Goal: Task Accomplishment & Management: Complete application form

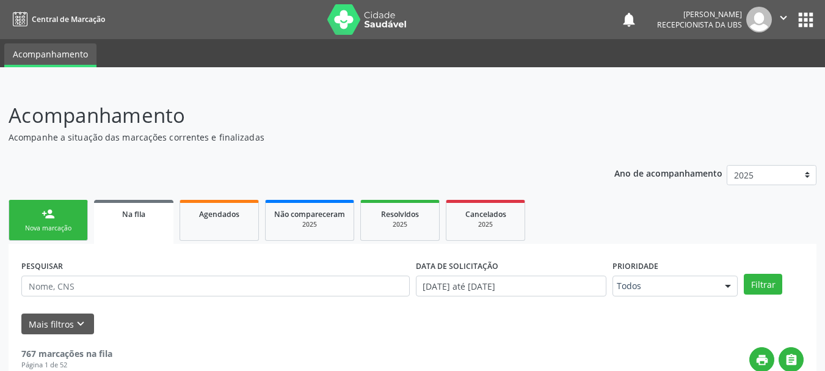
scroll to position [49, 0]
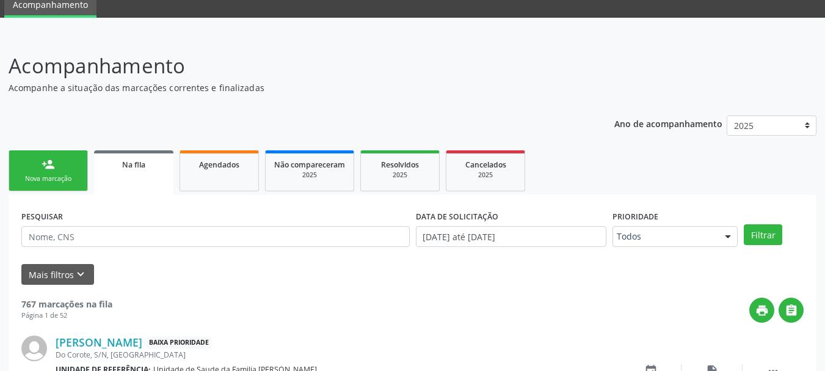
click at [46, 162] on div "person_add" at bounding box center [48, 164] width 13 height 13
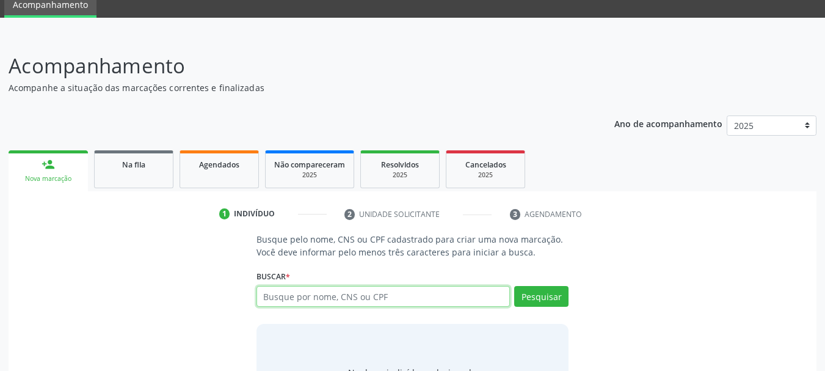
click at [294, 291] on input "text" at bounding box center [383, 296] width 254 height 21
paste input "700005480971500"
type input "700005480971500"
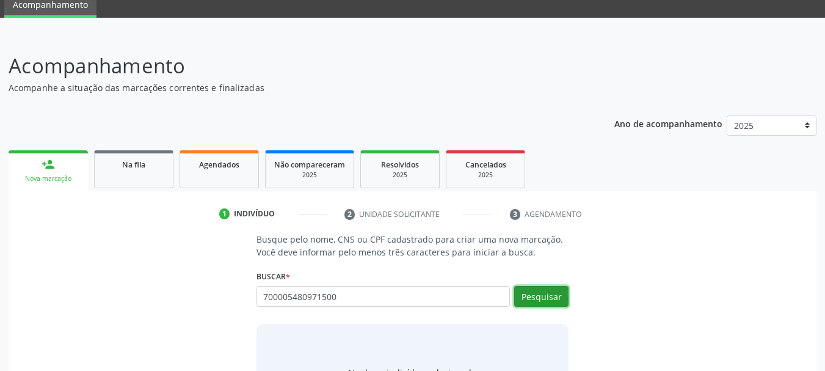
click at [552, 293] on button "Pesquisar" at bounding box center [541, 296] width 54 height 21
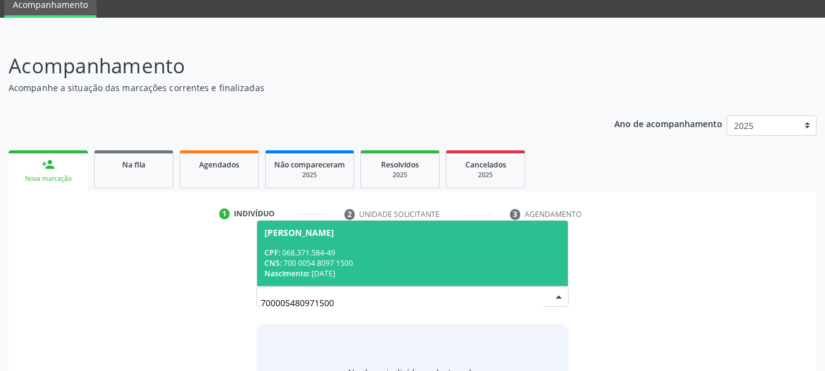
click at [314, 250] on div "CPF: 068.371.584-49" at bounding box center [412, 252] width 297 height 10
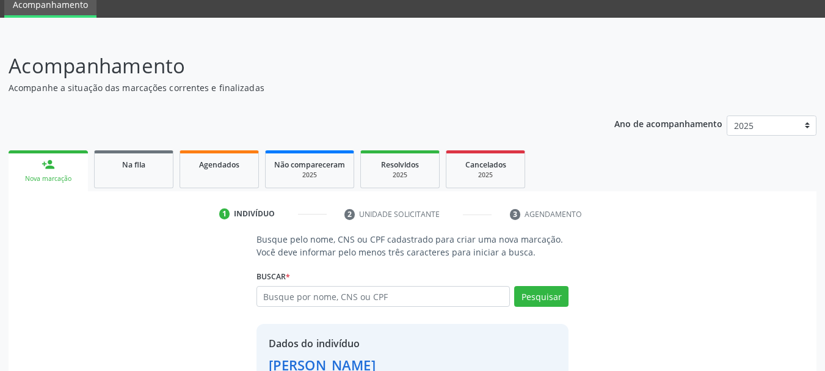
scroll to position [136, 0]
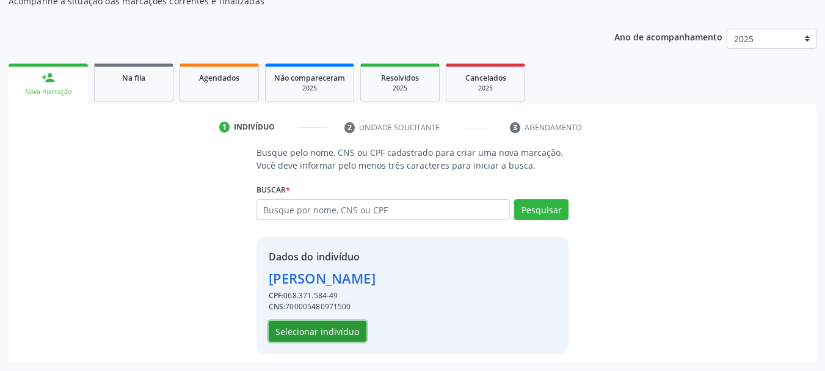
click at [339, 331] on button "Selecionar indivíduo" at bounding box center [318, 331] width 98 height 21
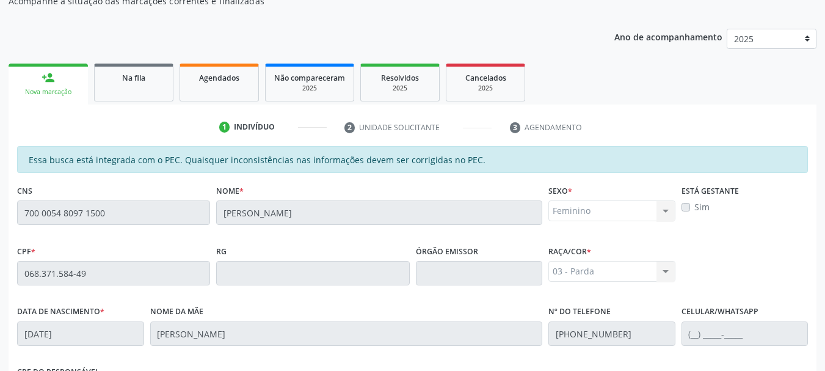
scroll to position [319, 0]
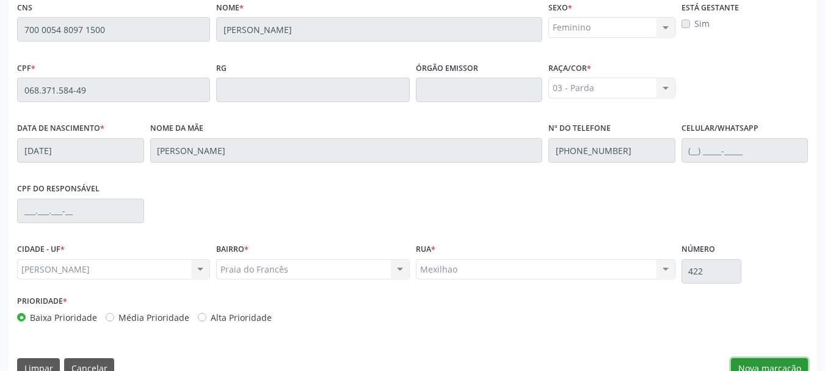
click at [772, 361] on button "Nova marcação" at bounding box center [769, 368] width 77 height 21
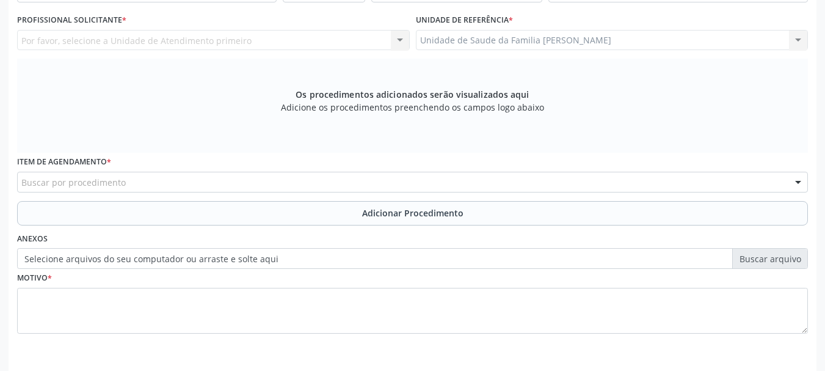
scroll to position [136, 0]
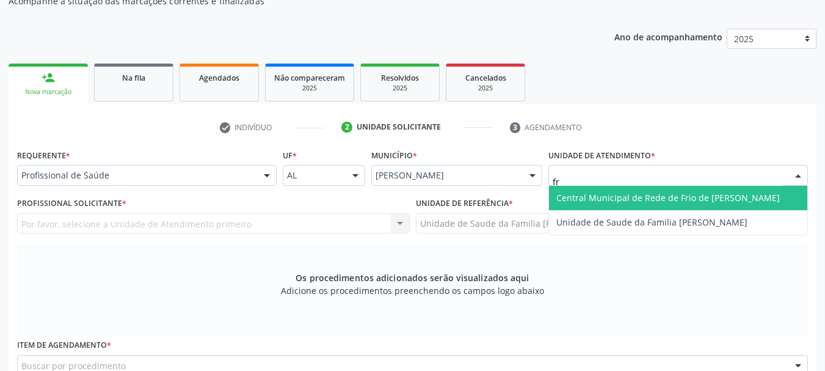
type input "fra"
click at [603, 208] on span "Unidade de Saude da Familia [PERSON_NAME]" at bounding box center [678, 198] width 258 height 24
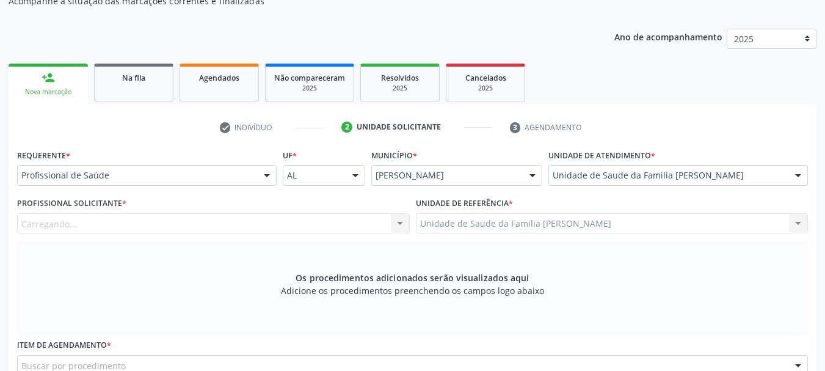
click at [41, 227] on div "Carregando... Nenhum resultado encontrado para: " " Não há nenhuma opção para s…" at bounding box center [213, 223] width 393 height 21
click at [50, 220] on div "Carregando... Nenhum resultado encontrado para: " " Não há nenhuma opção para s…" at bounding box center [213, 223] width 393 height 21
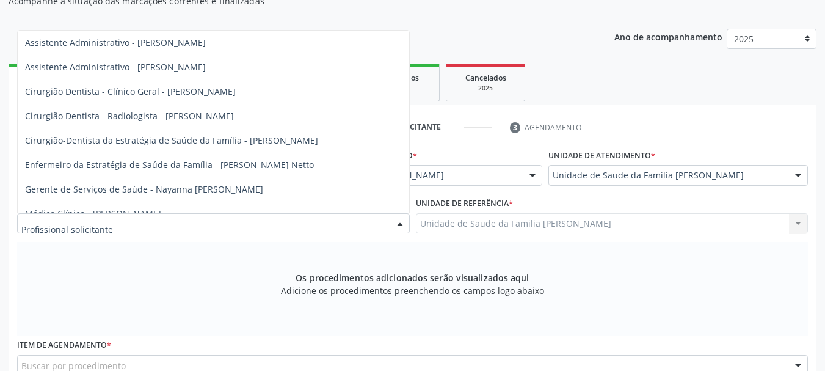
scroll to position [120, 0]
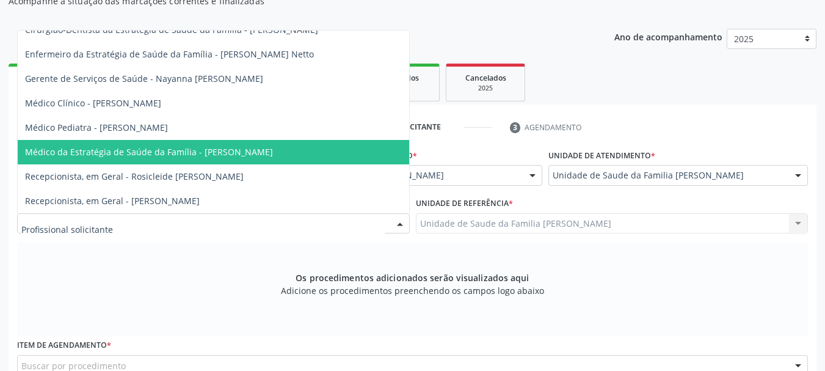
click at [214, 146] on span "Médico da Estratégia de Saúde da Família - [PERSON_NAME]" at bounding box center [149, 152] width 248 height 12
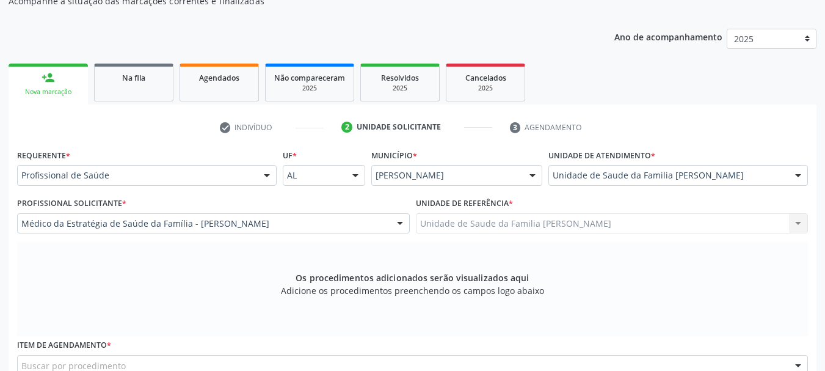
scroll to position [258, 0]
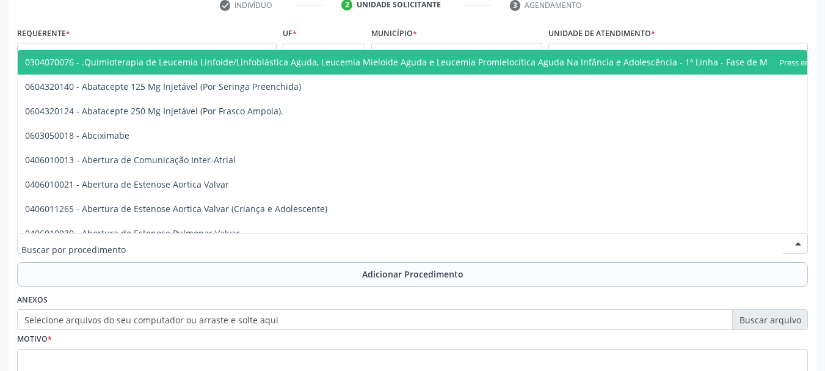
click at [237, 241] on div at bounding box center [412, 243] width 791 height 21
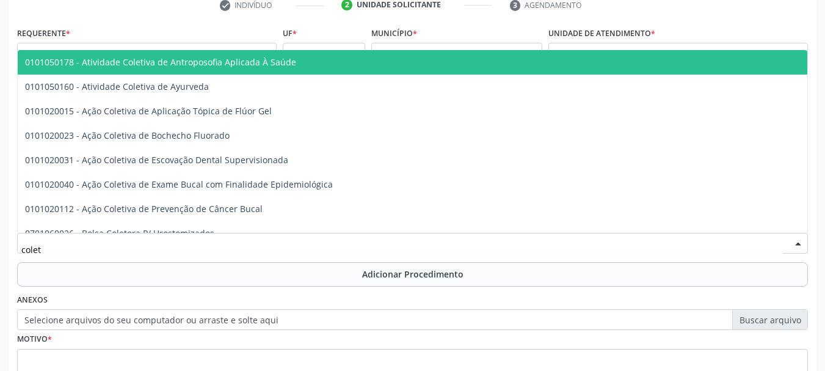
type input "coleta"
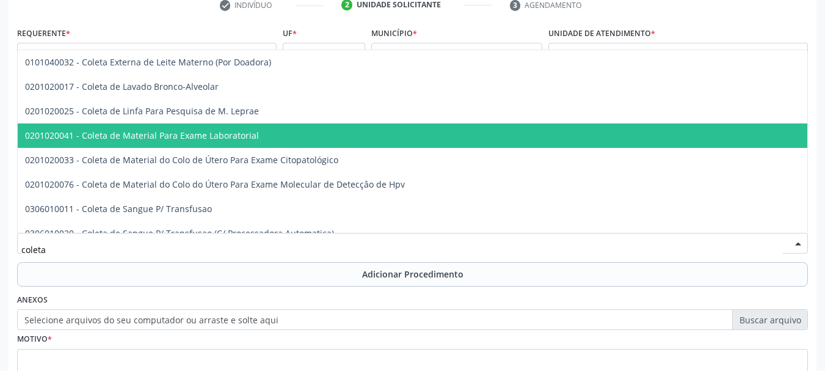
click at [225, 136] on span "0201020041 - Coleta de Material Para Exame Laboratorial" at bounding box center [142, 135] width 234 height 12
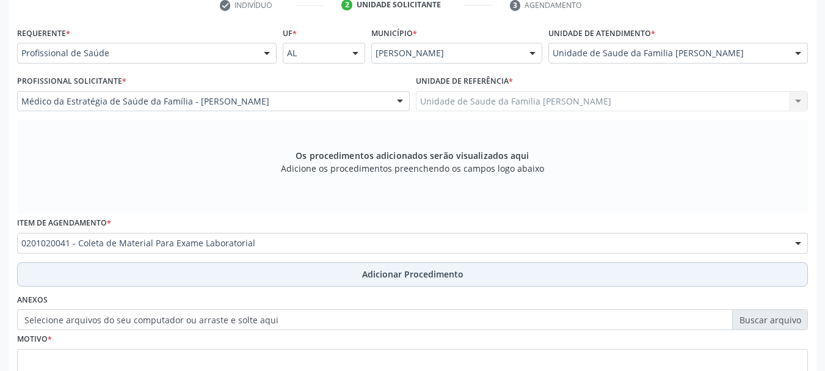
click at [457, 278] on span "Adicionar Procedimento" at bounding box center [412, 273] width 101 height 13
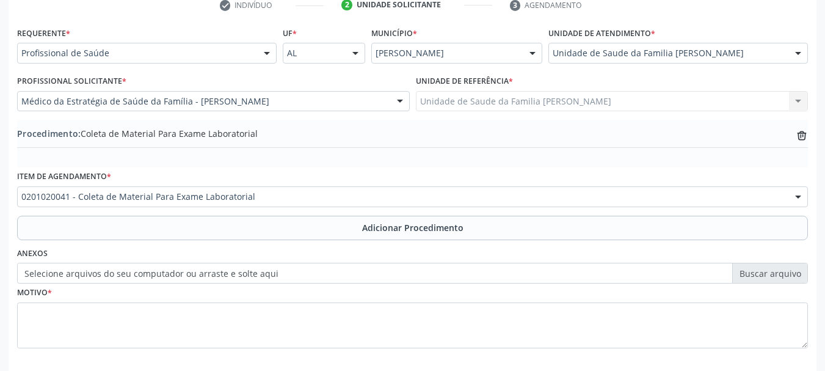
click at [407, 268] on label "Selecione arquivos do seu computador ou arraste e solte aqui" at bounding box center [412, 273] width 791 height 21
click at [407, 268] on input "Selecione arquivos do seu computador ou arraste e solte aqui" at bounding box center [412, 273] width 791 height 21
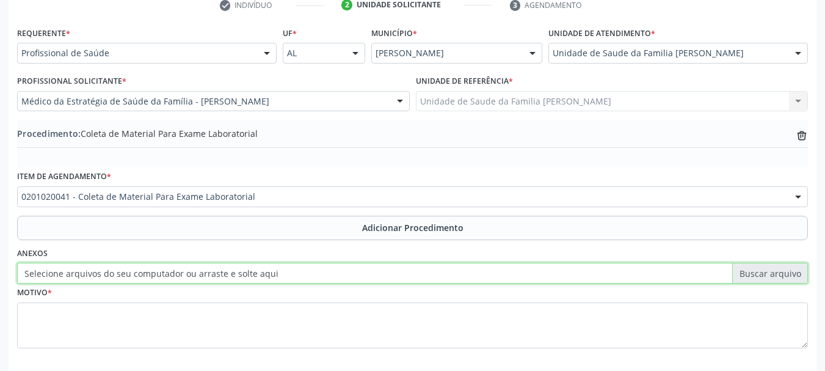
type input "C:\fakepath\benedita.jpeg"
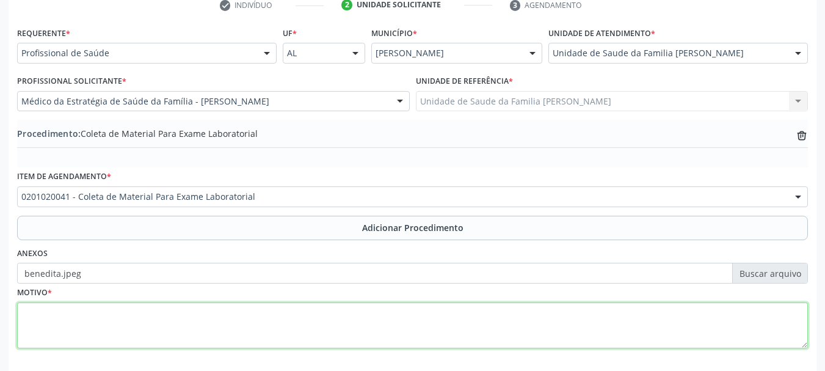
click at [53, 332] on textarea at bounding box center [412, 325] width 791 height 46
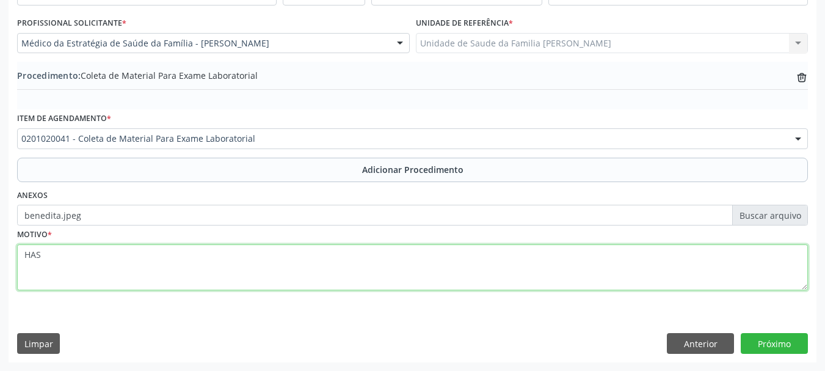
type textarea "HAS"
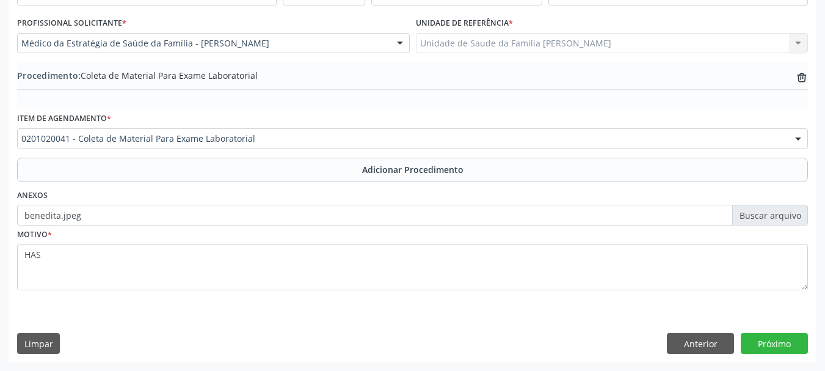
click at [808, 346] on div "Requerente * Profissional de Saúde Profissional de Saúde Paciente Nenhum result…" at bounding box center [413, 164] width 808 height 396
click at [794, 346] on button "Próximo" at bounding box center [774, 343] width 67 height 21
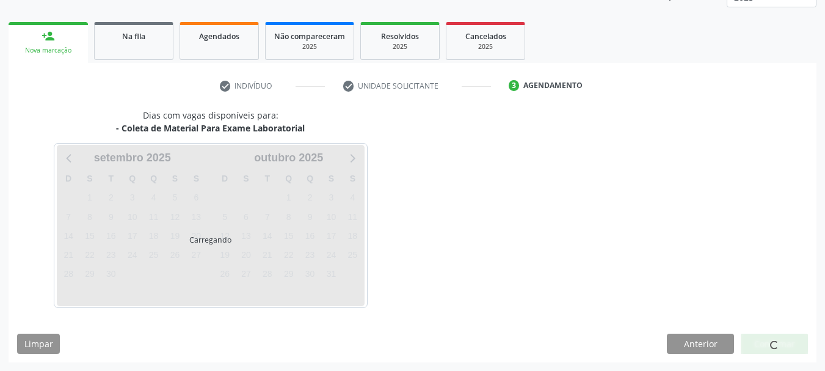
scroll to position [214, 0]
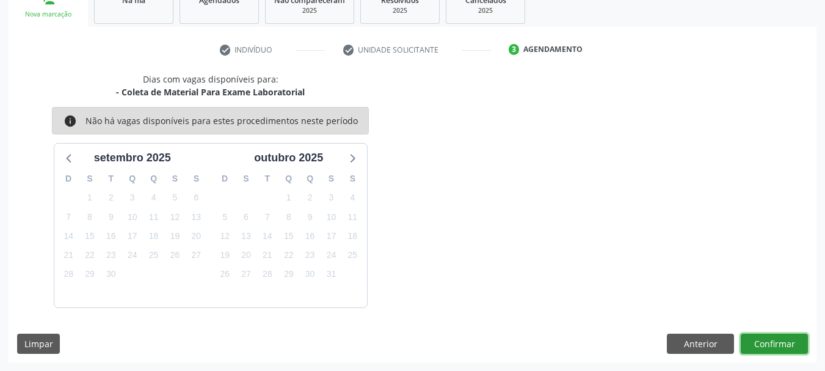
click at [801, 334] on button "Confirmar" at bounding box center [774, 343] width 67 height 21
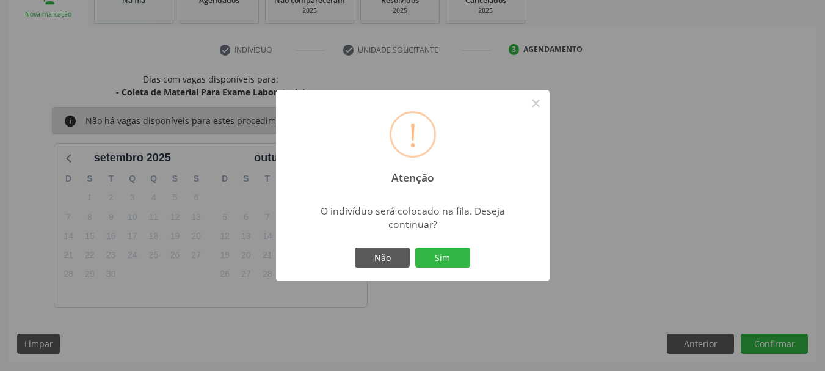
click at [414, 240] on div "! Atenção × O indivíduo será colocado na fila. Deseja continuar? Não Sim" at bounding box center [413, 186] width 274 height 192
click at [427, 253] on button "Sim" at bounding box center [442, 257] width 55 height 21
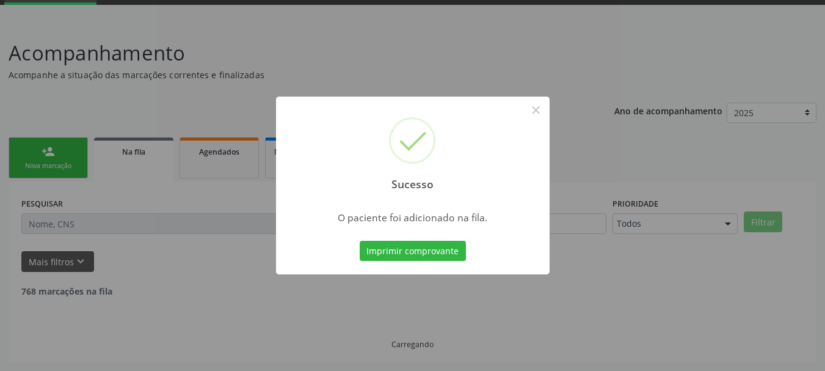
scroll to position [49, 0]
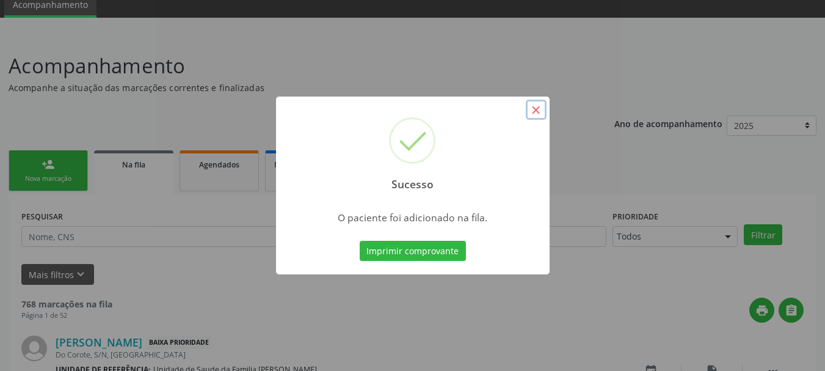
click at [537, 107] on button "×" at bounding box center [536, 110] width 21 height 21
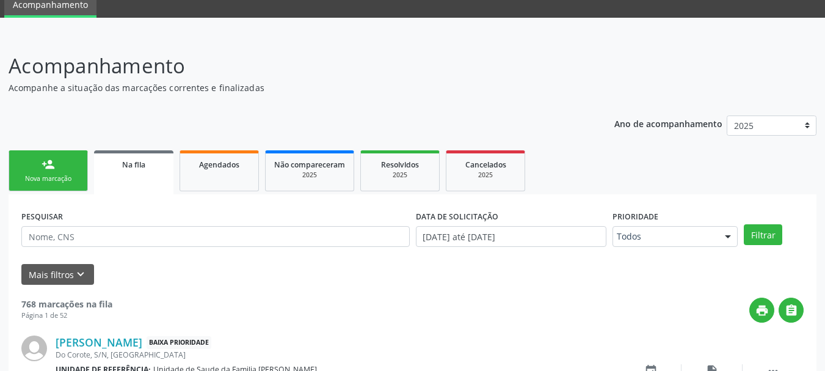
click at [48, 167] on div "person_add" at bounding box center [48, 164] width 13 height 13
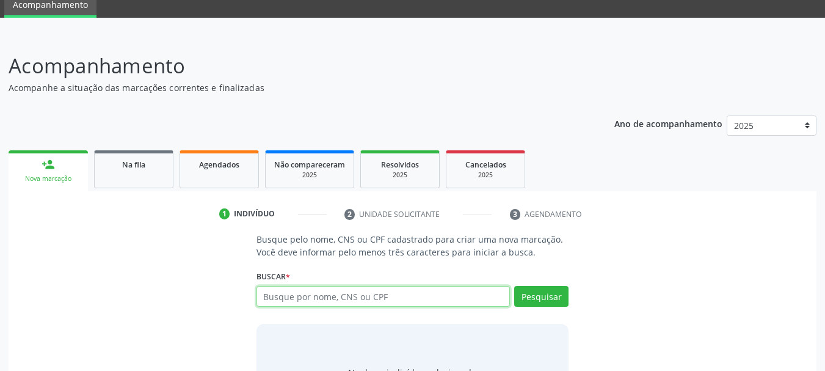
click at [279, 294] on input "text" at bounding box center [383, 296] width 254 height 21
click at [289, 295] on input "text" at bounding box center [383, 296] width 254 height 21
paste input "706.095.851-77"
type input "706.095.851-77"
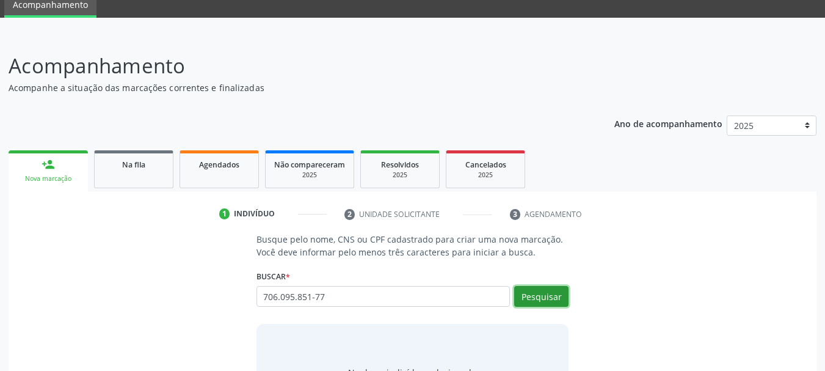
click at [544, 300] on button "Pesquisar" at bounding box center [541, 296] width 54 height 21
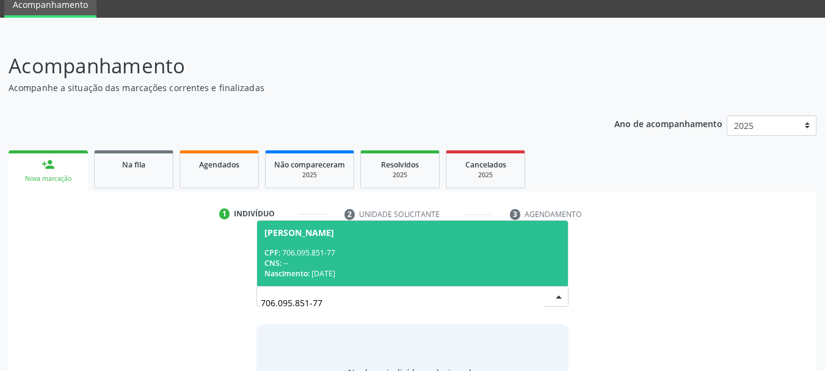
click at [282, 242] on span "Ezequiel Pereira Braga CPF: 706.095.851-77 CNS: -- Nascimento: 02/01/1999" at bounding box center [412, 252] width 311 height 65
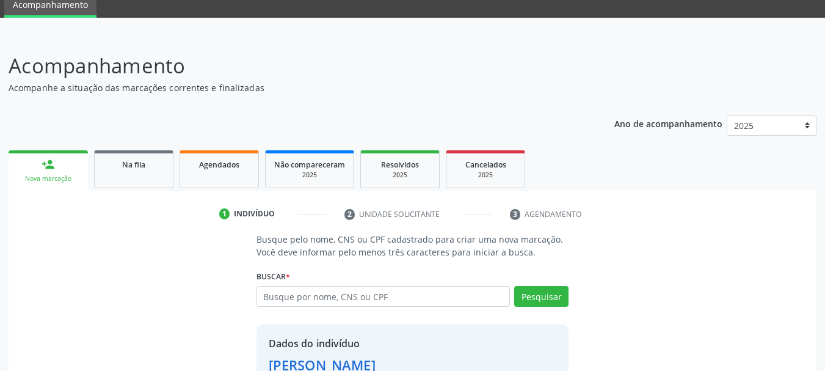
scroll to position [136, 0]
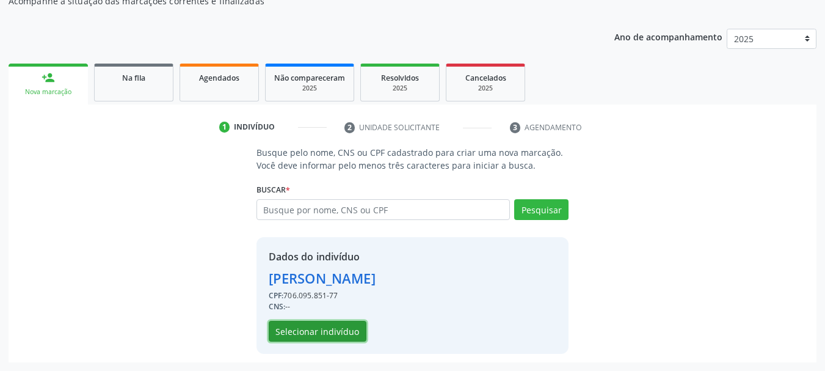
click at [300, 330] on button "Selecionar indivíduo" at bounding box center [318, 331] width 98 height 21
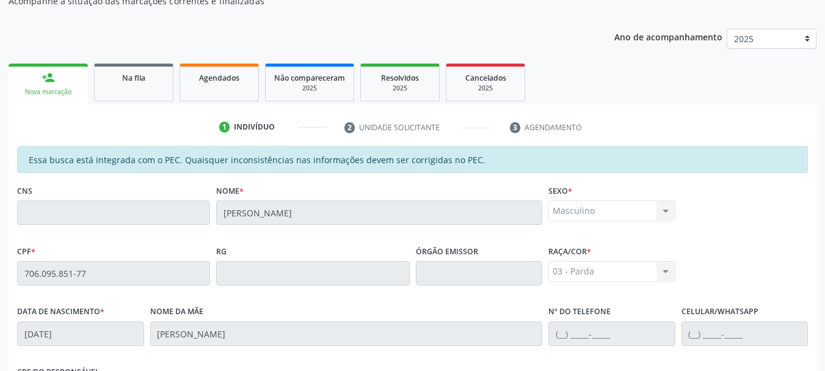
scroll to position [0, 0]
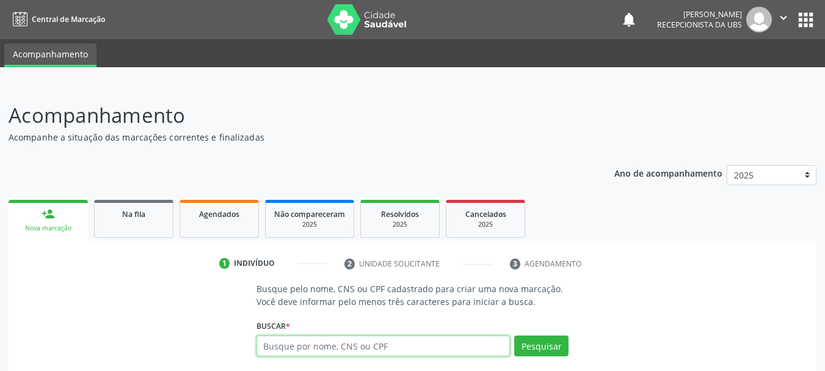
scroll to position [117, 0]
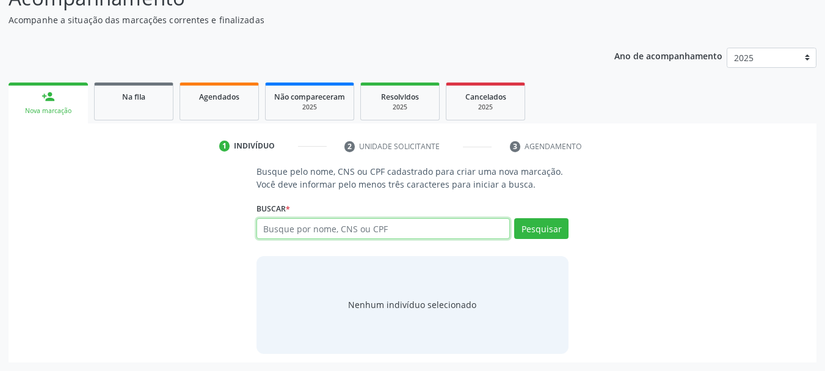
click at [275, 230] on input "text" at bounding box center [383, 228] width 254 height 21
type input "700005480971500"
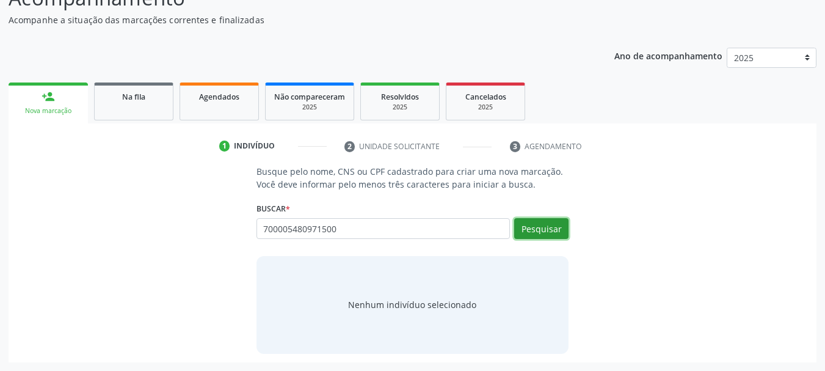
click at [532, 237] on button "Pesquisar" at bounding box center [541, 228] width 54 height 21
type input "700005480971500"
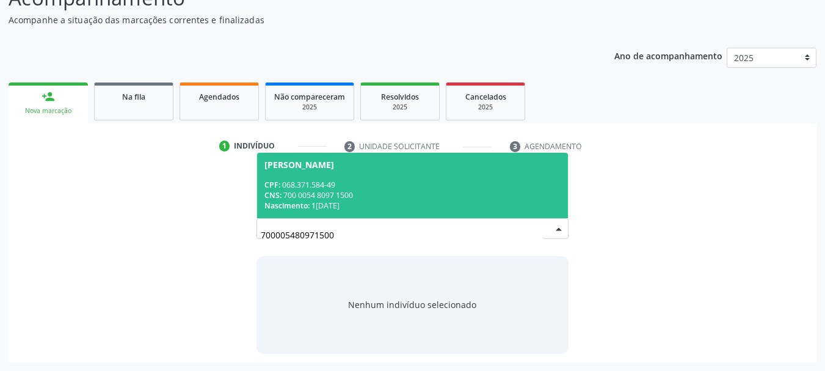
click at [380, 196] on div "CNS: 700 0054 8097 1500" at bounding box center [412, 195] width 297 height 10
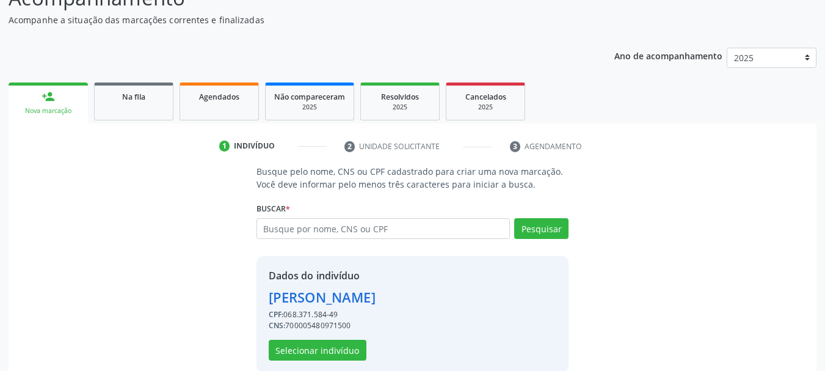
scroll to position [136, 0]
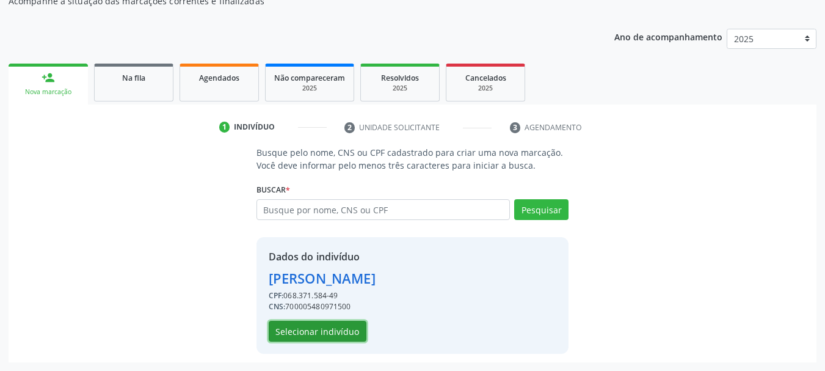
click at [307, 332] on button "Selecionar indivíduo" at bounding box center [318, 331] width 98 height 21
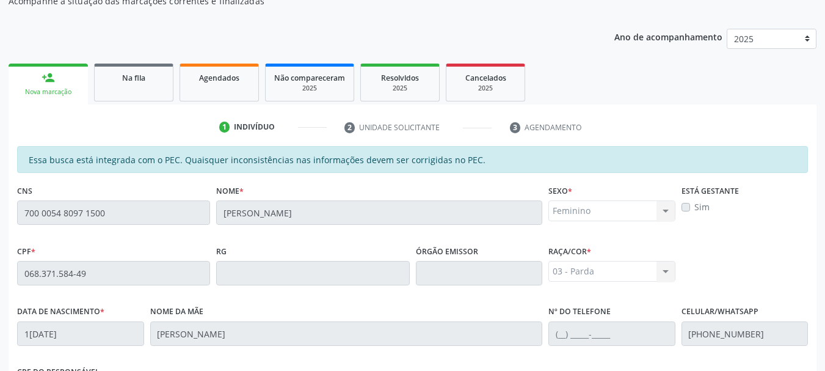
scroll to position [344, 0]
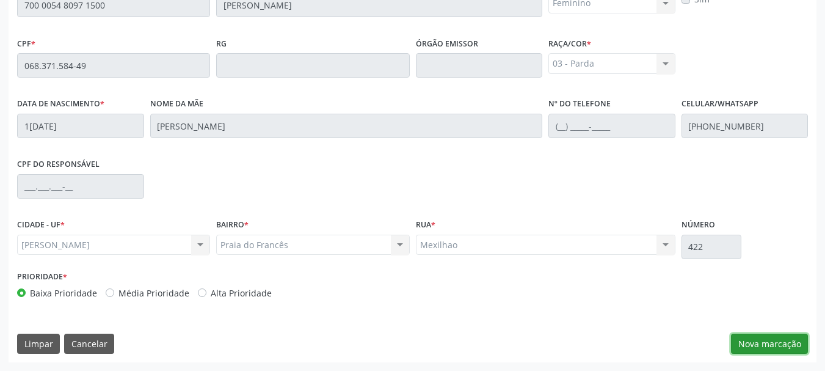
click at [771, 342] on button "Nova marcação" at bounding box center [769, 343] width 77 height 21
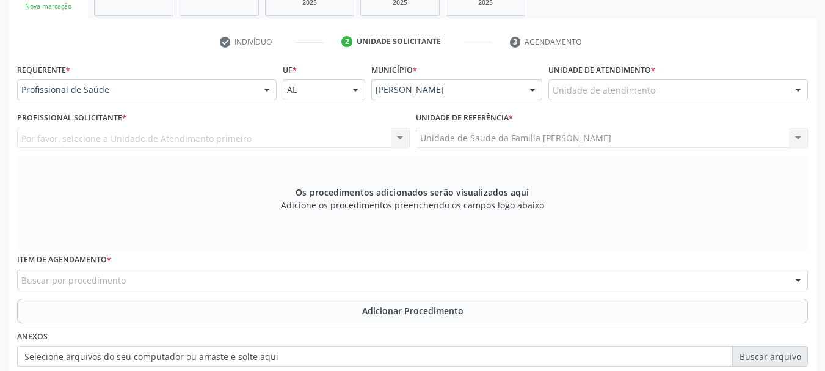
scroll to position [161, 0]
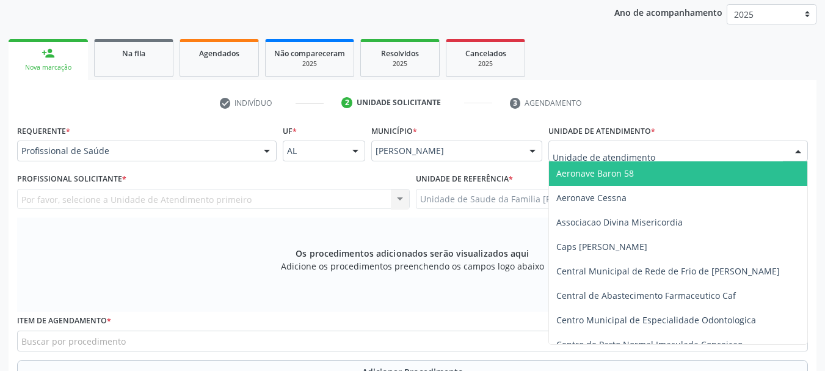
click at [573, 143] on div at bounding box center [677, 150] width 259 height 21
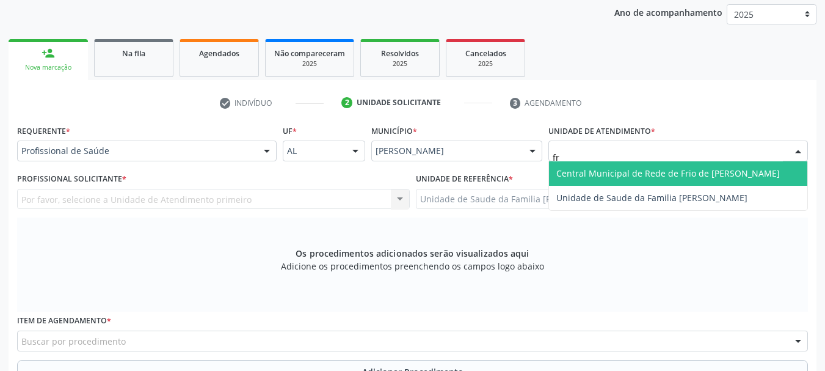
type input "fra"
click at [586, 169] on span "Unidade de Saude da Familia [PERSON_NAME]" at bounding box center [651, 173] width 191 height 12
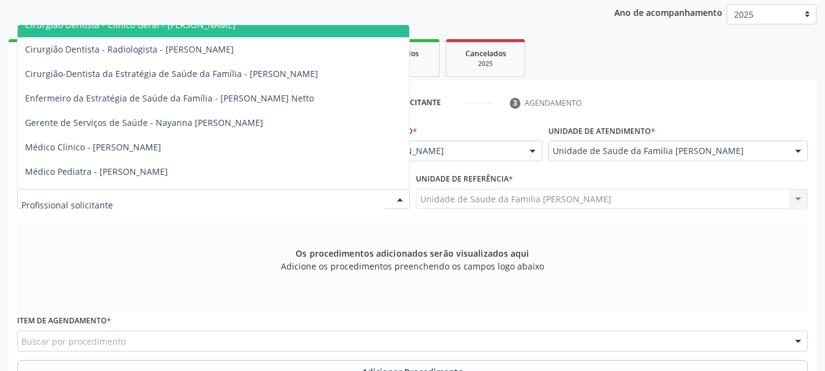
scroll to position [122, 0]
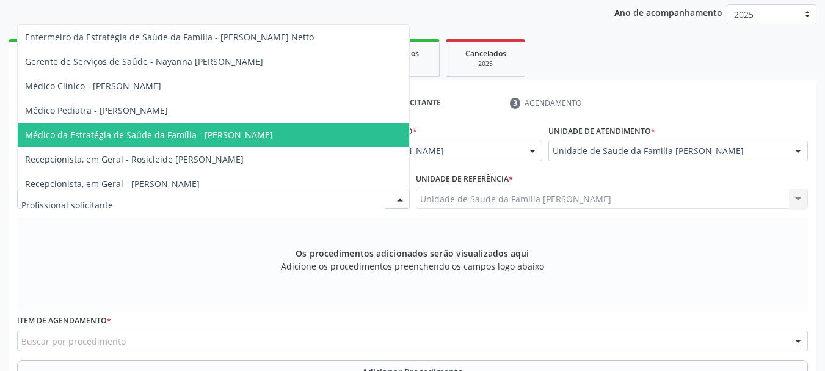
click at [273, 130] on span "Médico da Estratégia de Saúde da Família - [PERSON_NAME]" at bounding box center [149, 135] width 248 height 12
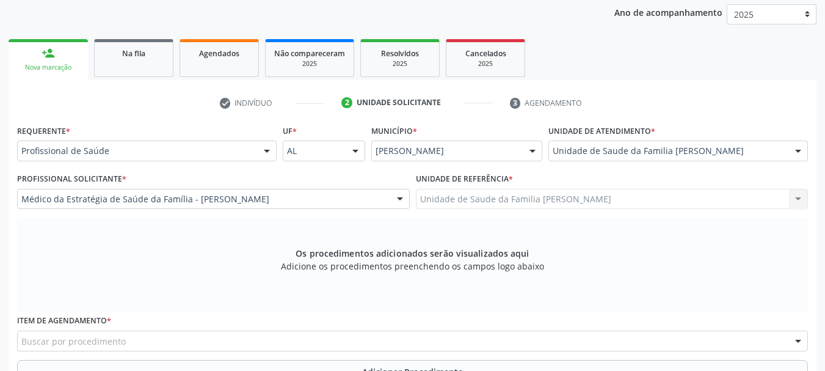
scroll to position [344, 0]
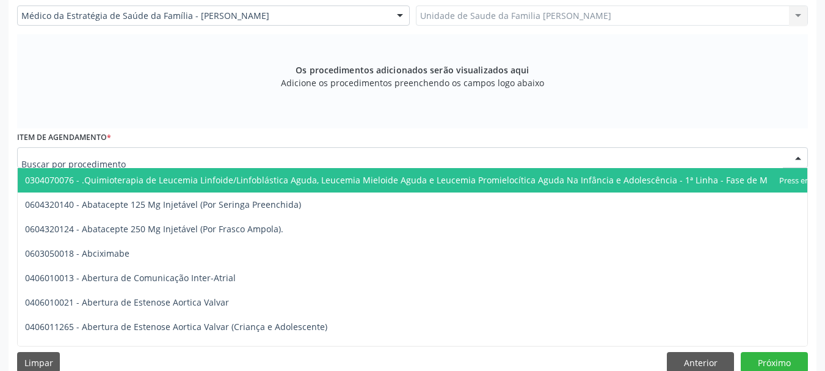
click at [260, 153] on div at bounding box center [412, 157] width 791 height 21
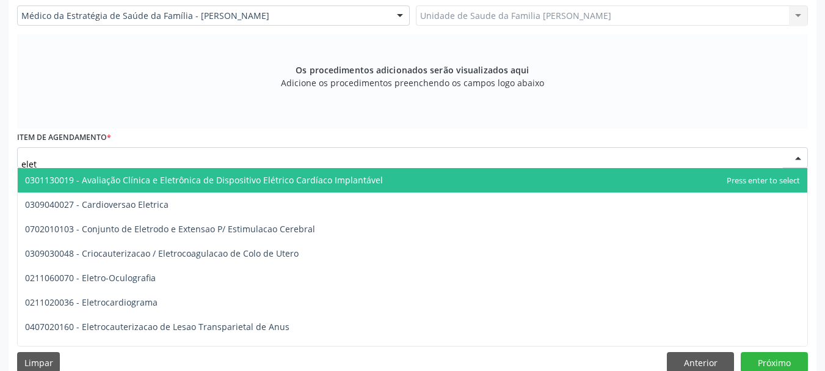
type input "eletr"
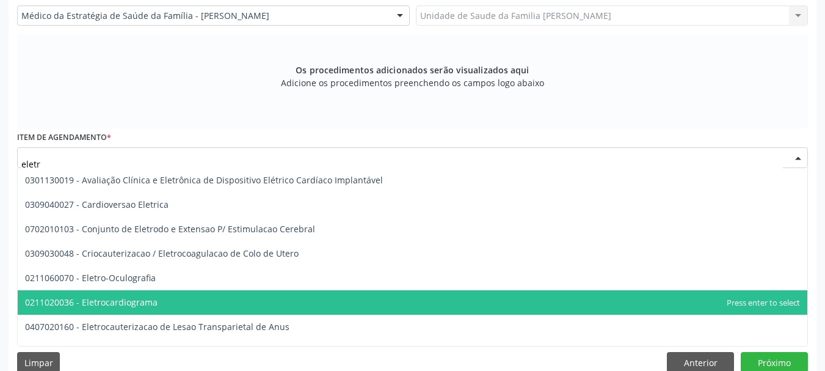
click at [125, 294] on span "0211020036 - Eletrocardiograma" at bounding box center [412, 302] width 789 height 24
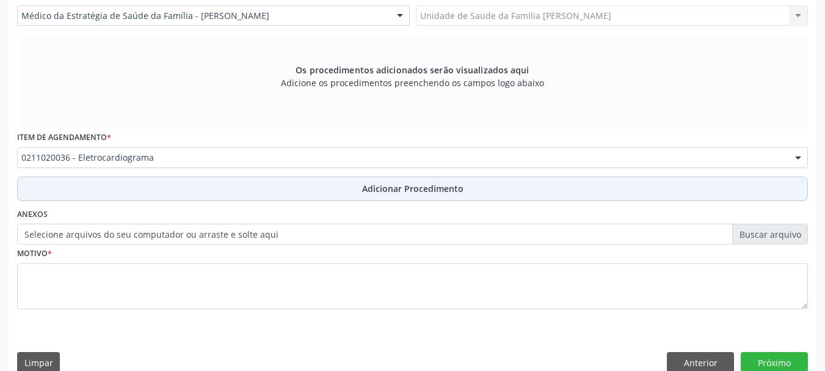
click at [432, 194] on span "Adicionar Procedimento" at bounding box center [412, 188] width 101 height 13
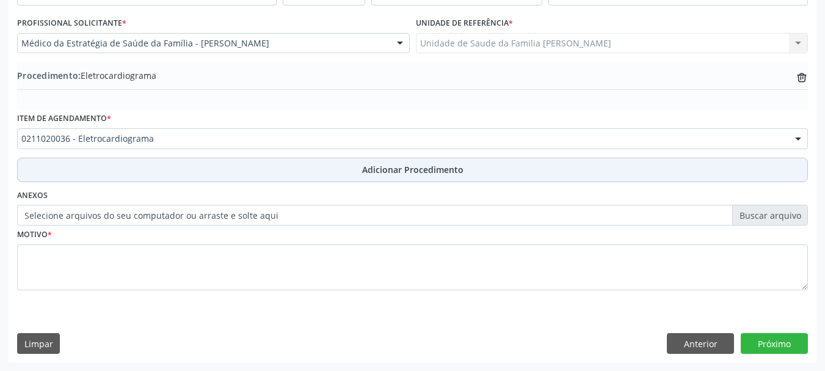
scroll to position [316, 0]
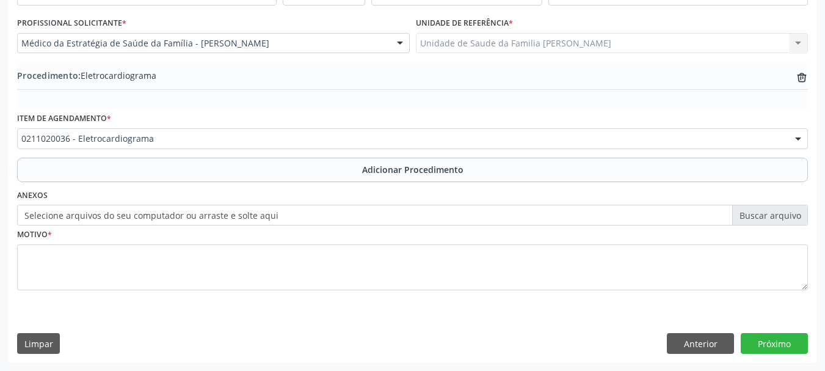
click at [243, 214] on label "Selecione arquivos do seu computador ou arraste e solte aqui" at bounding box center [412, 215] width 791 height 21
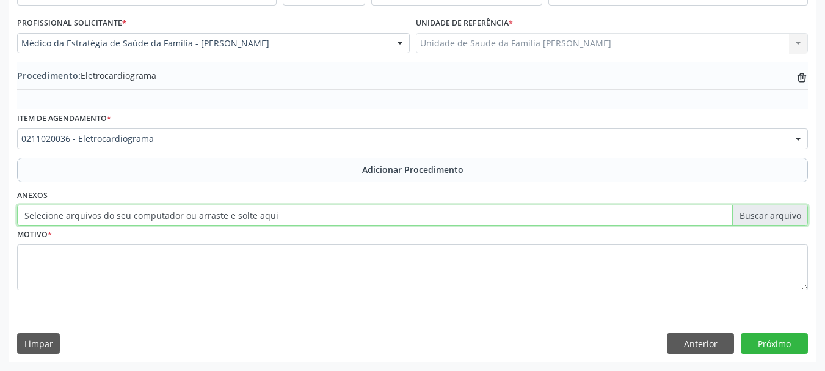
click at [243, 214] on input "Selecione arquivos do seu computador ou arraste e solte aqui" at bounding box center [412, 215] width 791 height 21
type input "C:\fakepath\benedita.jpeg"
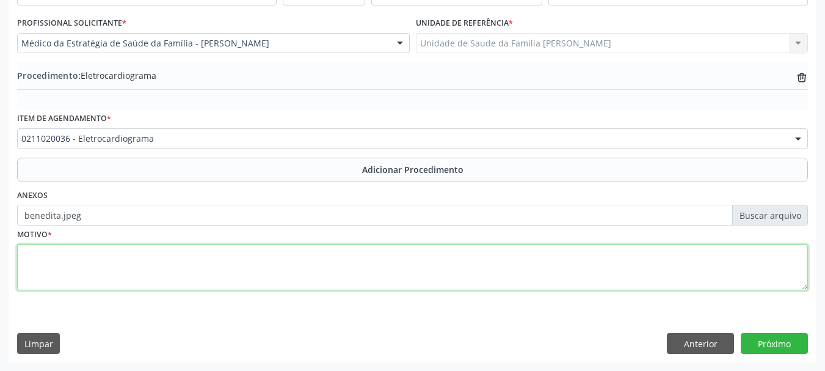
click at [26, 269] on textarea at bounding box center [412, 267] width 791 height 46
type textarea "Palpitacoes"
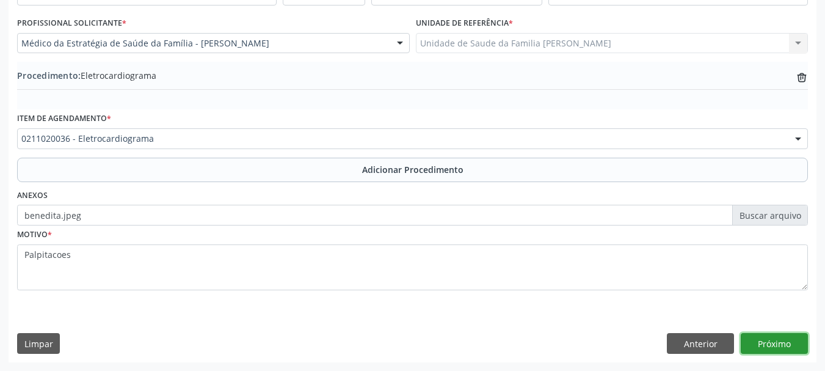
click at [769, 335] on button "Próximo" at bounding box center [774, 343] width 67 height 21
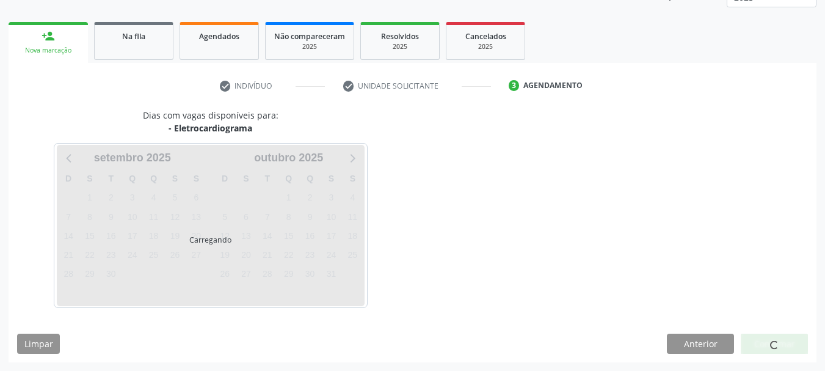
scroll to position [214, 0]
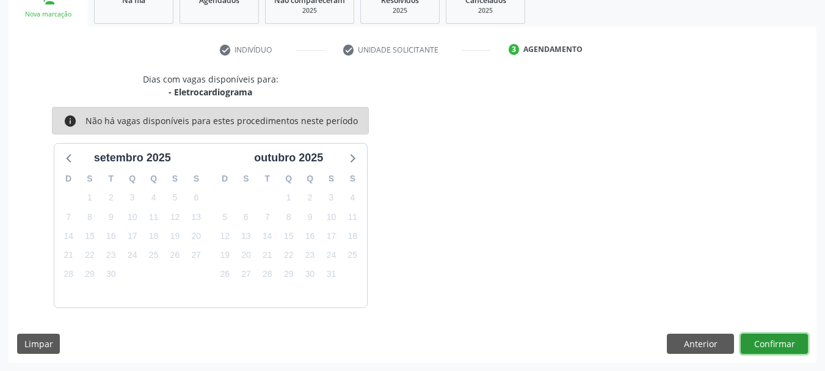
click at [767, 335] on button "Confirmar" at bounding box center [774, 343] width 67 height 21
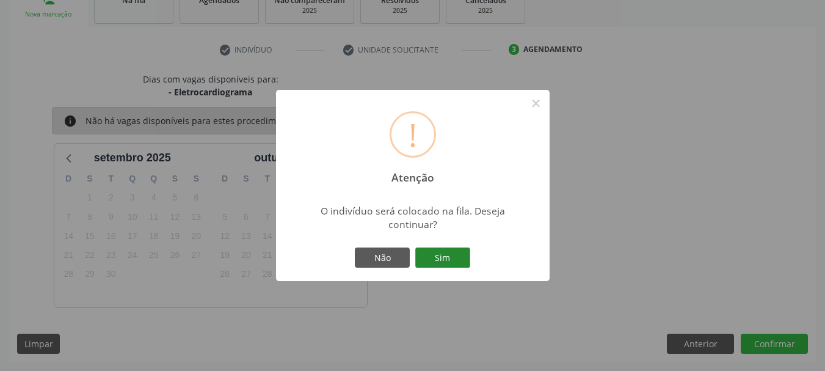
click at [444, 263] on button "Sim" at bounding box center [442, 257] width 55 height 21
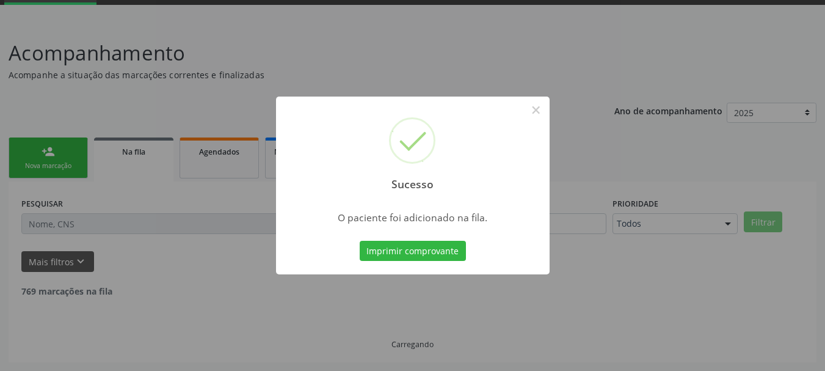
scroll to position [49, 0]
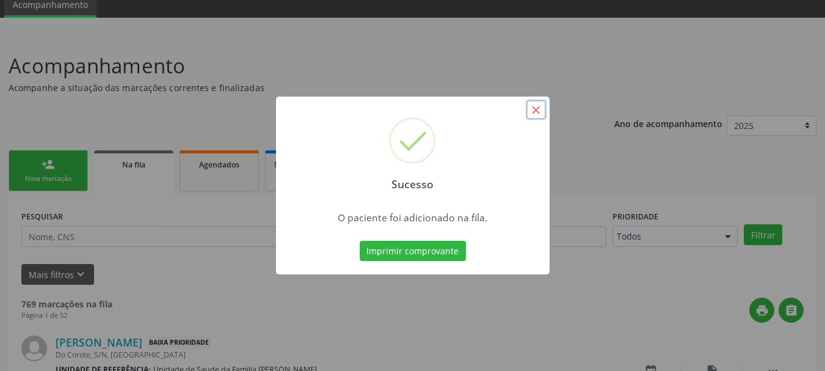
click at [533, 114] on button "×" at bounding box center [536, 110] width 21 height 21
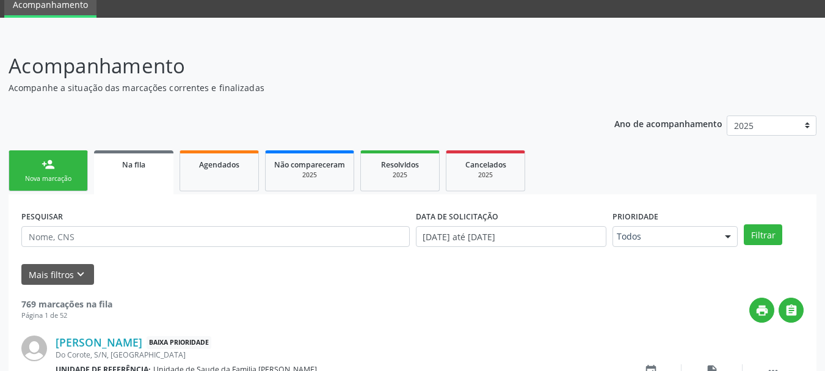
click at [18, 168] on link "person_add Nova marcação" at bounding box center [48, 170] width 79 height 41
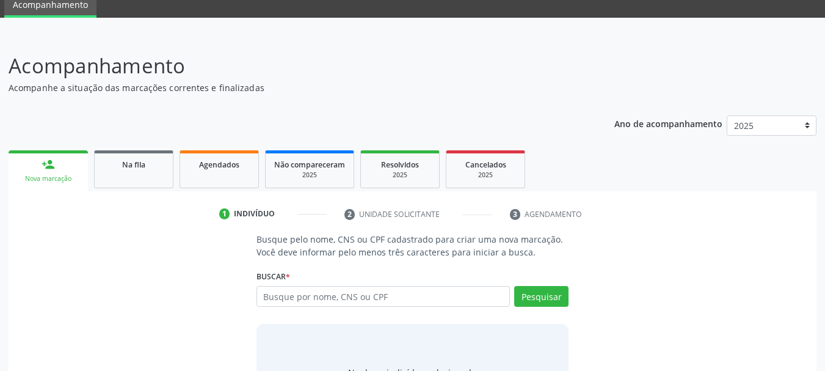
scroll to position [117, 0]
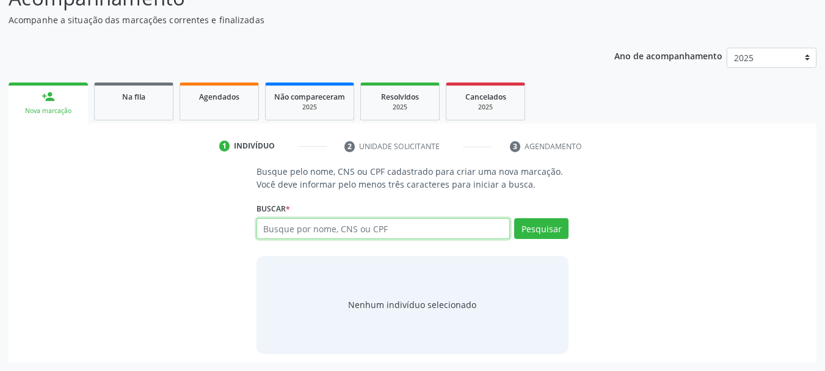
click at [277, 222] on input "text" at bounding box center [383, 228] width 254 height 21
type input "700005480971500"
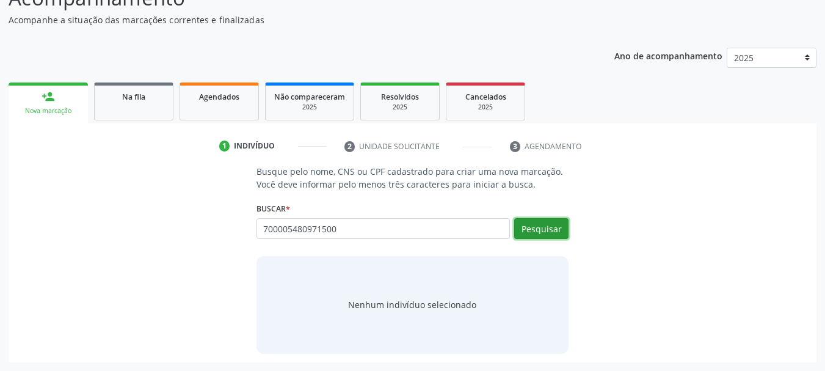
click at [540, 235] on button "Pesquisar" at bounding box center [541, 228] width 54 height 21
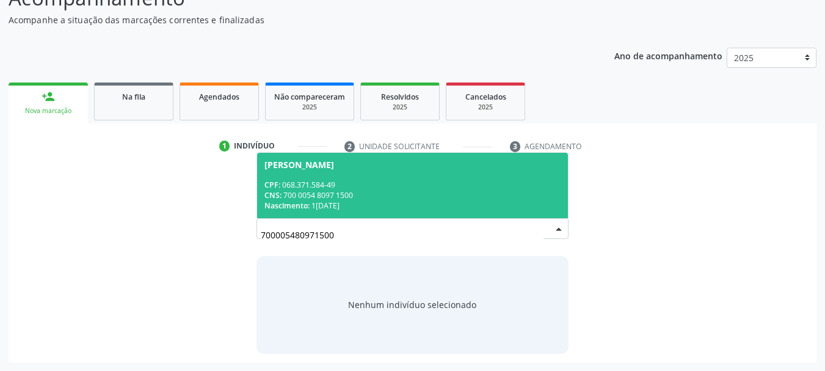
click at [358, 192] on div "CNS: 700 0054 8097 1500" at bounding box center [412, 195] width 297 height 10
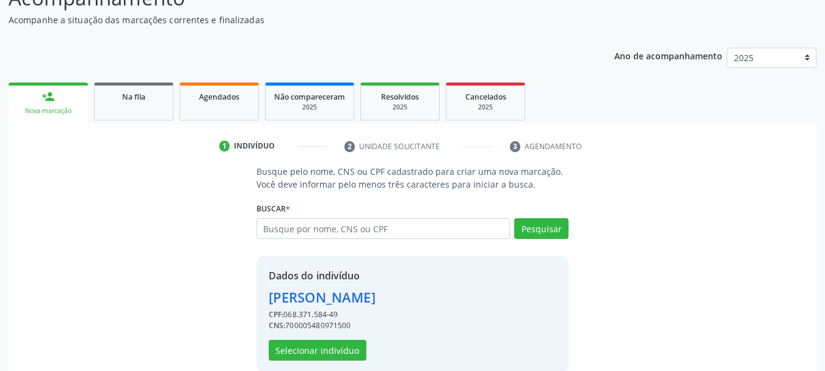
scroll to position [136, 0]
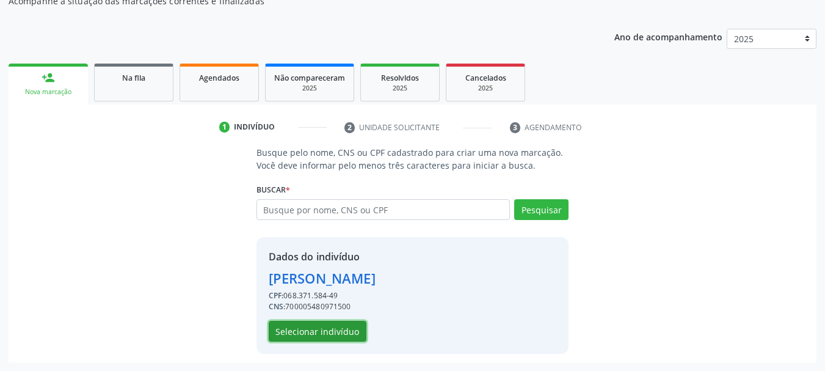
click at [311, 325] on button "Selecionar indivíduo" at bounding box center [318, 331] width 98 height 21
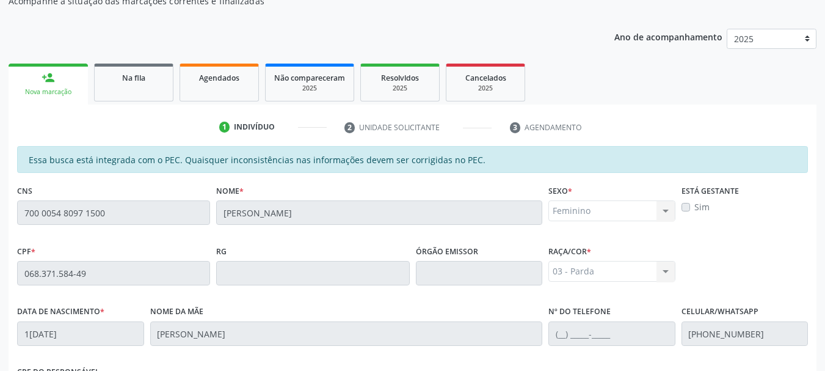
scroll to position [344, 0]
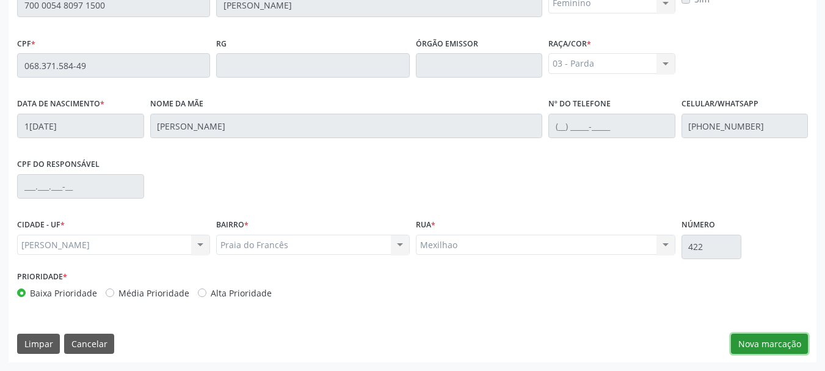
click at [788, 346] on button "Nova marcação" at bounding box center [769, 343] width 77 height 21
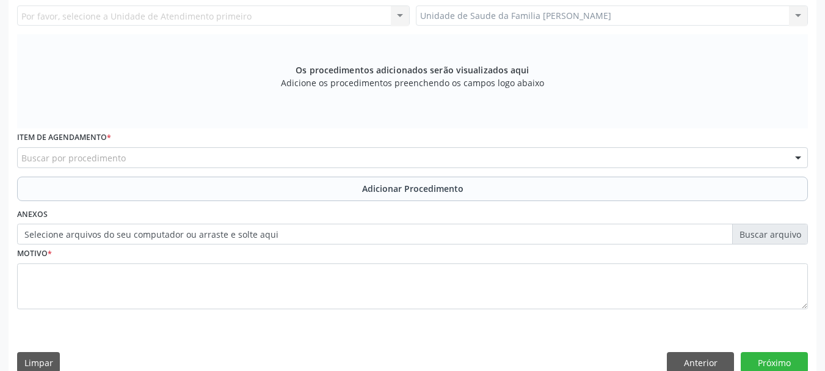
scroll to position [283, 0]
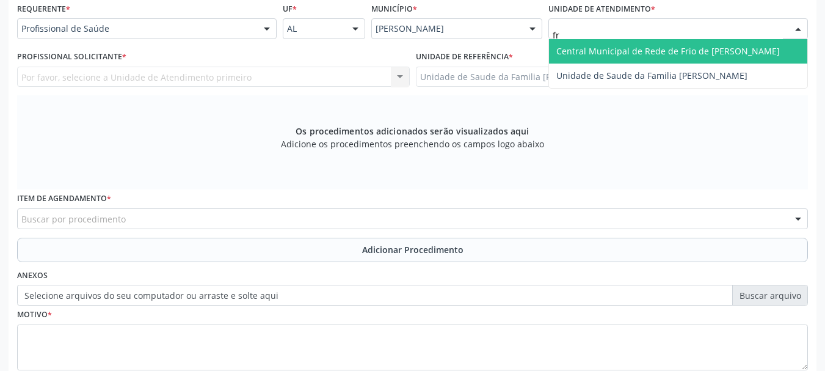
type input "fra"
click at [617, 54] on span "Unidade de Saude da Familia [PERSON_NAME]" at bounding box center [651, 51] width 191 height 12
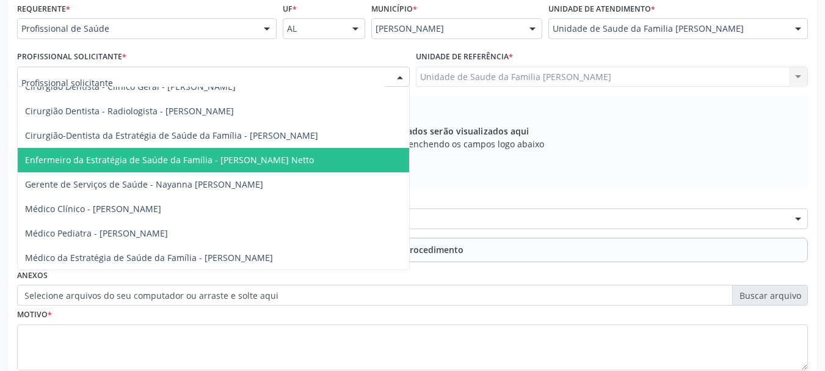
scroll to position [120, 0]
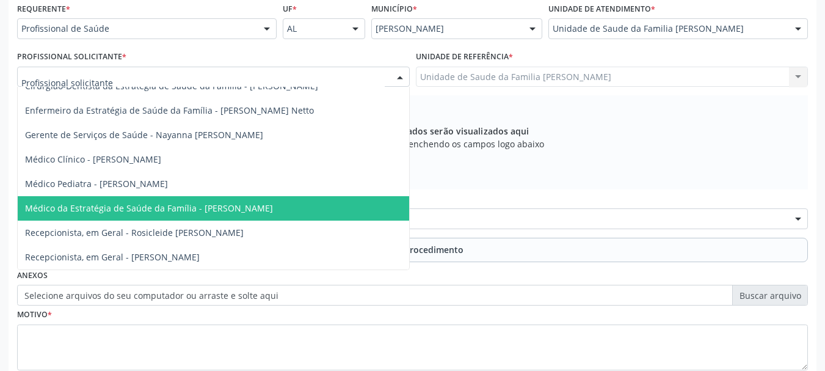
click at [207, 196] on span "Médico da Estratégia de Saúde da Família - [PERSON_NAME]" at bounding box center [213, 208] width 391 height 24
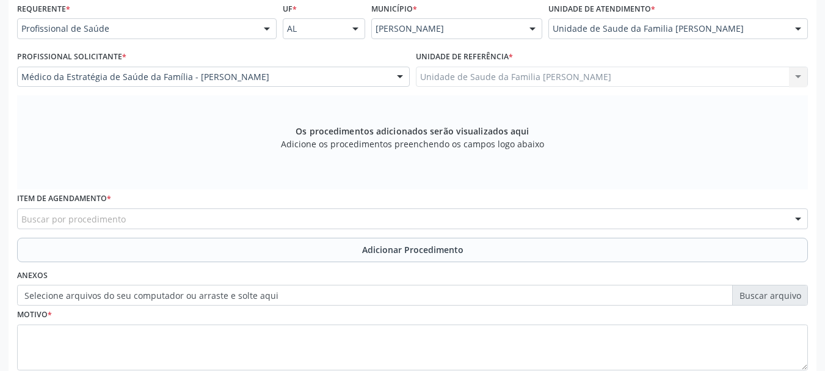
scroll to position [344, 0]
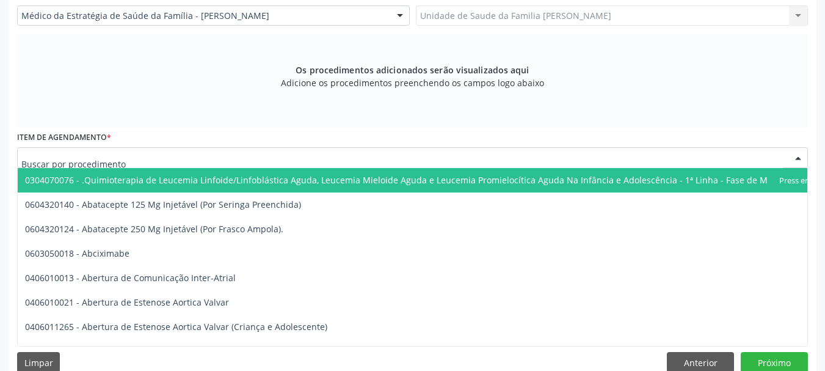
click at [173, 153] on div at bounding box center [412, 157] width 791 height 21
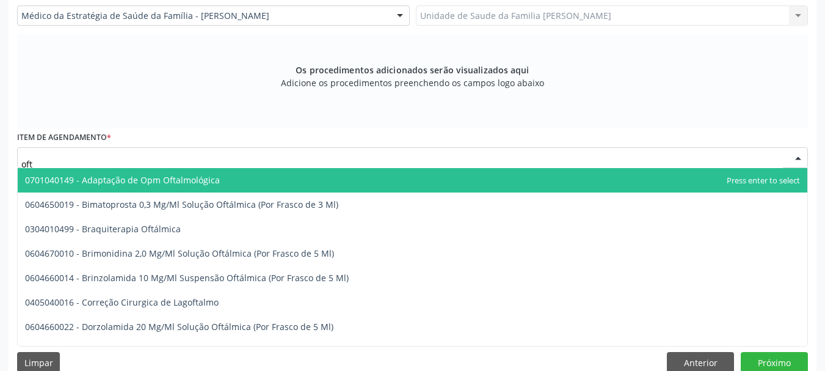
type input "ofta"
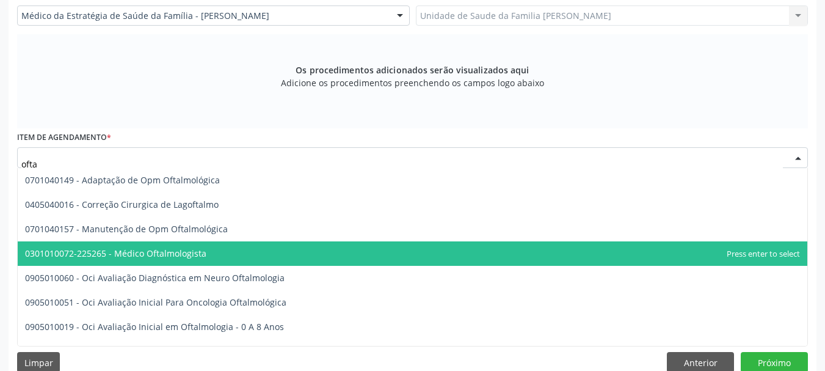
click at [160, 257] on span "0301010072-225265 - Médico Oftalmologista" at bounding box center [115, 253] width 181 height 12
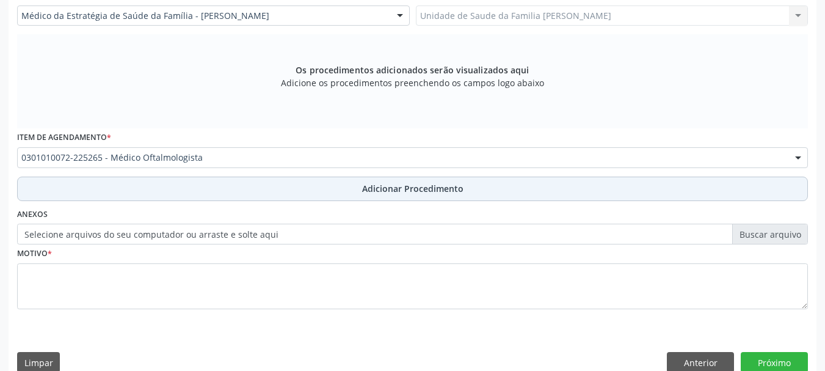
click at [378, 184] on span "Adicionar Procedimento" at bounding box center [412, 188] width 101 height 13
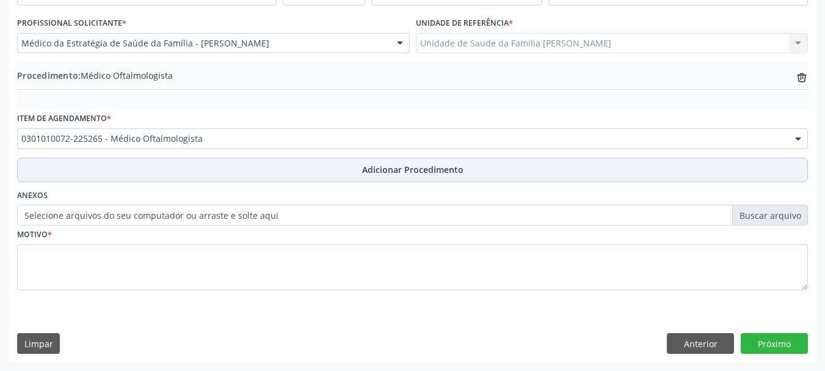
scroll to position [316, 0]
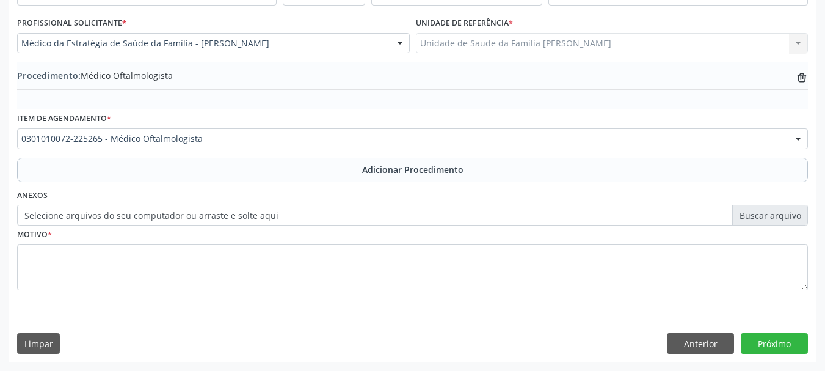
click at [267, 213] on label "Selecione arquivos do seu computador ou arraste e solte aqui" at bounding box center [412, 215] width 791 height 21
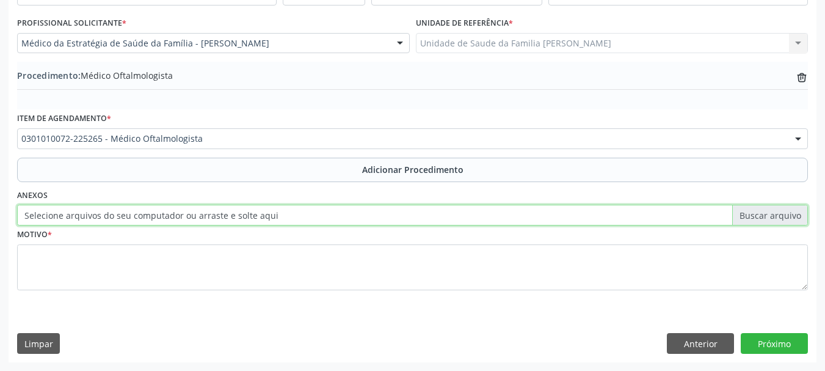
click at [267, 213] on input "Selecione arquivos do seu computador ou arraste e solte aqui" at bounding box center [412, 215] width 791 height 21
type input "C:\fakepath\benedita.jpeg"
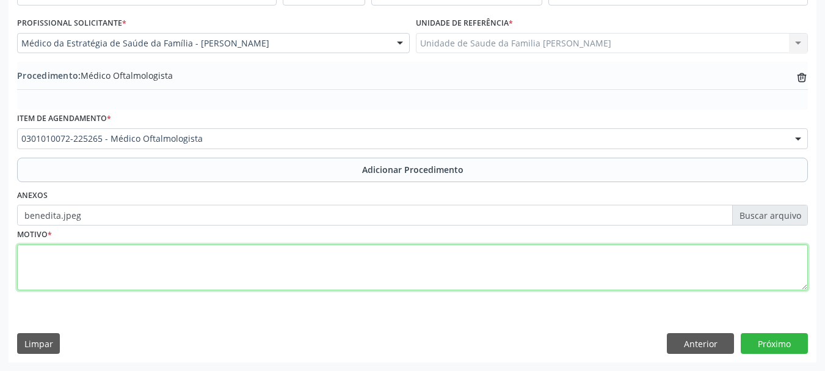
click at [57, 269] on textarea at bounding box center [412, 267] width 791 height 46
type textarea "Perda da acuidade visual"
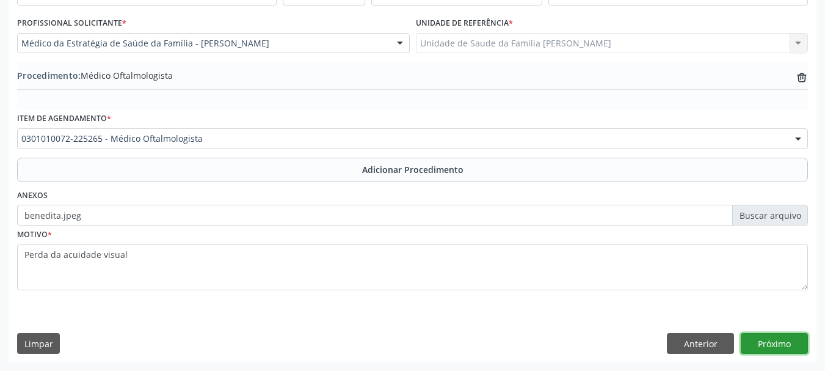
click at [794, 349] on button "Próximo" at bounding box center [774, 343] width 67 height 21
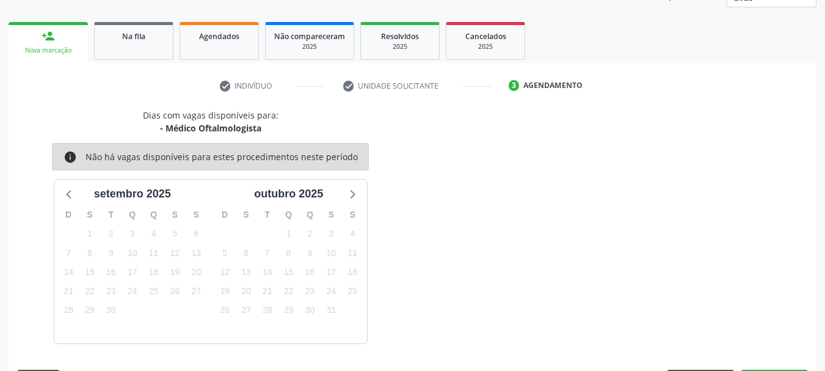
scroll to position [214, 0]
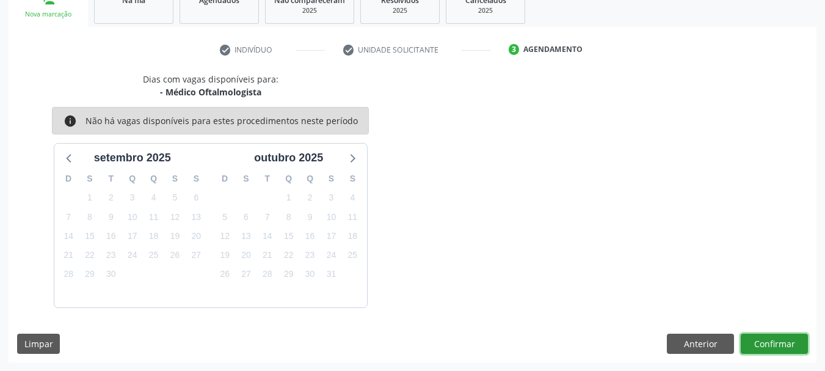
click at [785, 341] on button "Confirmar" at bounding box center [774, 343] width 67 height 21
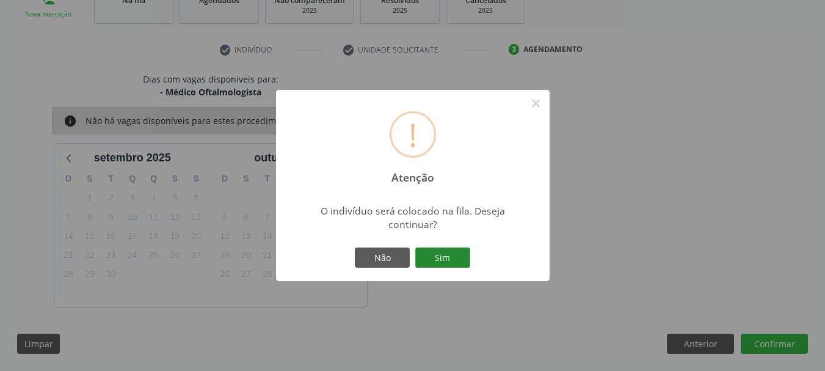
click at [457, 248] on button "Sim" at bounding box center [442, 257] width 55 height 21
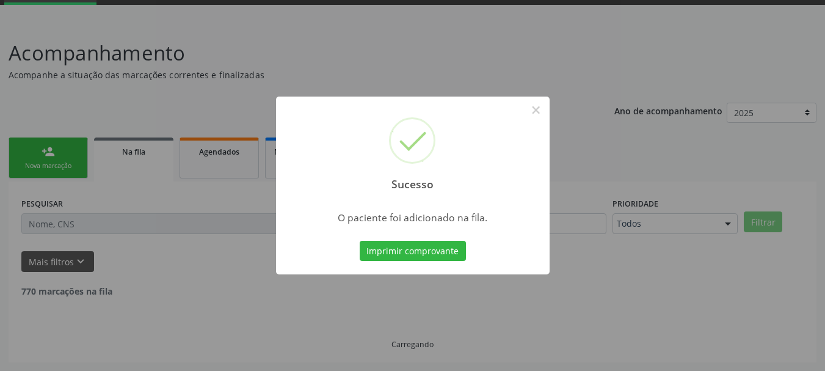
scroll to position [49, 0]
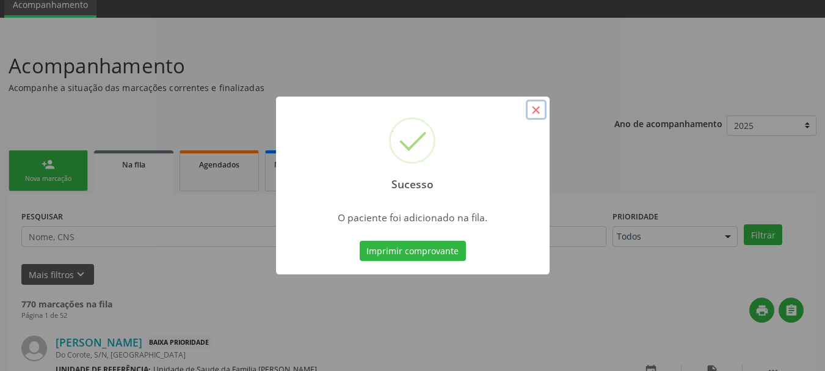
click at [544, 111] on button "×" at bounding box center [536, 110] width 21 height 21
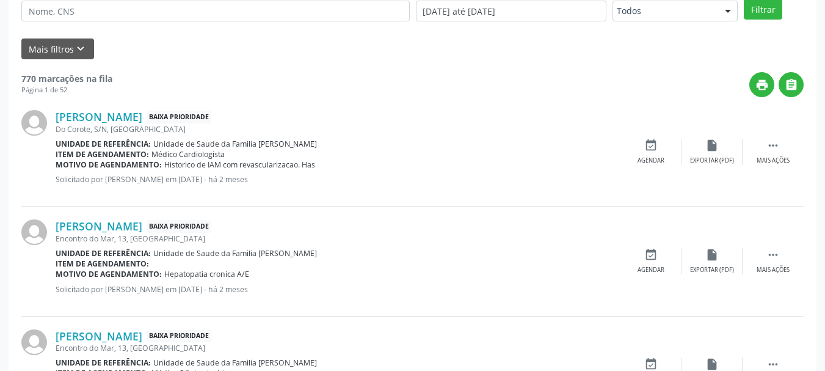
scroll to position [214, 0]
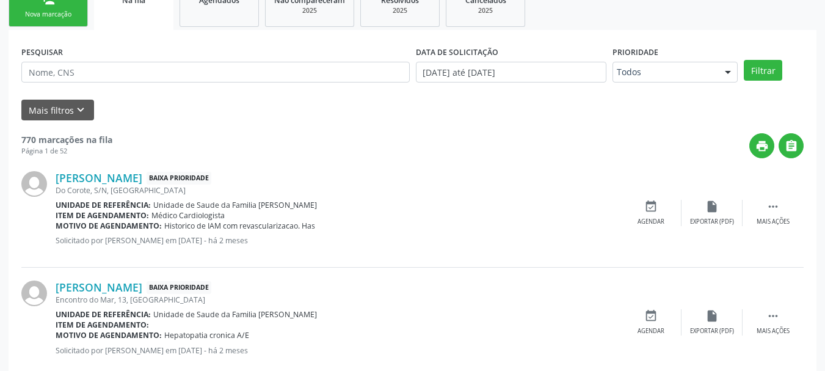
click at [69, 10] on div "Nova marcação" at bounding box center [48, 14] width 61 height 9
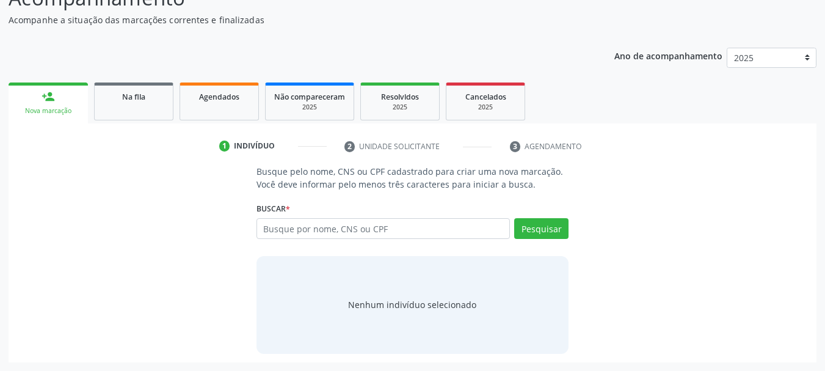
scroll to position [117, 0]
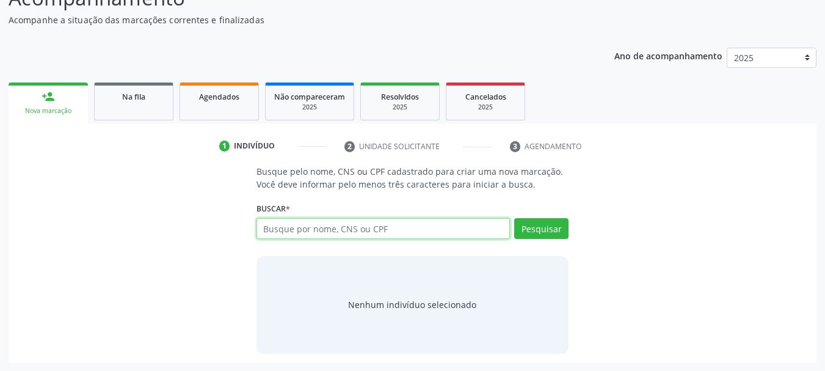
click at [293, 233] on input "text" at bounding box center [383, 228] width 254 height 21
type input "13238484443"
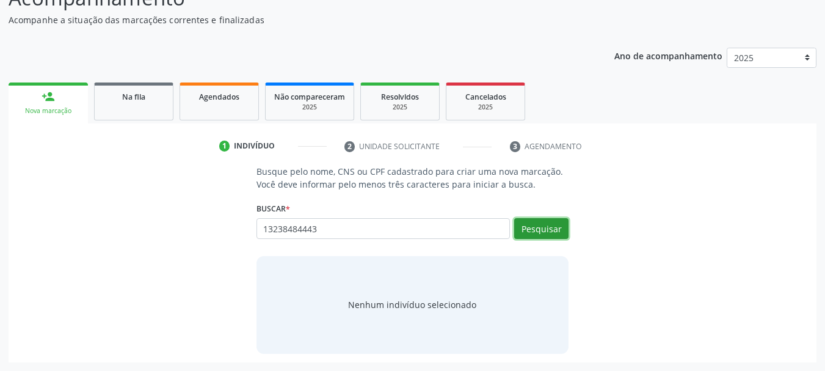
click at [529, 231] on button "Pesquisar" at bounding box center [541, 228] width 54 height 21
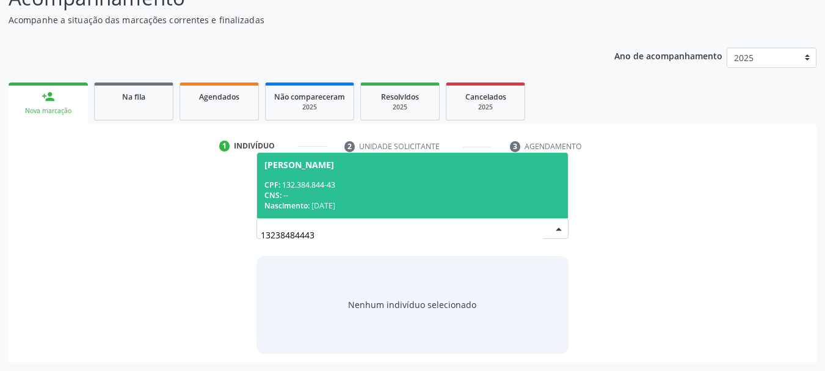
click at [366, 170] on span "Jose Joaquim Silva Macena CPF: 132.384.844-43 CNS: -- Nascimento: 08/04/1996" at bounding box center [412, 185] width 311 height 65
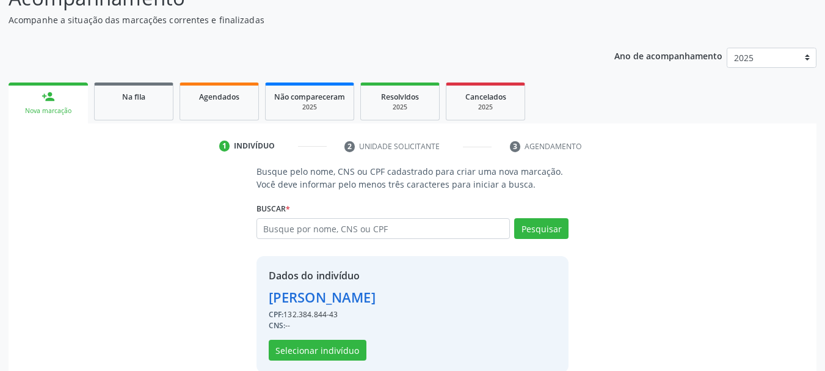
scroll to position [136, 0]
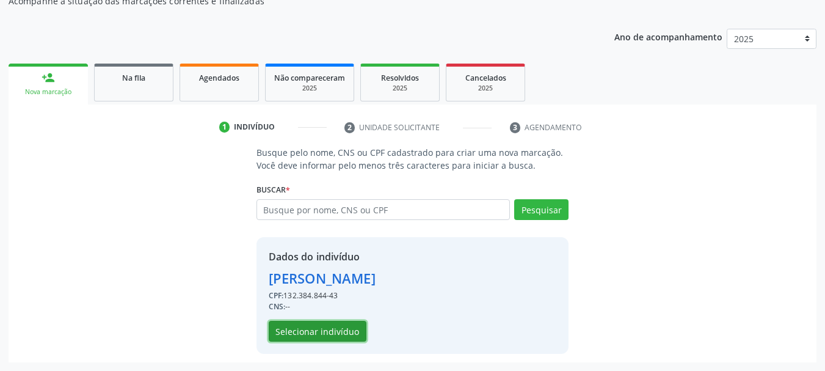
click at [306, 341] on button "Selecionar indivíduo" at bounding box center [318, 331] width 98 height 21
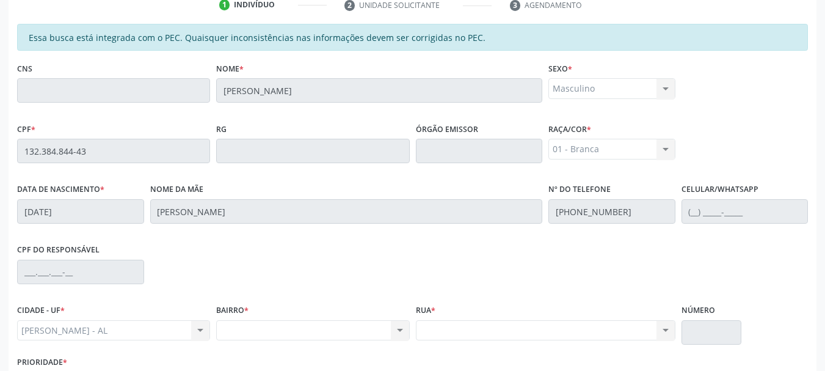
scroll to position [344, 0]
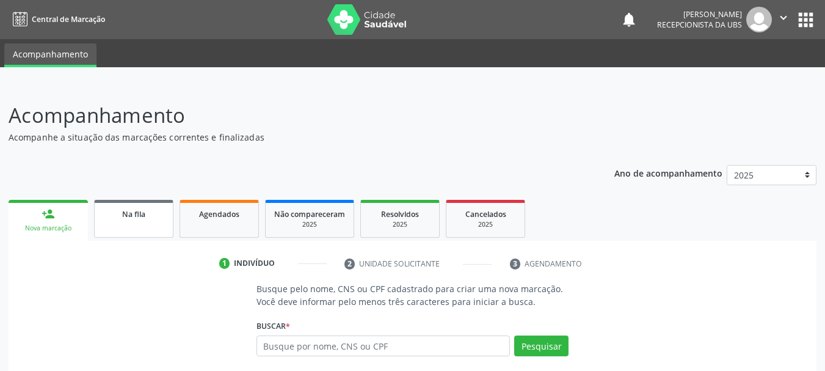
click at [149, 220] on link "Na fila" at bounding box center [133, 219] width 79 height 38
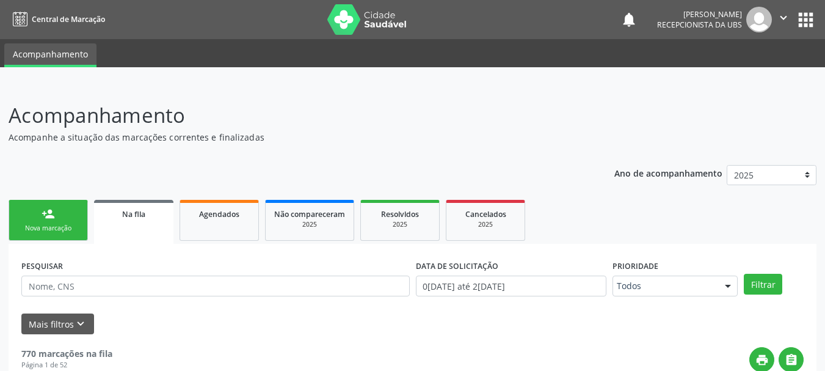
scroll to position [122, 0]
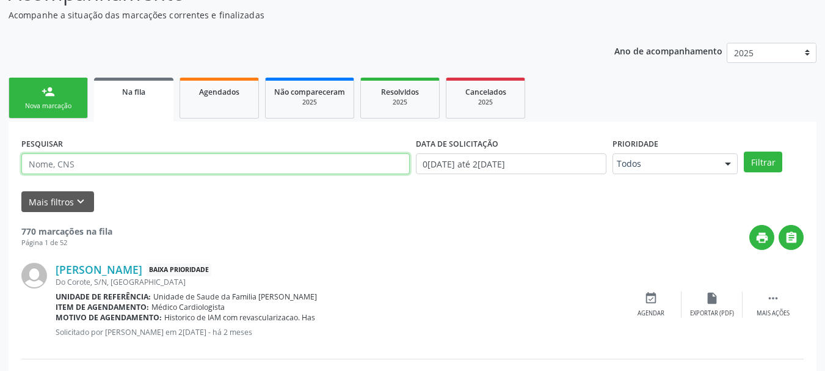
click at [109, 169] on input "text" at bounding box center [215, 163] width 388 height 21
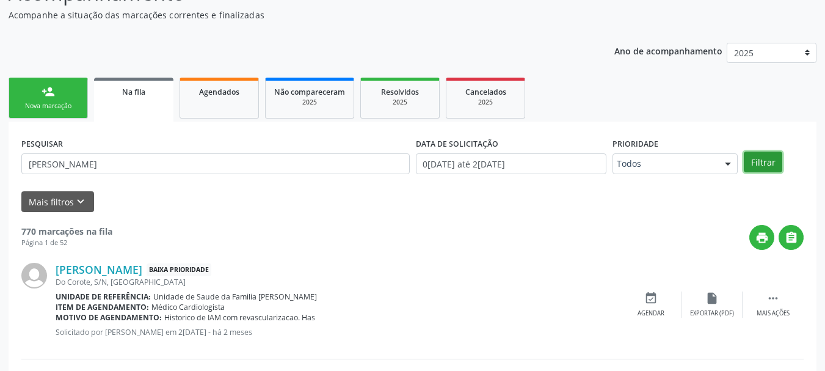
click at [772, 164] on button "Filtrar" at bounding box center [763, 161] width 38 height 21
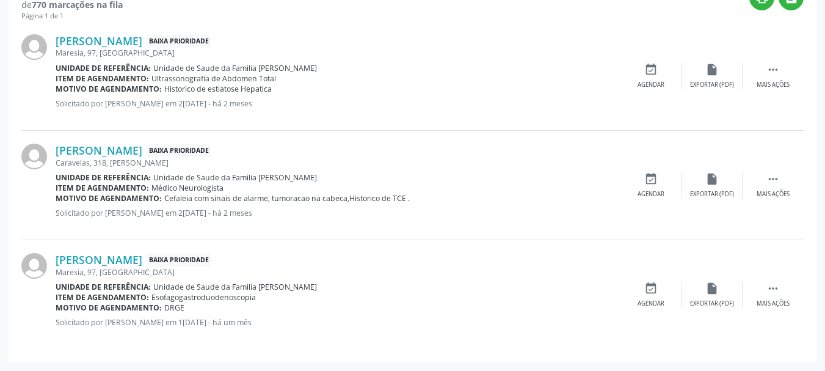
scroll to position [117, 0]
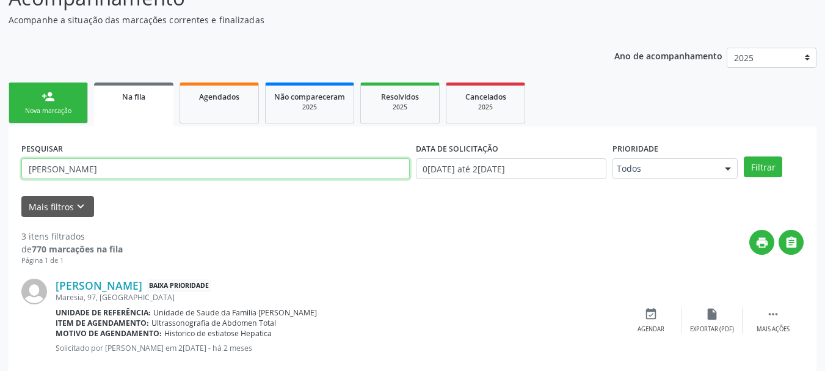
click at [145, 164] on input "Marco" at bounding box center [215, 168] width 388 height 21
type input "M"
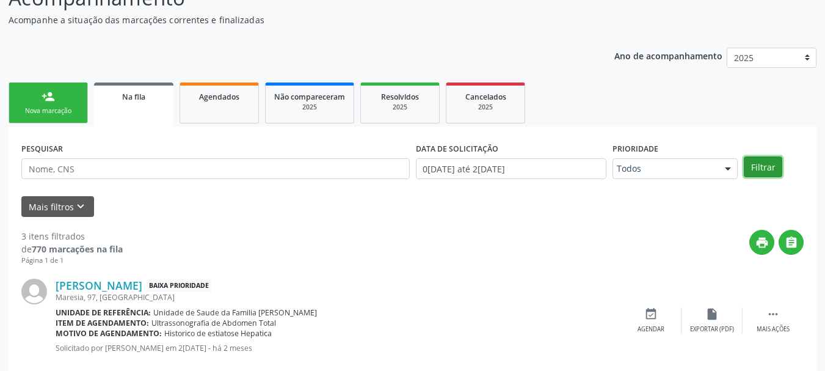
click at [753, 166] on button "Filtrar" at bounding box center [763, 166] width 38 height 21
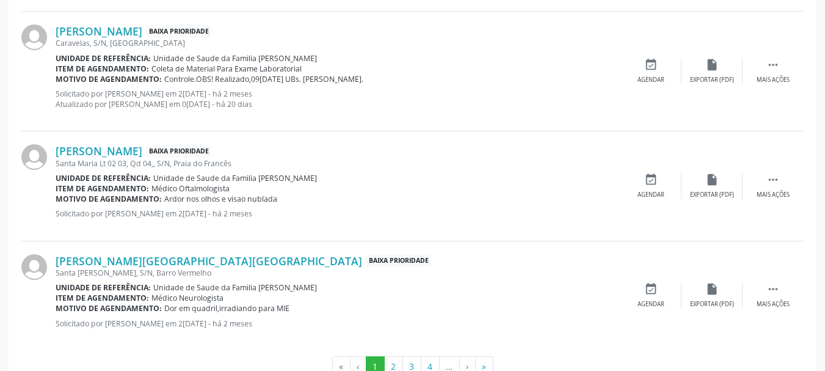
scroll to position [1740, 0]
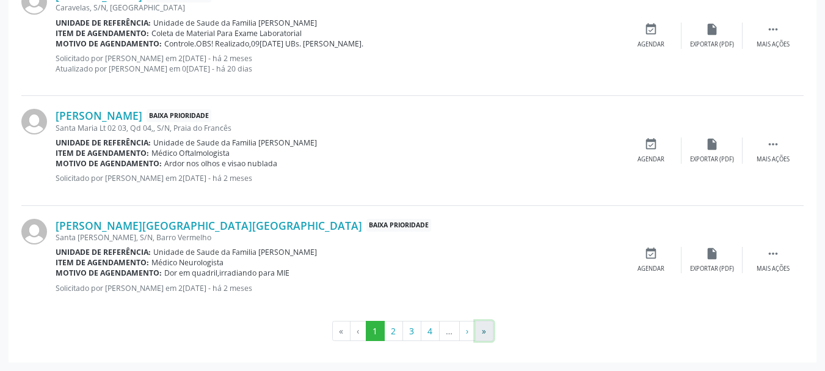
click at [478, 331] on button "»" at bounding box center [484, 331] width 18 height 21
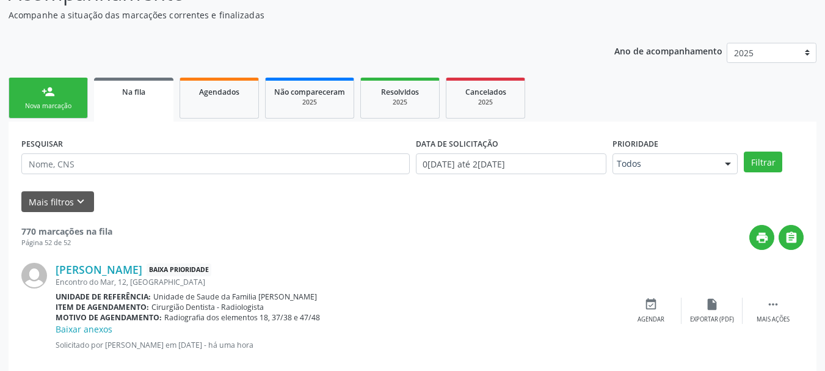
scroll to position [61, 0]
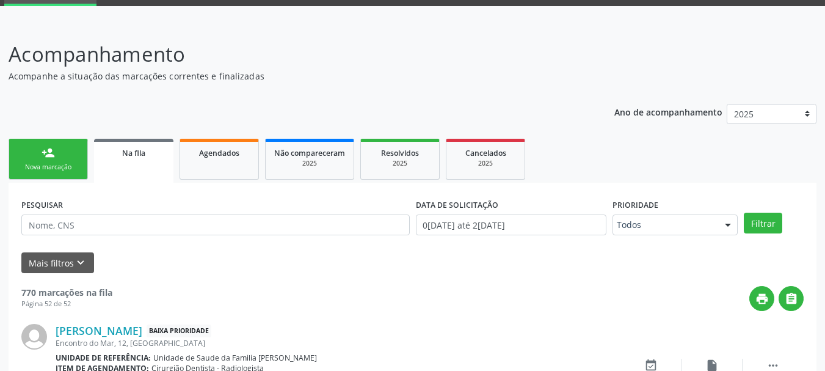
click at [36, 165] on div "Nova marcação" at bounding box center [48, 166] width 61 height 9
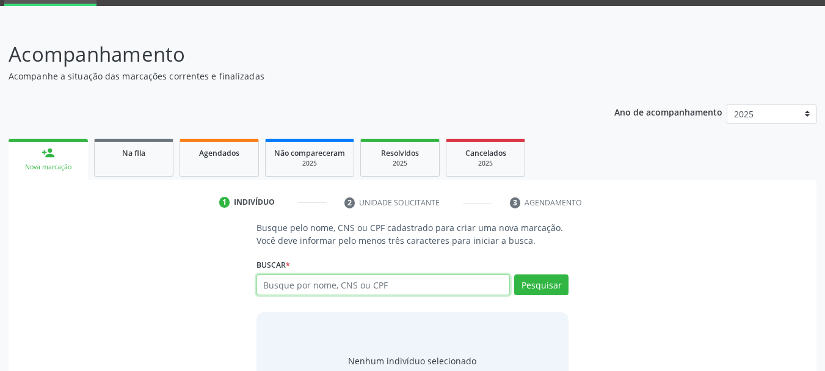
click at [343, 287] on input "text" at bounding box center [383, 284] width 254 height 21
type input "00103360441"
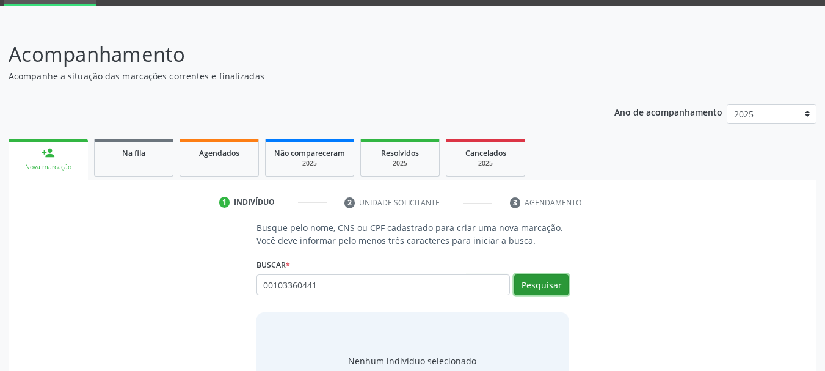
click at [549, 286] on button "Pesquisar" at bounding box center [541, 284] width 54 height 21
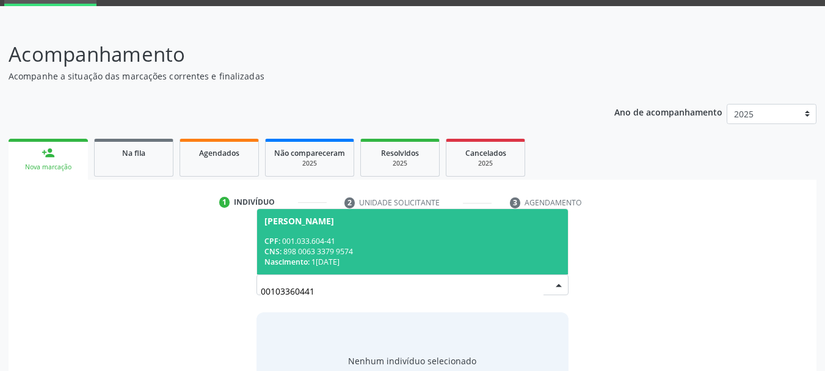
click at [381, 241] on div "CPF: 001.033.604-41" at bounding box center [412, 241] width 297 height 10
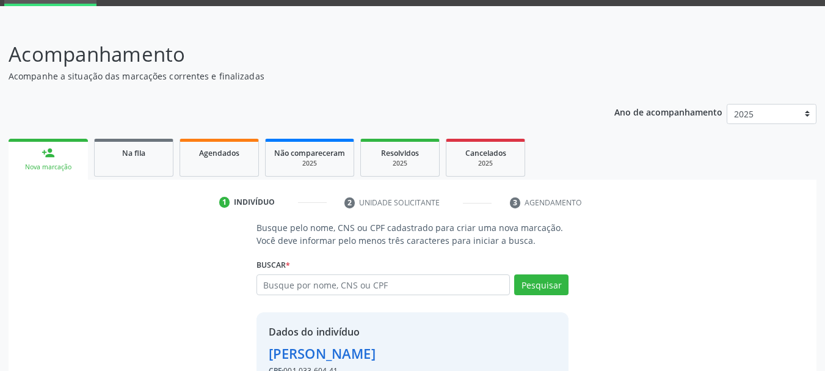
scroll to position [136, 0]
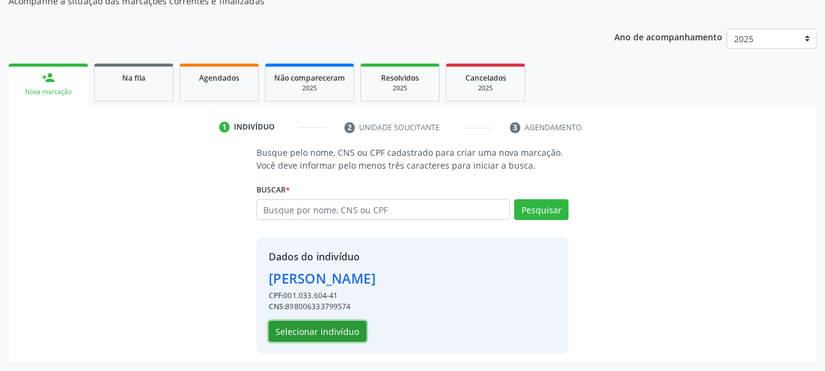
click at [333, 339] on button "Selecionar indivíduo" at bounding box center [318, 331] width 98 height 21
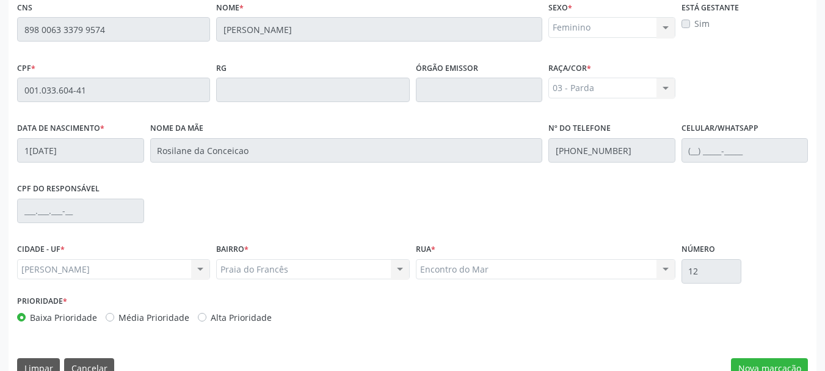
scroll to position [344, 0]
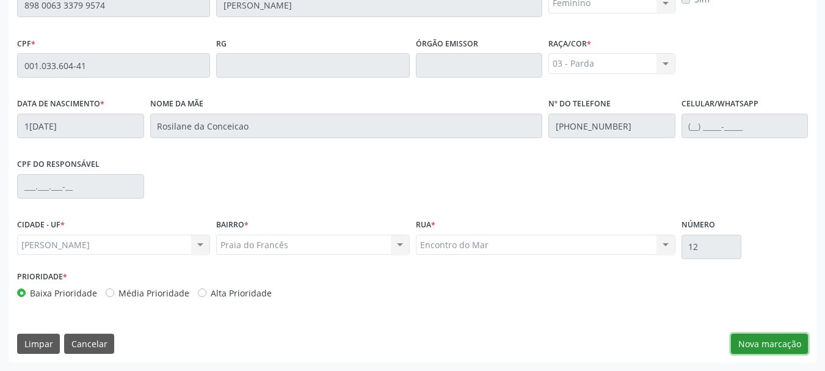
click at [750, 341] on button "Nova marcação" at bounding box center [769, 343] width 77 height 21
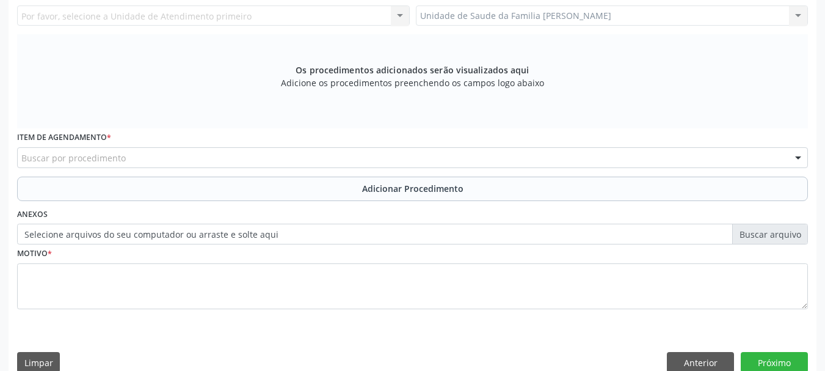
scroll to position [161, 0]
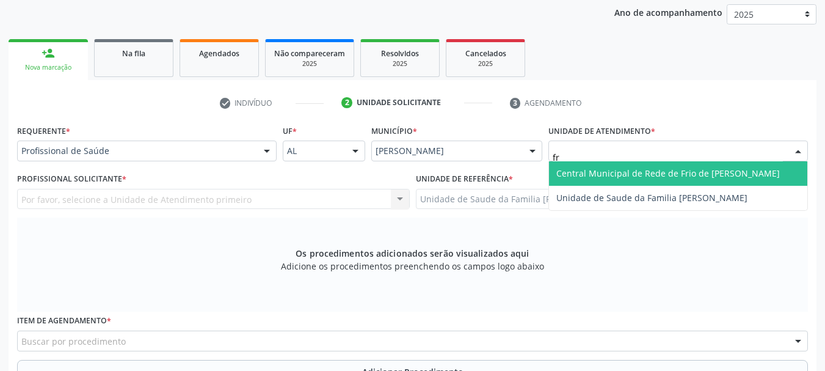
type input "fra"
click at [609, 178] on span "Unidade de Saude da Familia [PERSON_NAME]" at bounding box center [651, 173] width 191 height 12
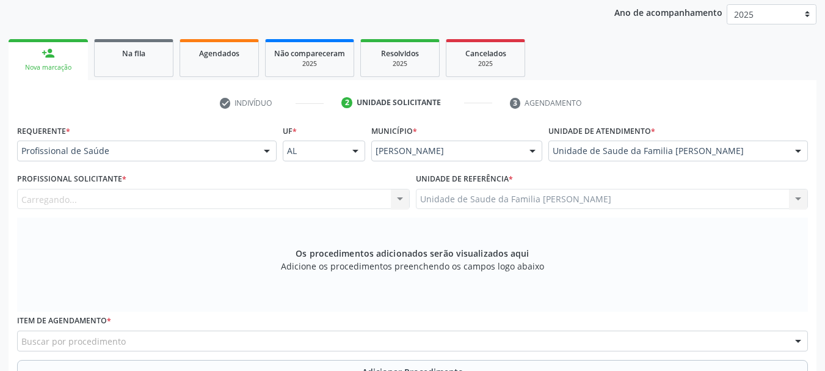
click at [147, 201] on div "Carregando... Nenhum resultado encontrado para: " " Não há nenhuma opção para s…" at bounding box center [213, 199] width 393 height 21
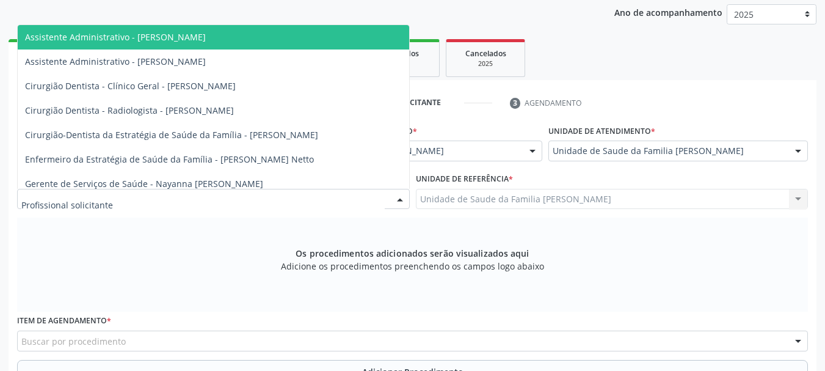
click at [147, 201] on div at bounding box center [213, 199] width 393 height 21
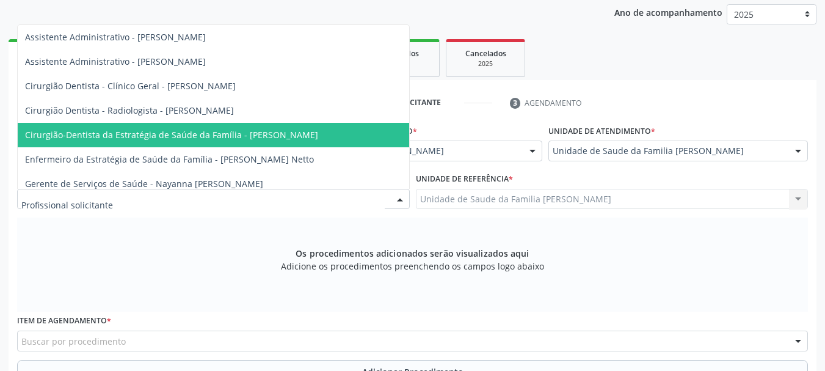
click at [235, 128] on span "Cirurgião-Dentista da Estratégia de Saúde da Família - [PERSON_NAME]" at bounding box center [213, 135] width 391 height 24
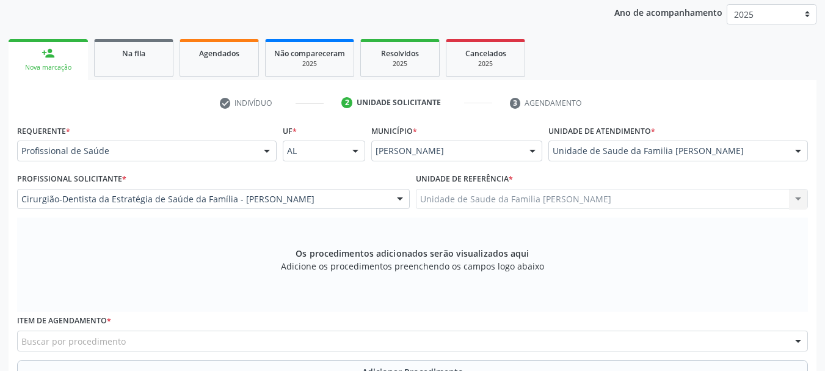
scroll to position [344, 0]
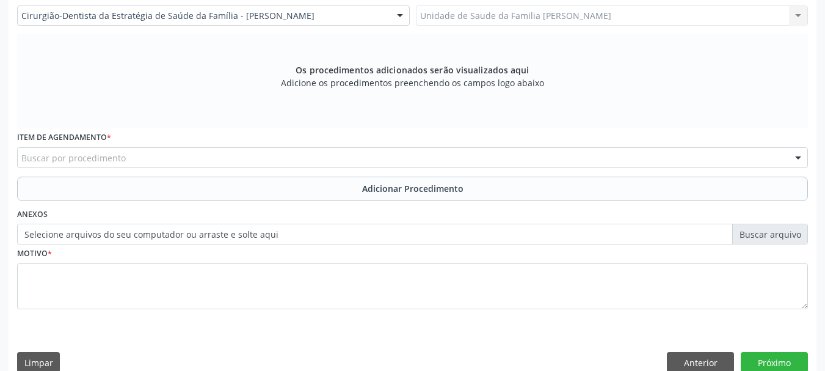
click at [317, 153] on div "Buscar por procedimento" at bounding box center [412, 157] width 791 height 21
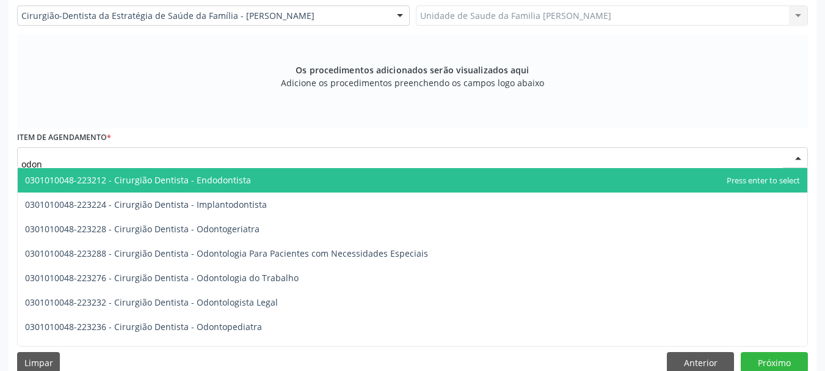
type input "odont"
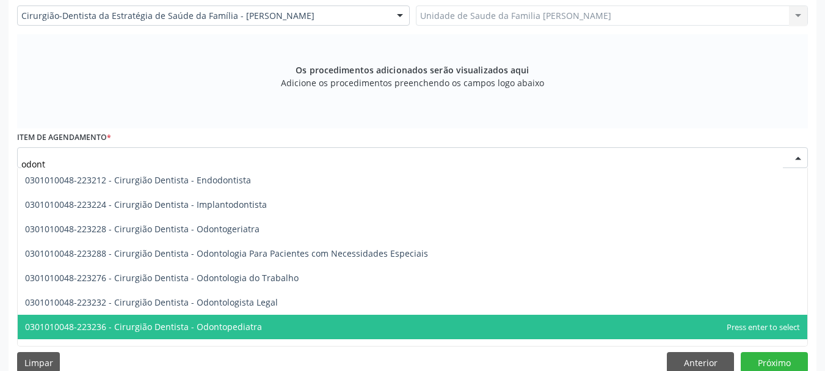
click at [292, 327] on span "0301010048-223236 - Cirurgião Dentista - Odontopediatra" at bounding box center [412, 326] width 789 height 24
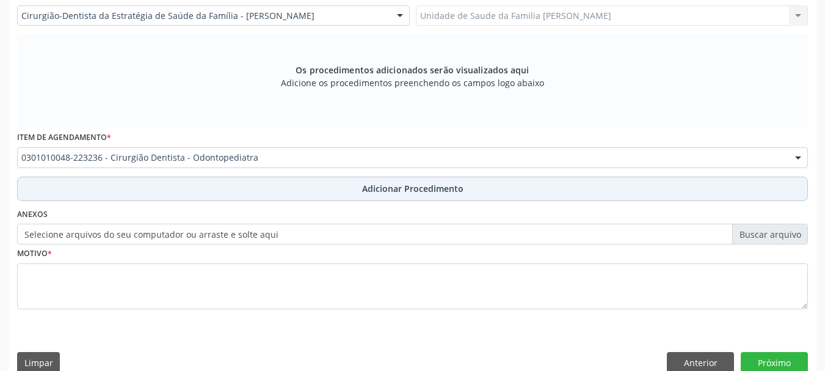
click at [390, 195] on button "Adicionar Procedimento" at bounding box center [412, 188] width 791 height 24
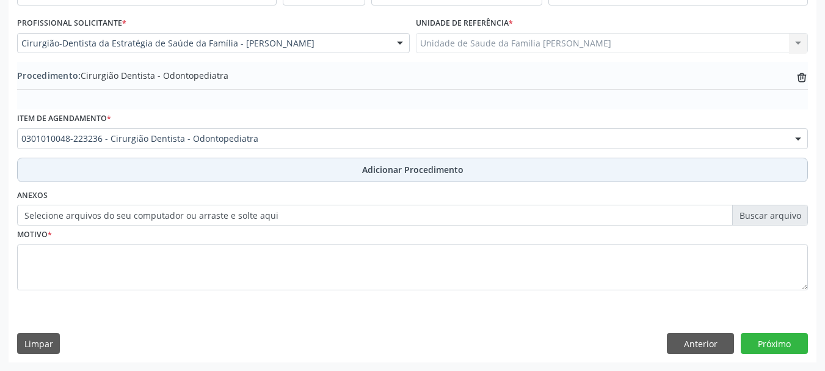
scroll to position [316, 0]
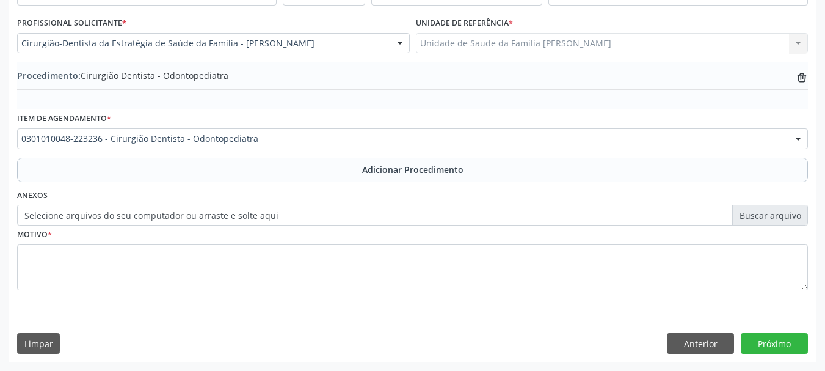
click at [308, 209] on label "Selecione arquivos do seu computador ou arraste e solte aqui" at bounding box center [412, 215] width 791 height 21
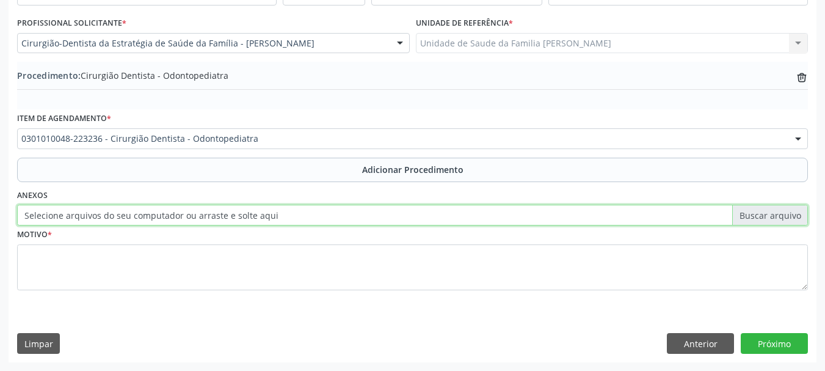
click at [308, 209] on input "Selecione arquivos do seu computador ou arraste e solte aqui" at bounding box center [412, 215] width 791 height 21
type input "C:\fakepath\Emilly.jpeg"
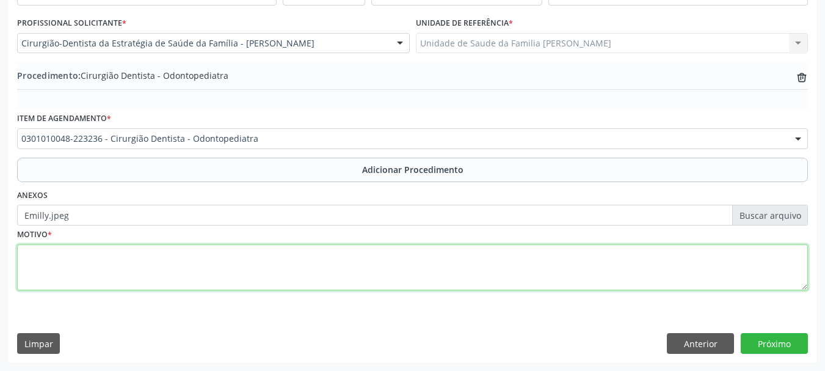
click at [76, 255] on textarea at bounding box center [412, 267] width 791 height 46
type textarea "I"
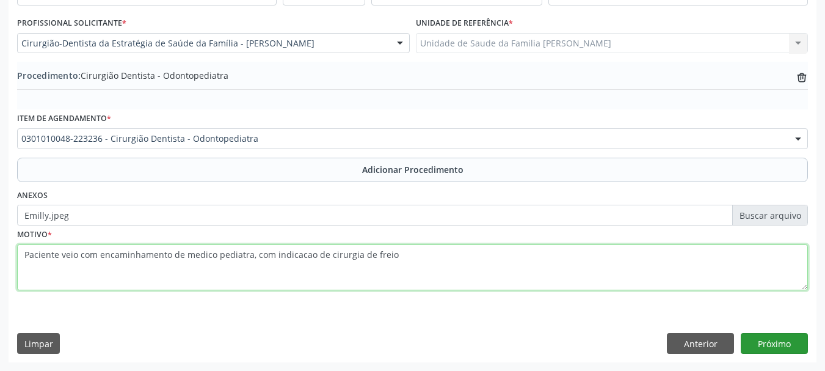
type textarea "Paciente veio com encaminhamento de medico pediatra, com indicacao de cirurgia …"
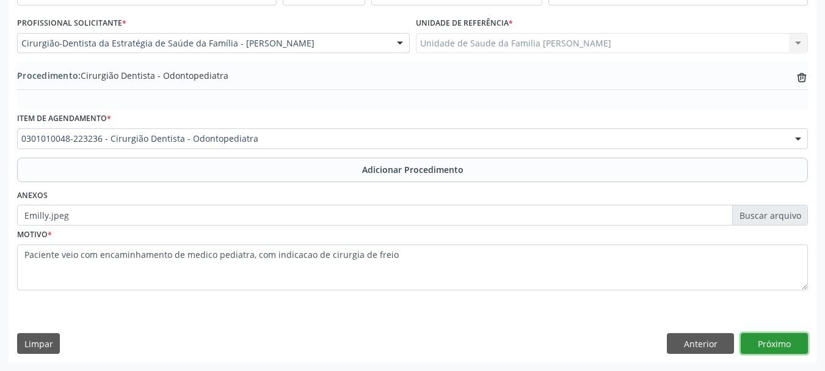
click at [801, 347] on button "Próximo" at bounding box center [774, 343] width 67 height 21
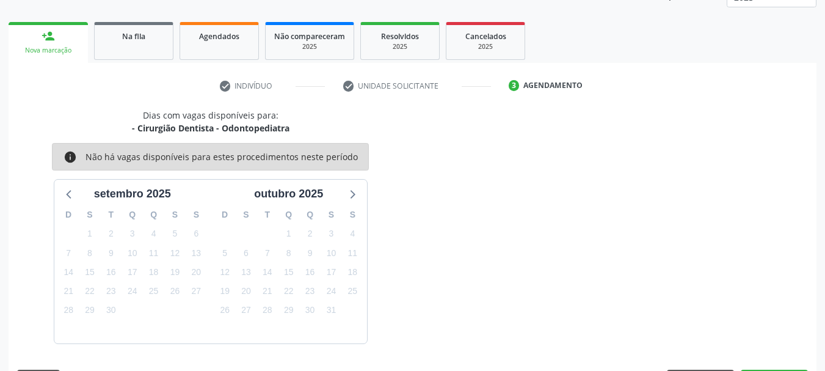
scroll to position [214, 0]
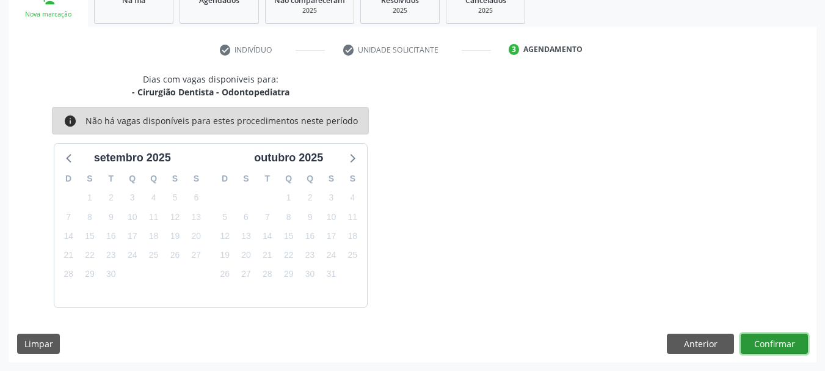
click at [780, 349] on button "Confirmar" at bounding box center [774, 343] width 67 height 21
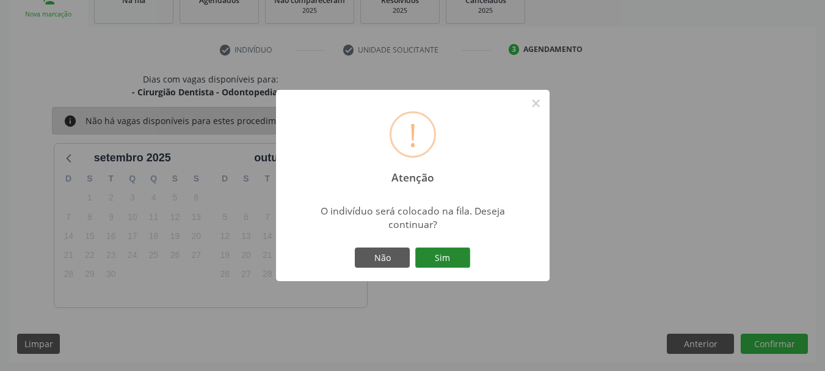
click at [449, 258] on button "Sim" at bounding box center [442, 257] width 55 height 21
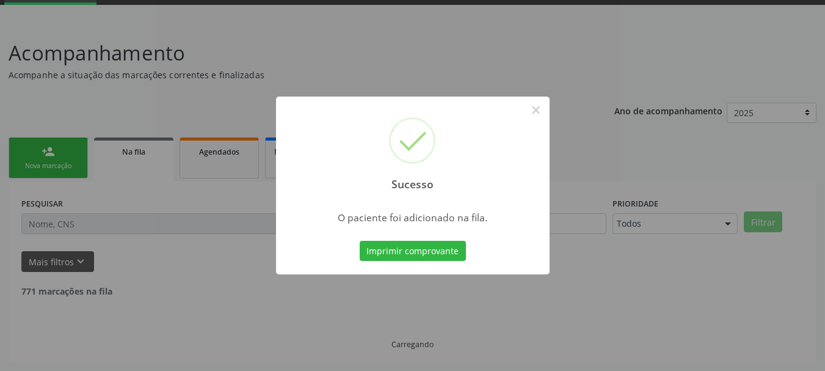
scroll to position [49, 0]
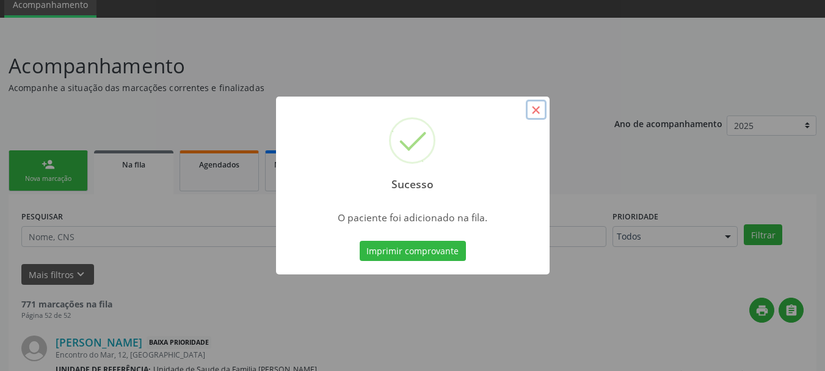
click at [532, 116] on button "×" at bounding box center [536, 110] width 21 height 21
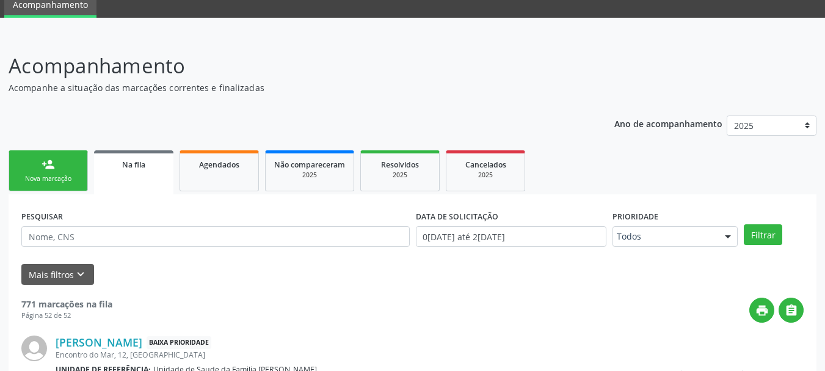
click at [58, 189] on link "person_add Nova marcação" at bounding box center [48, 170] width 79 height 41
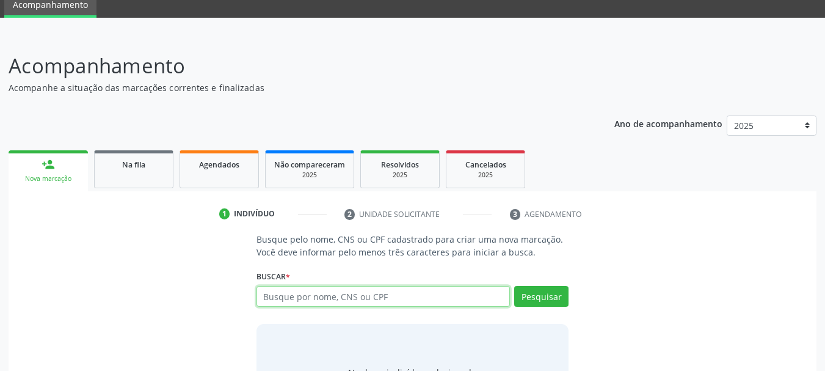
click at [300, 292] on input "text" at bounding box center [383, 296] width 254 height 21
type input "14049509407"
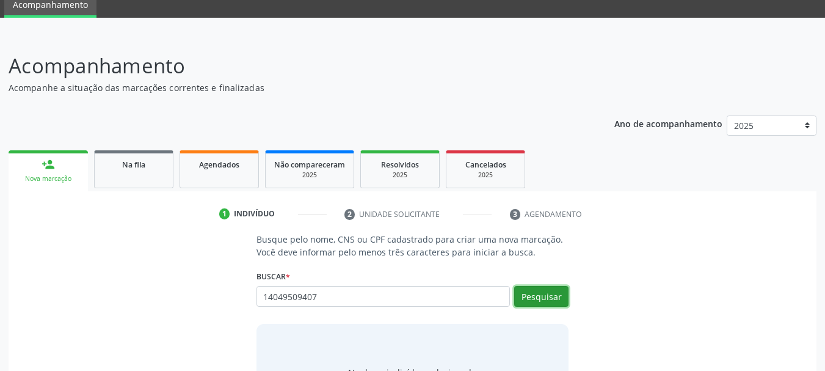
click at [527, 294] on button "Pesquisar" at bounding box center [541, 296] width 54 height 21
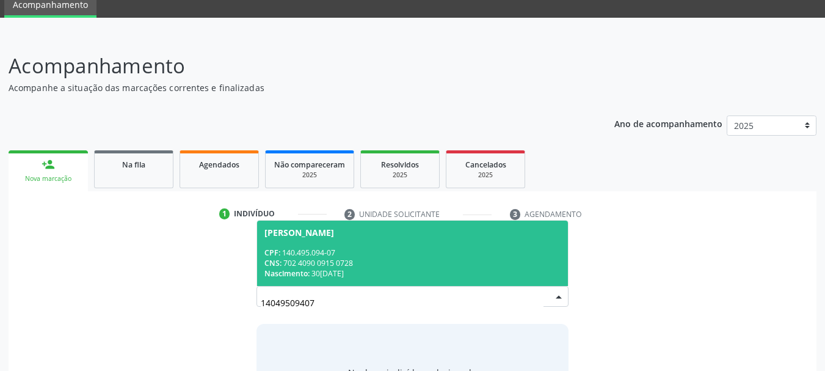
click at [328, 247] on div "CPF: 140.495.094-07" at bounding box center [412, 252] width 297 height 10
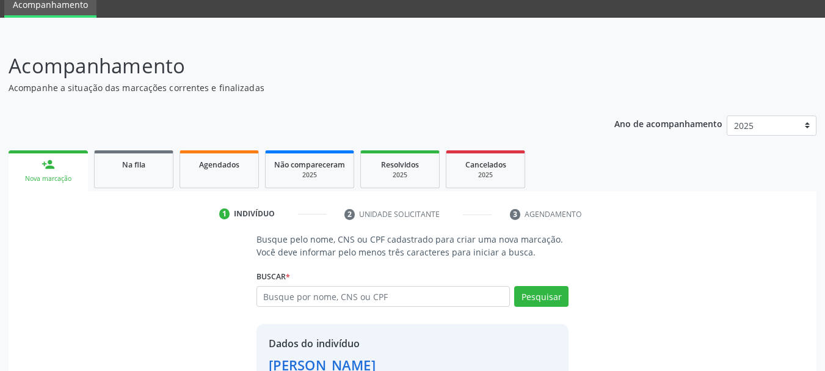
scroll to position [136, 0]
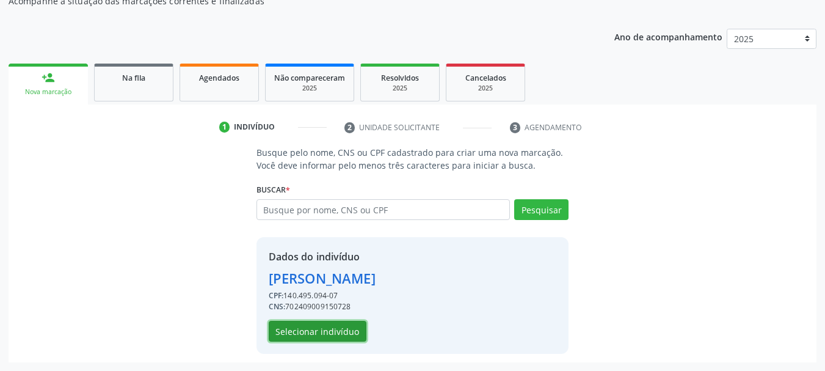
click at [323, 332] on button "Selecionar indivíduo" at bounding box center [318, 331] width 98 height 21
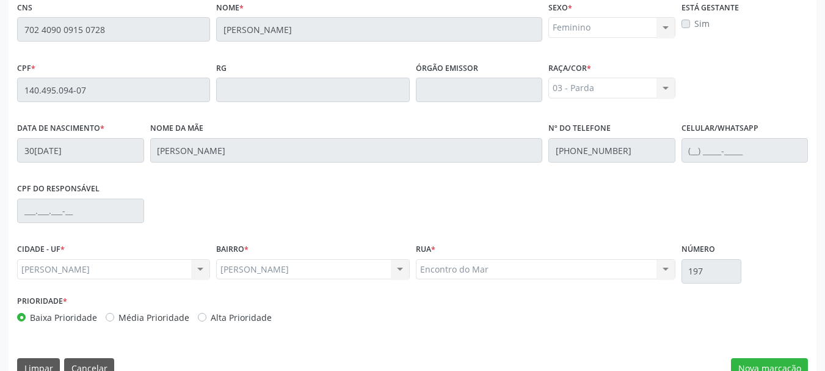
scroll to position [344, 0]
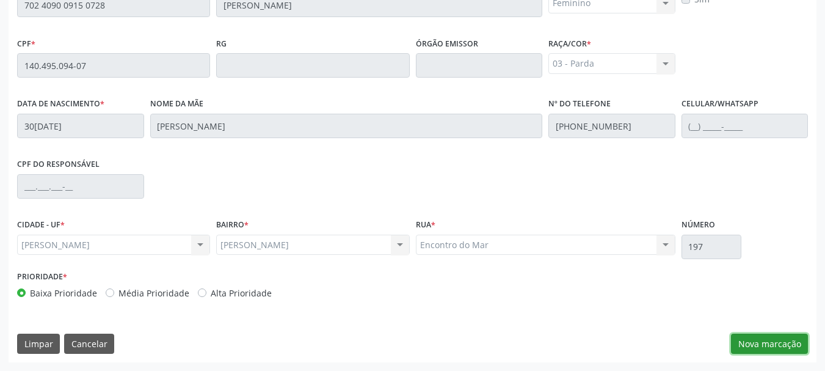
click at [752, 335] on button "Nova marcação" at bounding box center [769, 343] width 77 height 21
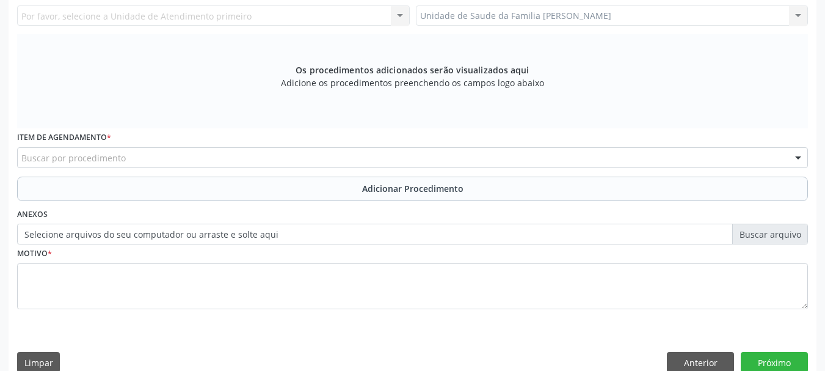
scroll to position [161, 0]
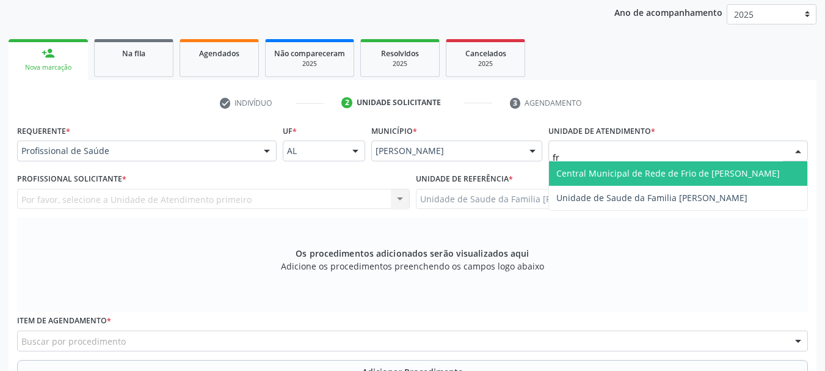
type input "fra"
click at [624, 170] on span "Unidade de Saude da Familia [PERSON_NAME]" at bounding box center [651, 173] width 191 height 12
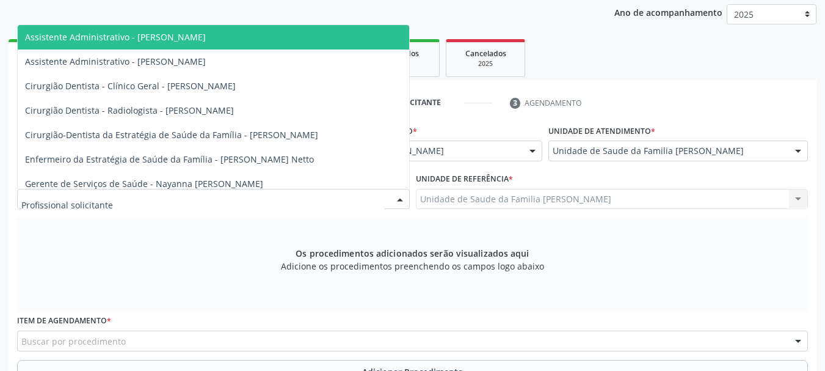
click at [47, 206] on div at bounding box center [213, 199] width 393 height 21
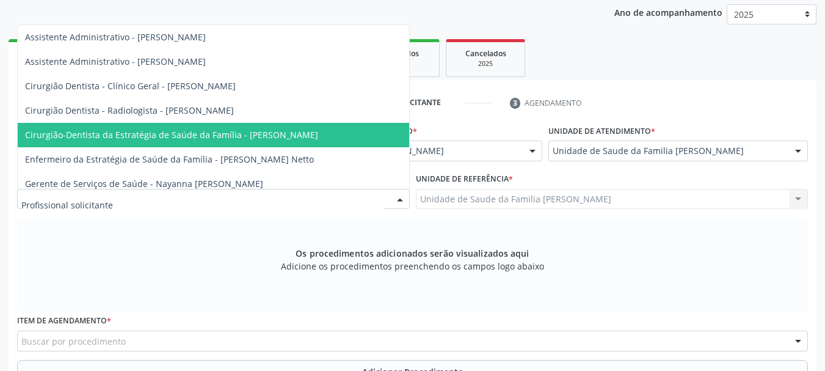
click at [180, 131] on span "Cirurgião-Dentista da Estratégia de Saúde da Família - [PERSON_NAME]" at bounding box center [171, 135] width 293 height 12
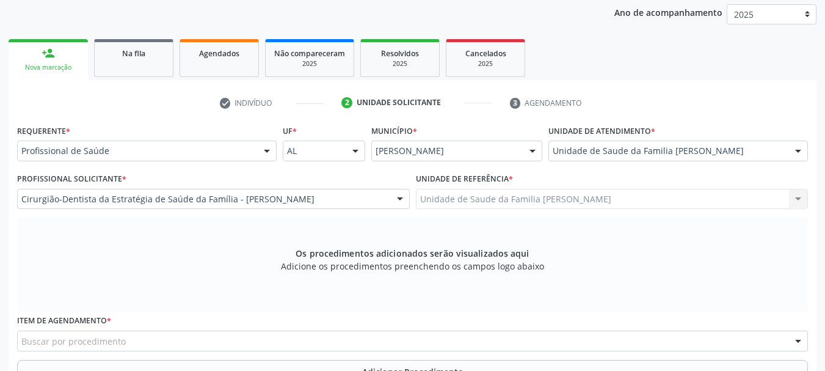
scroll to position [283, 0]
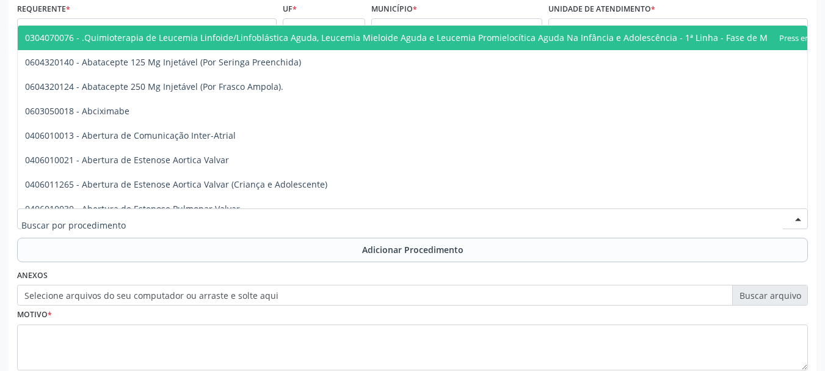
click at [270, 218] on div at bounding box center [412, 218] width 791 height 21
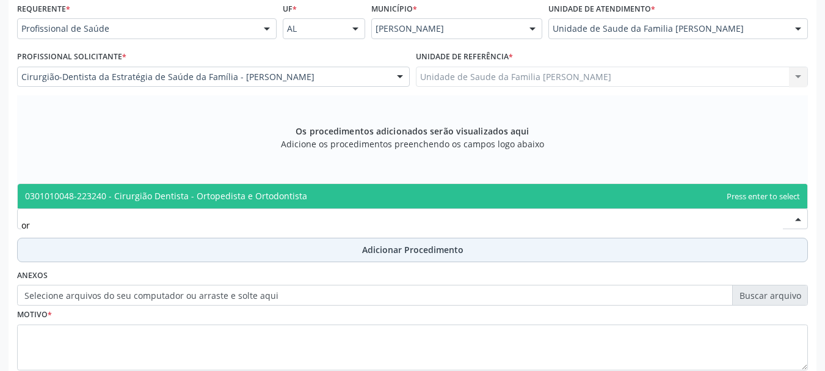
type input "o"
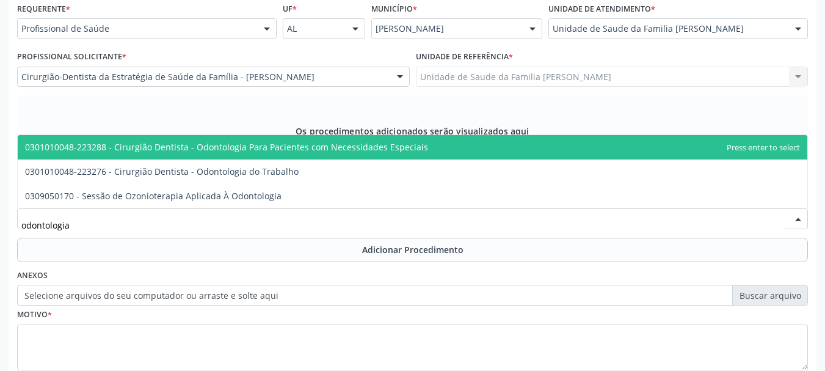
scroll to position [344, 0]
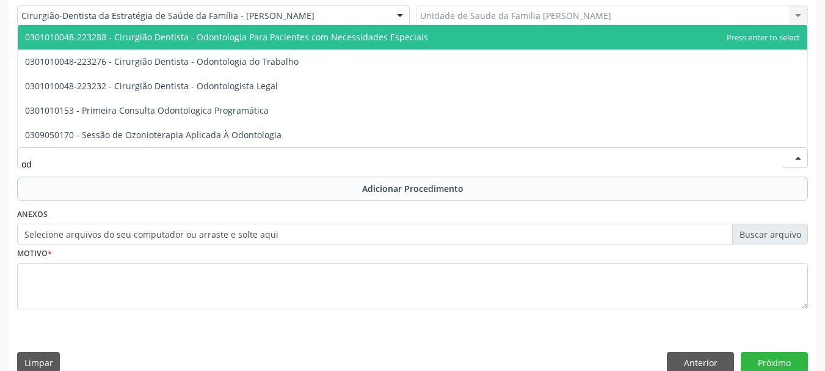
type input "o"
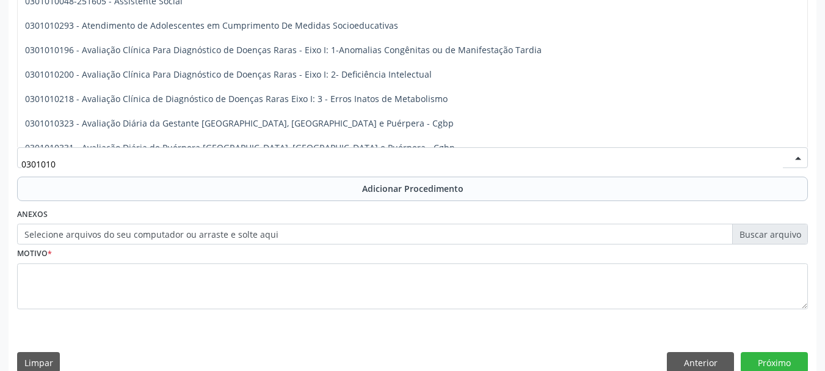
type input "03010100"
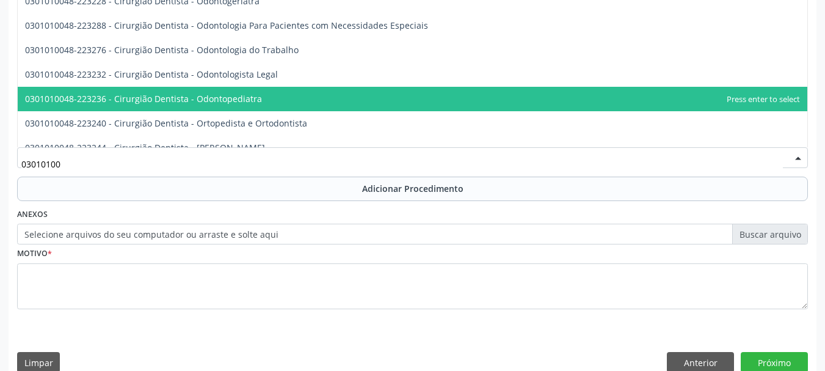
scroll to position [305, 0]
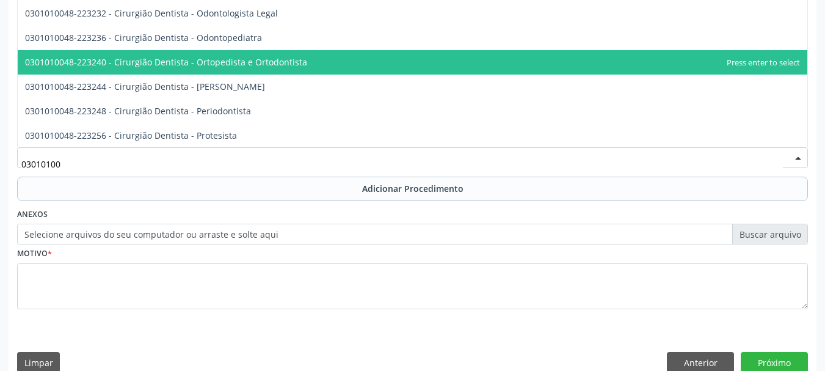
click at [313, 68] on span "0301010048-223240 - Cirurgião Dentista - Ortopedista e Ortodontista" at bounding box center [412, 62] width 789 height 24
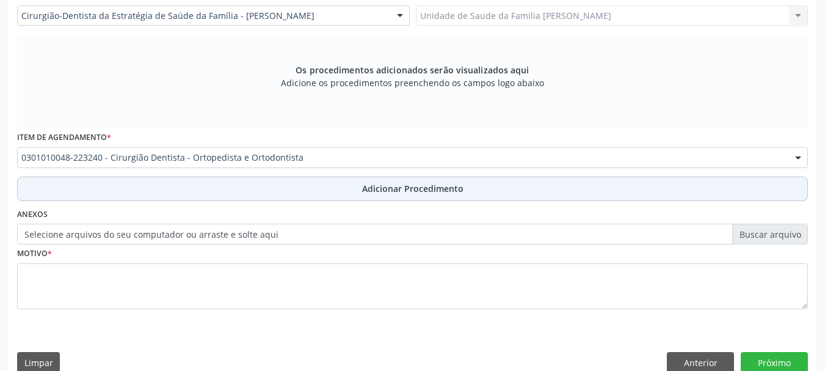
click at [432, 193] on span "Adicionar Procedimento" at bounding box center [412, 188] width 101 height 13
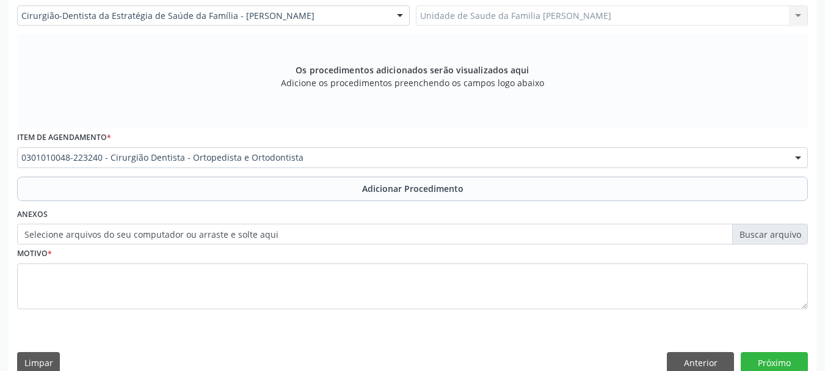
scroll to position [316, 0]
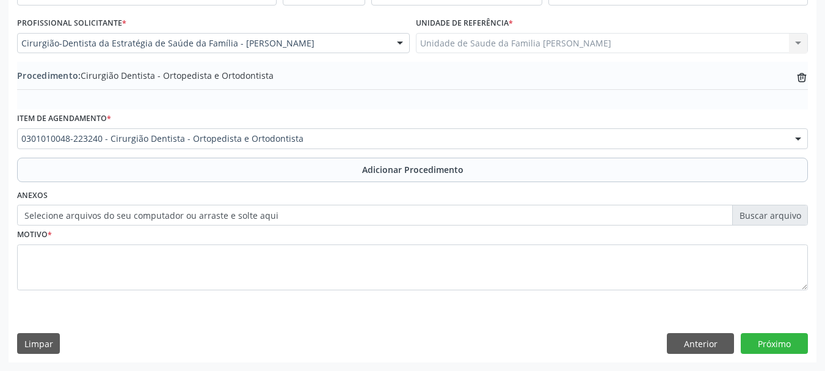
click at [250, 220] on label "Selecione arquivos do seu computador ou arraste e solte aqui" at bounding box center [412, 215] width 791 height 21
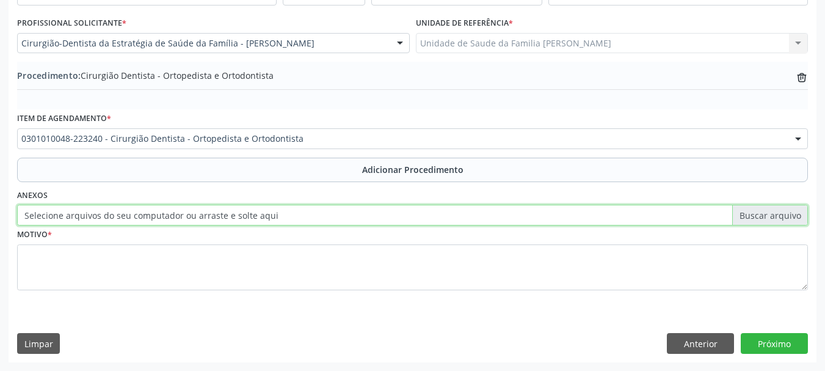
click at [250, 220] on input "Selecione arquivos do seu computador ou arraste e solte aqui" at bounding box center [412, 215] width 791 height 21
type input "C:\fakepath\helena.jpeg"
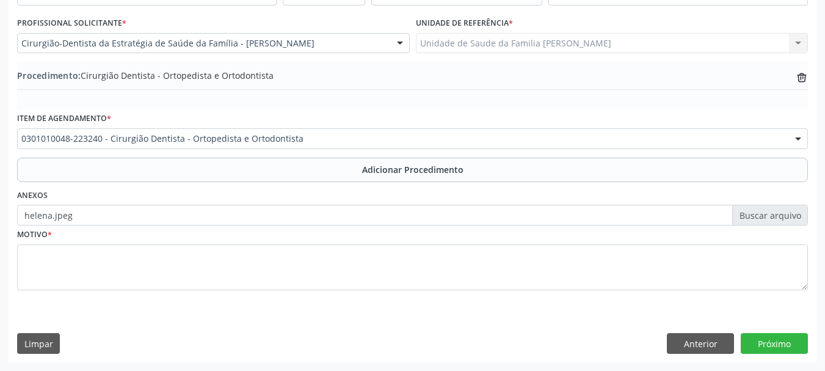
click at [16, 261] on div "Motivo *" at bounding box center [412, 266] width 797 height 82
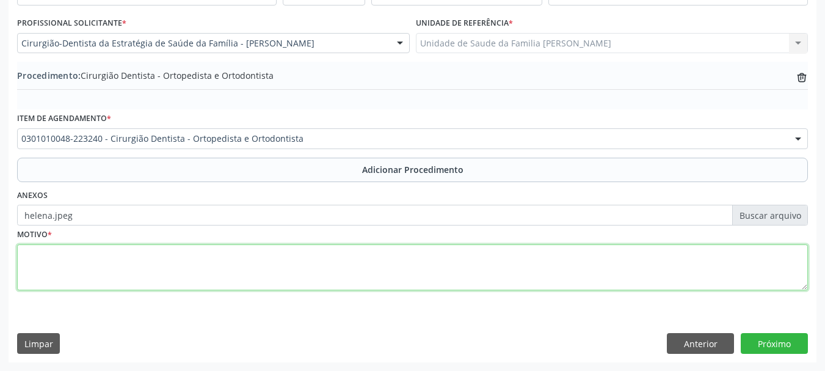
click at [56, 257] on textarea at bounding box center [412, 267] width 791 height 46
type textarea "Mordida cruzada"
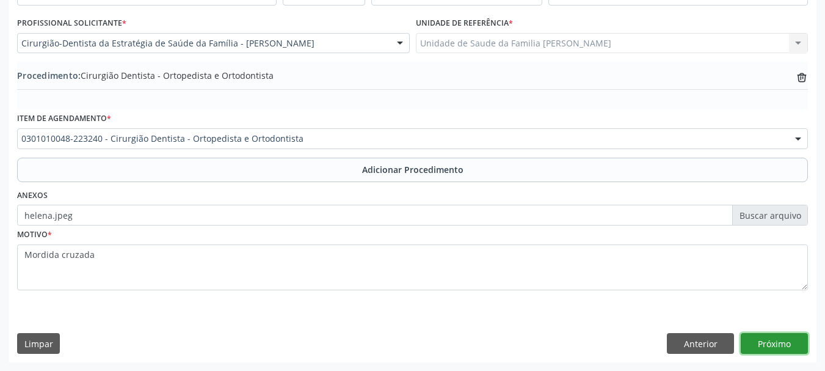
click at [775, 348] on button "Próximo" at bounding box center [774, 343] width 67 height 21
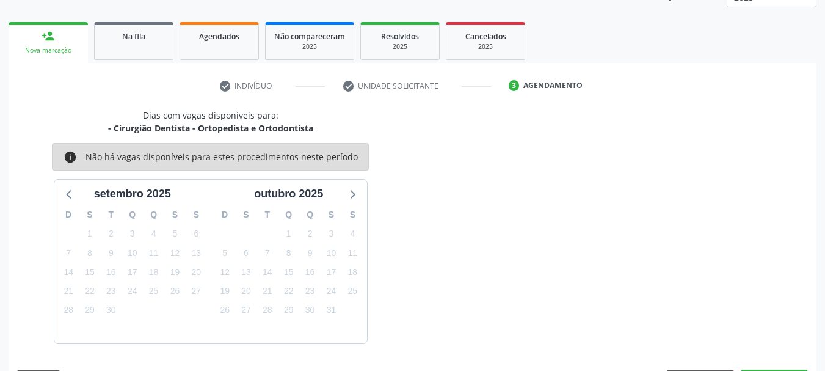
scroll to position [214, 0]
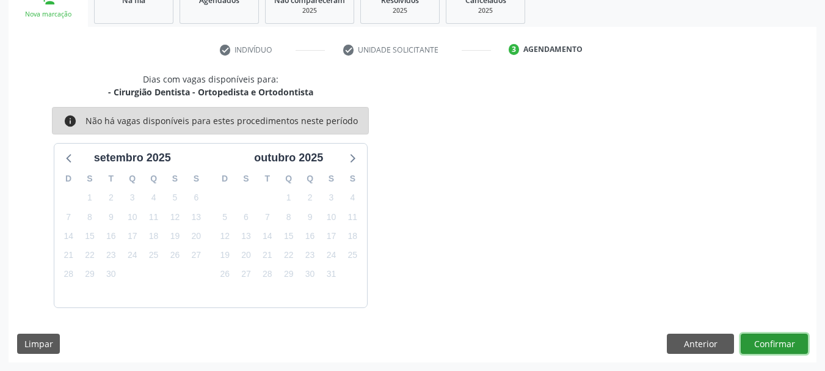
click at [763, 336] on button "Confirmar" at bounding box center [774, 343] width 67 height 21
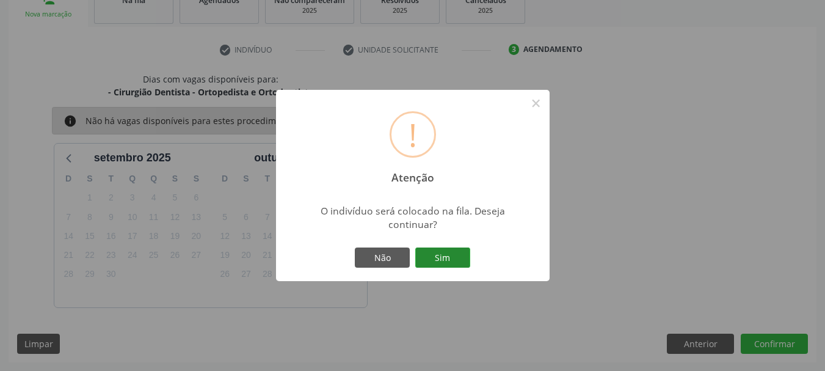
click at [466, 261] on button "Sim" at bounding box center [442, 257] width 55 height 21
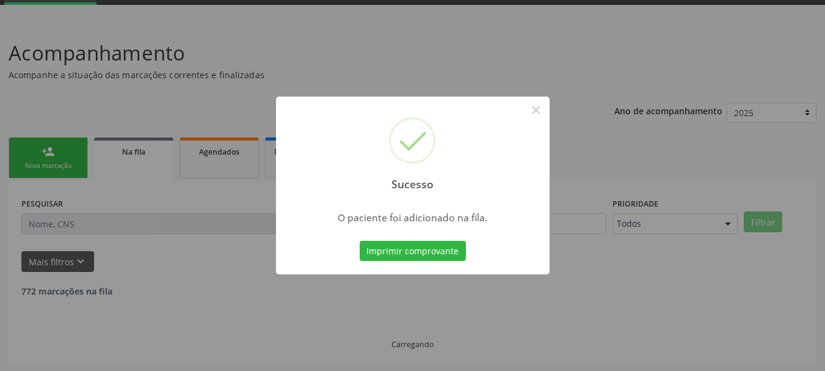
scroll to position [49, 0]
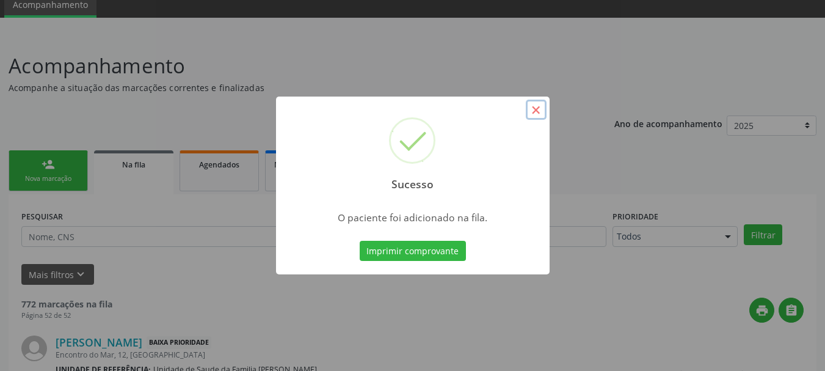
click at [532, 106] on button "×" at bounding box center [536, 110] width 21 height 21
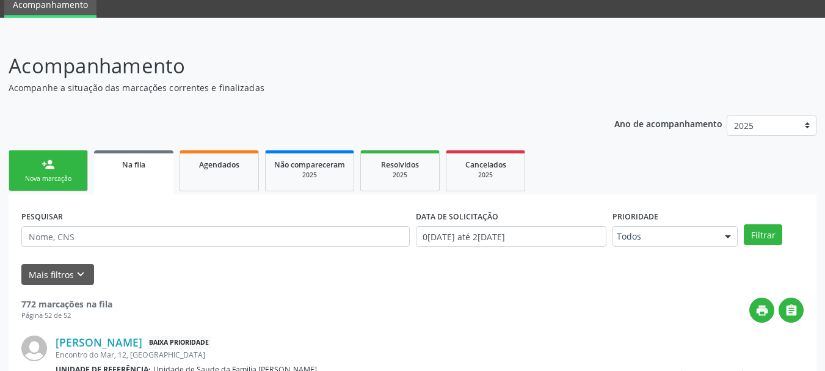
click at [79, 175] on link "person_add Nova marcação" at bounding box center [48, 170] width 79 height 41
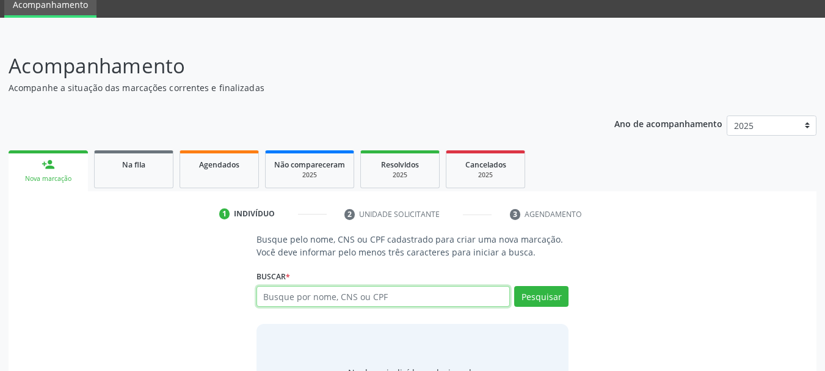
click at [350, 299] on input "text" at bounding box center [383, 296] width 254 height 21
type input "06844853890"
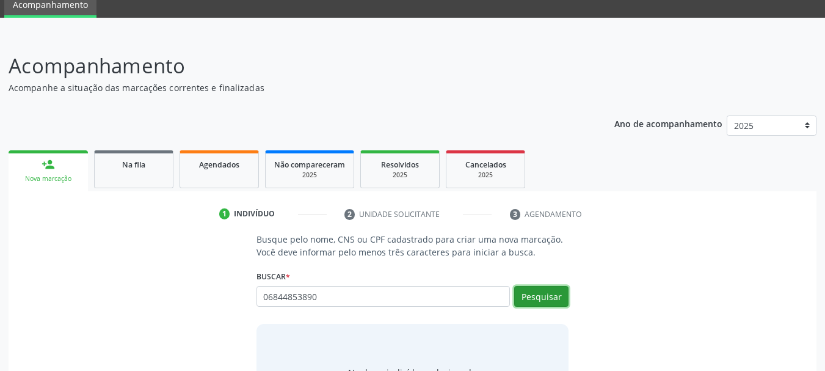
click at [562, 298] on button "Pesquisar" at bounding box center [541, 296] width 54 height 21
click at [228, 225] on div "1 Indivíduo 2 Unidade solicitante 3 Agendamento Busque pelo nome, CNS ou CPF ca…" at bounding box center [413, 317] width 808 height 226
click at [564, 293] on button "Pesquisar" at bounding box center [541, 296] width 54 height 21
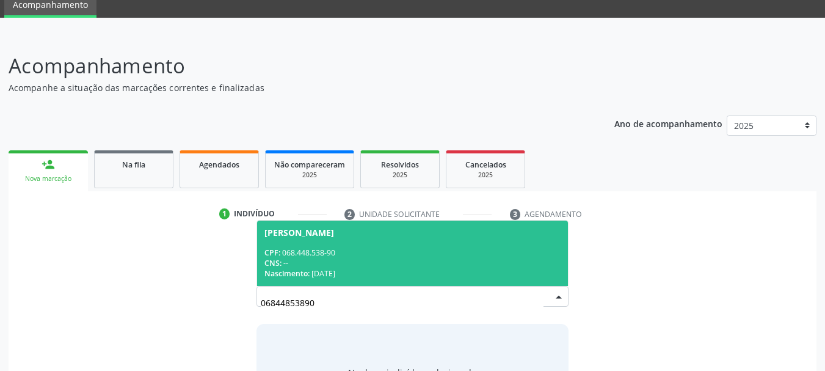
click at [355, 262] on div "CNS: --" at bounding box center [412, 263] width 297 height 10
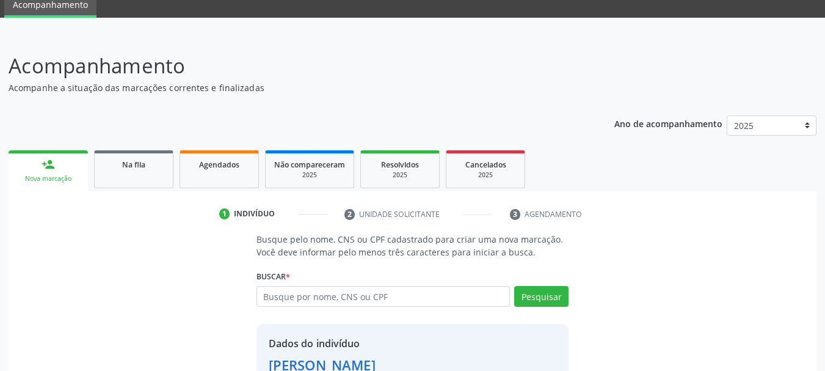
scroll to position [136, 0]
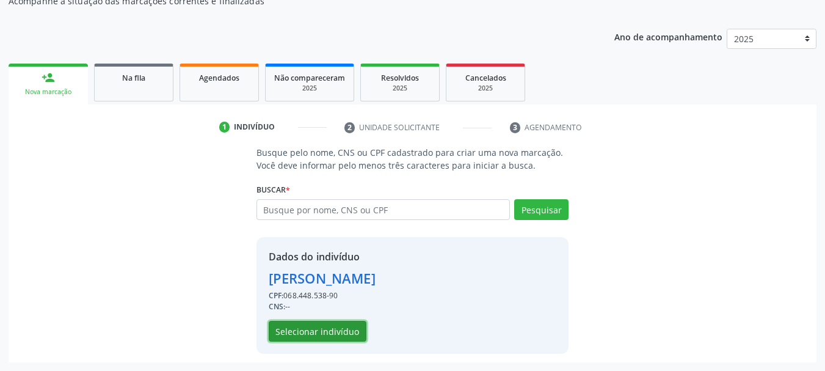
click at [347, 334] on button "Selecionar indivíduo" at bounding box center [318, 331] width 98 height 21
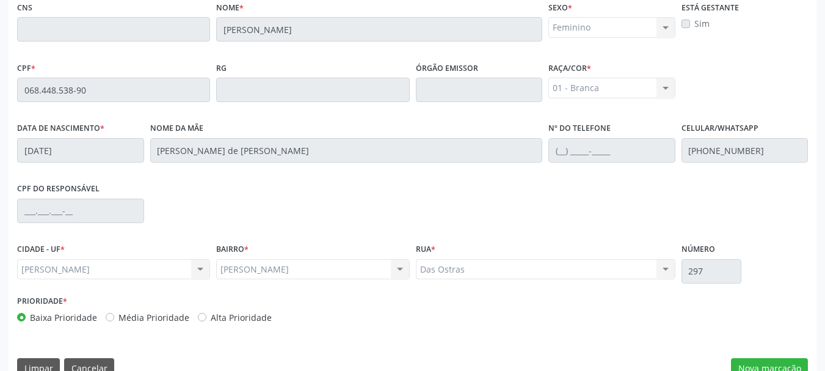
scroll to position [344, 0]
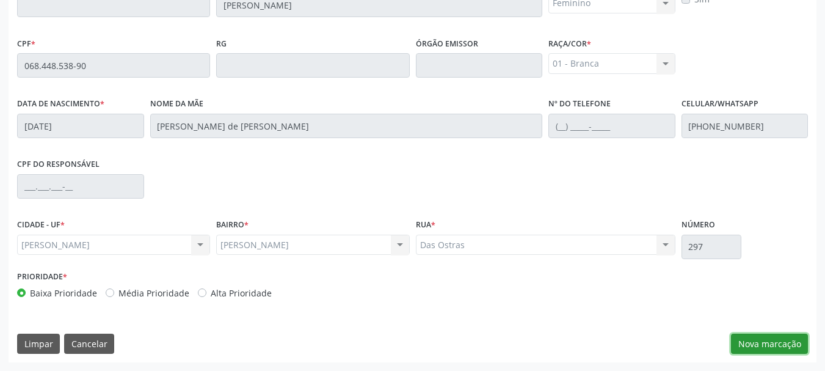
click at [778, 335] on button "Nova marcação" at bounding box center [769, 343] width 77 height 21
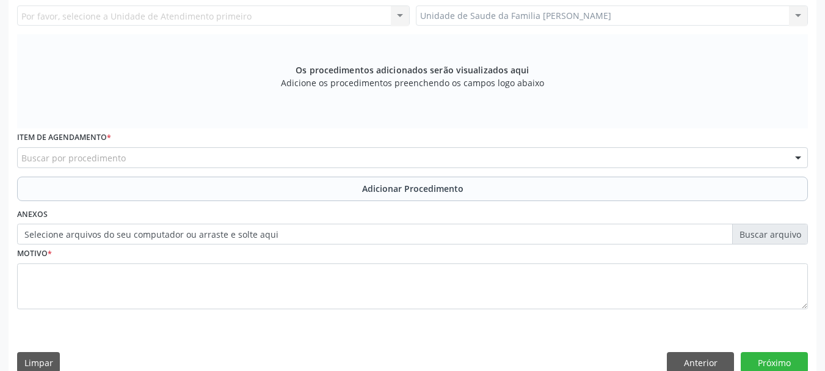
scroll to position [161, 0]
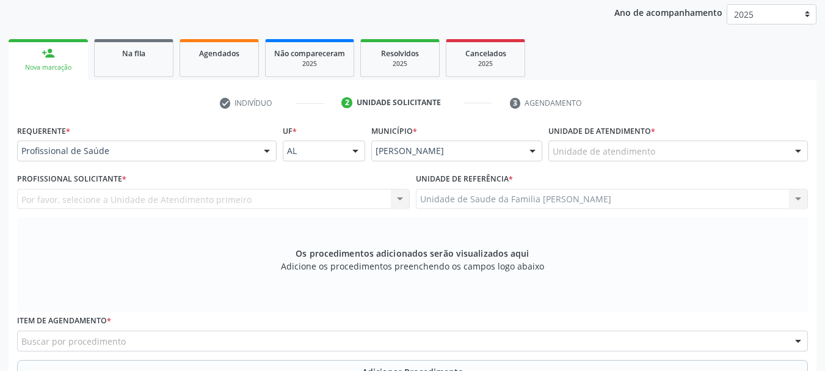
click at [593, 143] on div "Unidade de atendimento" at bounding box center [677, 150] width 259 height 21
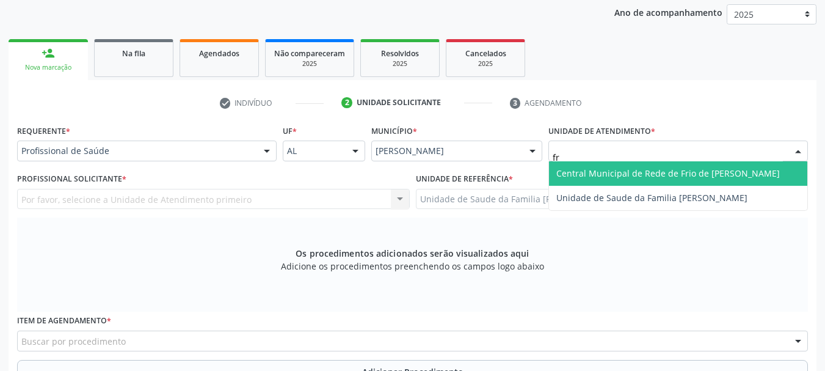
type input "fra"
click at [603, 165] on span "Unidade de Saude da Familia [PERSON_NAME]" at bounding box center [678, 173] width 258 height 24
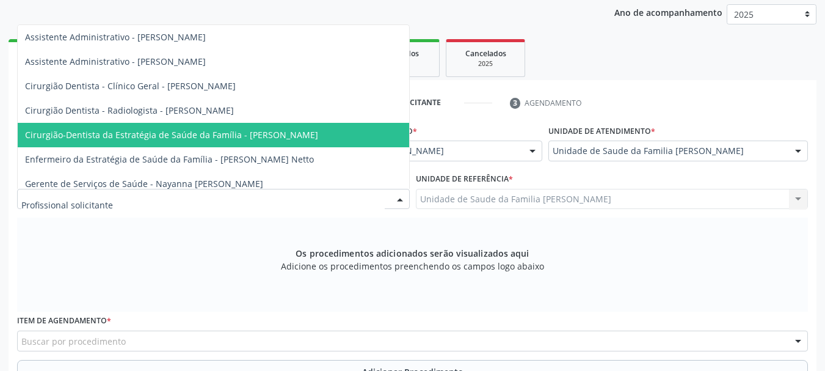
click at [212, 140] on span "Cirurgião-Dentista da Estratégia de Saúde da Família - [PERSON_NAME]" at bounding box center [213, 135] width 391 height 24
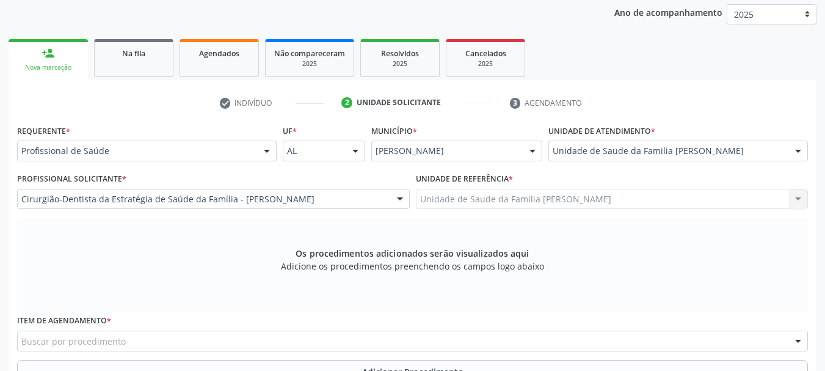
scroll to position [283, 0]
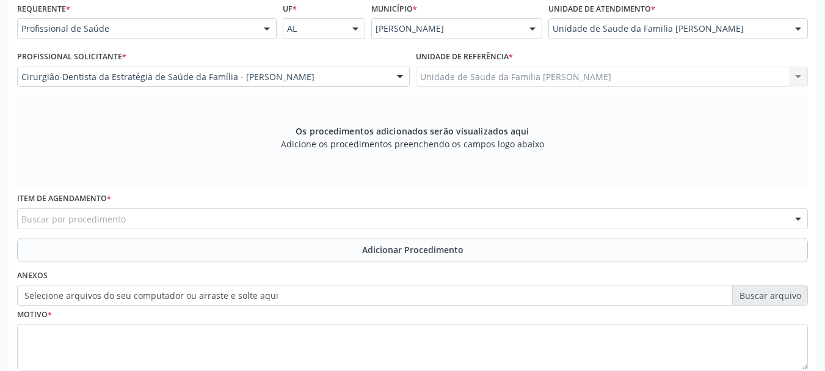
click at [360, 214] on div "Buscar por procedimento" at bounding box center [412, 218] width 791 height 21
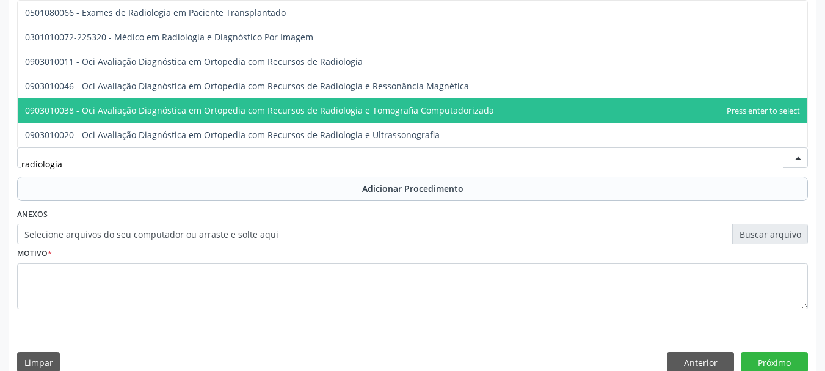
scroll to position [363, 0]
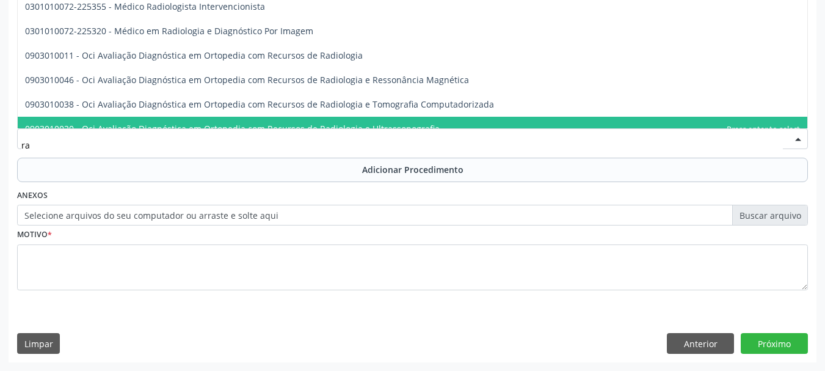
type input "r"
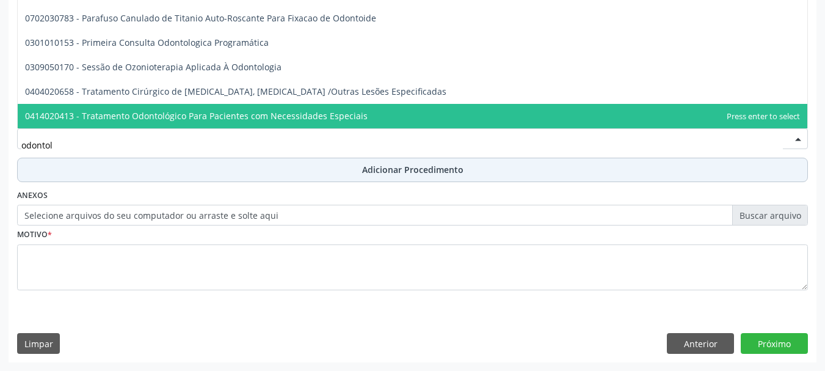
scroll to position [0, 0]
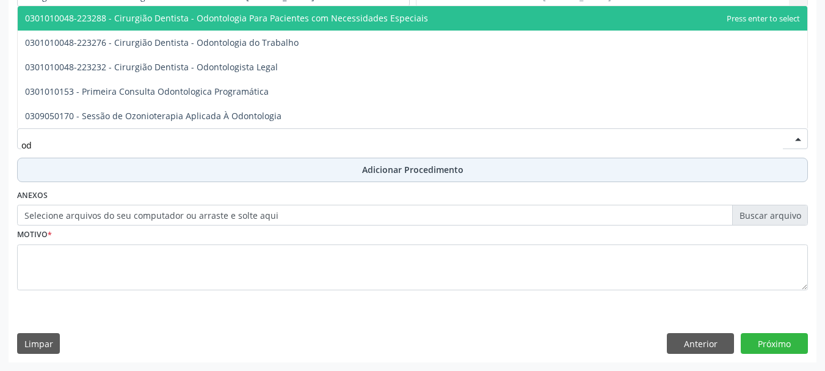
type input "o"
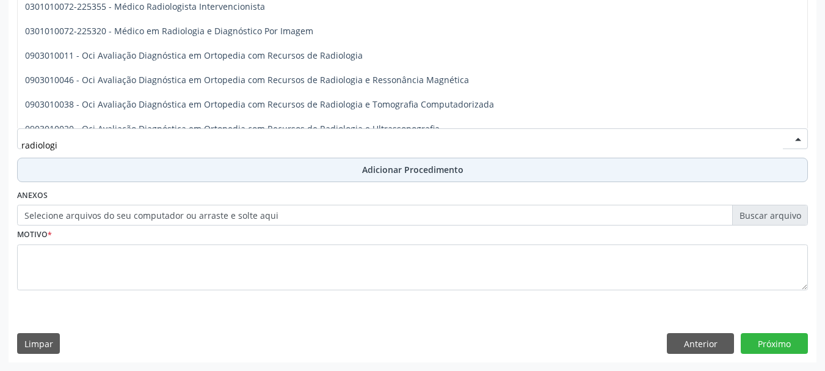
type input "radiologia"
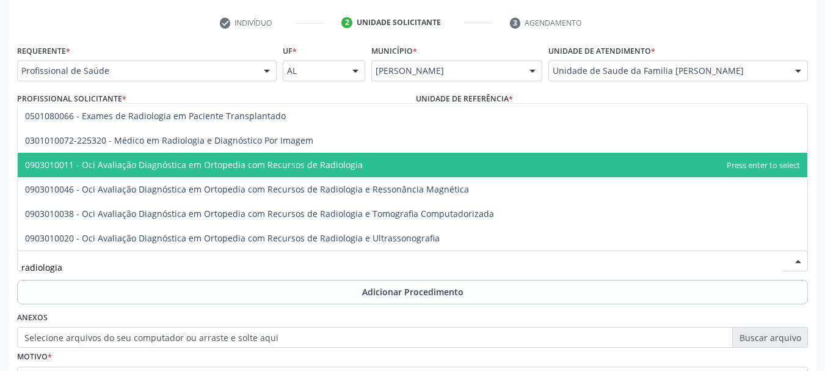
scroll to position [302, 0]
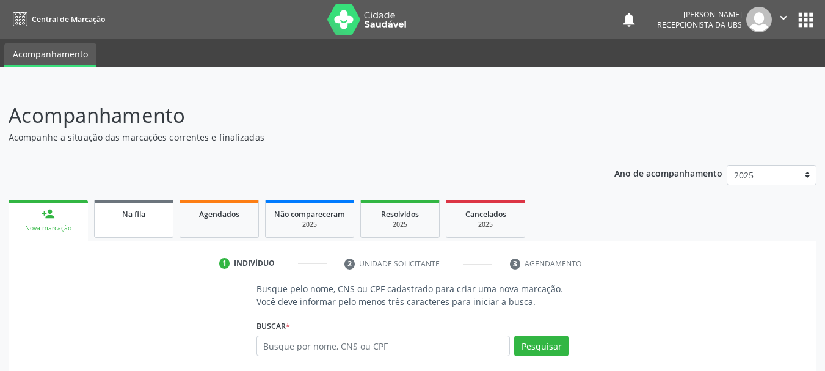
click at [123, 223] on link "Na fila" at bounding box center [133, 219] width 79 height 38
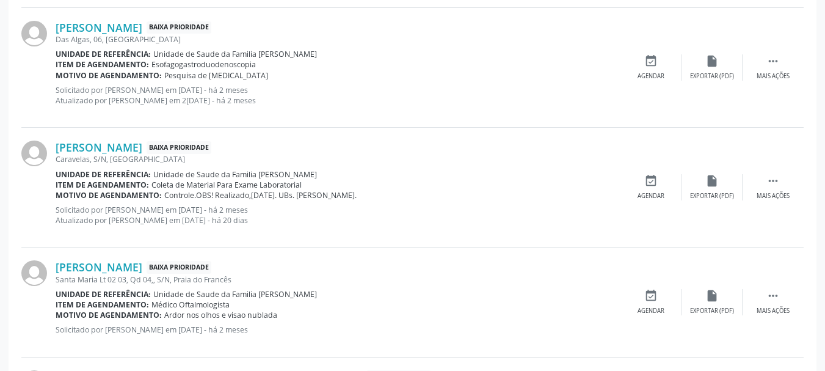
scroll to position [1740, 0]
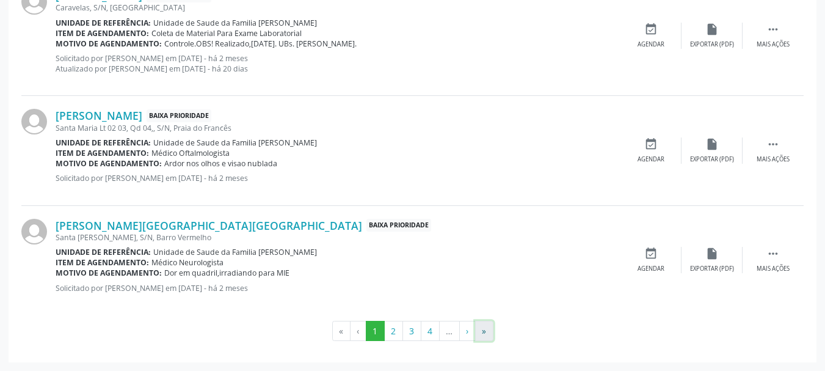
click at [483, 337] on button "»" at bounding box center [484, 331] width 18 height 21
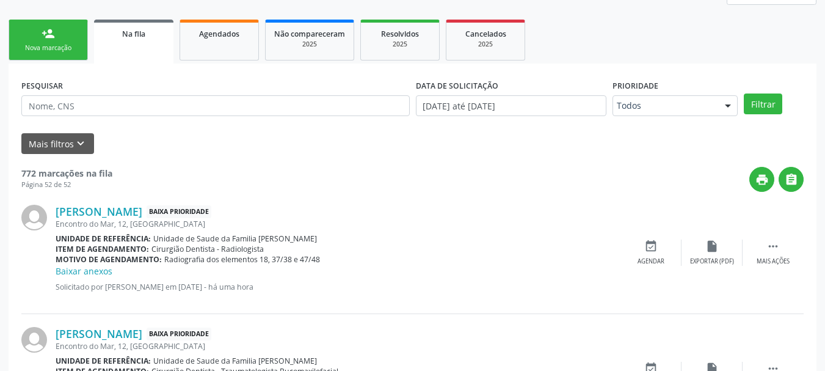
scroll to position [0, 0]
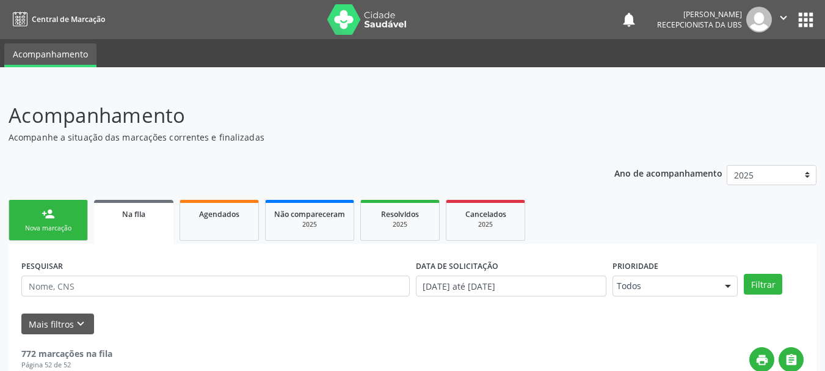
click at [45, 236] on link "person_add Nova marcação" at bounding box center [48, 220] width 79 height 41
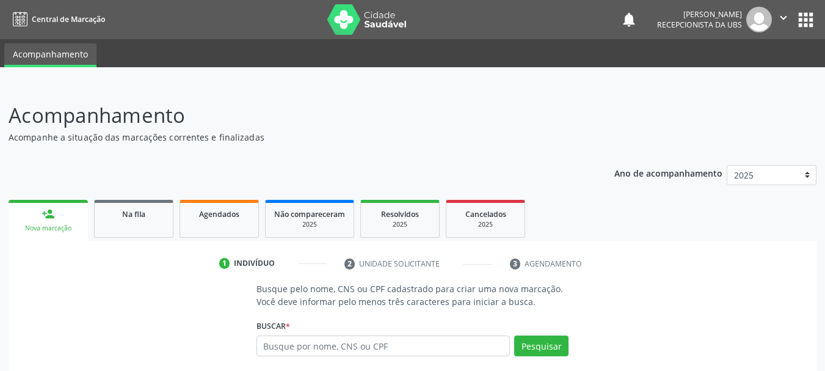
click at [47, 228] on div "Nova marcação" at bounding box center [48, 227] width 62 height 9
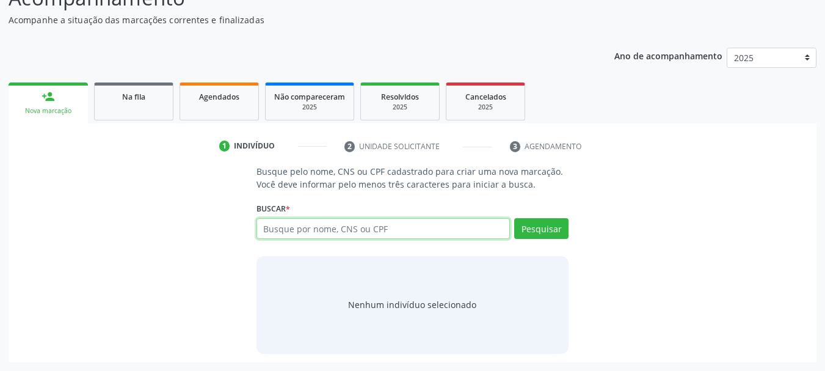
click at [300, 223] on input "text" at bounding box center [383, 228] width 254 height 21
type input "06844853890"
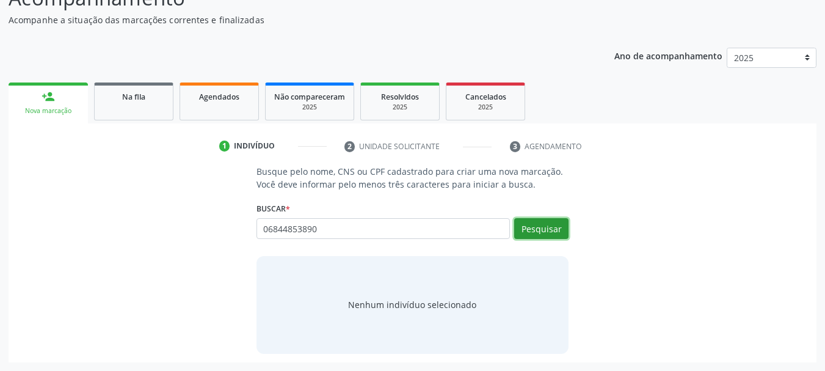
click at [551, 228] on button "Pesquisar" at bounding box center [541, 228] width 54 height 21
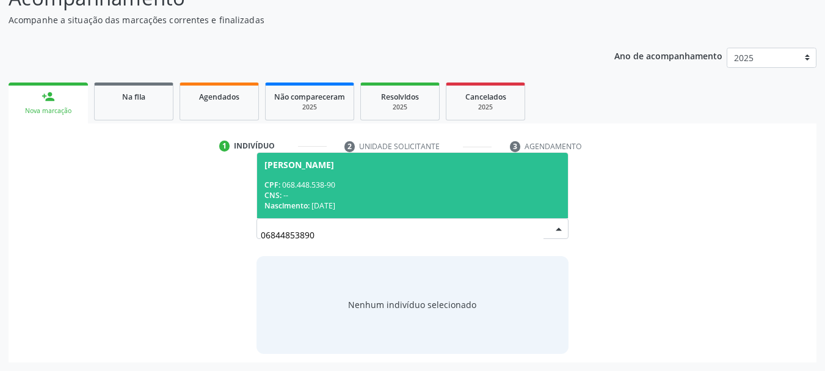
click at [330, 198] on div "CNS: --" at bounding box center [412, 195] width 297 height 10
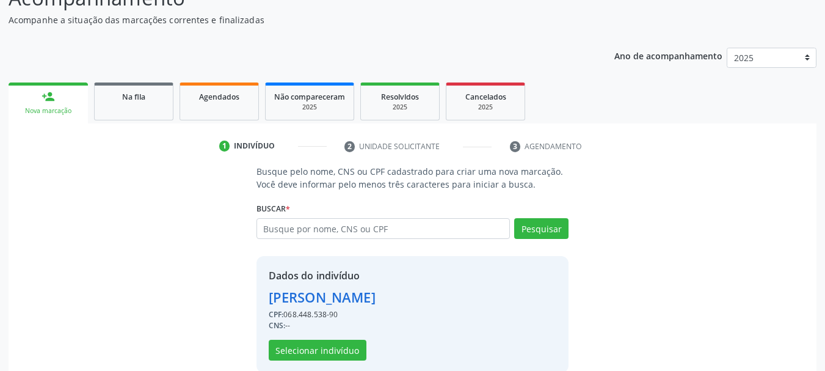
scroll to position [136, 0]
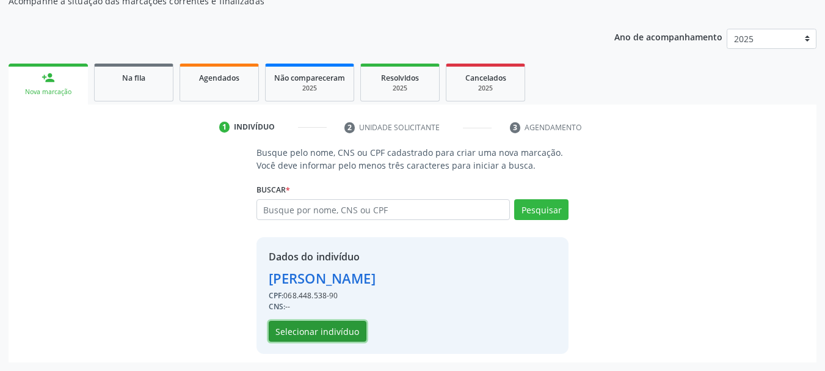
click at [286, 333] on button "Selecionar indivíduo" at bounding box center [318, 331] width 98 height 21
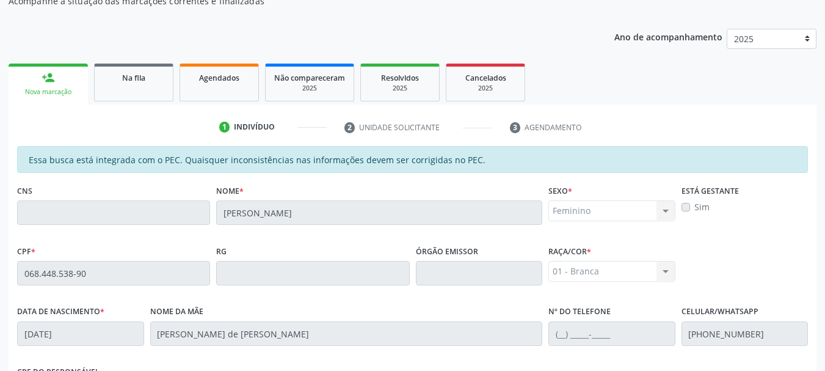
scroll to position [344, 0]
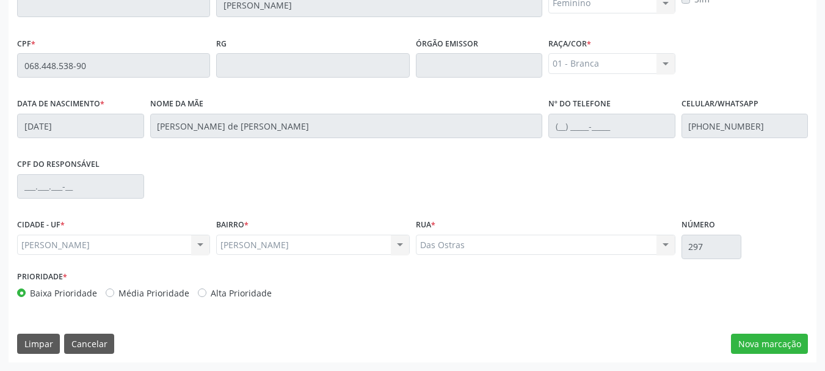
click at [815, 332] on div "Essa busca está integrada com o PEC. Quaisquer inconsistências nas informações …" at bounding box center [413, 150] width 808 height 424
click at [805, 333] on button "Nova marcação" at bounding box center [769, 343] width 77 height 21
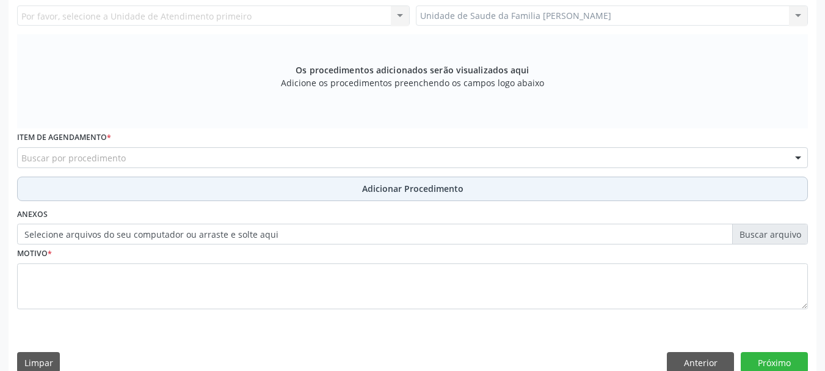
scroll to position [222, 0]
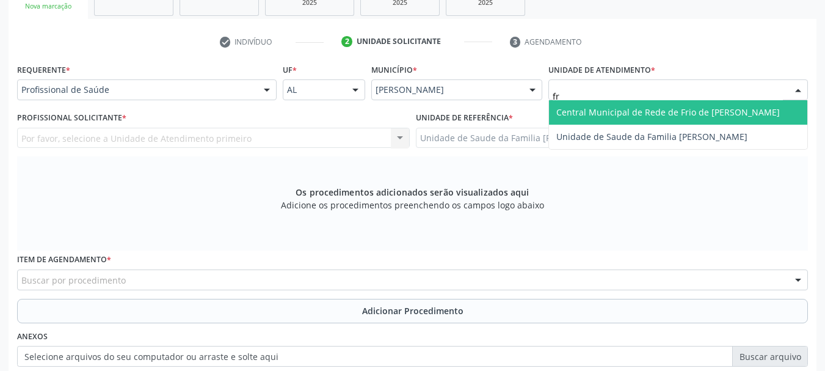
type input "fra"
click at [575, 111] on span "Unidade de Saude da Familia [PERSON_NAME]" at bounding box center [651, 112] width 191 height 12
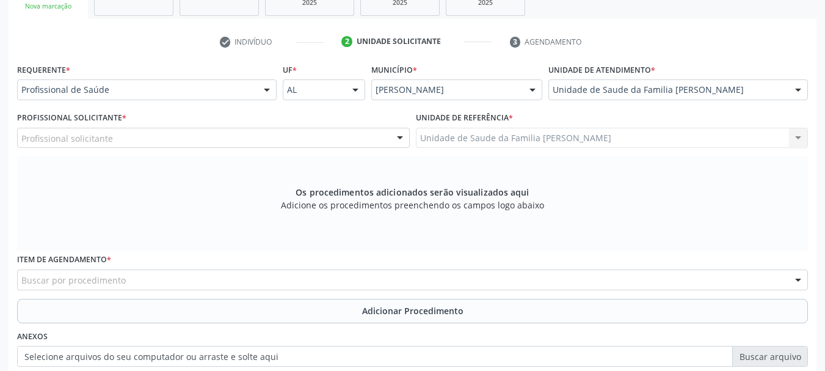
click at [23, 145] on div "Profissional solicitante" at bounding box center [213, 138] width 393 height 21
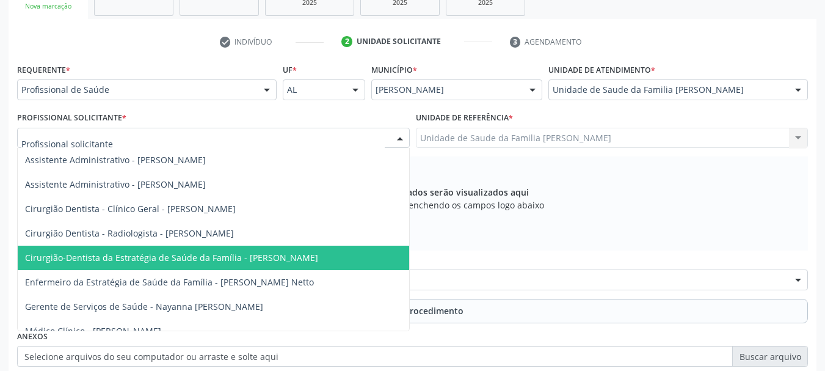
click at [259, 254] on span "Cirurgião-Dentista da Estratégia de Saúde da Família - [PERSON_NAME]" at bounding box center [171, 258] width 293 height 12
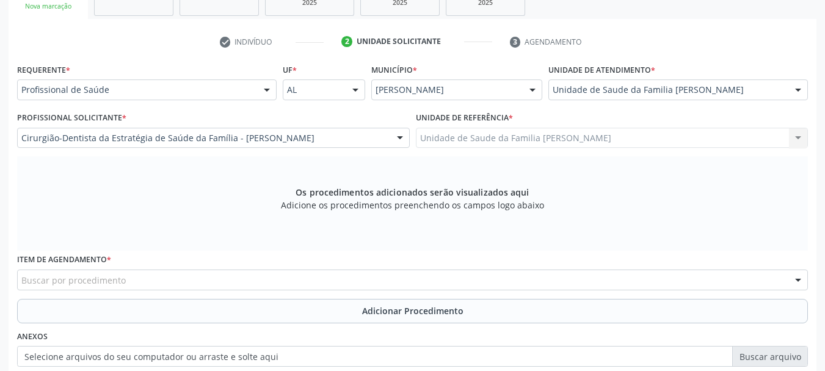
scroll to position [344, 0]
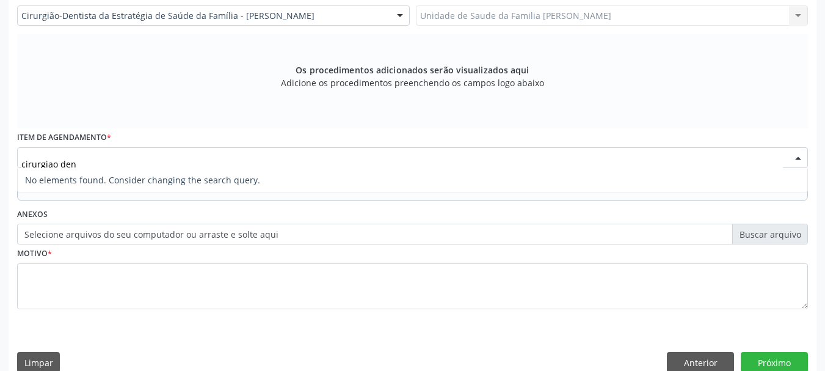
click at [105, 162] on input "cirurgiao den" at bounding box center [401, 163] width 761 height 24
type input "c"
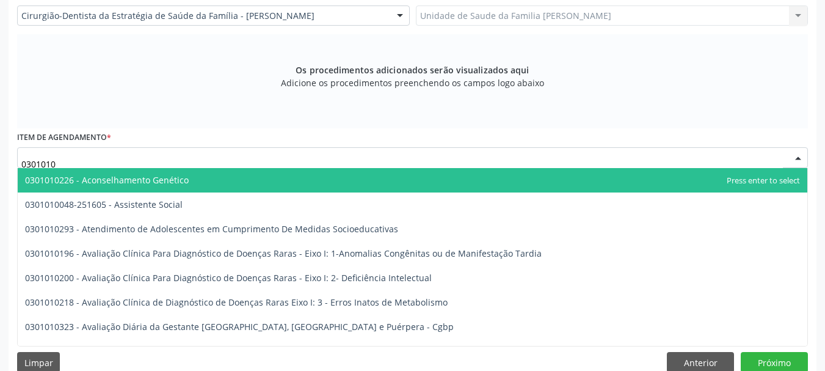
type input "03010100"
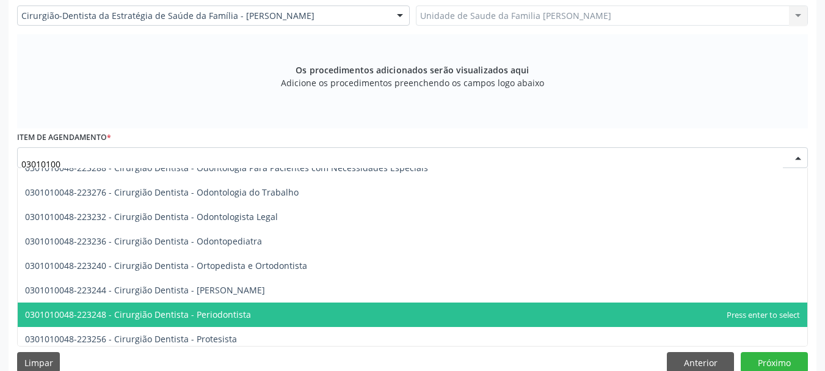
scroll to position [366, 0]
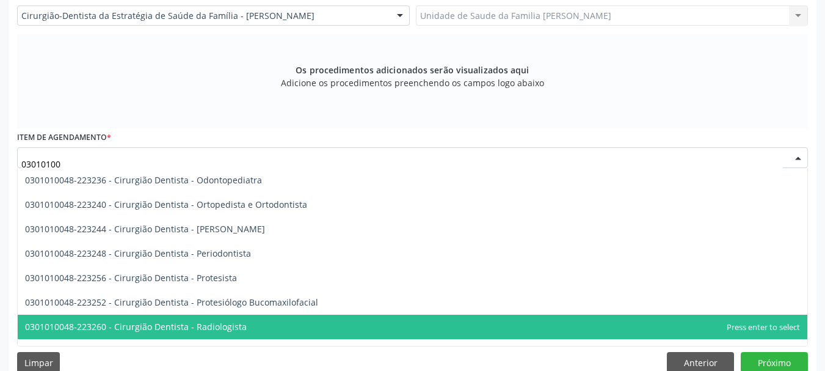
click at [318, 323] on span "0301010048-223260 - Cirurgião Dentista - Radiologista" at bounding box center [412, 326] width 789 height 24
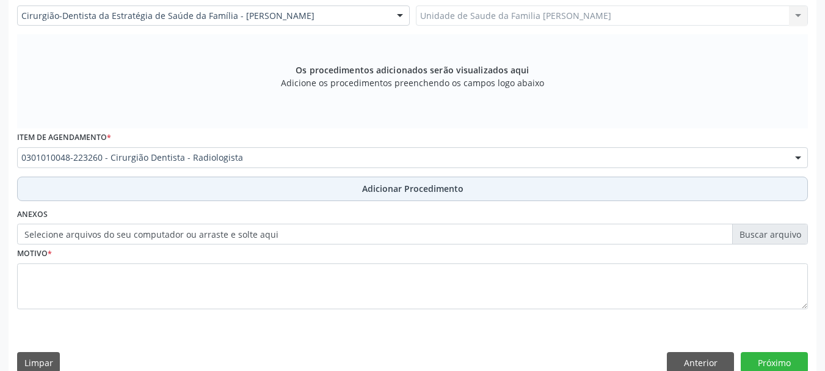
click at [396, 187] on span "Adicionar Procedimento" at bounding box center [412, 188] width 101 height 13
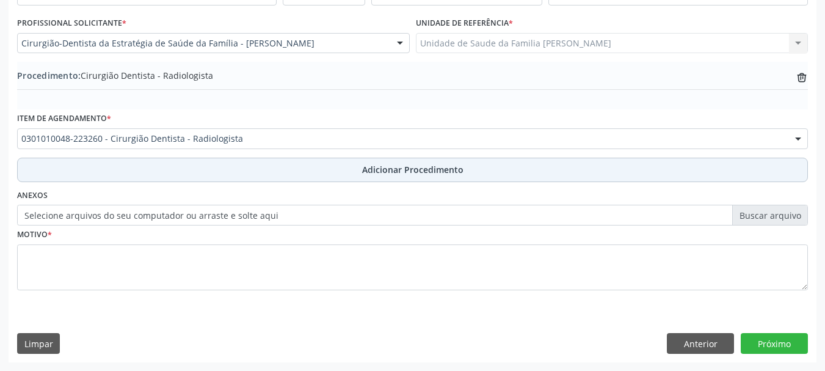
scroll to position [316, 0]
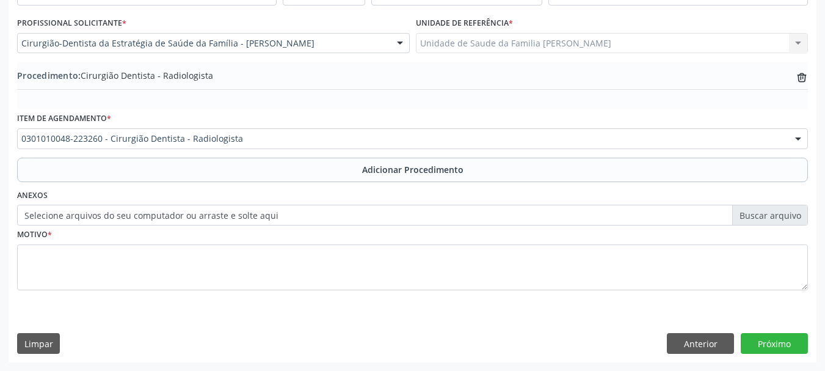
click at [225, 214] on label "Selecione arquivos do seu computador ou arraste e solte aqui" at bounding box center [412, 215] width 791 height 21
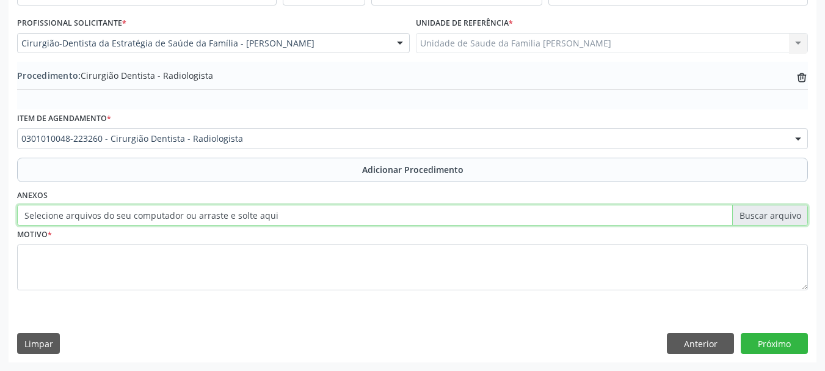
click at [225, 214] on input "Selecione arquivos do seu computador ou arraste e solte aqui" at bounding box center [412, 215] width 791 height 21
type input "C:\fakepath\Isabel.jpeg"
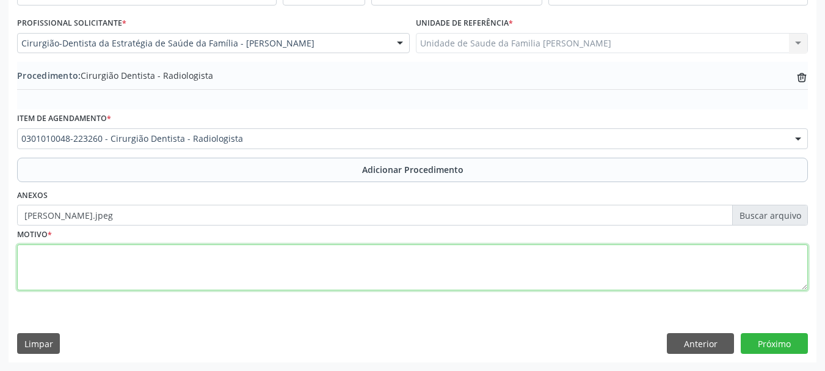
click at [46, 264] on textarea at bounding box center [412, 267] width 791 height 46
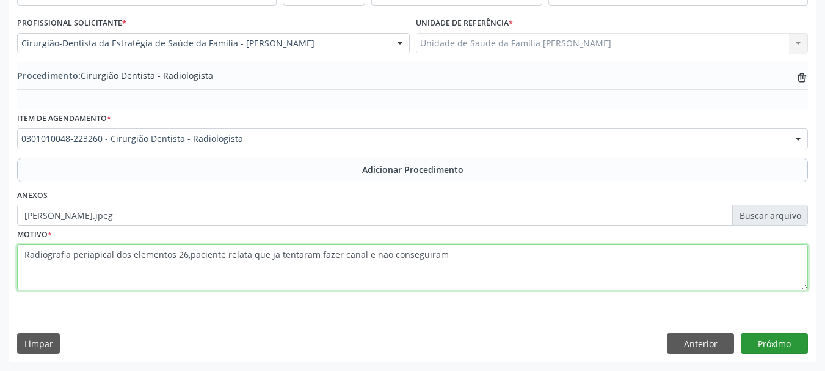
type textarea "Radiografia periapical dos elementos 26,paciente relata que ja tentaram fazer c…"
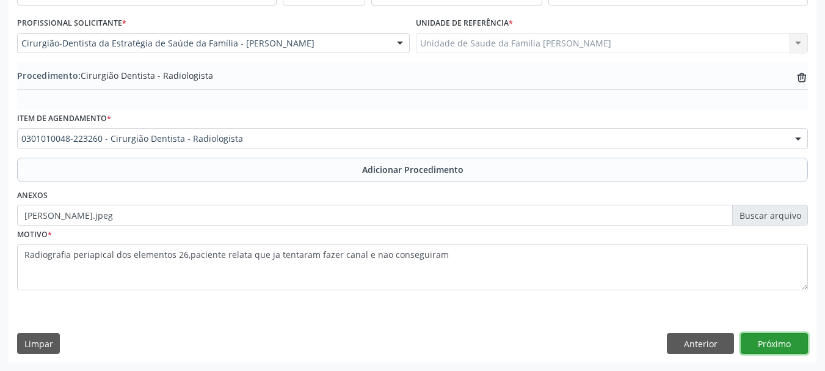
click at [775, 344] on button "Próximo" at bounding box center [774, 343] width 67 height 21
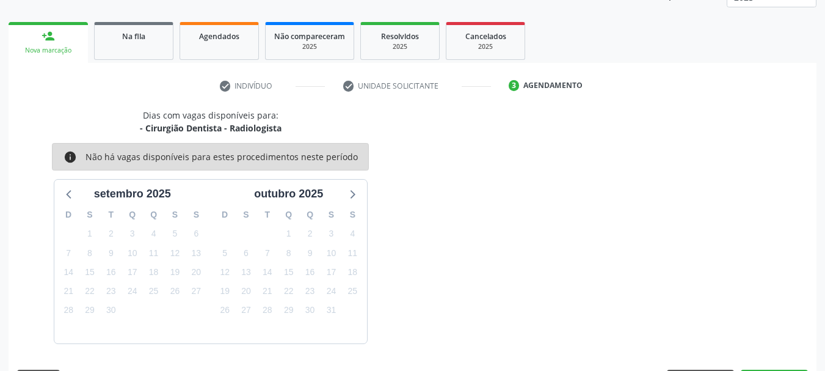
scroll to position [214, 0]
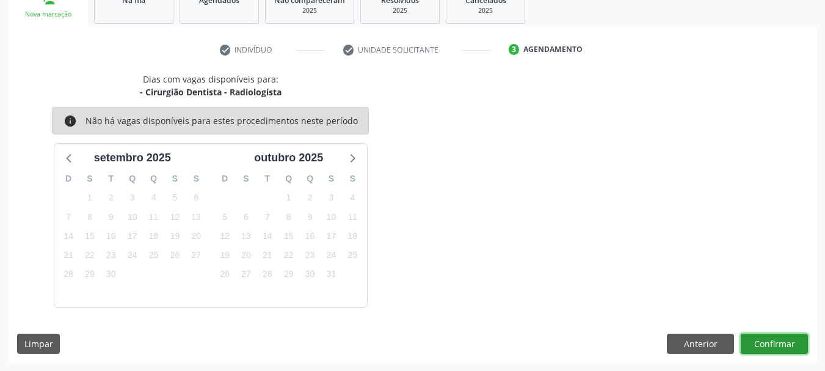
click at [775, 344] on button "Confirmar" at bounding box center [774, 343] width 67 height 21
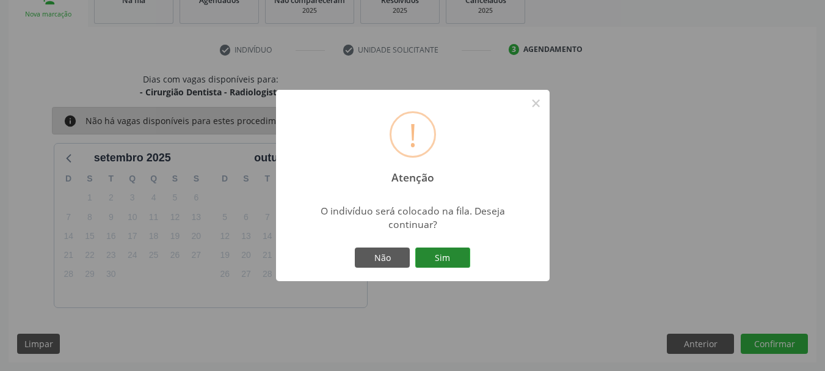
click at [447, 256] on button "Sim" at bounding box center [442, 257] width 55 height 21
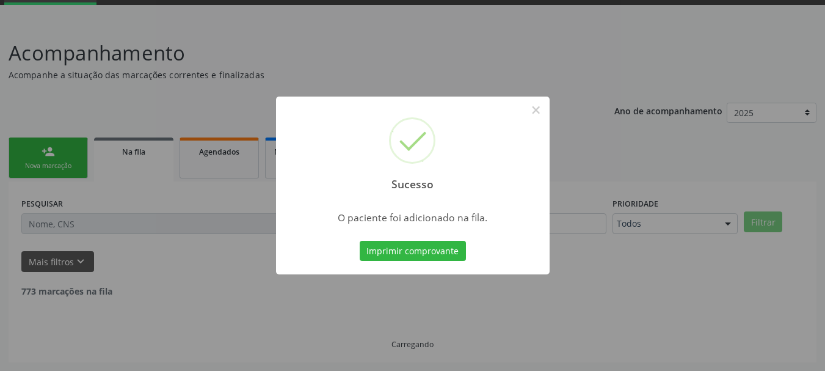
scroll to position [49, 0]
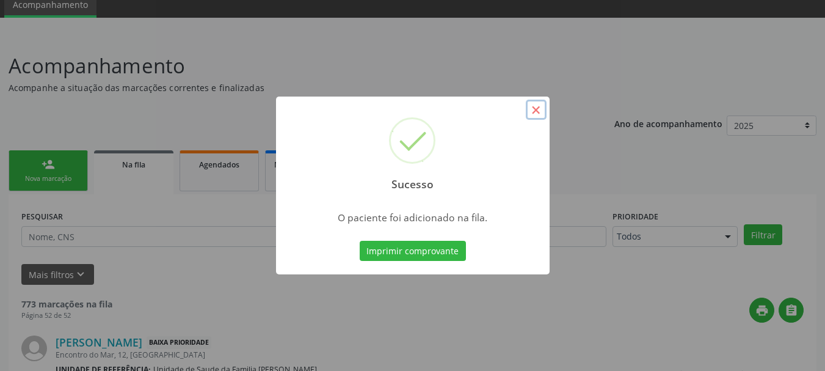
click at [535, 109] on button "×" at bounding box center [536, 110] width 21 height 21
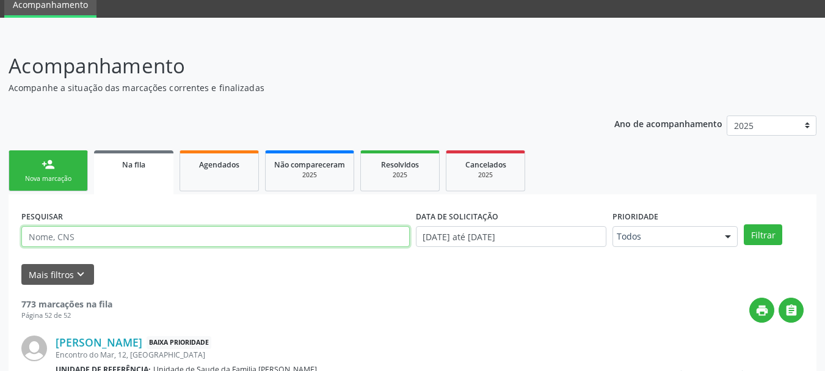
click at [262, 241] on input "text" at bounding box center [215, 236] width 388 height 21
type input "valeria"
click at [744, 224] on button "Filtrar" at bounding box center [763, 234] width 38 height 21
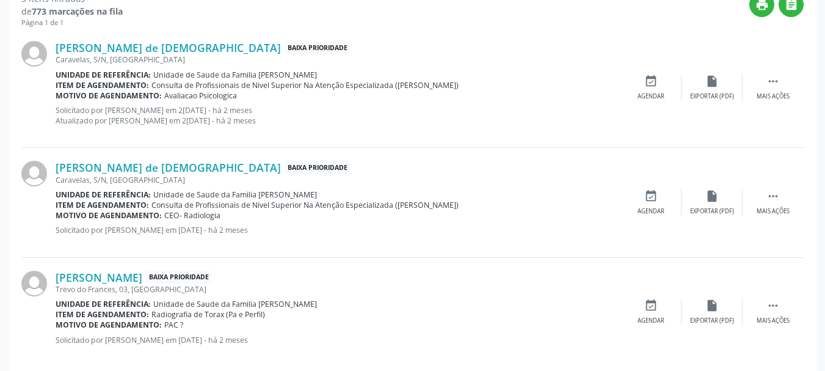
scroll to position [372, 0]
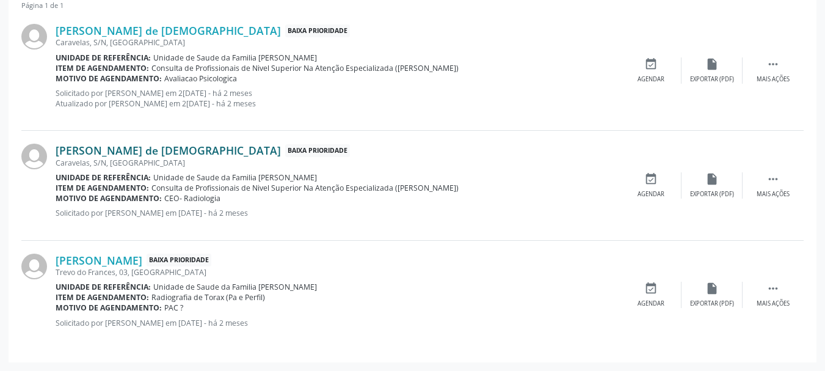
click at [123, 152] on link "Valeria Maria Praxedes de Messias" at bounding box center [168, 149] width 225 height 13
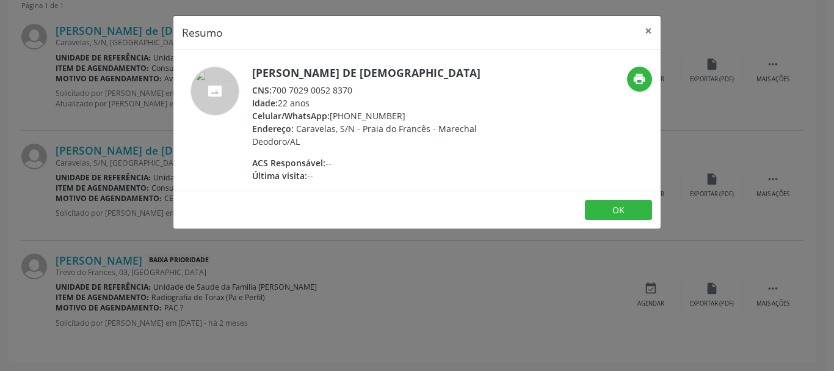
drag, startPoint x: 358, startPoint y: 89, endPoint x: 275, endPoint y: 90, distance: 83.0
click at [275, 90] on div "CNS: 700 7029 0052 8370" at bounding box center [371, 90] width 238 height 13
click at [652, 30] on button "×" at bounding box center [648, 31] width 24 height 30
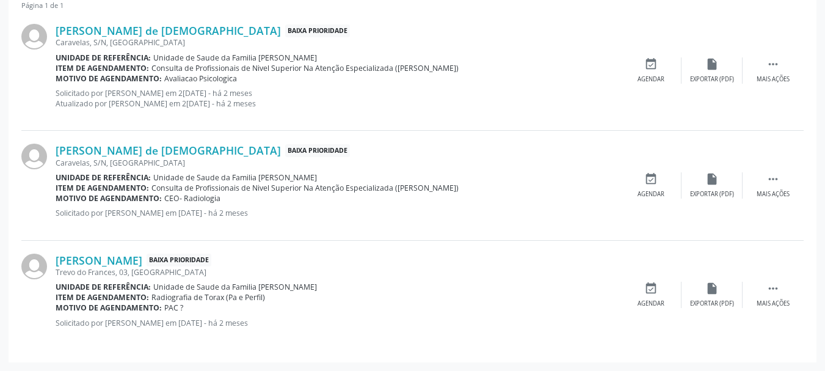
scroll to position [128, 0]
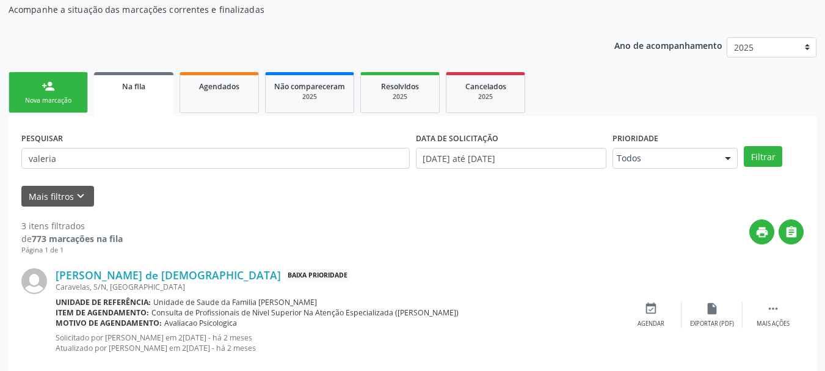
click at [43, 82] on div "person_add" at bounding box center [48, 85] width 13 height 13
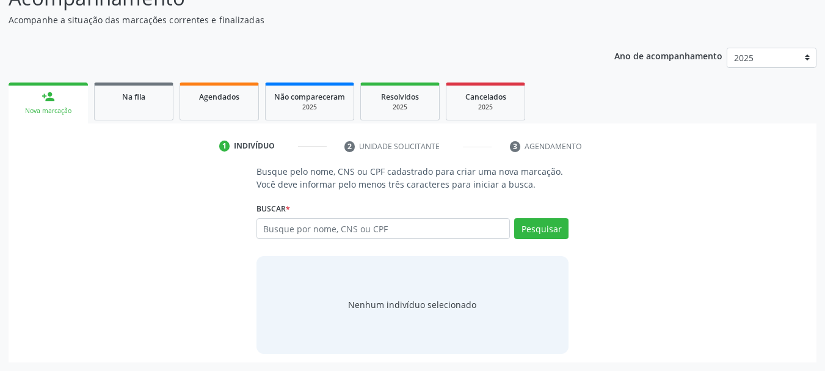
scroll to position [117, 0]
click at [114, 95] on div "Na fila" at bounding box center [133, 96] width 61 height 13
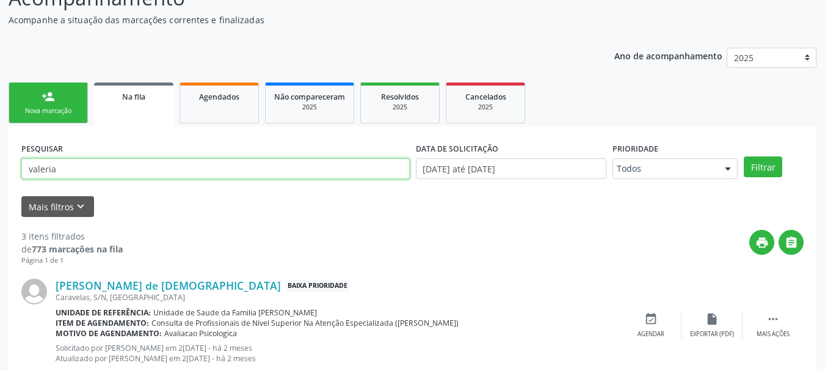
drag, startPoint x: 90, startPoint y: 170, endPoint x: 0, endPoint y: 169, distance: 89.8
click at [0, 169] on div "Acompanhamento Acompanhe a situação das marcações correntes e finalizadas Relat…" at bounding box center [412, 296] width 825 height 658
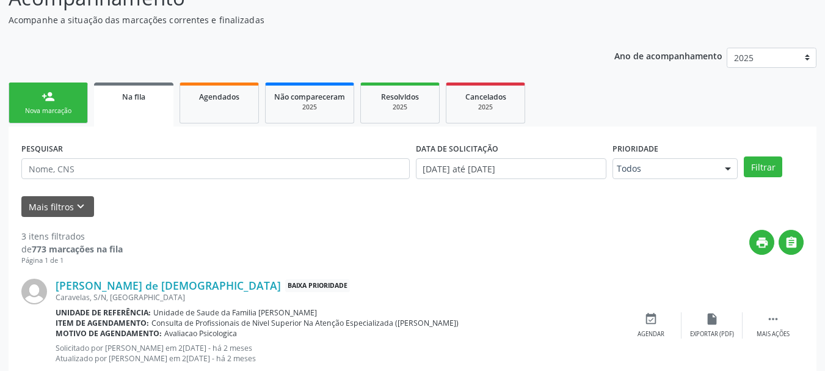
click at [84, 121] on link "person_add Nova marcação" at bounding box center [48, 102] width 79 height 41
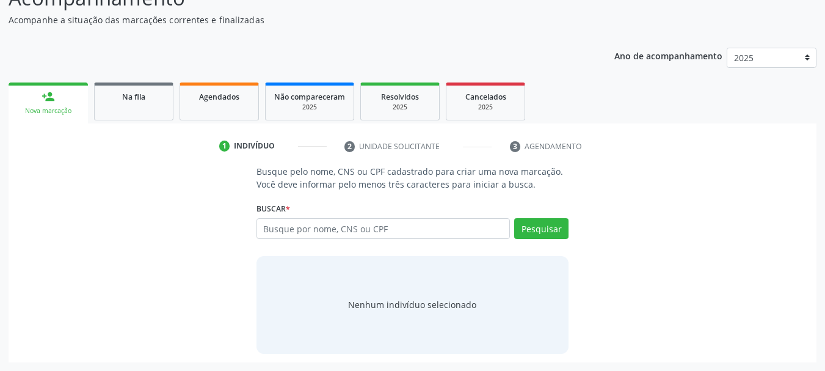
click at [52, 103] on div "person_add" at bounding box center [48, 96] width 13 height 13
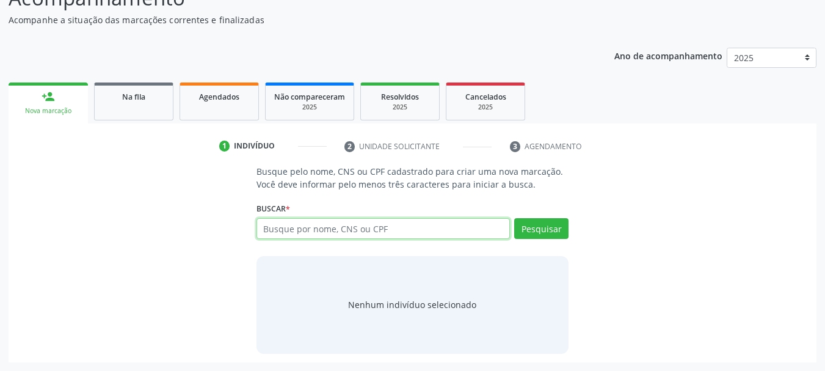
click at [402, 227] on input "text" at bounding box center [383, 228] width 254 height 21
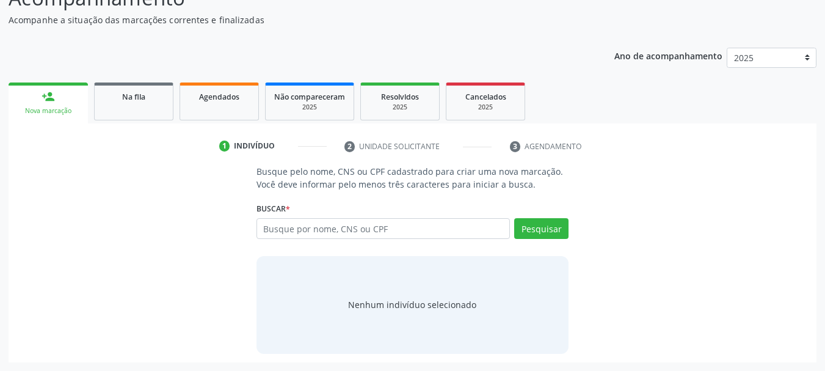
scroll to position [56, 0]
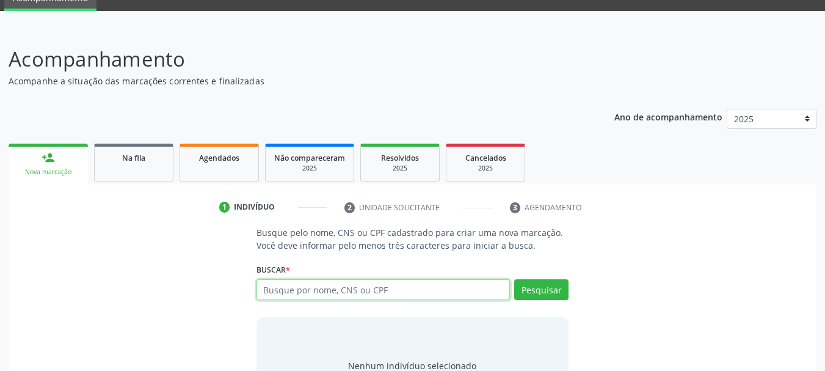
drag, startPoint x: 356, startPoint y: 229, endPoint x: 299, endPoint y: 295, distance: 87.0
click at [299, 295] on input "text" at bounding box center [383, 289] width 254 height 21
paste input "https://marechaldeodoro.al.cidadesaudavel.com/app/regulation/accompaniment#:~:t…"
drag, startPoint x: 493, startPoint y: 294, endPoint x: 151, endPoint y: 266, distance: 342.5
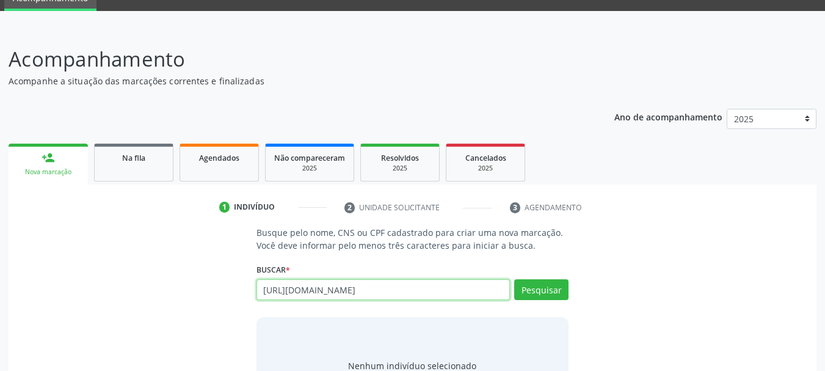
click at [151, 266] on div "Busque pelo nome, CNS ou CPF cadastrado para criar uma nova marcação. Você deve…" at bounding box center [412, 320] width 791 height 188
click at [150, 266] on div "Busque pelo nome, CNS ou CPF cadastrado para criar uma nova marcação. Você deve…" at bounding box center [412, 320] width 791 height 188
click at [470, 296] on input "https://marechaldeodoro.al.cidadesaudavel.com/app/regulation/accompaniment#:~:t…" at bounding box center [383, 289] width 254 height 21
click at [470, 296] on input "p/regulation/accompaniment#:~:text=CNS%3A-,700%207029%200052%208370,-Idade%3A%2…" at bounding box center [383, 289] width 254 height 21
click at [470, 296] on input "%207029%200052%208370,-Idade%3A%2022" at bounding box center [383, 289] width 254 height 21
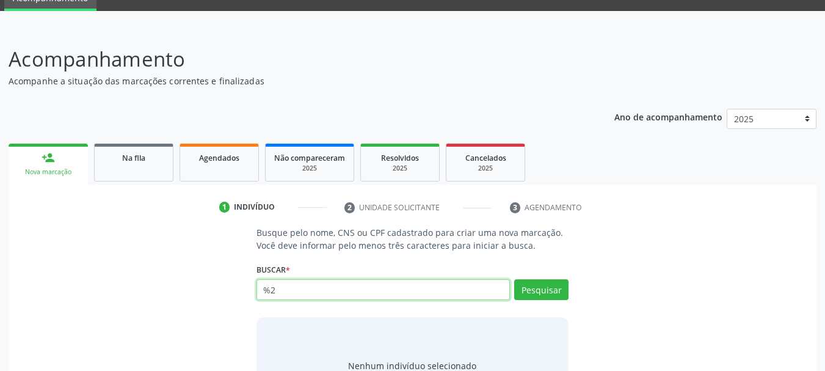
type input "%"
type input "13171231409"
click at [516, 284] on button "Pesquisar" at bounding box center [541, 289] width 54 height 21
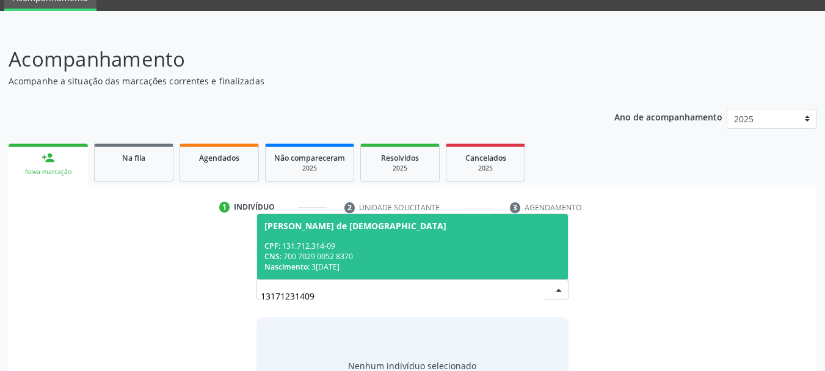
click at [305, 238] on span "Valeria Maria Praxedes de Messias CPF: 131.712.314-09 CNS: 700 7029 0052 8370 N…" at bounding box center [412, 246] width 311 height 65
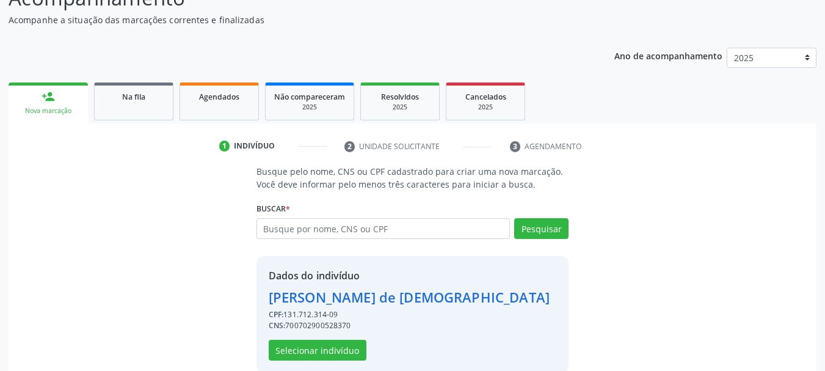
scroll to position [136, 0]
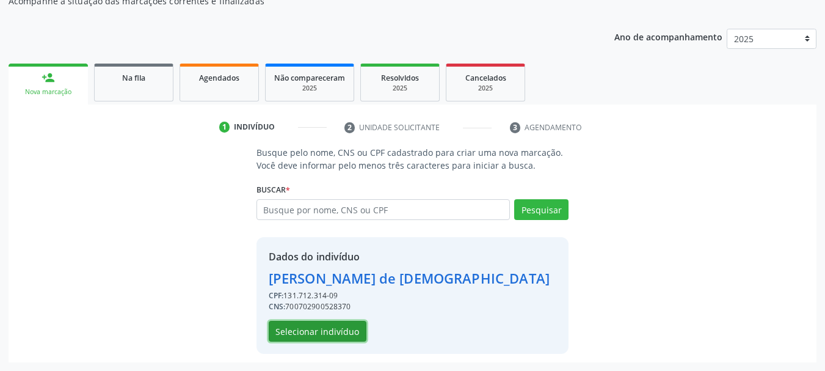
click at [320, 328] on button "Selecionar indivíduo" at bounding box center [318, 331] width 98 height 21
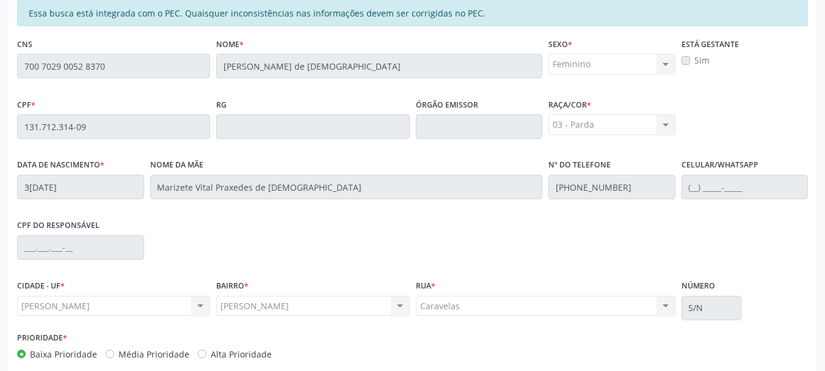
scroll to position [344, 0]
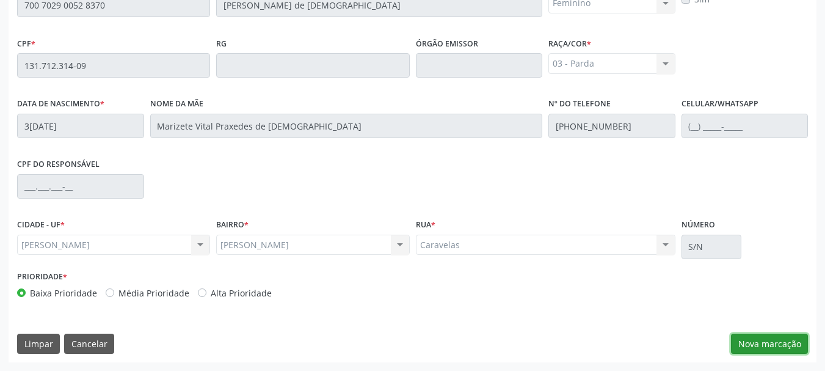
click at [752, 338] on button "Nova marcação" at bounding box center [769, 343] width 77 height 21
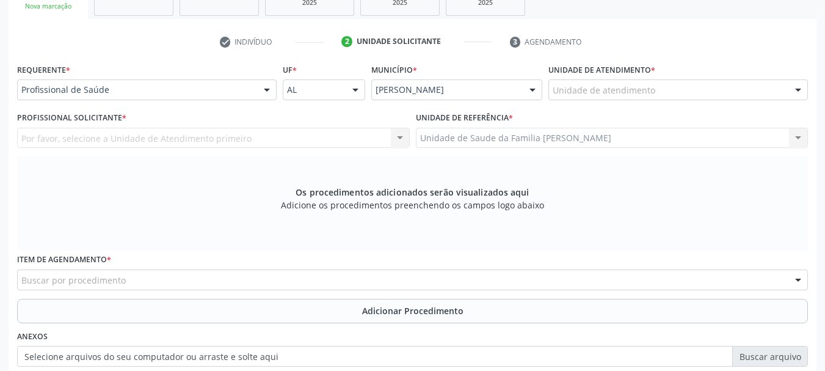
scroll to position [161, 0]
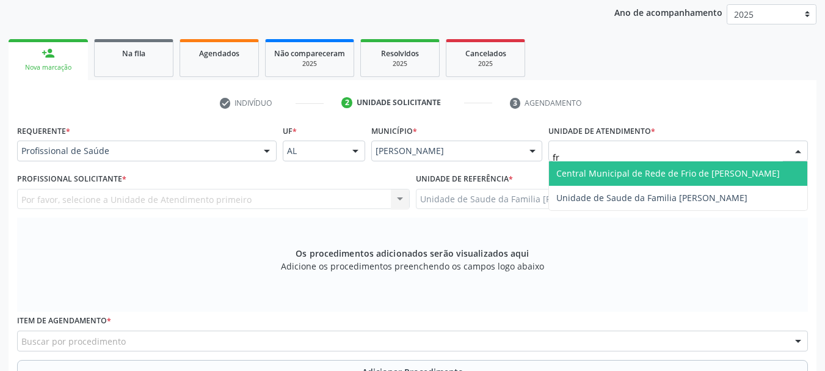
type input "fra"
click at [582, 180] on span "Unidade de Saude da Familia [PERSON_NAME]" at bounding box center [678, 173] width 258 height 24
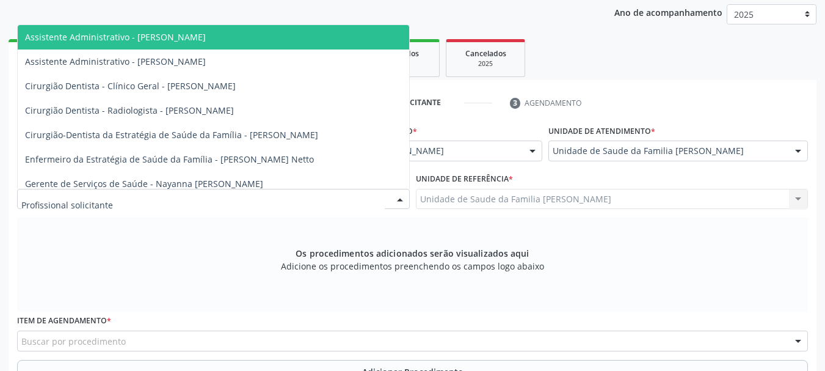
click at [32, 192] on div at bounding box center [213, 199] width 393 height 21
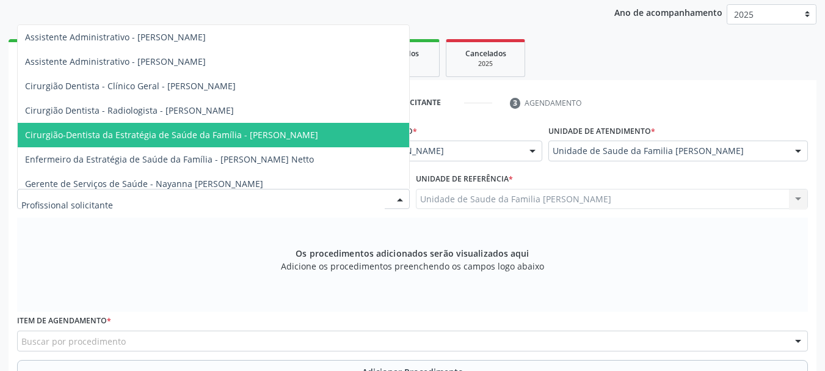
scroll to position [139, 0]
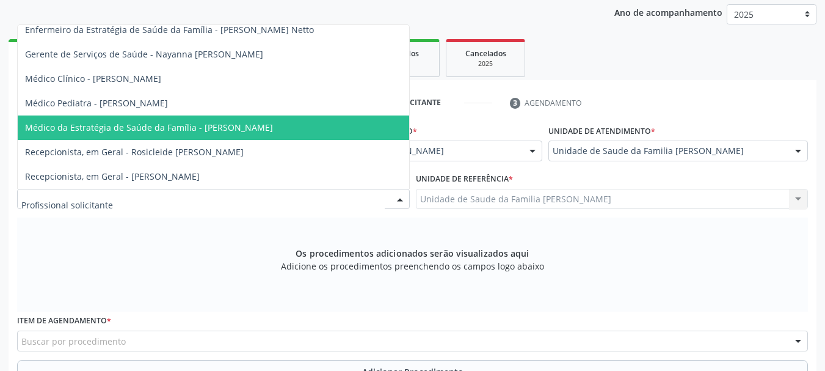
click at [247, 122] on span "Médico da Estratégia de Saúde da Família - [PERSON_NAME]" at bounding box center [149, 128] width 248 height 12
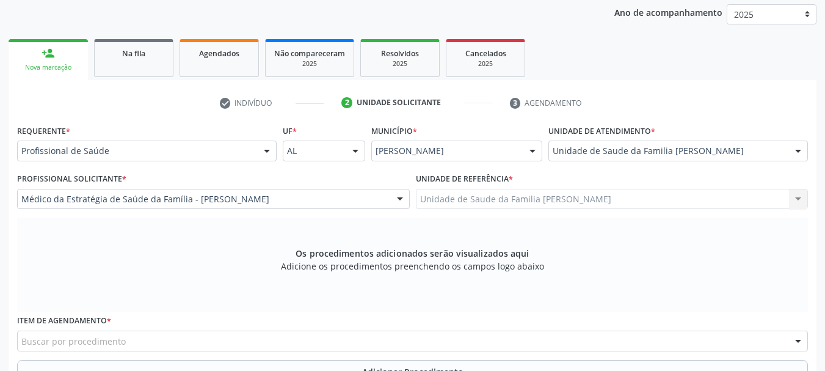
scroll to position [222, 0]
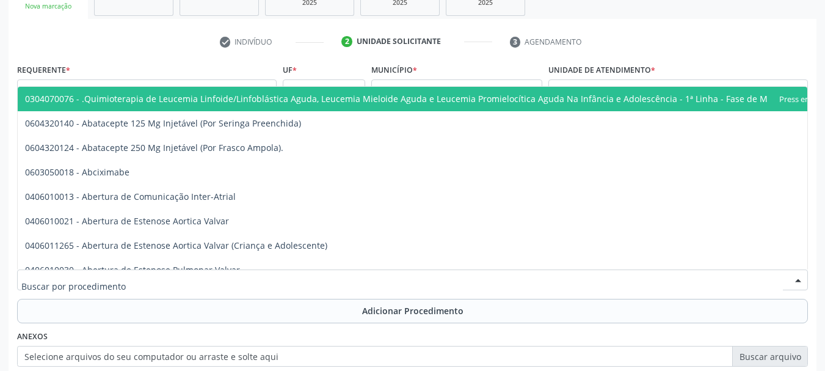
click at [317, 272] on div at bounding box center [412, 279] width 791 height 21
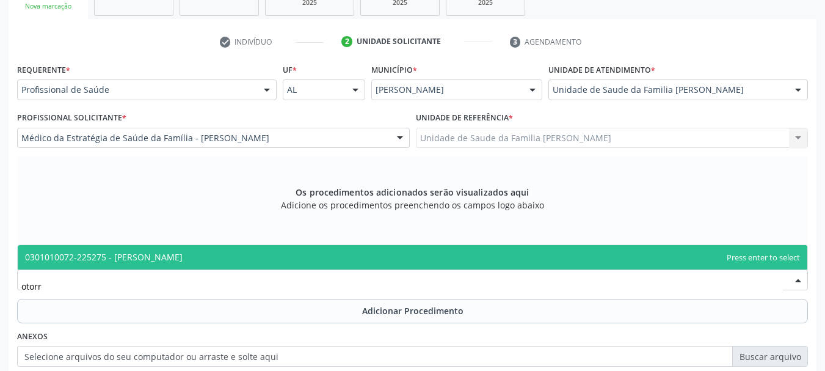
type input "otorri"
click at [317, 267] on span "0301010072-225275 - Médico Otorrinolaringologista" at bounding box center [412, 257] width 789 height 24
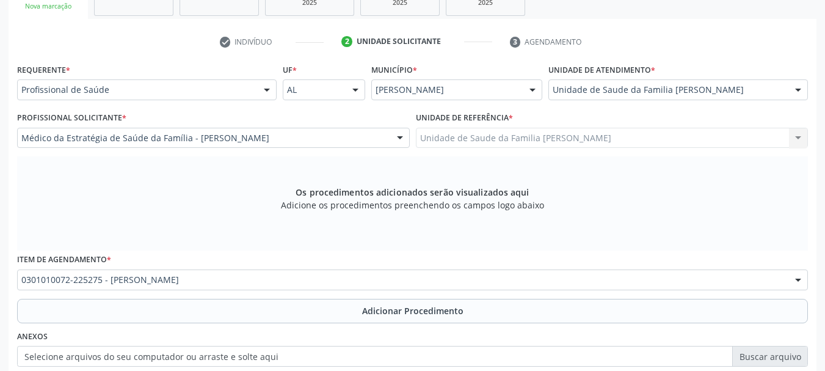
scroll to position [363, 0]
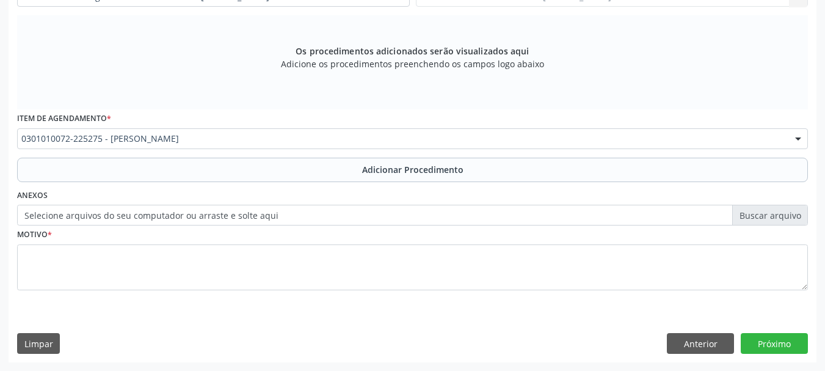
click at [99, 223] on label "Selecione arquivos do seu computador ou arraste e solte aqui" at bounding box center [412, 215] width 791 height 21
click at [99, 223] on input "Selecione arquivos do seu computador ou arraste e solte aqui" at bounding box center [412, 215] width 791 height 21
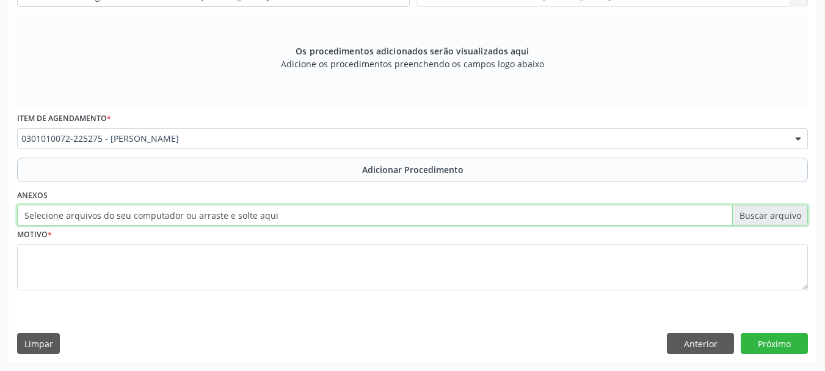
type input "C:\fakepath\valeria.jpeg"
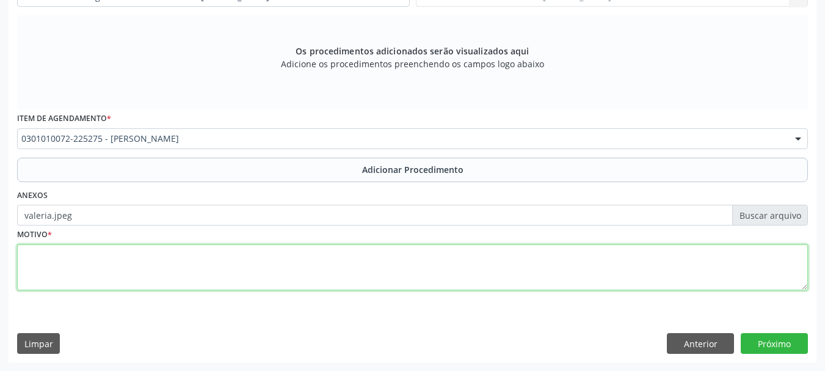
click at [57, 265] on textarea at bounding box center [412, 267] width 791 height 46
click at [112, 257] on textarea "Desvio de septo moral?" at bounding box center [412, 267] width 791 height 46
click at [116, 258] on textarea "Desvio de septo moral?" at bounding box center [412, 267] width 791 height 46
click at [115, 258] on textarea "Desvio de septo moral?" at bounding box center [412, 267] width 791 height 46
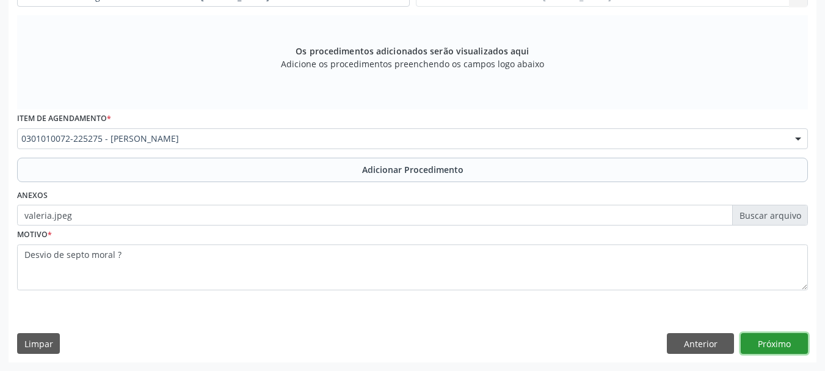
click at [777, 347] on button "Próximo" at bounding box center [774, 343] width 67 height 21
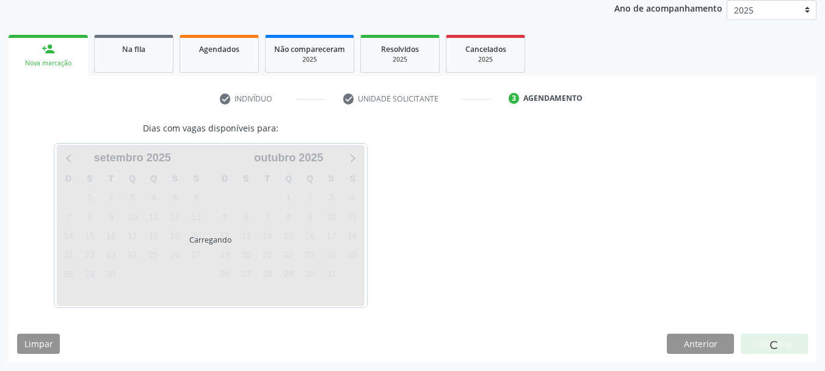
scroll to position [201, 0]
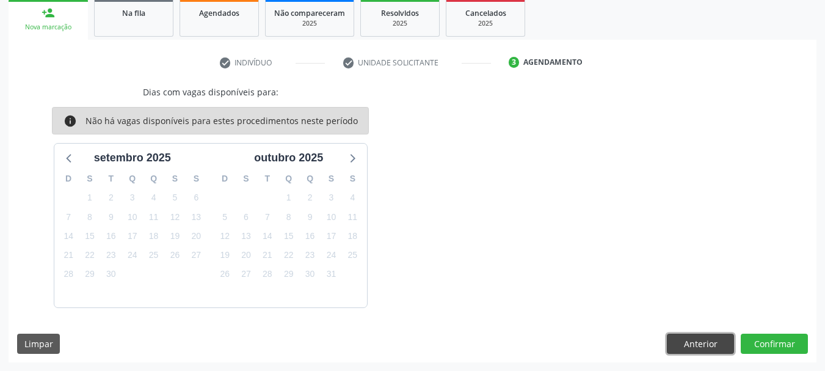
click at [716, 344] on button "Anterior" at bounding box center [700, 343] width 67 height 21
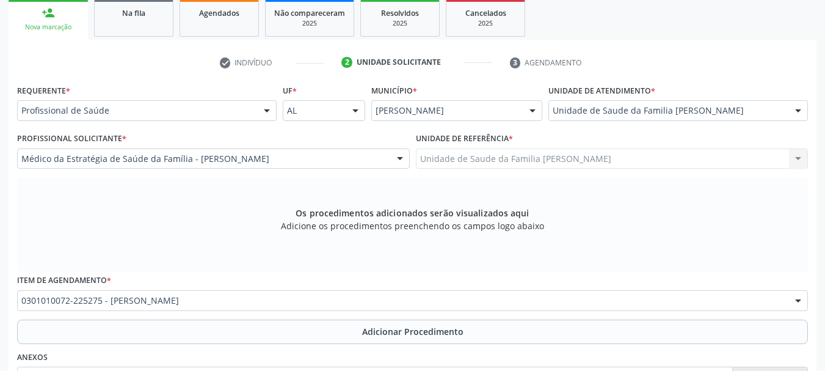
scroll to position [363, 0]
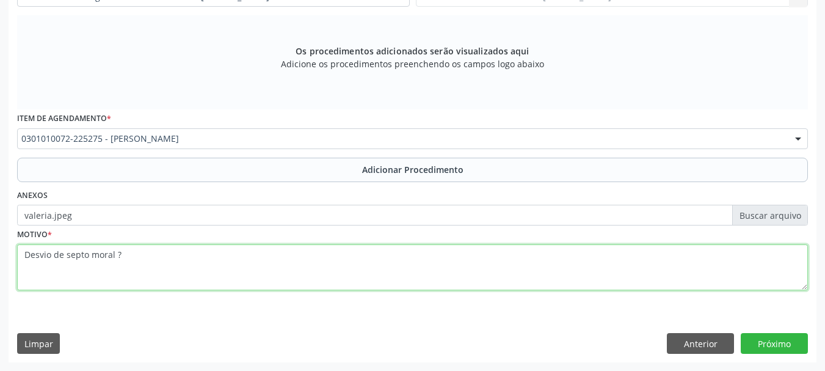
click at [106, 256] on textarea "Desvio de septo moral ?" at bounding box center [412, 267] width 791 height 46
type textarea "Desvio de septo nasal ?"
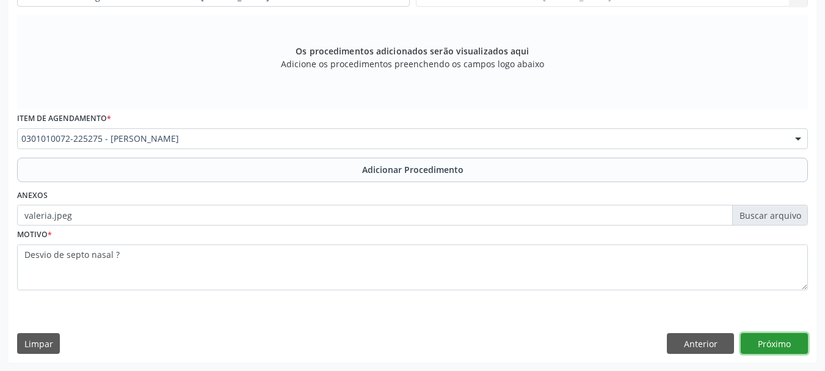
click at [786, 336] on button "Próximo" at bounding box center [774, 343] width 67 height 21
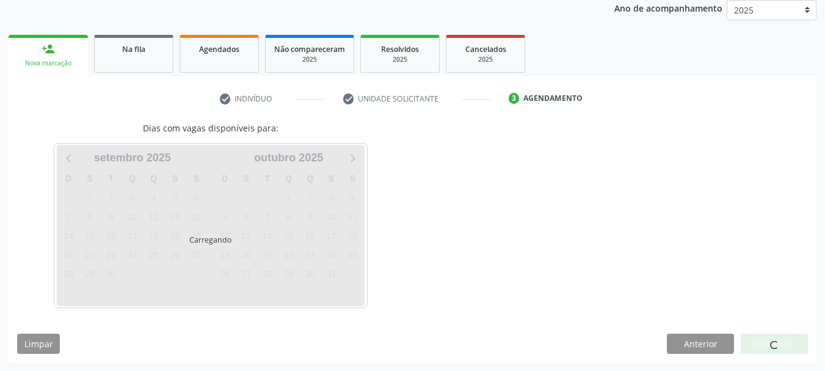
scroll to position [201, 0]
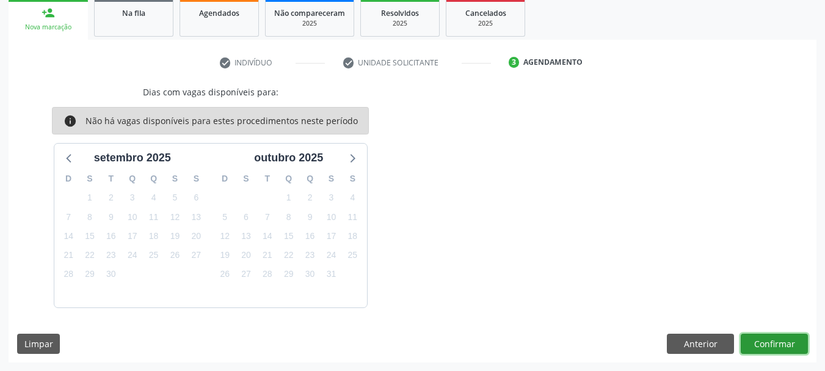
click at [790, 344] on button "Confirmar" at bounding box center [774, 343] width 67 height 21
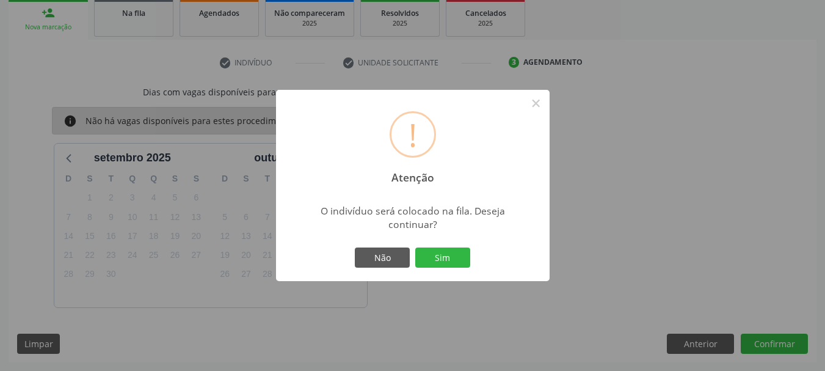
click at [490, 264] on div "! Atenção × O indivíduo será colocado na fila. Deseja continuar? Não Sim" at bounding box center [413, 186] width 274 height 192
click at [438, 254] on button "Sim" at bounding box center [442, 257] width 55 height 21
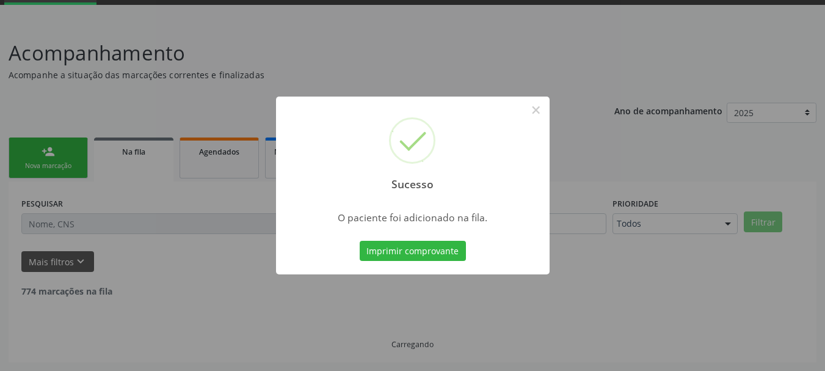
scroll to position [49, 0]
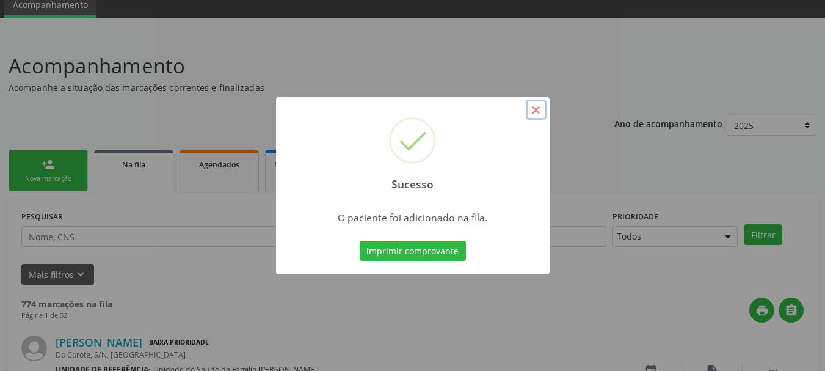
click at [532, 106] on button "×" at bounding box center [536, 110] width 21 height 21
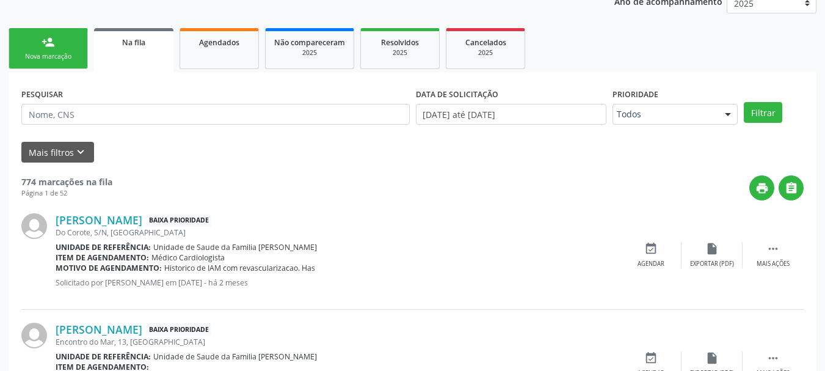
scroll to position [0, 0]
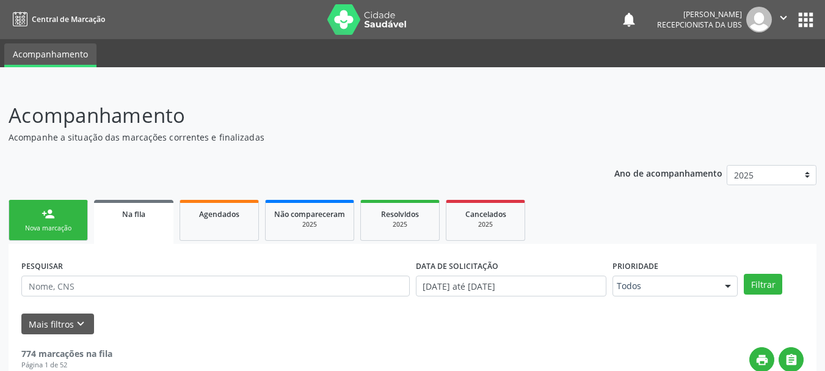
click at [33, 222] on link "person_add Nova marcação" at bounding box center [48, 220] width 79 height 41
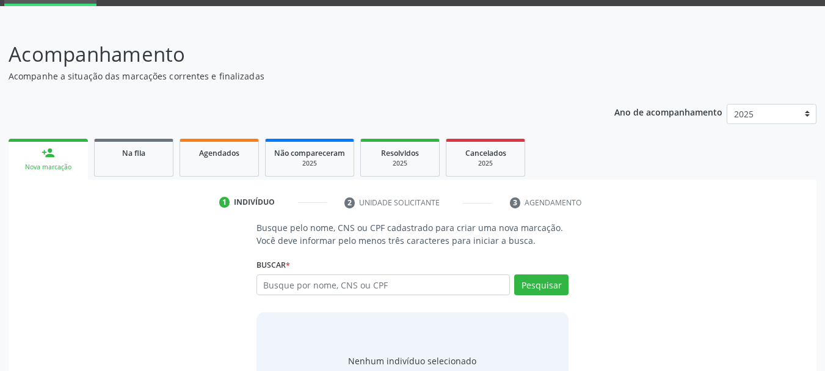
scroll to position [117, 0]
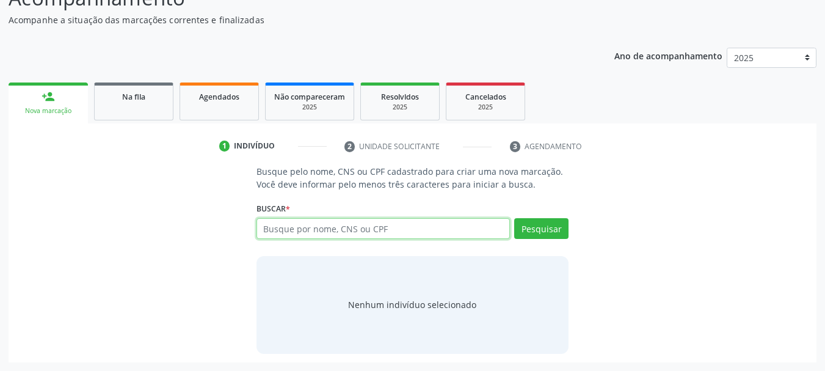
click at [365, 230] on input "text" at bounding box center [383, 228] width 254 height 21
type input "13525857403"
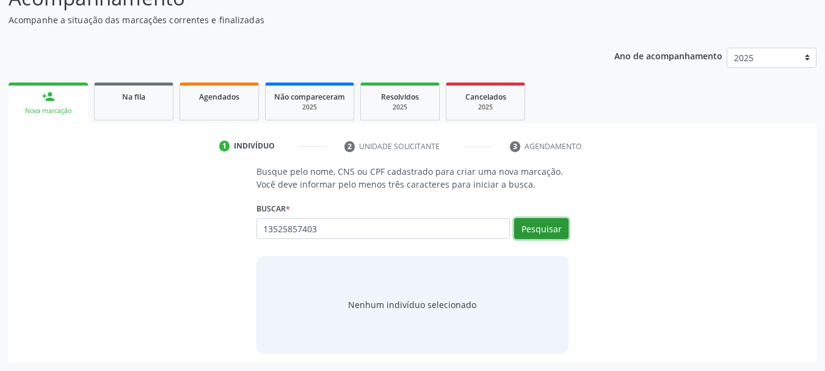
click at [524, 233] on button "Pesquisar" at bounding box center [541, 228] width 54 height 21
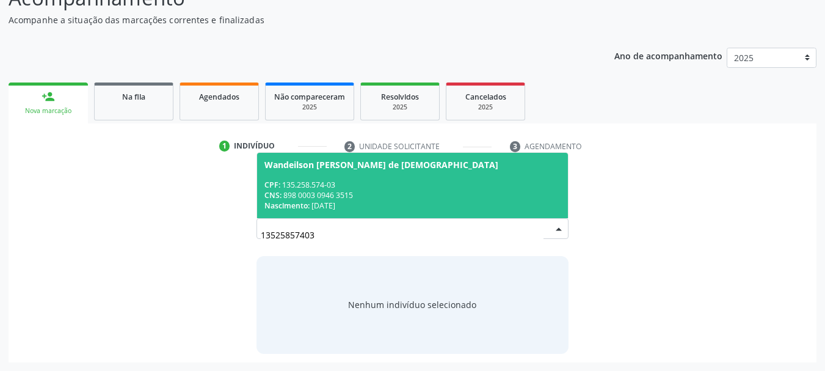
click at [321, 170] on span "Wandeilson Daniel Praxedes de Messias CPF: 135.258.574-03 CNS: 898 0003 0946 35…" at bounding box center [412, 185] width 311 height 65
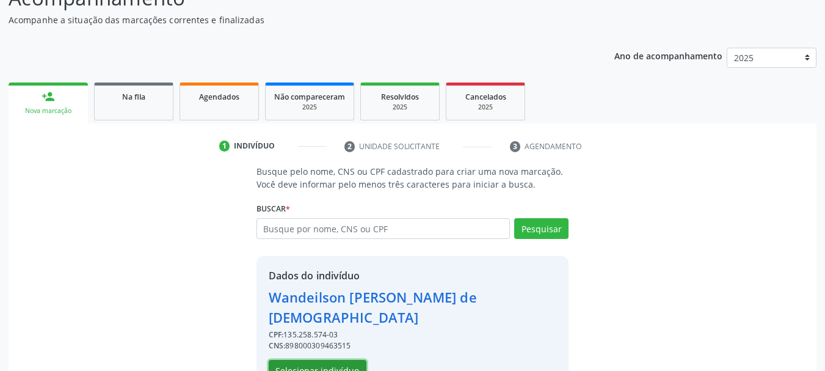
click at [299, 360] on button "Selecionar indivíduo" at bounding box center [318, 370] width 98 height 21
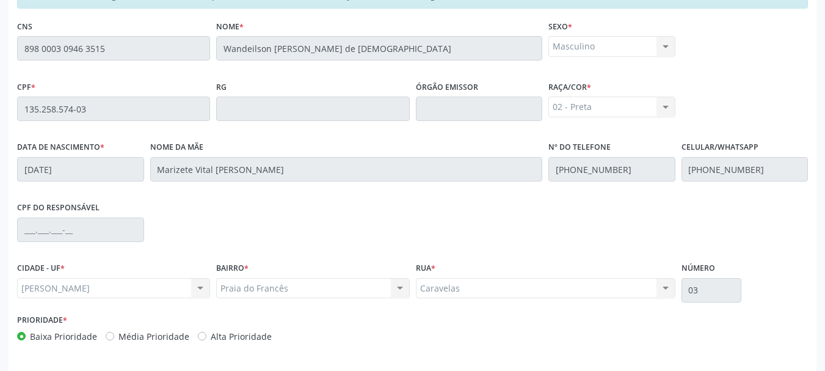
scroll to position [344, 0]
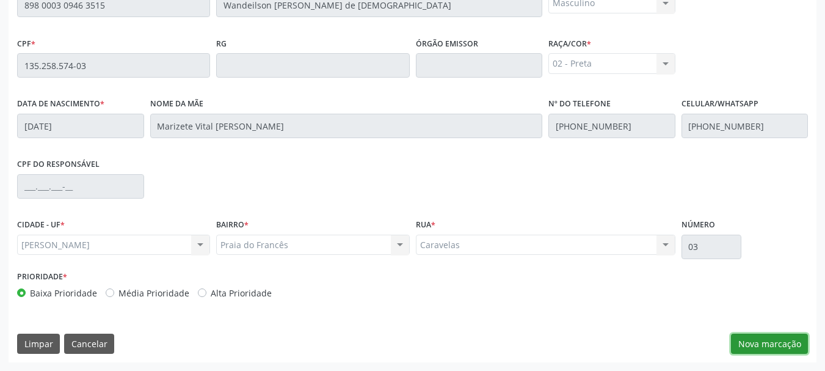
click at [764, 340] on button "Nova marcação" at bounding box center [769, 343] width 77 height 21
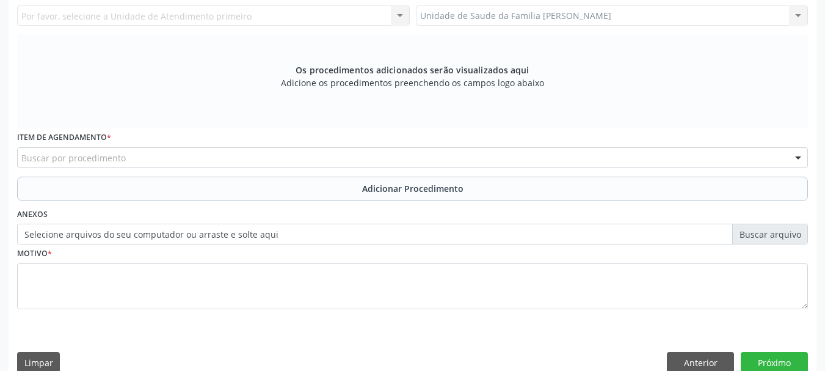
scroll to position [222, 0]
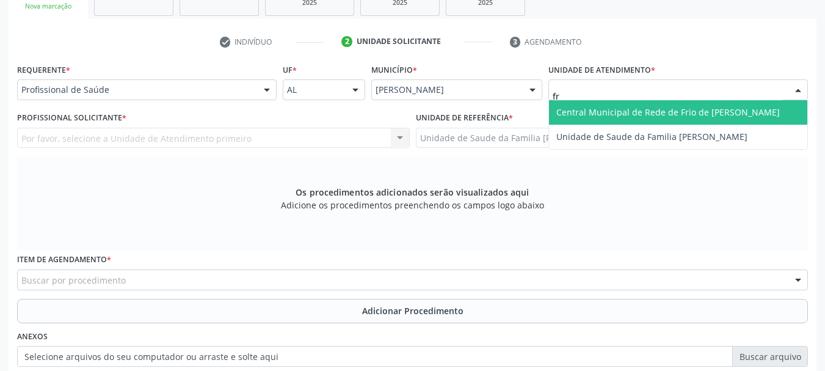
type input "fra"
click at [615, 123] on span "Unidade de Saude da Familia [PERSON_NAME]" at bounding box center [678, 112] width 258 height 24
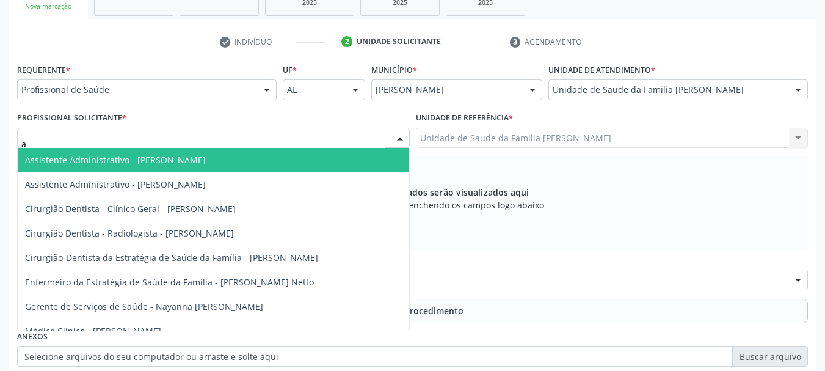
type input "ar"
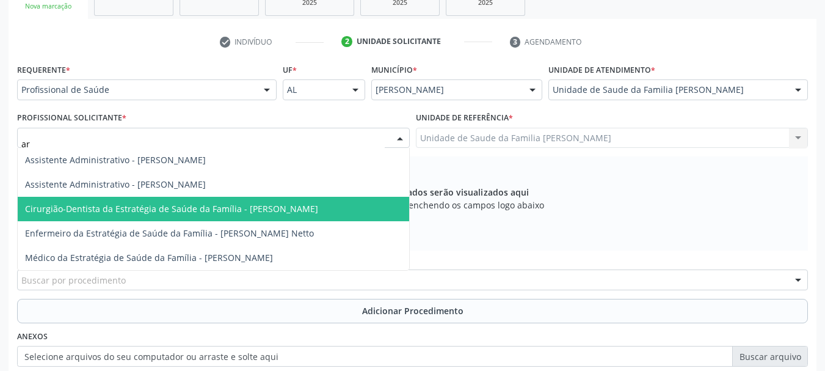
scroll to position [344, 0]
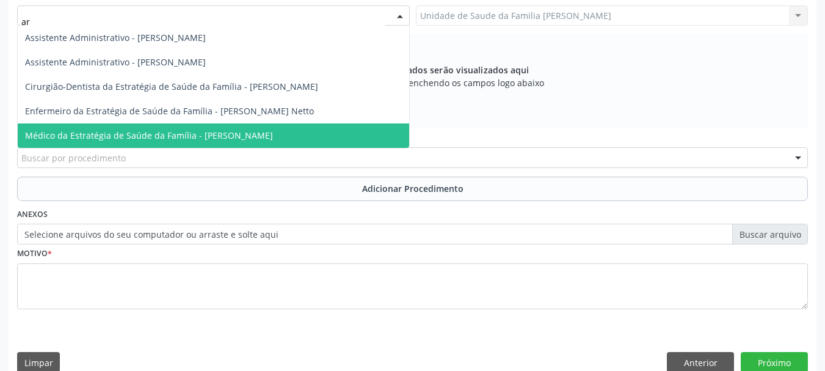
click at [216, 134] on span "Médico da Estratégia de Saúde da Família - [PERSON_NAME]" at bounding box center [149, 135] width 248 height 12
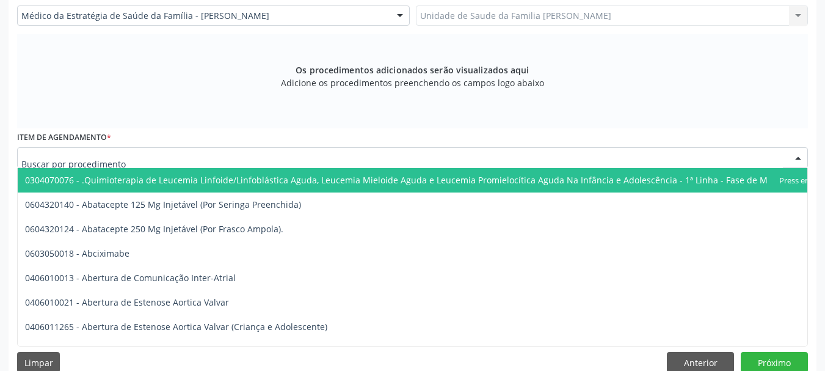
click at [449, 156] on div at bounding box center [412, 157] width 791 height 21
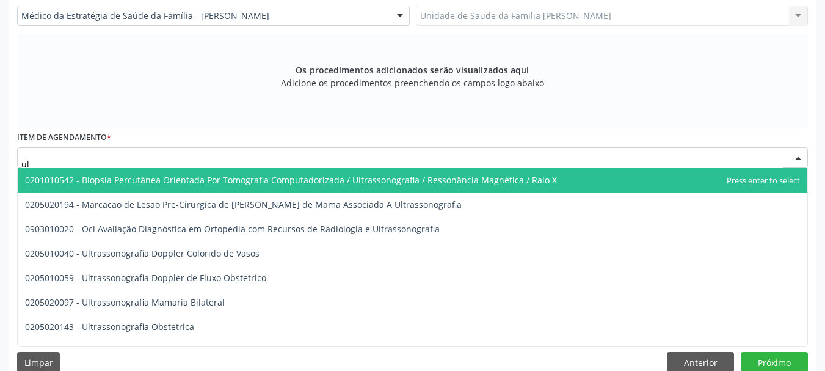
type input "u"
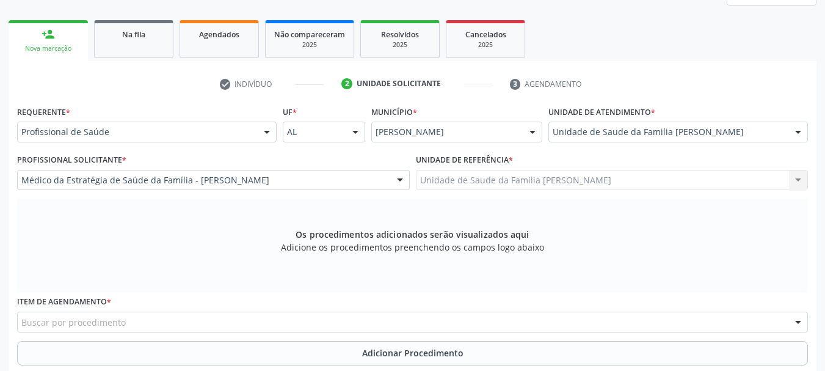
scroll to position [302, 0]
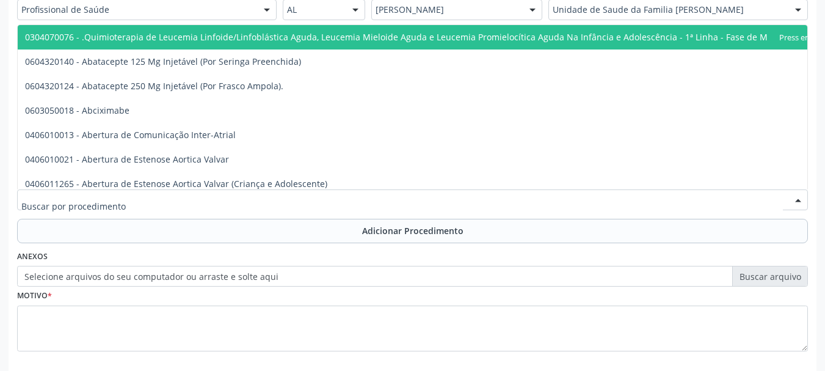
click at [317, 201] on div at bounding box center [412, 199] width 791 height 21
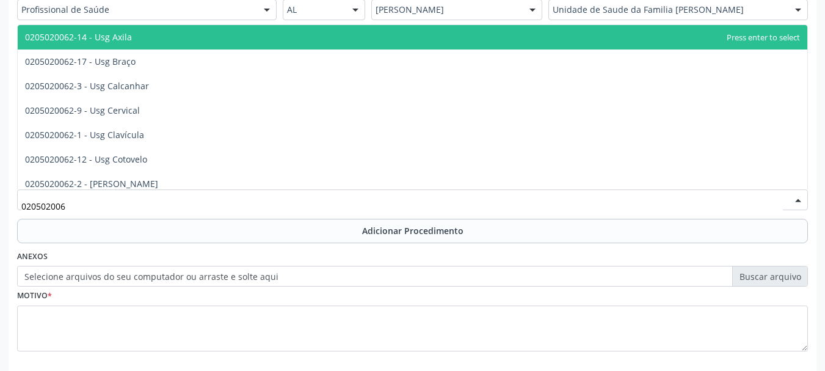
type input "0205020062"
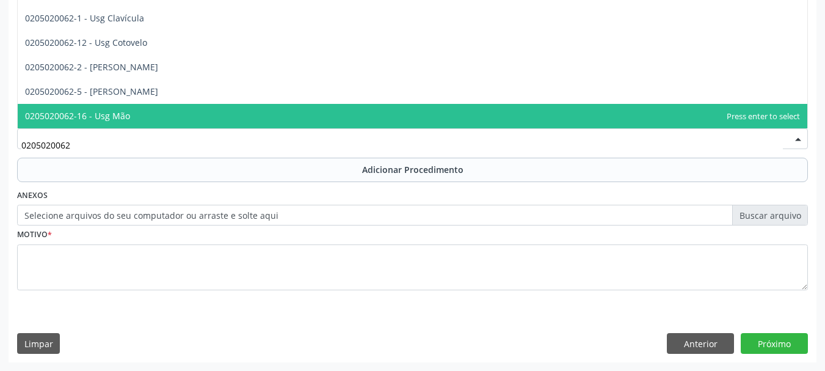
scroll to position [117, 0]
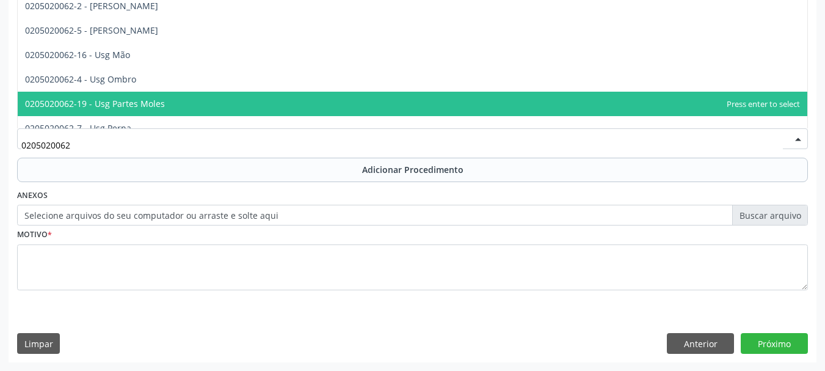
click at [495, 106] on span "0205020062-19 - Usg Partes Moles" at bounding box center [412, 104] width 789 height 24
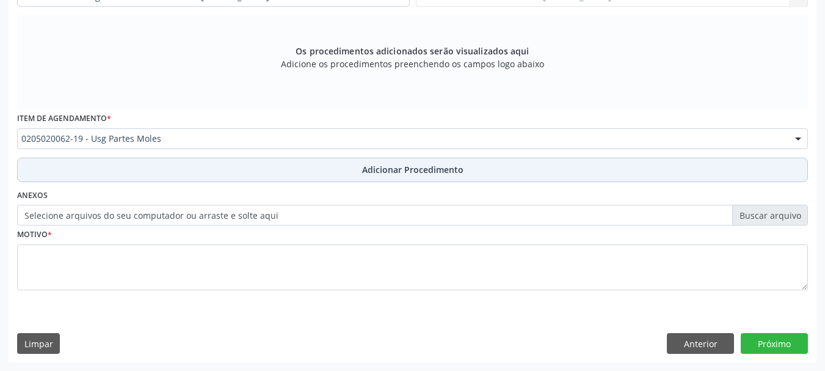
click at [469, 171] on button "Adicionar Procedimento" at bounding box center [412, 170] width 791 height 24
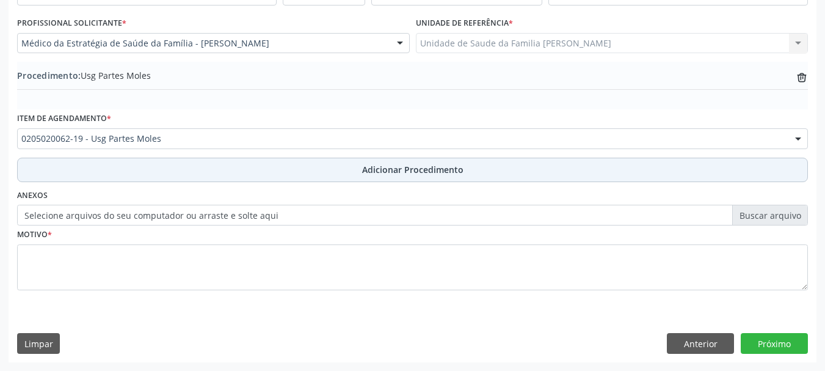
scroll to position [316, 0]
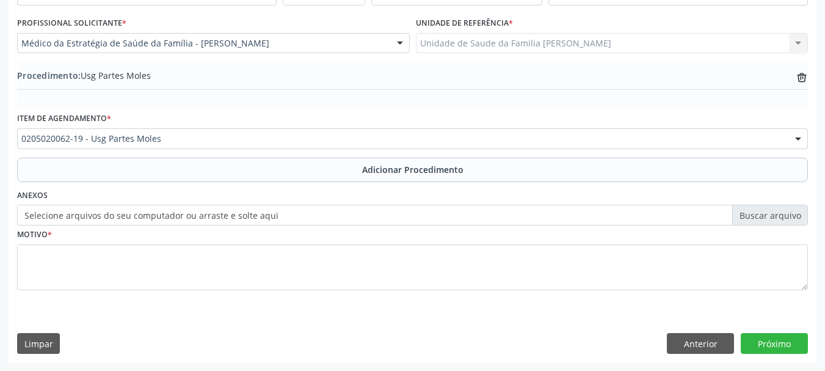
click at [382, 212] on label "Selecione arquivos do seu computador ou arraste e solte aqui" at bounding box center [412, 215] width 791 height 21
click at [382, 212] on input "Selecione arquivos do seu computador ou arraste e solte aqui" at bounding box center [412, 215] width 791 height 21
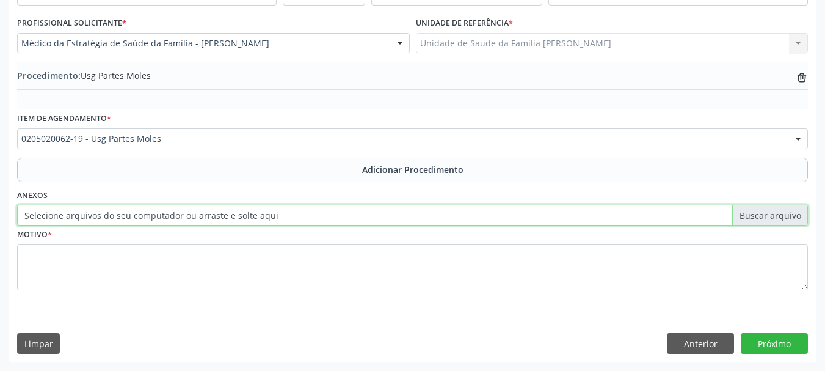
type input "C:\fakepath\wandeilson.jpeg"
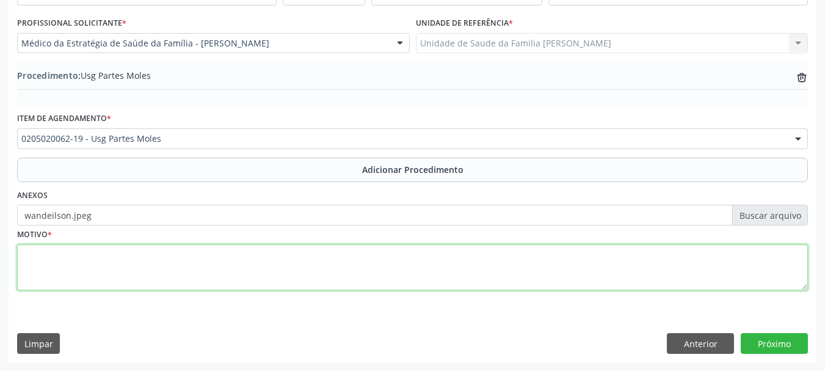
click at [56, 279] on textarea at bounding box center [412, 267] width 791 height 46
type textarea "S"
type textarea "Nodulo"
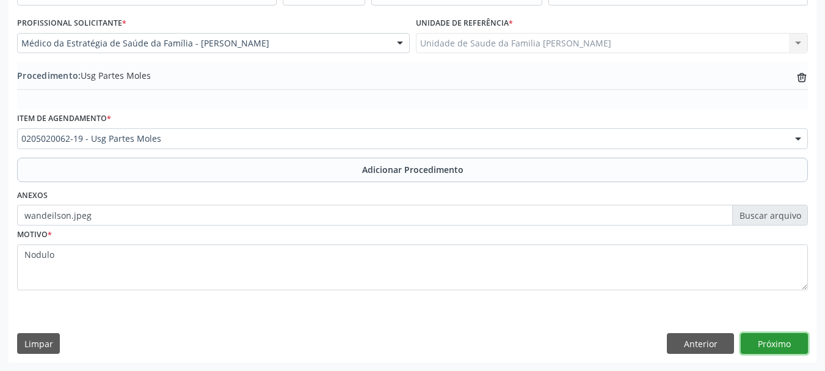
click at [764, 335] on button "Próximo" at bounding box center [774, 343] width 67 height 21
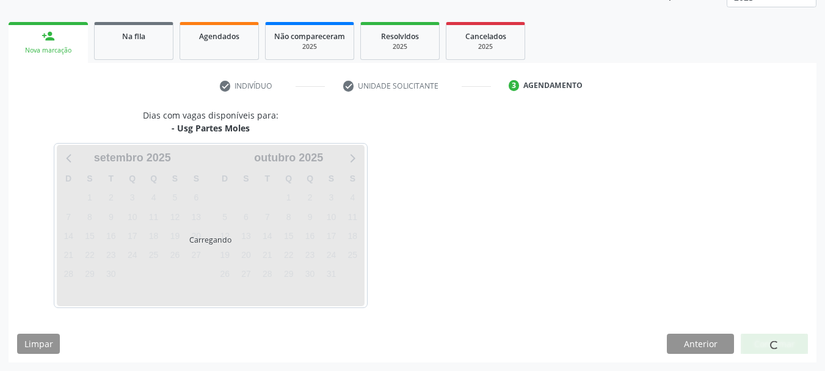
scroll to position [214, 0]
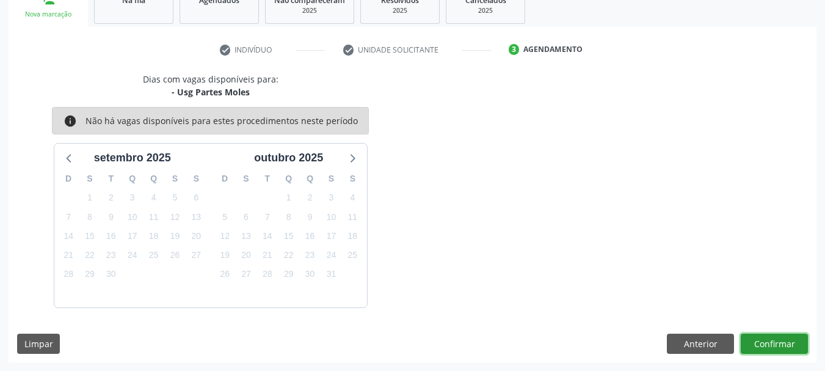
click at [776, 341] on button "Confirmar" at bounding box center [774, 343] width 67 height 21
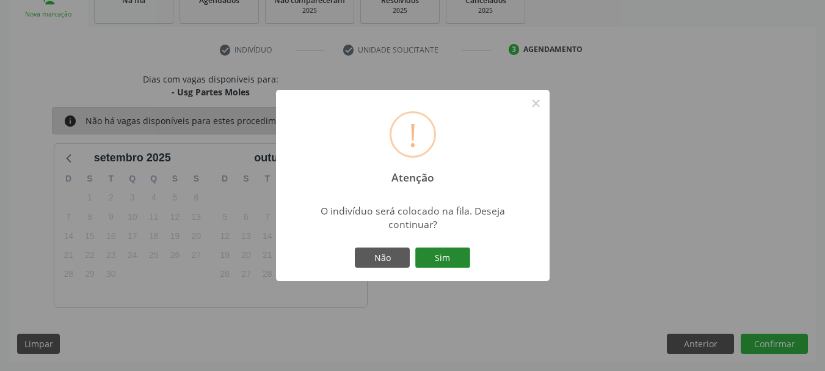
click at [462, 262] on button "Sim" at bounding box center [442, 257] width 55 height 21
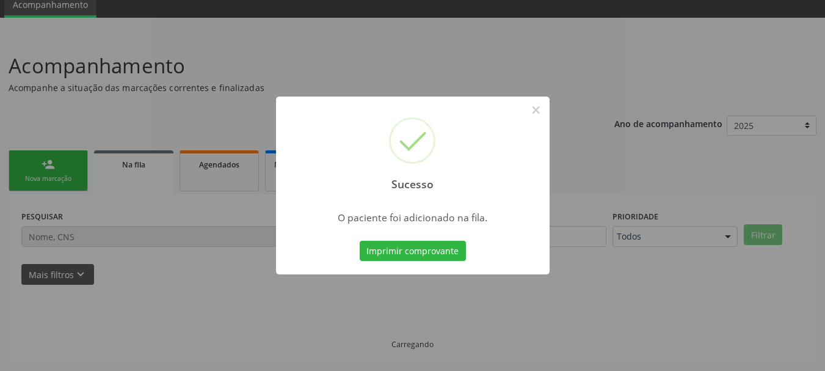
scroll to position [49, 0]
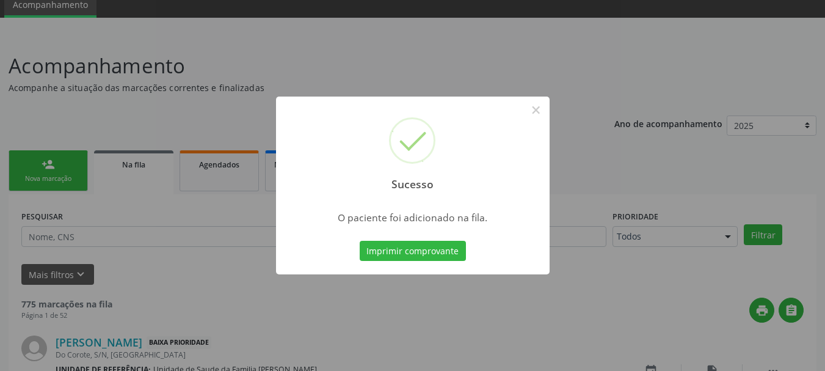
click at [539, 123] on div "Sucesso ×" at bounding box center [413, 148] width 274 height 105
click at [539, 105] on button "×" at bounding box center [536, 110] width 21 height 21
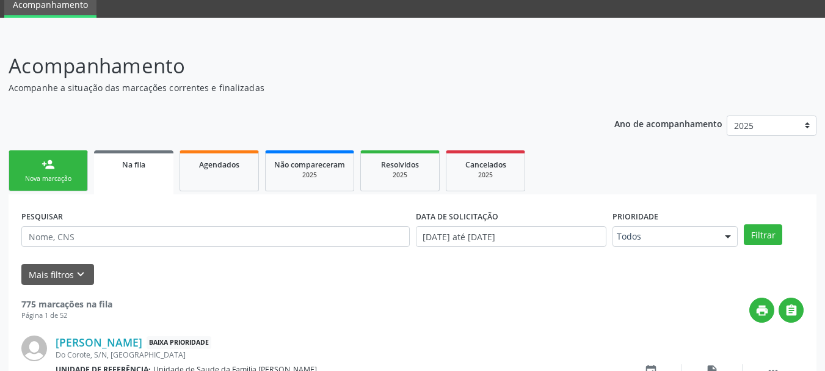
click at [48, 181] on div "Nova marcação" at bounding box center [48, 178] width 61 height 9
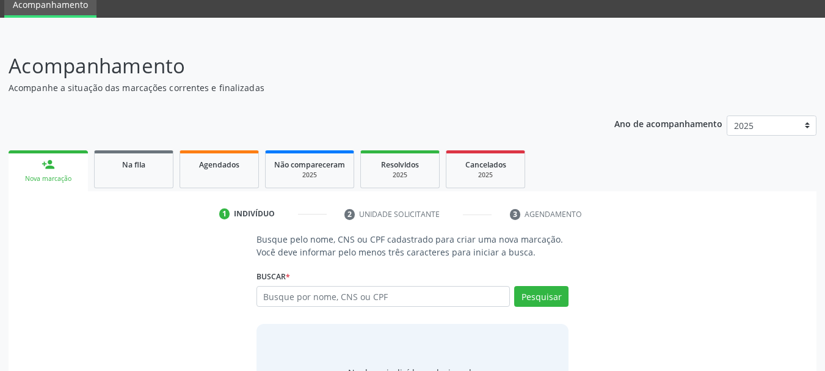
click at [402, 285] on div "Buscar * Busque por nome, CNS ou CPF Nenhum resultado encontrado para: " " Digi…" at bounding box center [412, 291] width 313 height 48
click at [391, 300] on input "text" at bounding box center [383, 296] width 254 height 21
click at [115, 156] on link "Na fila" at bounding box center [133, 169] width 79 height 38
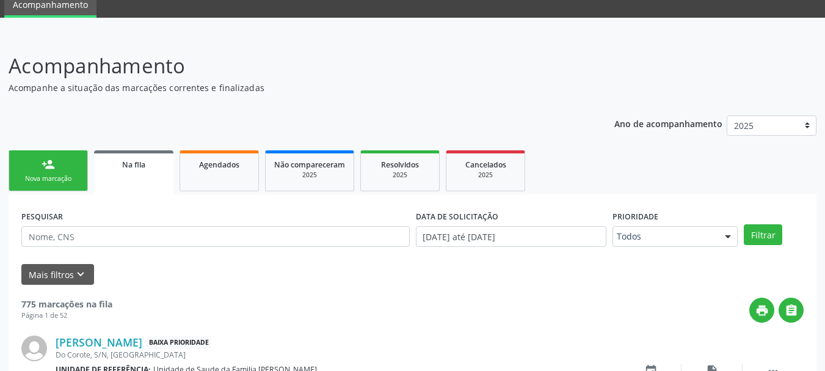
click at [114, 223] on div "PESQUISAR" at bounding box center [215, 231] width 394 height 48
click at [97, 241] on input "text" at bounding box center [215, 236] width 388 height 21
click at [744, 224] on button "Filtrar" at bounding box center [763, 234] width 38 height 21
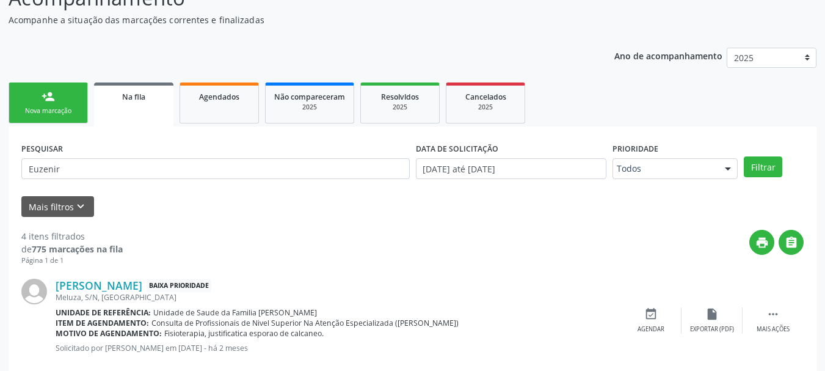
scroll to position [56, 0]
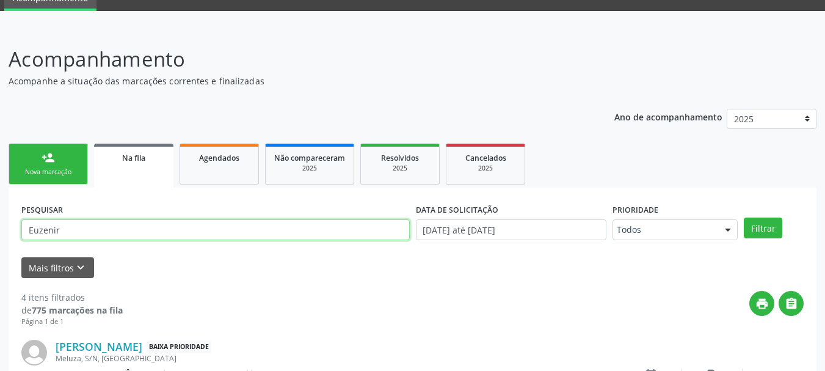
click at [87, 222] on input "Euzenir" at bounding box center [215, 229] width 388 height 21
type input "E"
click at [84, 164] on link "person_add Nova marcação" at bounding box center [48, 163] width 79 height 41
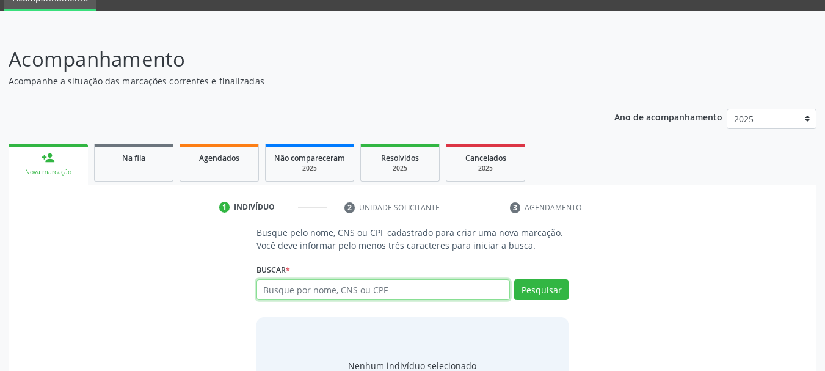
click at [449, 292] on input "text" at bounding box center [383, 289] width 254 height 21
type input "71356016087"
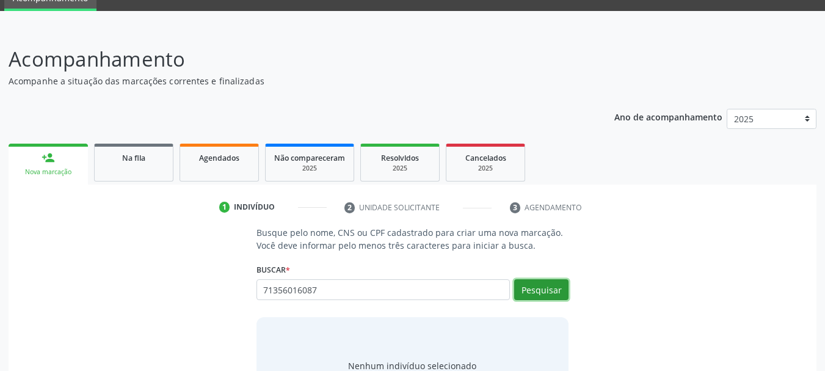
click at [565, 294] on button "Pesquisar" at bounding box center [541, 289] width 54 height 21
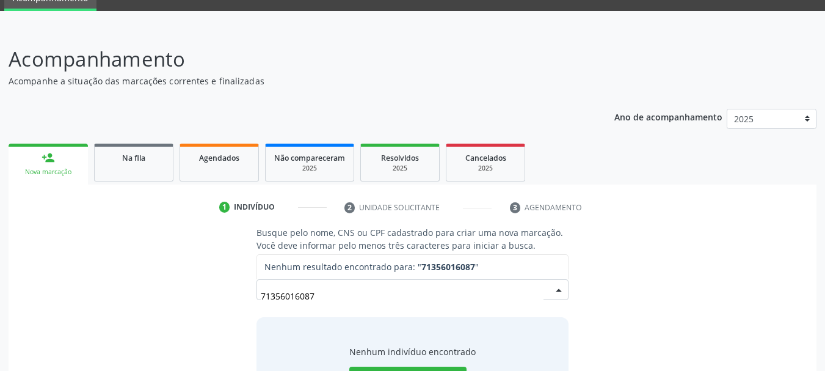
scroll to position [117, 0]
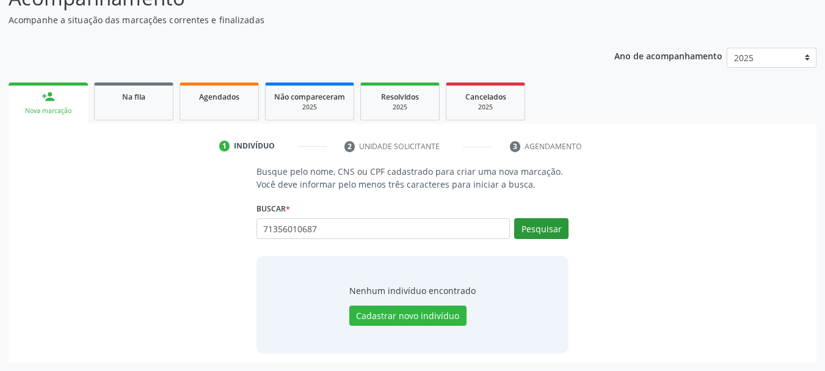
type input "71356010687"
click at [548, 234] on button "Pesquisar" at bounding box center [541, 228] width 54 height 21
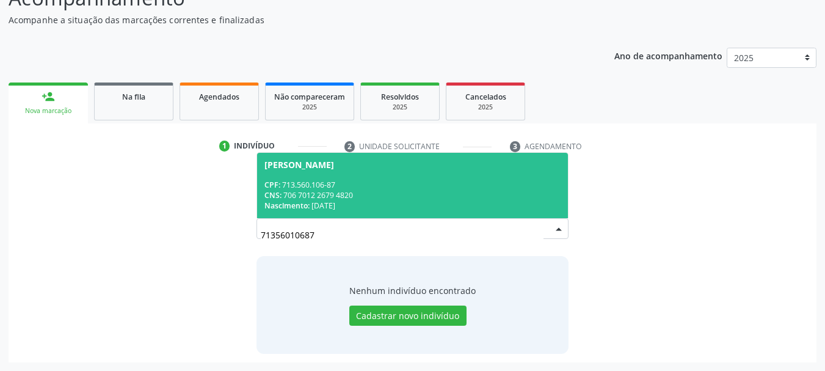
click at [393, 195] on div "CNS: 706 7012 2679 4820" at bounding box center [412, 195] width 297 height 10
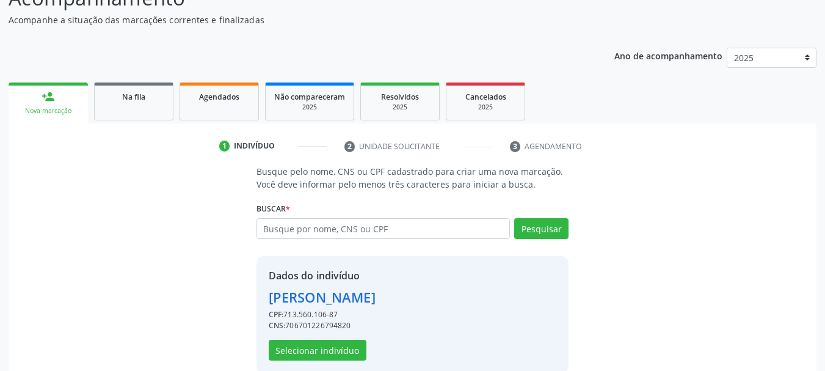
scroll to position [136, 0]
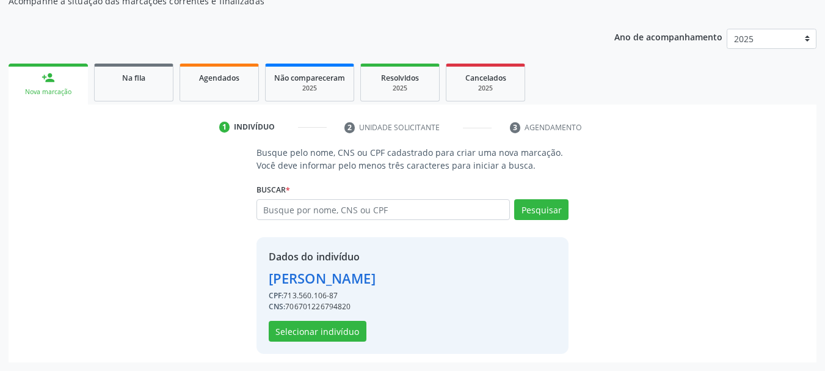
click at [297, 318] on div "Dados do indivíduo Euzenir da Silva Nascimento CPF: 713.560.106-87 CNS: 7067012…" at bounding box center [322, 295] width 107 height 92
click at [296, 322] on button "Selecionar indivíduo" at bounding box center [318, 331] width 98 height 21
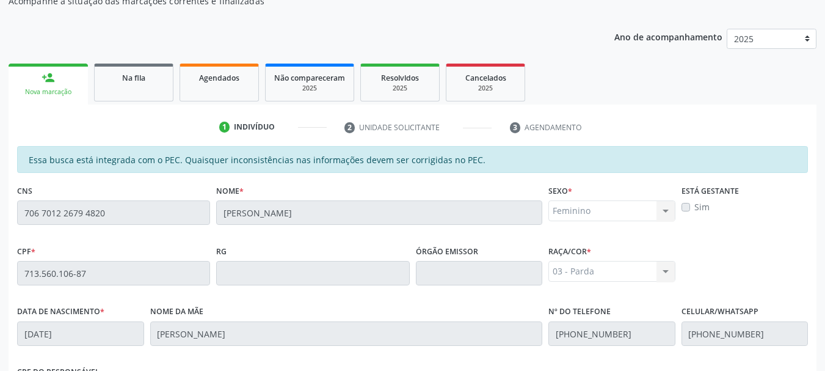
scroll to position [344, 0]
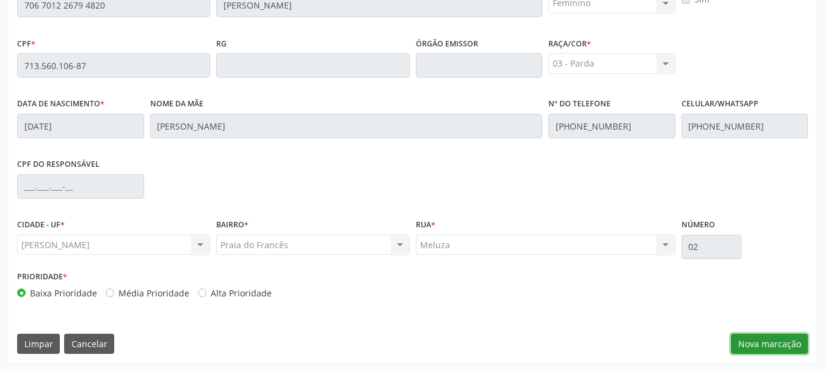
click at [774, 343] on button "Nova marcação" at bounding box center [769, 343] width 77 height 21
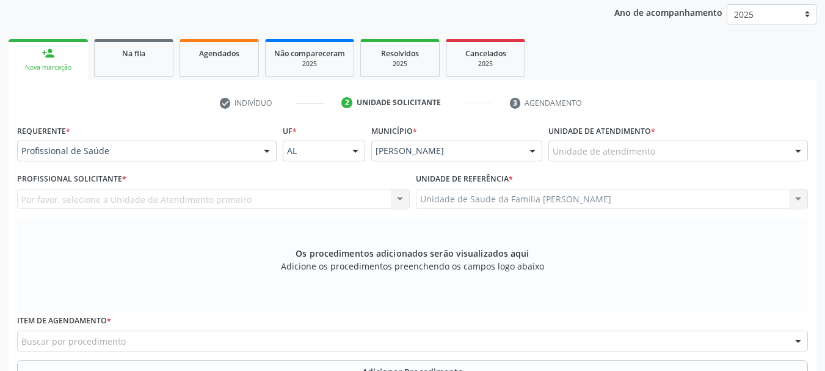
scroll to position [100, 0]
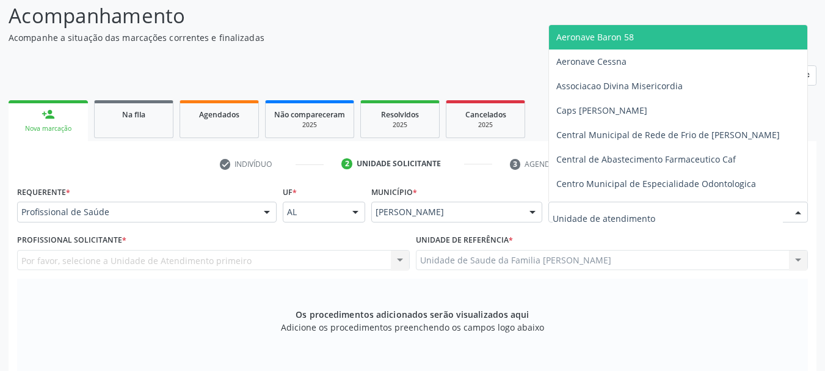
click at [581, 205] on div at bounding box center [677, 211] width 259 height 21
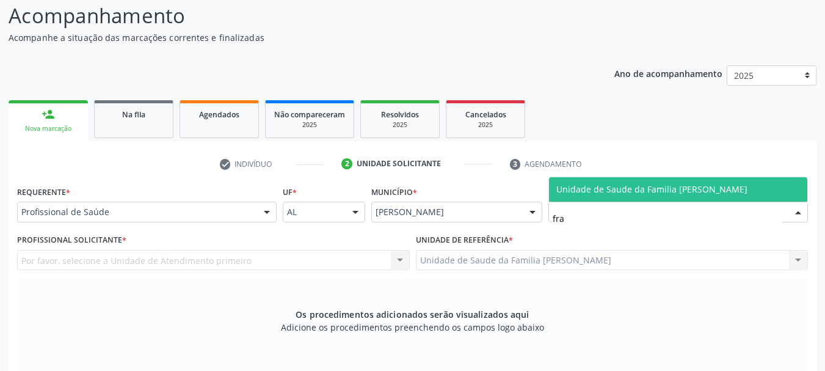
click at [584, 187] on span "Unidade de Saude da Familia [PERSON_NAME]" at bounding box center [651, 189] width 191 height 12
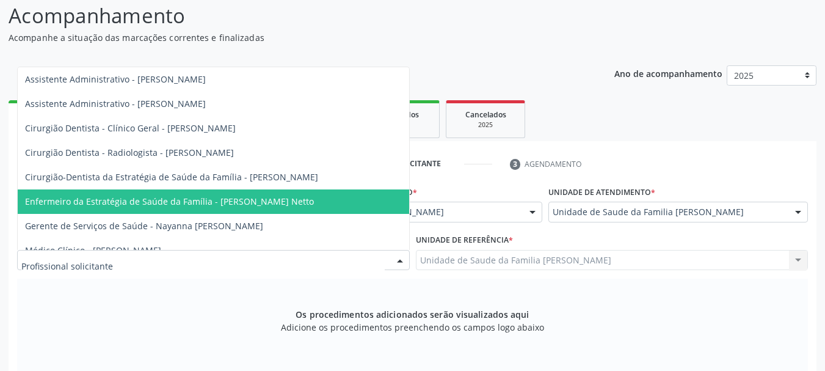
scroll to position [120, 0]
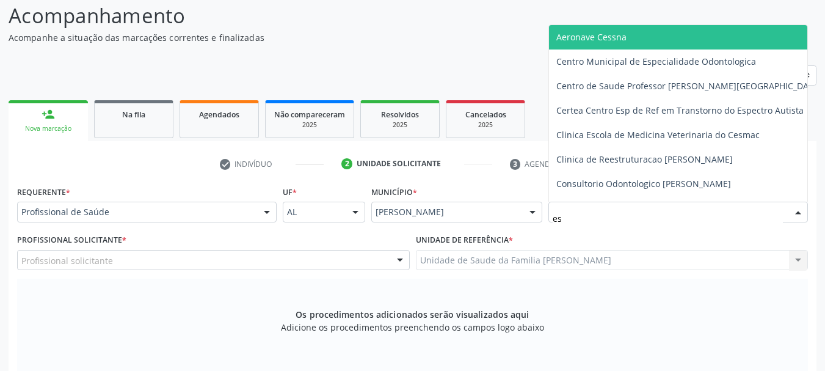
type input "est"
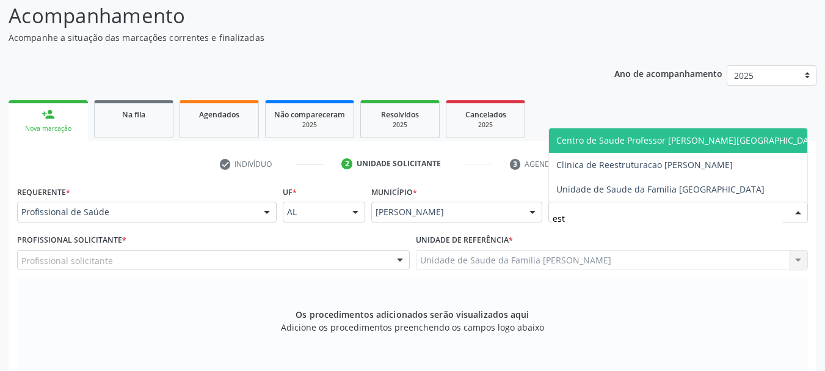
click at [735, 137] on span "Centro de Saude Professor [PERSON_NAME][GEOGRAPHIC_DATA]" at bounding box center [689, 140] width 280 height 24
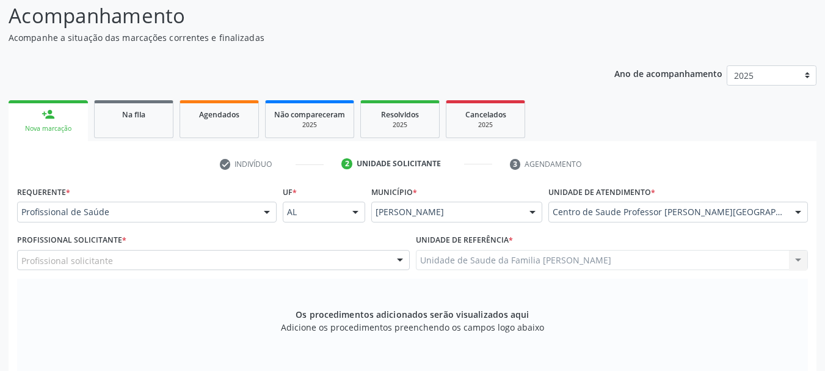
click at [165, 261] on div "Profissional solicitante" at bounding box center [213, 260] width 393 height 21
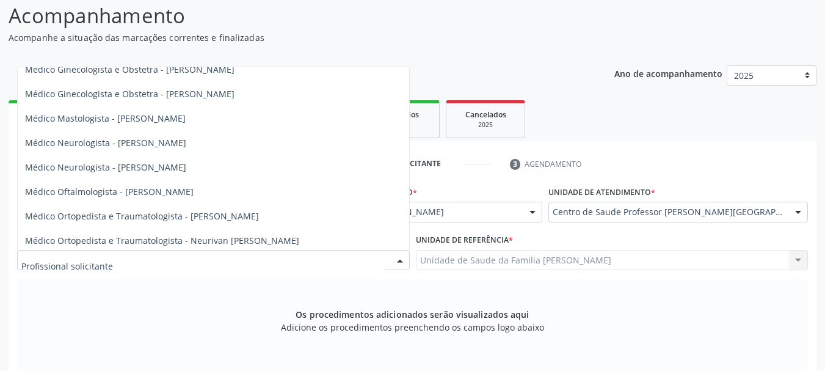
scroll to position [547, 0]
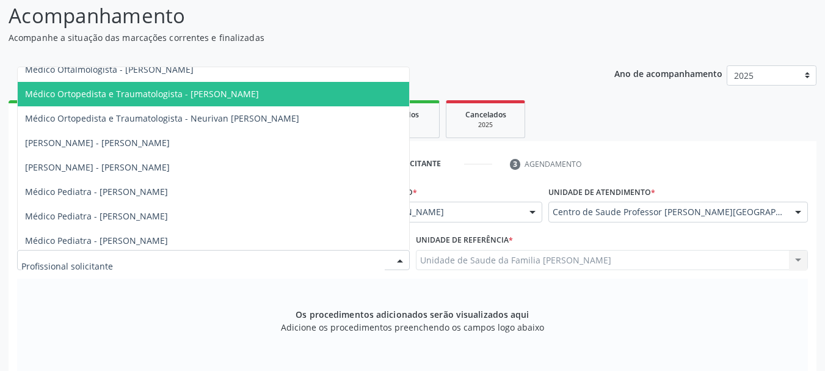
click at [173, 93] on span "Médico Ortopedista e Traumatologista - Elio Goncalves Melo Junior" at bounding box center [142, 94] width 234 height 12
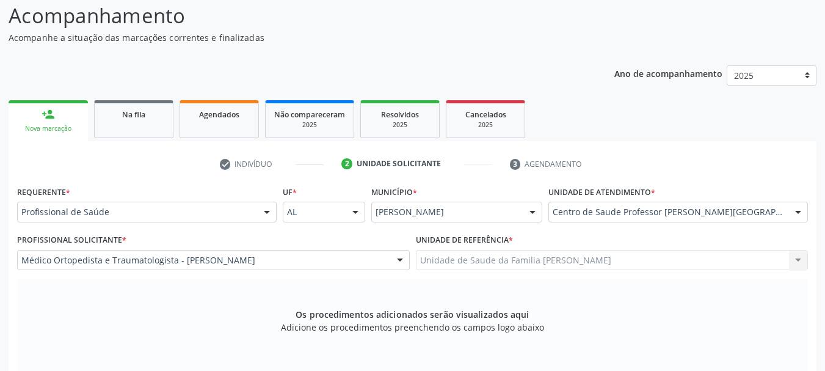
scroll to position [283, 0]
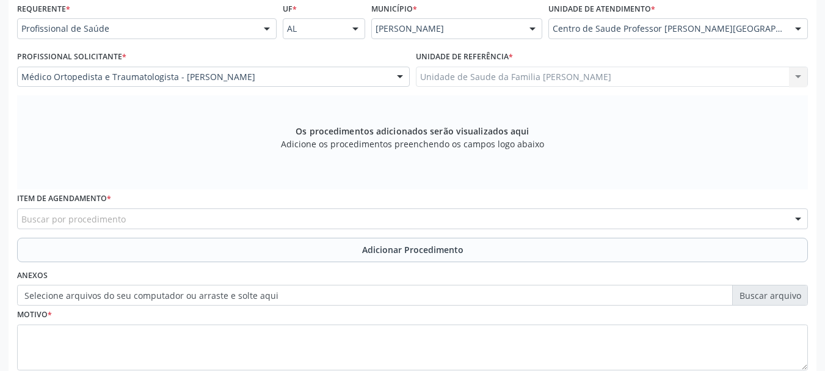
click at [341, 216] on div "Buscar por procedimento" at bounding box center [412, 218] width 791 height 21
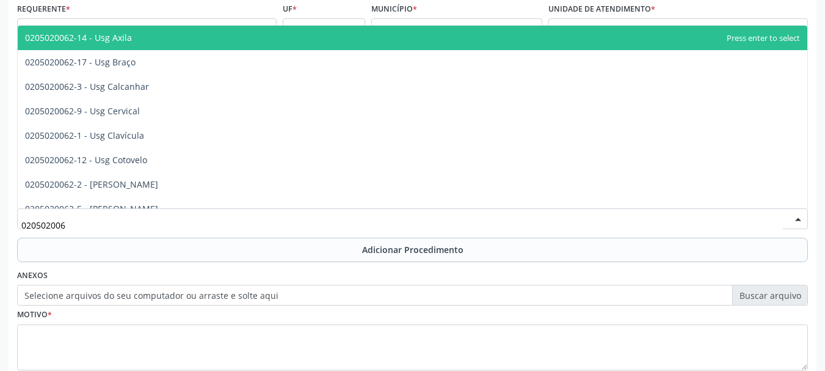
type input "0205020062"
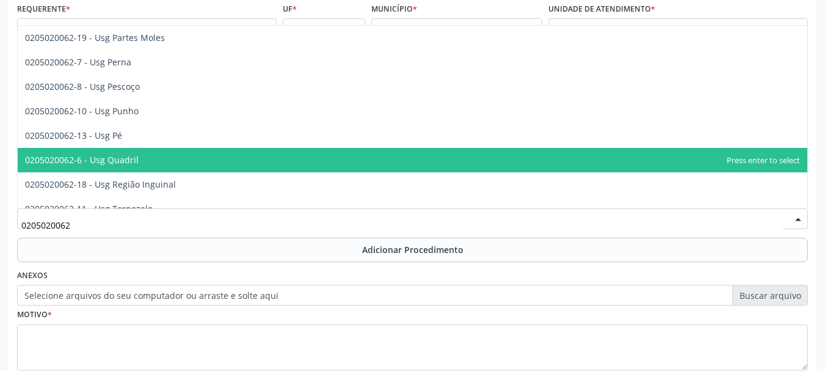
scroll to position [281, 0]
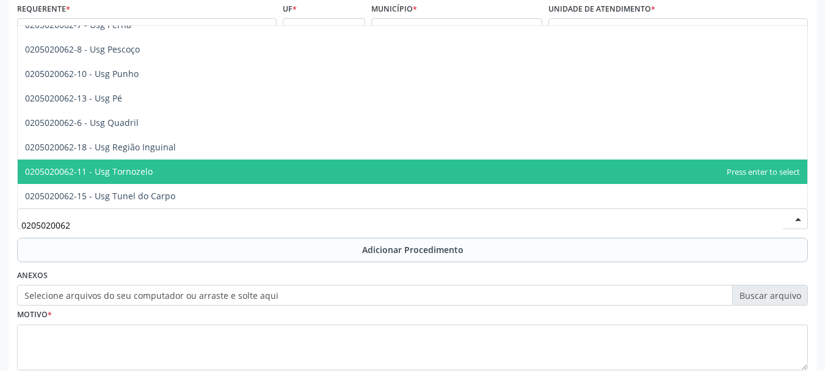
click at [341, 163] on span "0205020062-11 - Usg Tornozelo" at bounding box center [412, 171] width 789 height 24
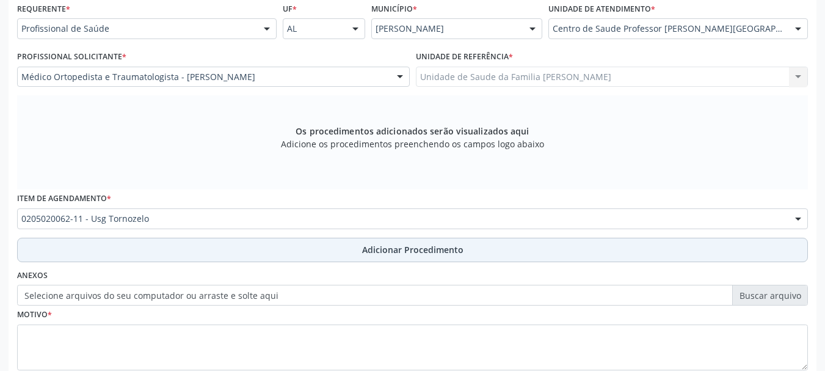
click at [399, 244] on span "Adicionar Procedimento" at bounding box center [412, 249] width 101 height 13
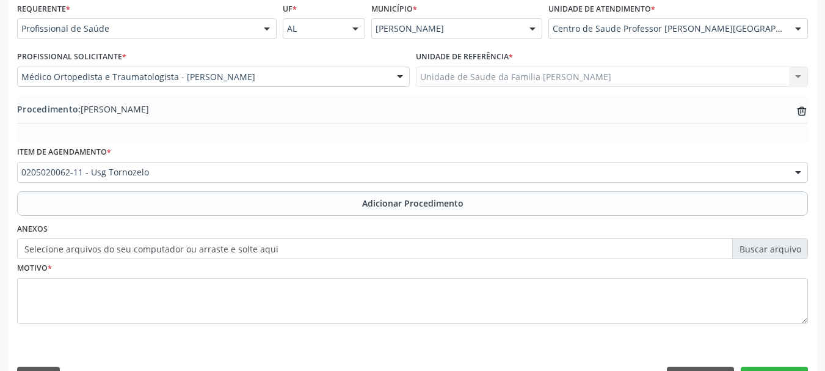
click at [223, 247] on label "Selecione arquivos do seu computador ou arraste e solte aqui" at bounding box center [412, 248] width 791 height 21
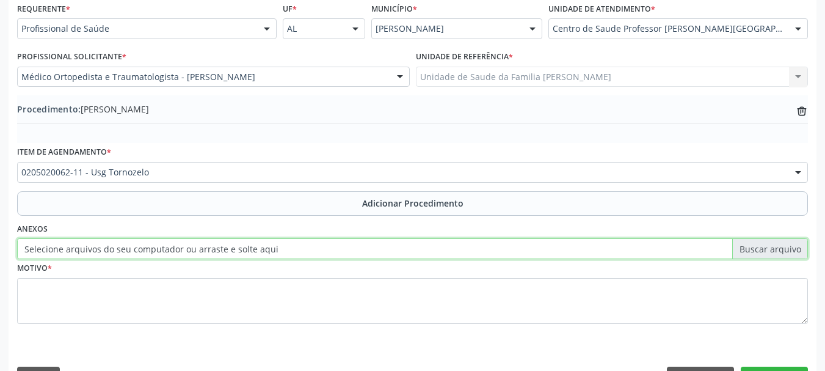
click at [223, 247] on input "Selecione arquivos do seu computador ou arraste e solte aqui" at bounding box center [412, 248] width 791 height 21
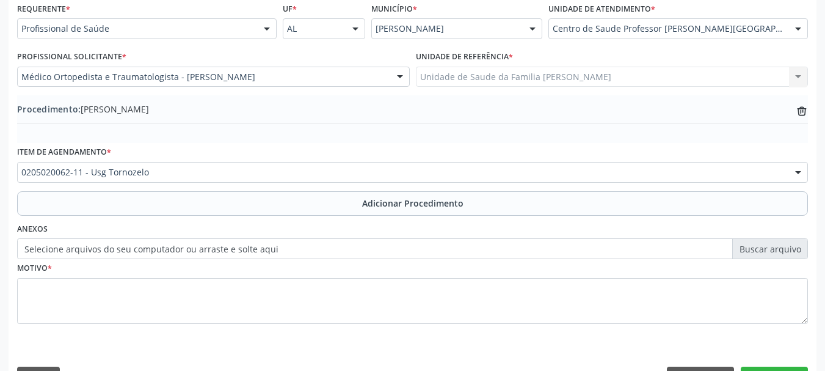
click at [332, 247] on label "Selecione arquivos do seu computador ou arraste e solte aqui" at bounding box center [412, 248] width 791 height 21
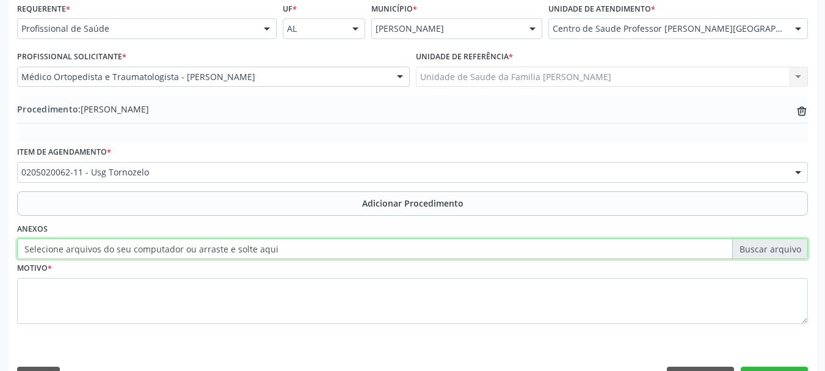
click at [332, 247] on input "Selecione arquivos do seu computador ou arraste e solte aqui" at bounding box center [412, 248] width 791 height 21
type input "C:\fakepath\Euzenir.jpeg"
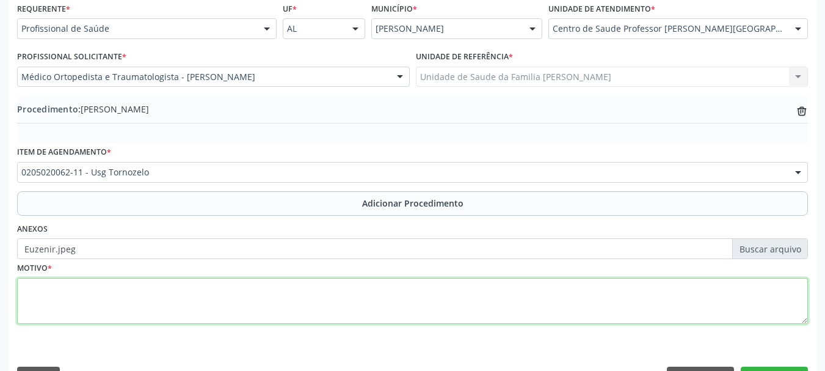
click at [43, 315] on textarea at bounding box center [412, 301] width 791 height 46
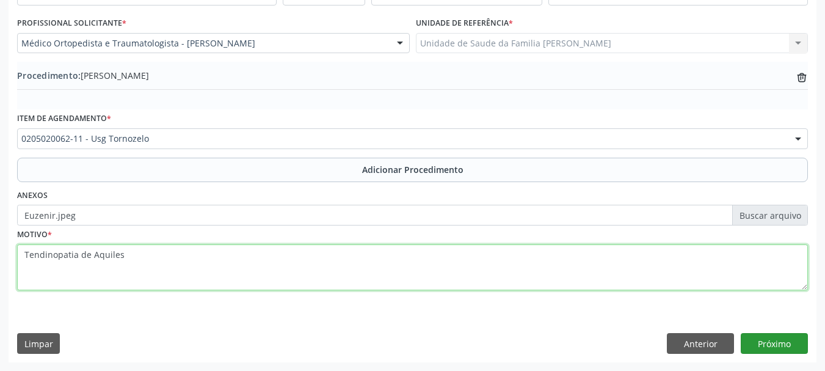
type textarea "Tendinopatia de Aquiles"
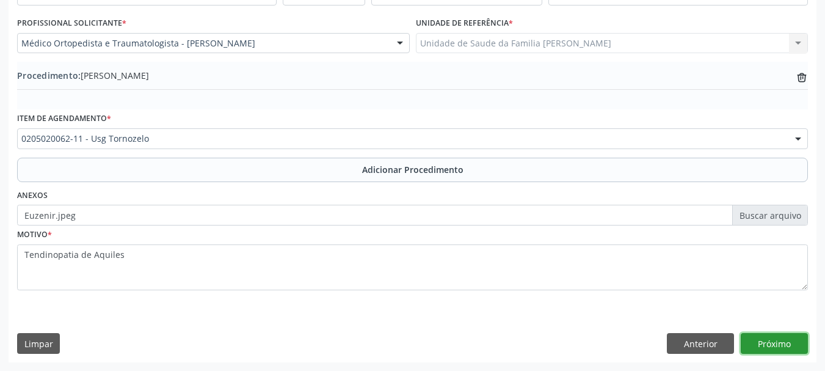
click at [796, 347] on button "Próximo" at bounding box center [774, 343] width 67 height 21
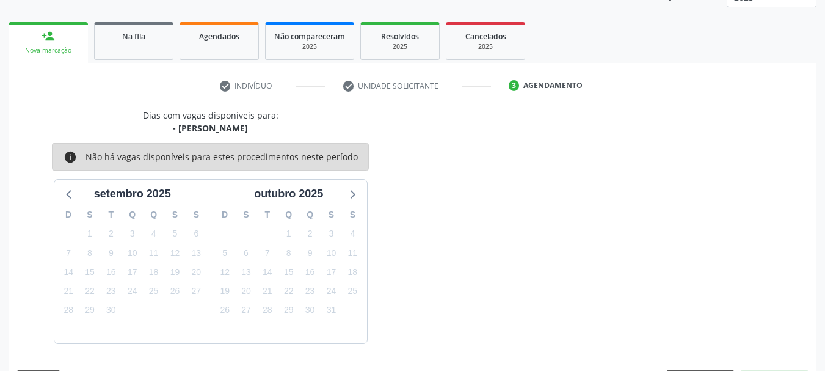
scroll to position [214, 0]
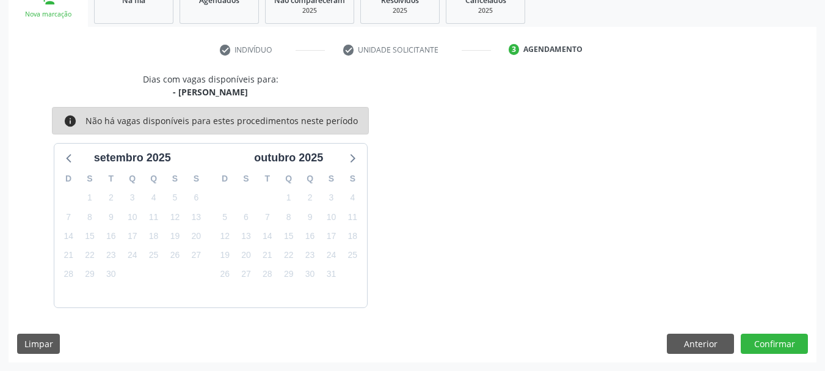
click at [804, 332] on div "Dias com vagas disponíveis para: - Usg Tornozelo info Não há vagas disponíveis …" at bounding box center [413, 217] width 808 height 289
click at [792, 335] on button "Confirmar" at bounding box center [774, 343] width 67 height 21
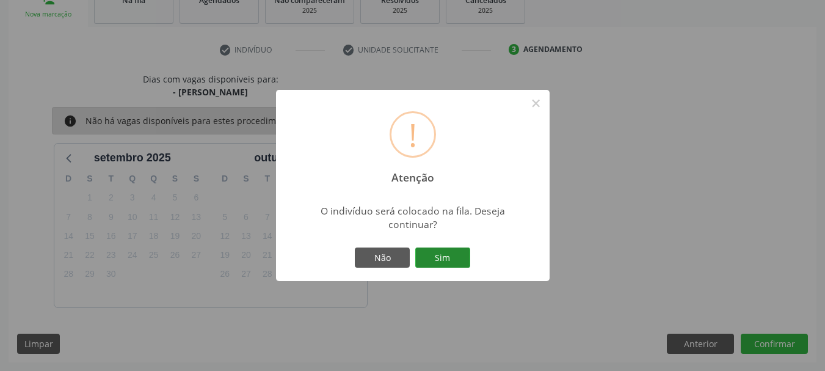
click at [442, 249] on button "Sim" at bounding box center [442, 257] width 55 height 21
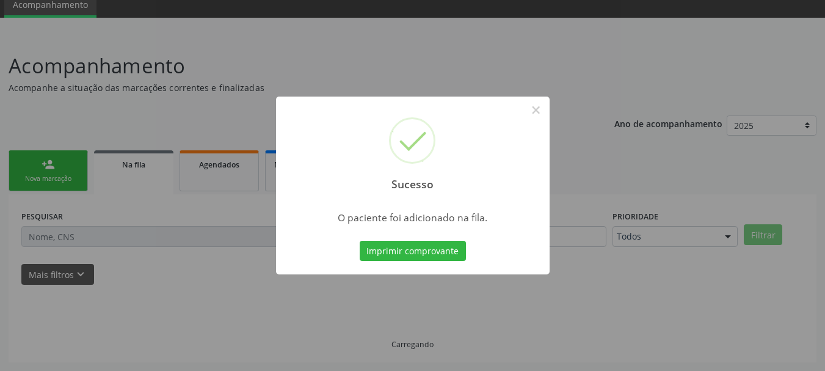
scroll to position [49, 0]
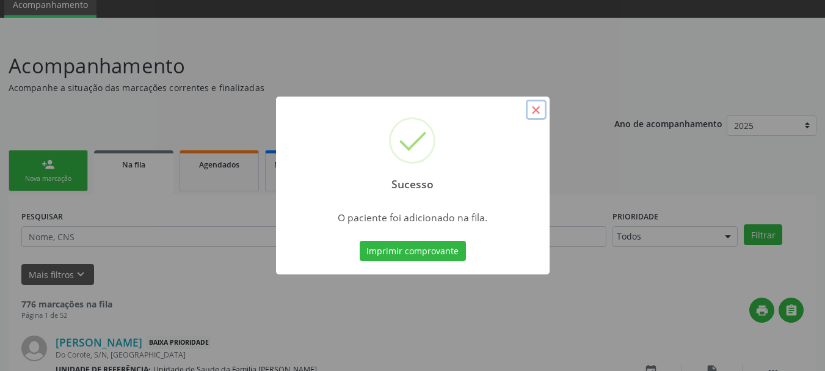
click at [537, 109] on button "×" at bounding box center [536, 110] width 21 height 21
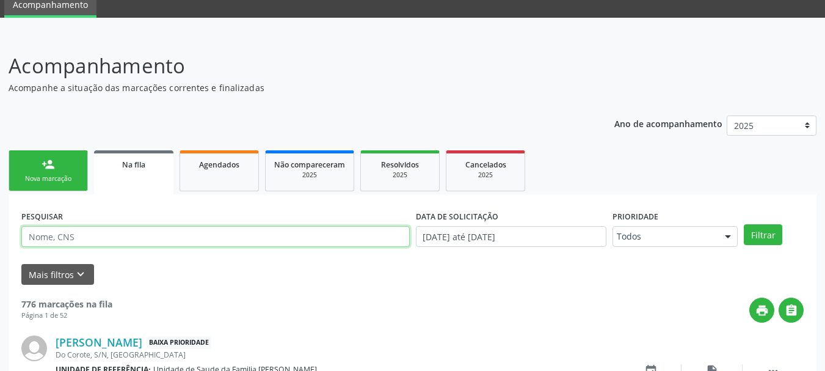
click at [68, 238] on input "text" at bounding box center [215, 236] width 388 height 21
click at [57, 175] on div "Nova marcação" at bounding box center [48, 178] width 61 height 9
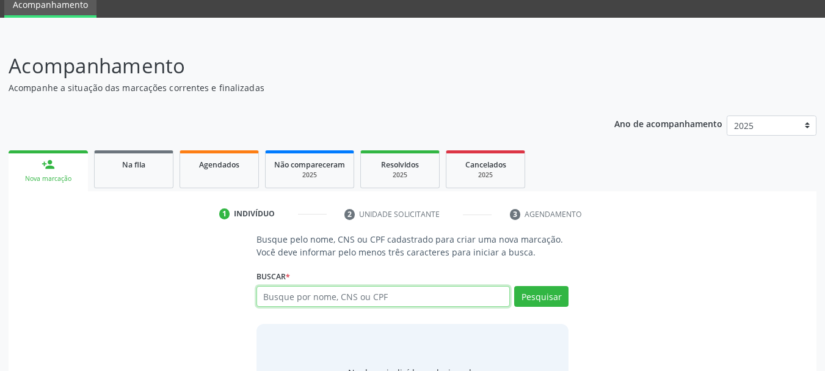
click at [275, 292] on input "text" at bounding box center [383, 296] width 254 height 21
type input "71356010687"
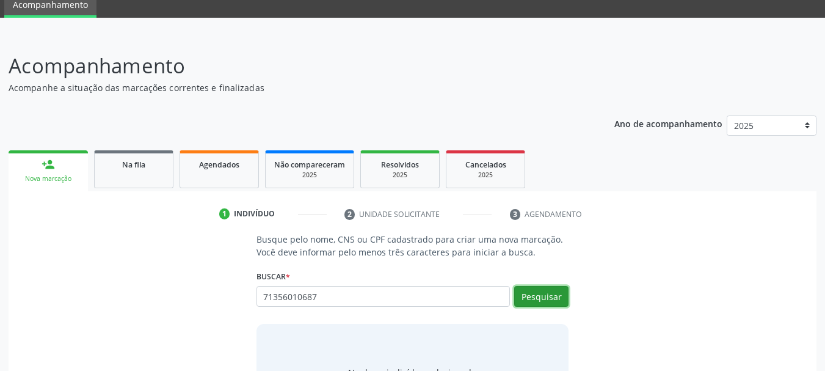
click at [525, 296] on button "Pesquisar" at bounding box center [541, 296] width 54 height 21
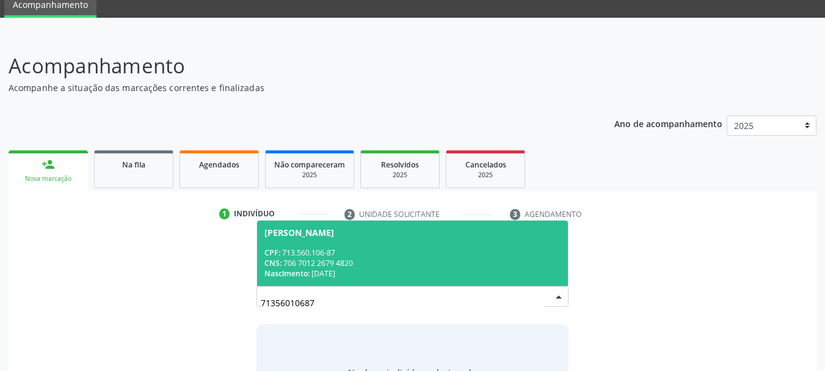
scroll to position [117, 0]
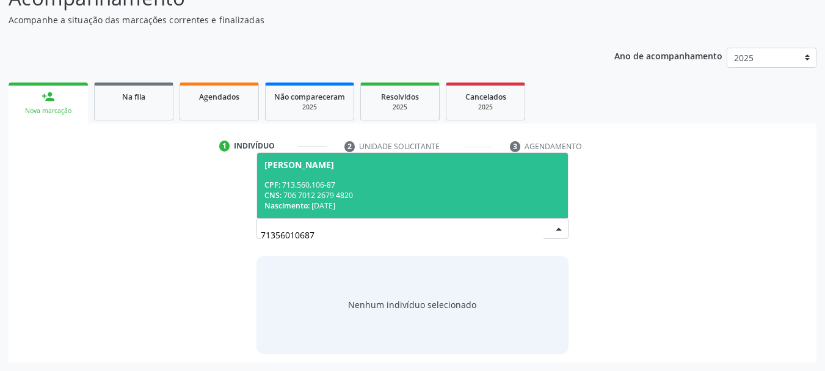
click at [368, 188] on div "CPF: 713.560.106-87" at bounding box center [412, 185] width 297 height 10
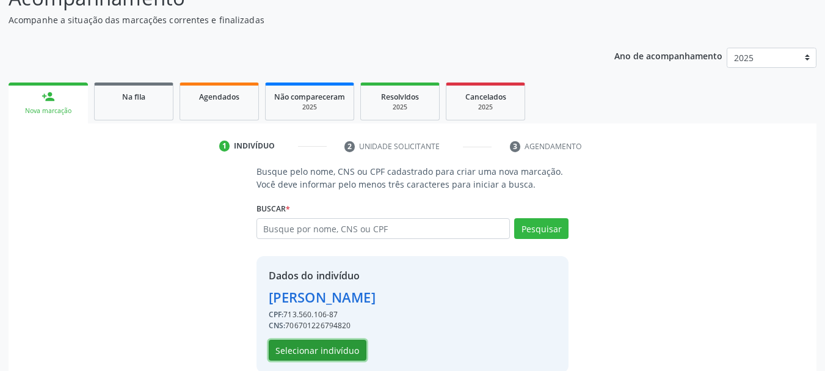
click at [314, 355] on button "Selecionar indivíduo" at bounding box center [318, 349] width 98 height 21
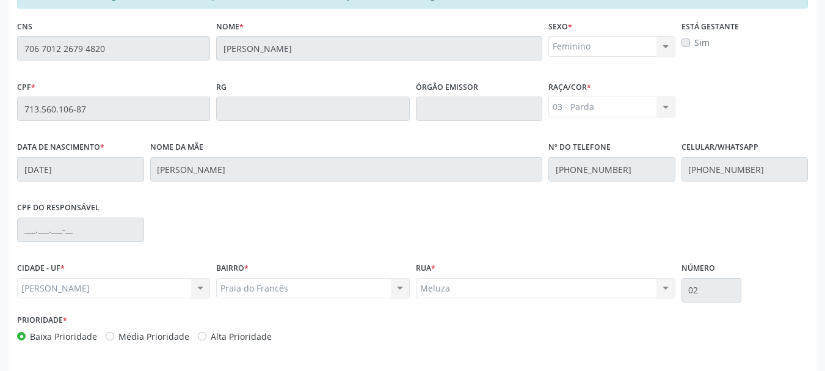
scroll to position [344, 0]
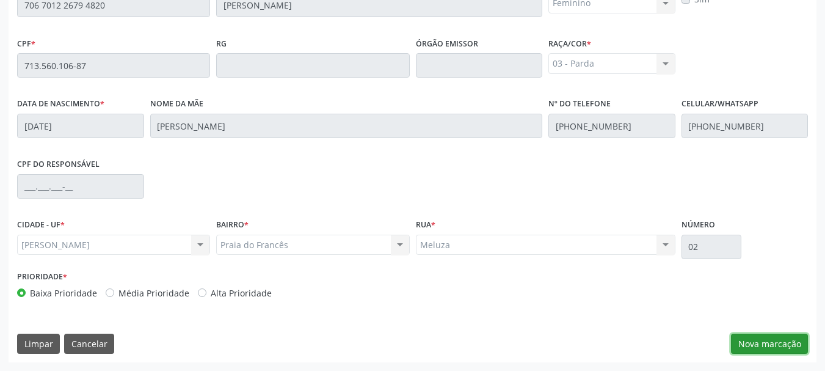
click at [746, 343] on button "Nova marcação" at bounding box center [769, 343] width 77 height 21
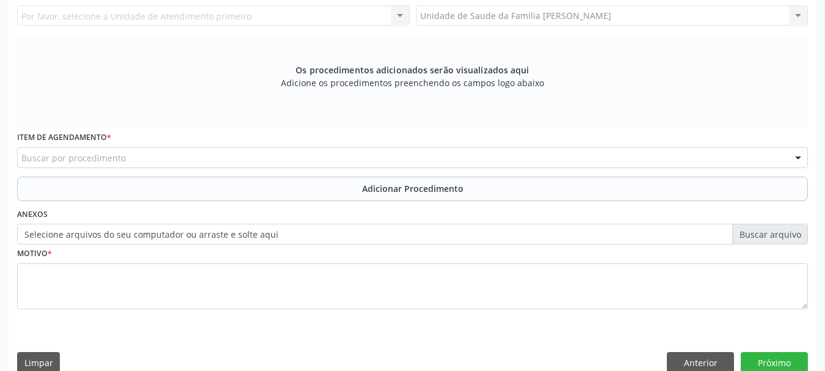
scroll to position [161, 0]
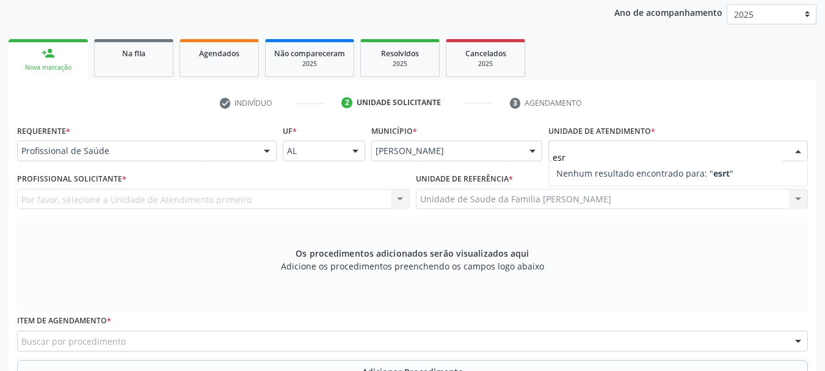
type input "es"
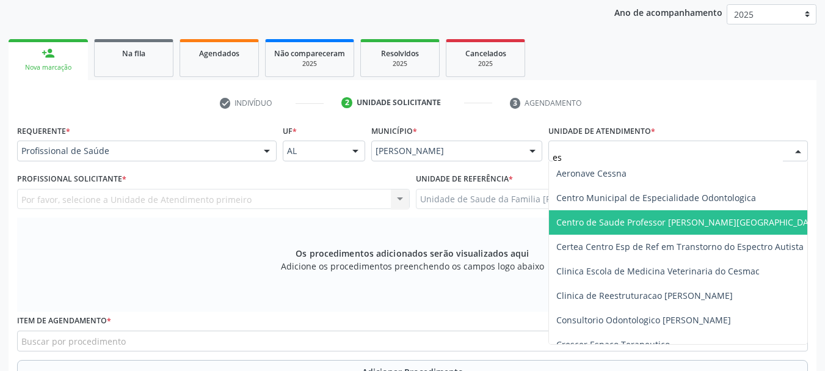
click at [664, 223] on span "Centro de Saude Professor [PERSON_NAME][GEOGRAPHIC_DATA]" at bounding box center [689, 222] width 266 height 12
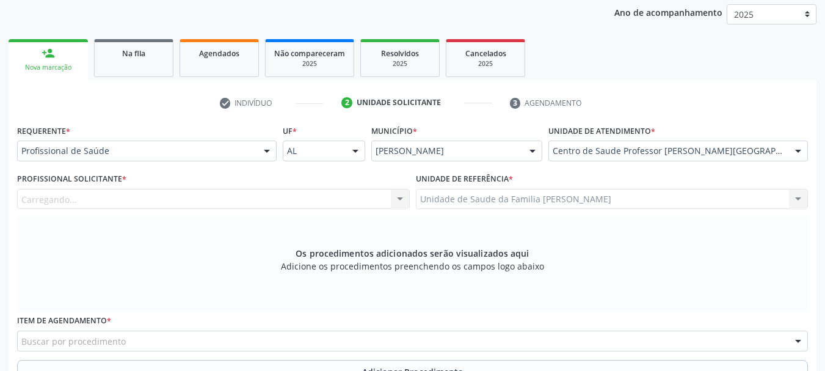
click at [60, 208] on div "Carregando... Nenhum resultado encontrado para: " " Não há nenhuma opção para s…" at bounding box center [213, 199] width 393 height 21
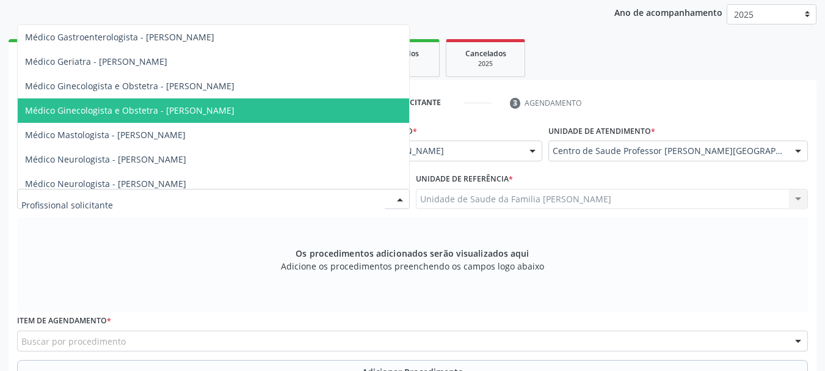
scroll to position [488, 0]
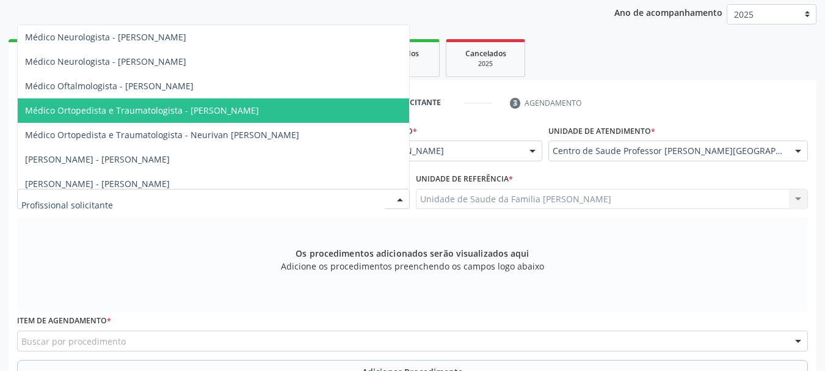
click at [176, 104] on span "Médico Ortopedista e Traumatologista - Elio Goncalves Melo Junior" at bounding box center [142, 110] width 234 height 12
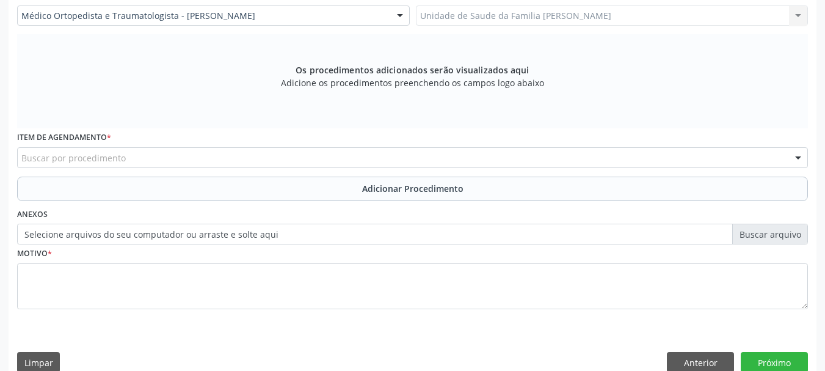
scroll to position [363, 0]
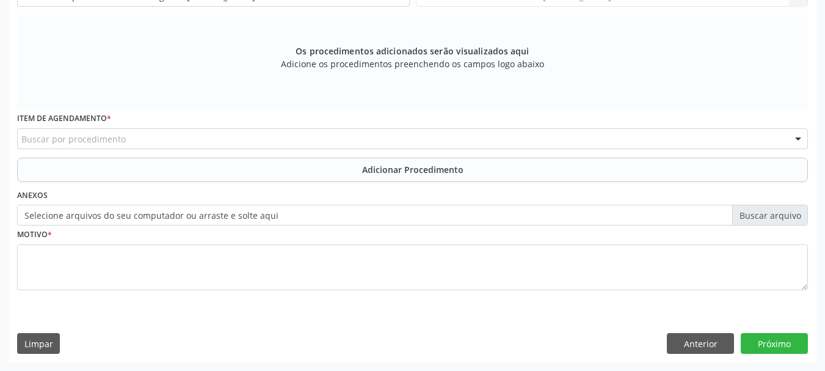
click at [321, 140] on div "Buscar por procedimento" at bounding box center [412, 138] width 791 height 21
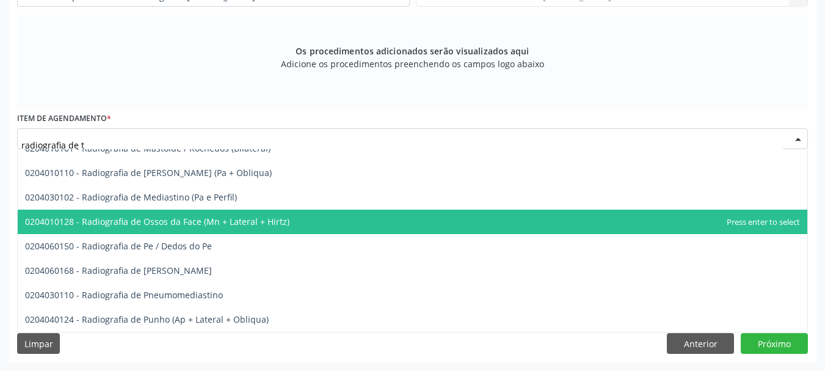
scroll to position [0, 0]
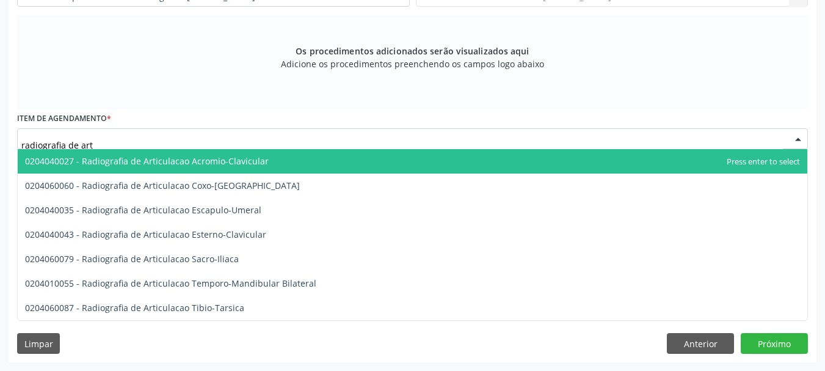
click at [182, 135] on input "radiografia de art" at bounding box center [401, 144] width 761 height 24
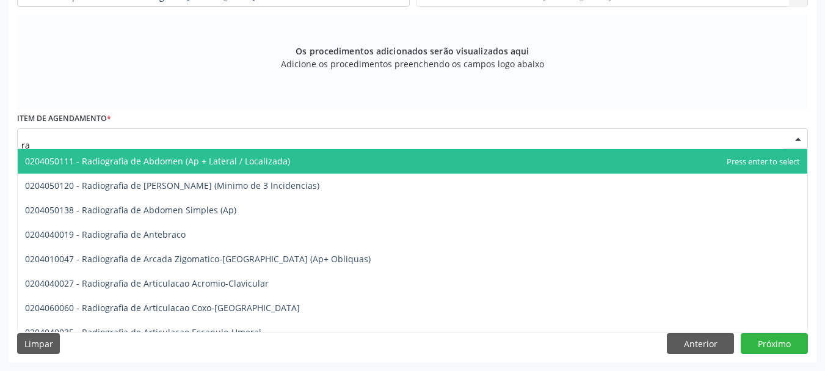
type input "r"
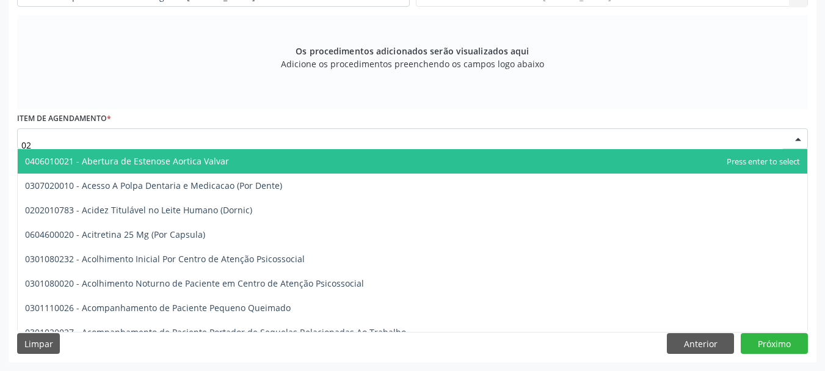
type input "0"
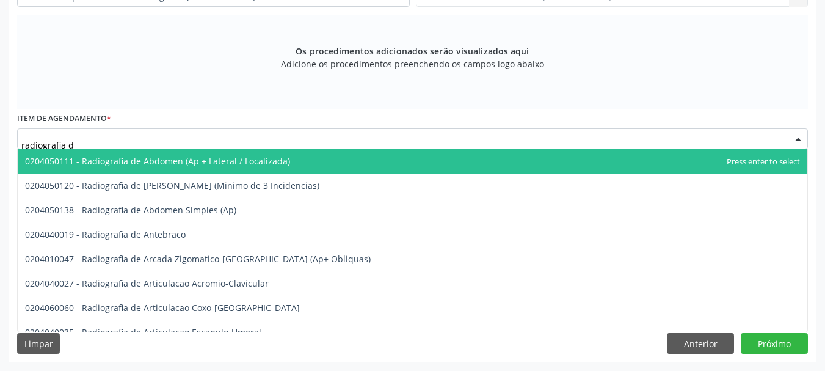
type input "radiografia de"
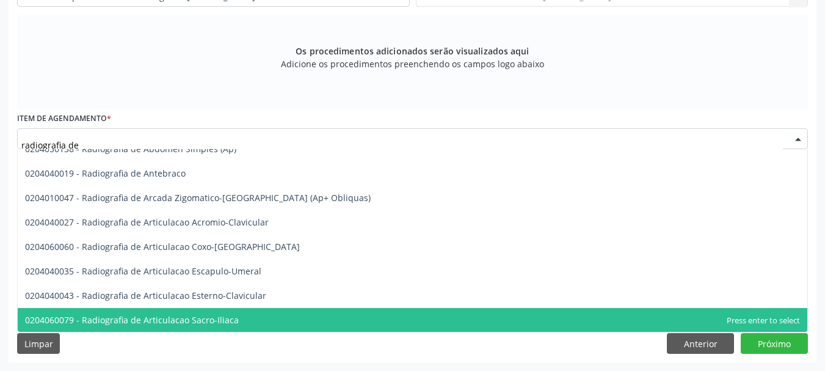
scroll to position [122, 0]
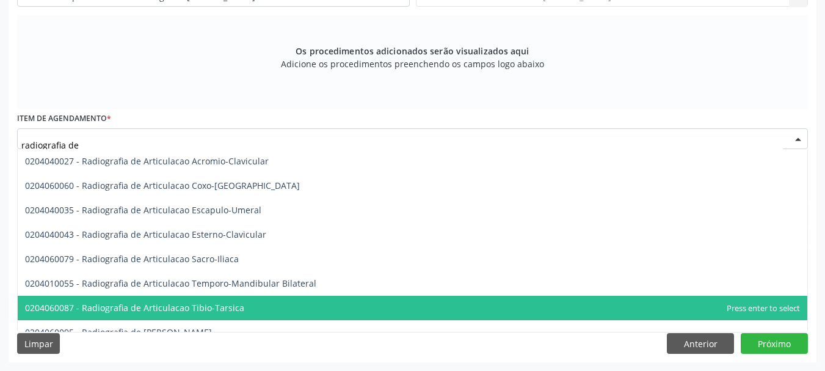
click at [244, 310] on span "0204060087 - Radiografia de Articulacao Tibio-Tarsica" at bounding box center [412, 308] width 789 height 24
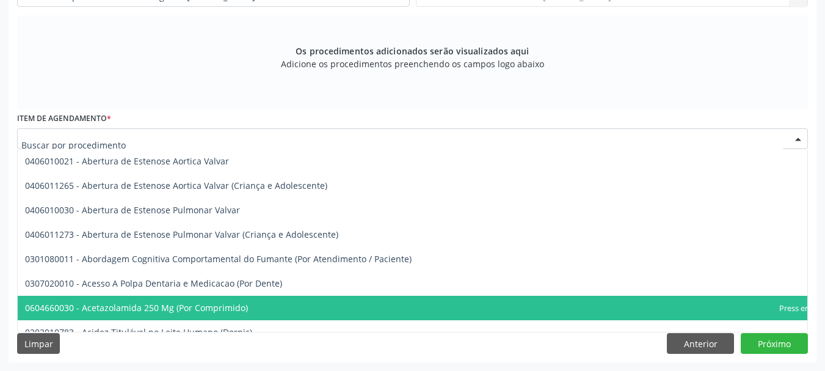
click at [144, 143] on input "text" at bounding box center [401, 144] width 761 height 24
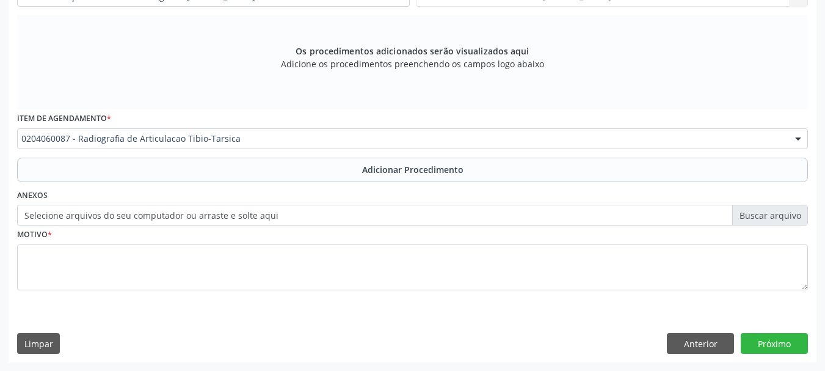
click at [222, 213] on label "Selecione arquivos do seu computador ou arraste e solte aqui" at bounding box center [412, 215] width 791 height 21
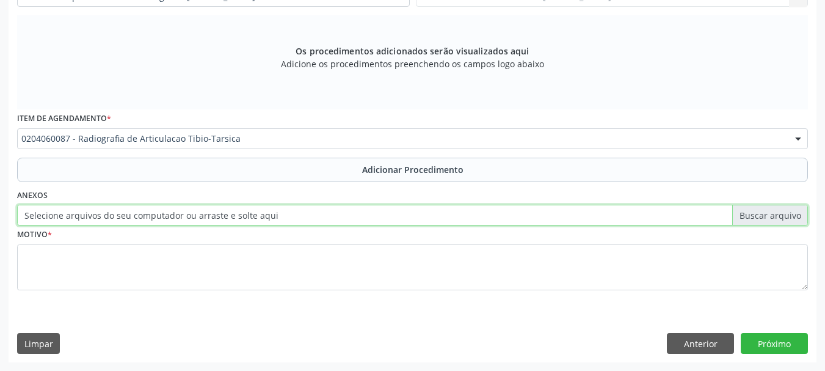
click at [222, 213] on input "Selecione arquivos do seu computador ou arraste e solte aqui" at bounding box center [412, 215] width 791 height 21
type input "C:\fakepath\Euzenir.jpeg"
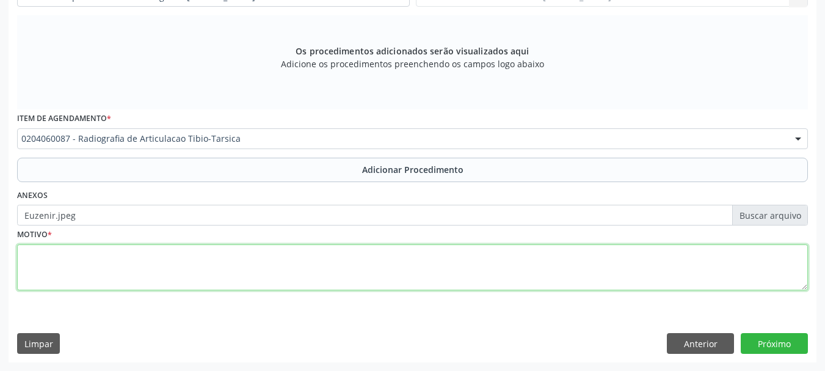
click at [33, 246] on textarea at bounding box center [412, 267] width 791 height 46
type textarea "Artrose"
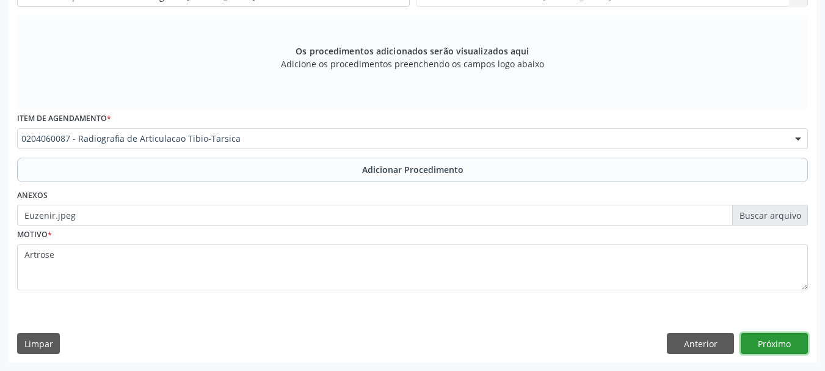
click at [777, 343] on button "Próximo" at bounding box center [774, 343] width 67 height 21
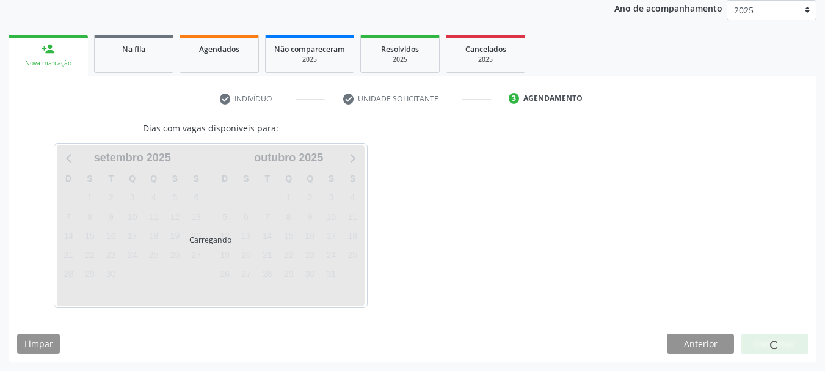
scroll to position [201, 0]
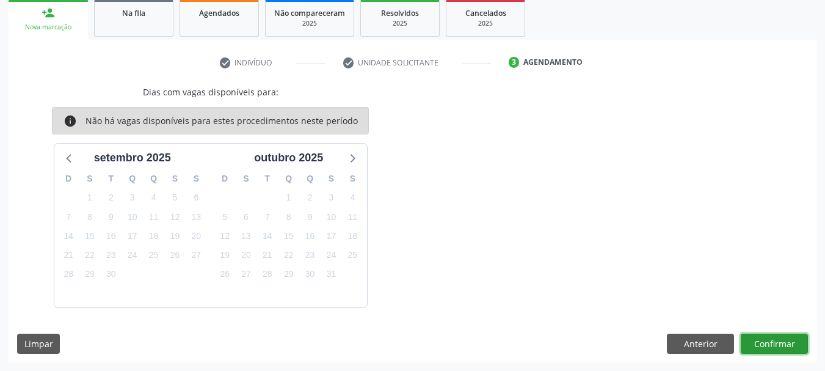
click at [791, 339] on button "Confirmar" at bounding box center [774, 343] width 67 height 21
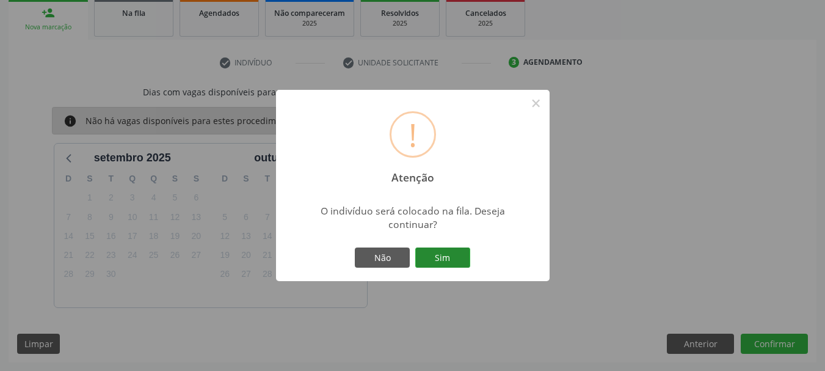
click at [459, 259] on button "Sim" at bounding box center [442, 257] width 55 height 21
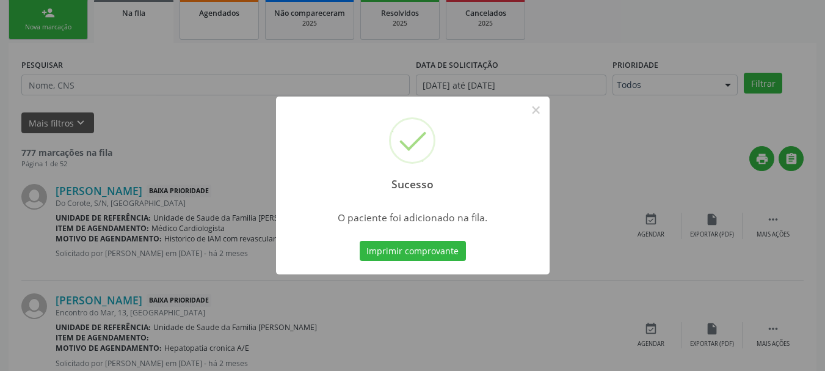
scroll to position [49, 0]
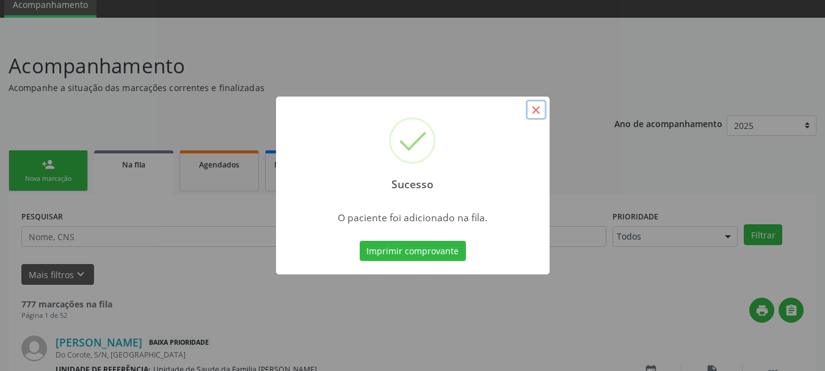
click at [531, 106] on button "×" at bounding box center [536, 110] width 21 height 21
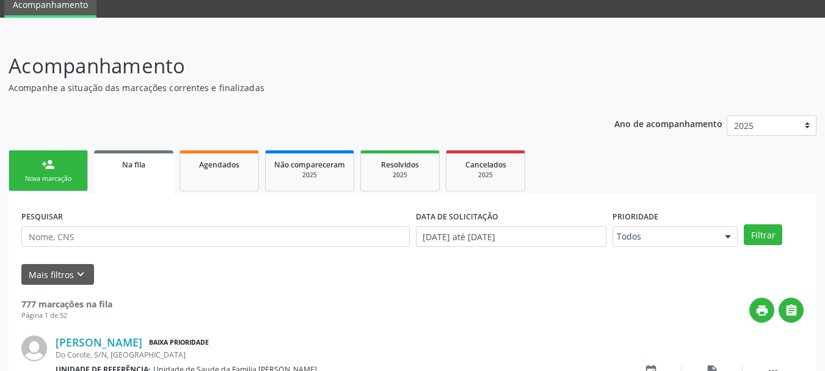
click at [55, 162] on link "person_add Nova marcação" at bounding box center [48, 170] width 79 height 41
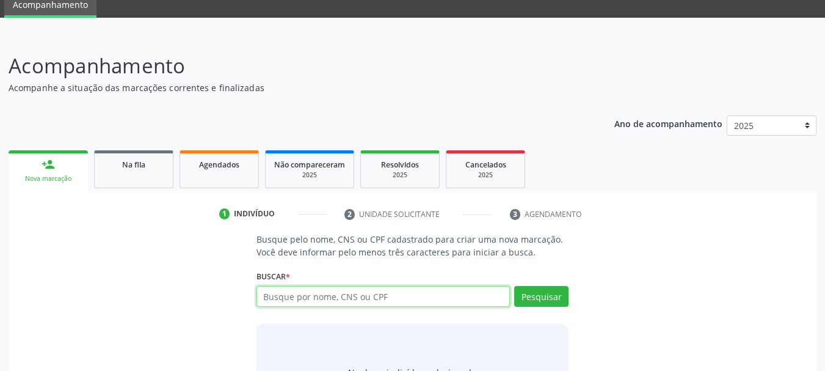
click at [332, 299] on input "text" at bounding box center [383, 296] width 254 height 21
paste input "132.384.844-43"
type input "132.384.844-43"
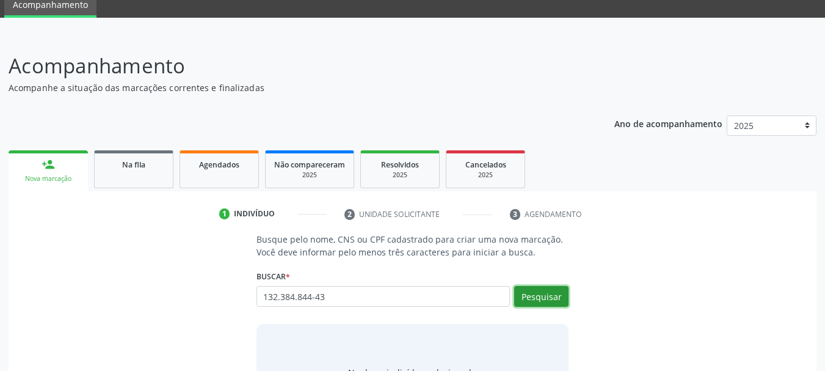
click at [530, 297] on button "Pesquisar" at bounding box center [541, 296] width 54 height 21
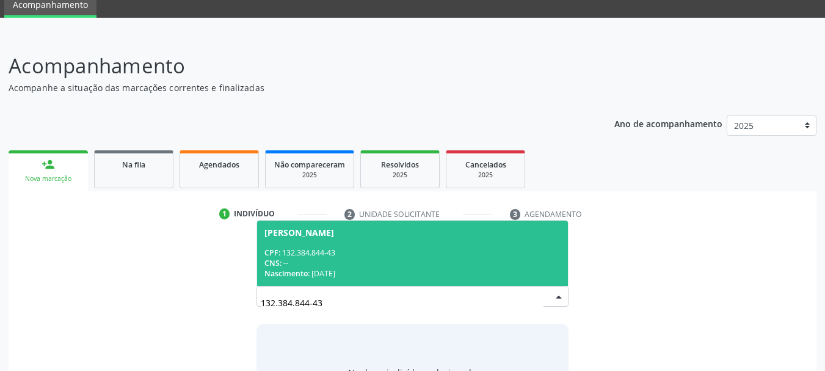
click at [297, 252] on div "CPF: 132.384.844-43" at bounding box center [412, 252] width 297 height 10
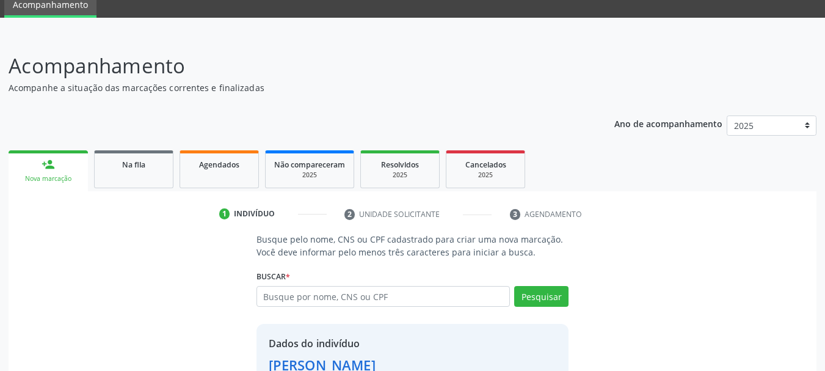
scroll to position [136, 0]
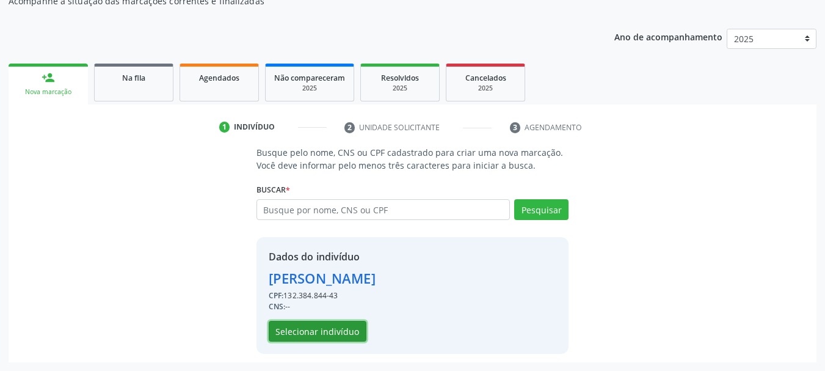
click at [308, 324] on button "Selecionar indivíduo" at bounding box center [318, 331] width 98 height 21
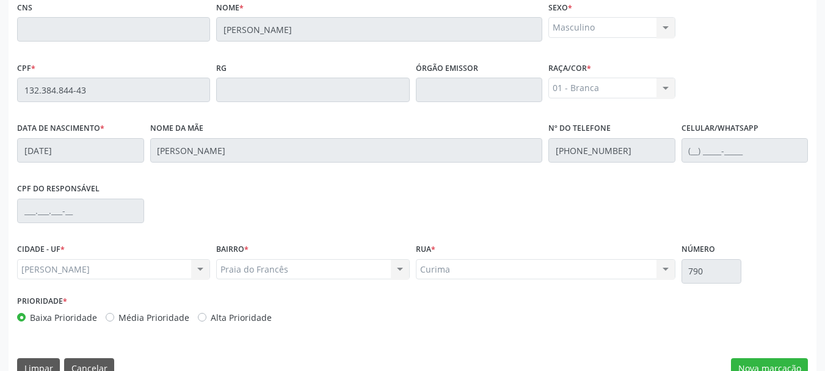
scroll to position [344, 0]
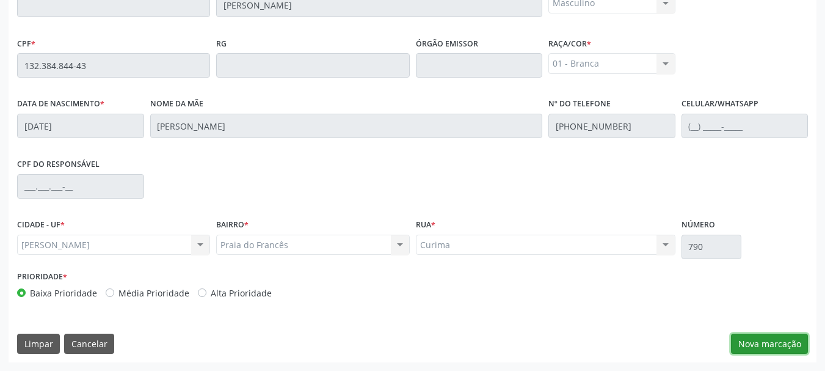
click at [764, 347] on button "Nova marcação" at bounding box center [769, 343] width 77 height 21
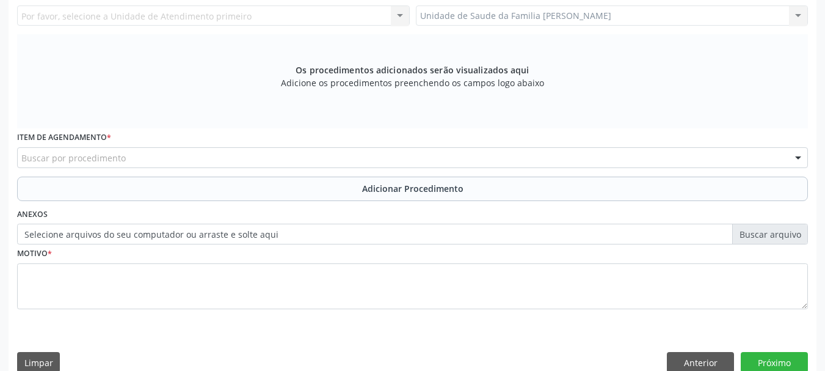
scroll to position [161, 0]
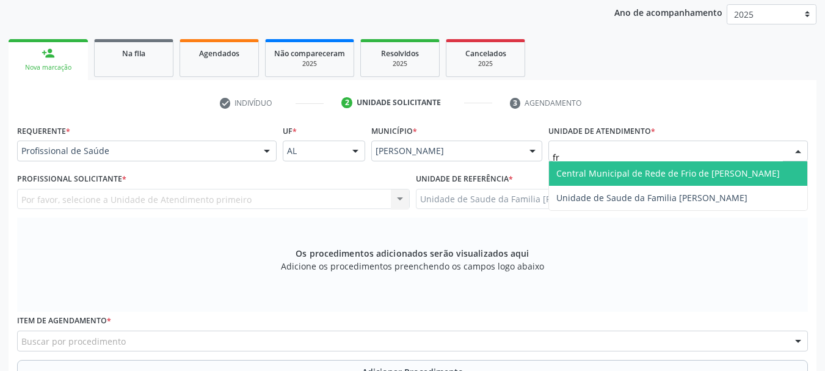
type input "fra"
click at [573, 175] on span "Unidade de Saude da Familia [PERSON_NAME]" at bounding box center [651, 173] width 191 height 12
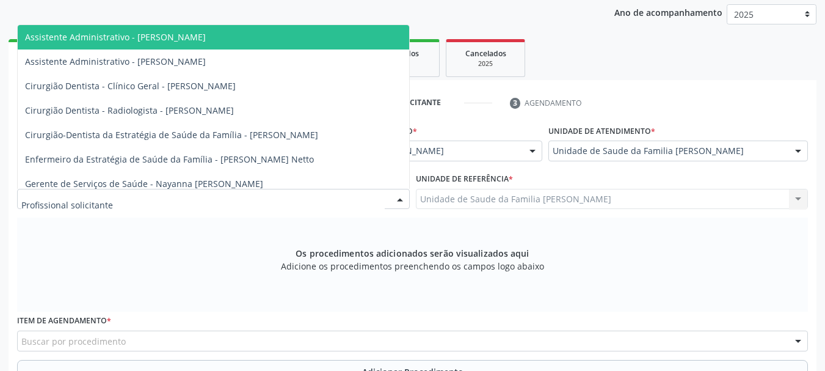
click at [219, 192] on div at bounding box center [213, 199] width 393 height 21
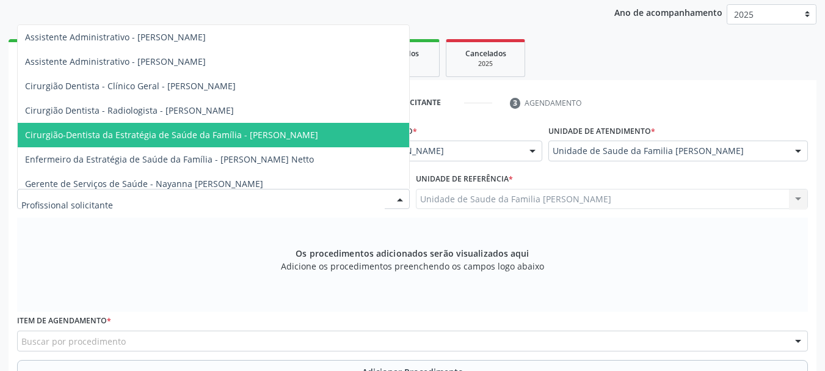
click at [206, 143] on span "Cirurgião-Dentista da Estratégia de Saúde da Família - [PERSON_NAME]" at bounding box center [213, 135] width 391 height 24
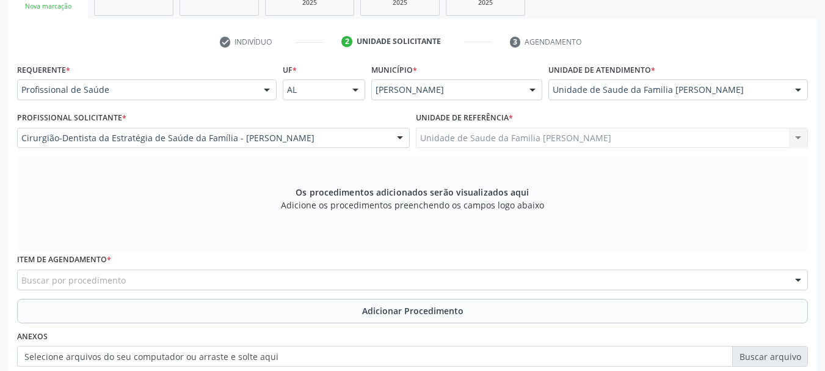
scroll to position [283, 0]
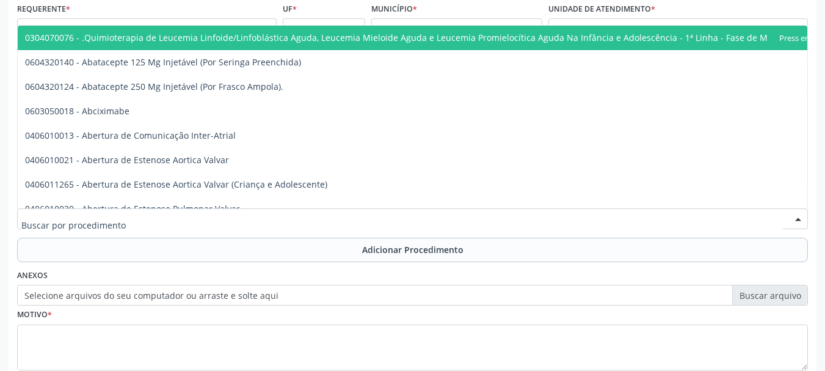
click at [194, 214] on div at bounding box center [412, 218] width 791 height 21
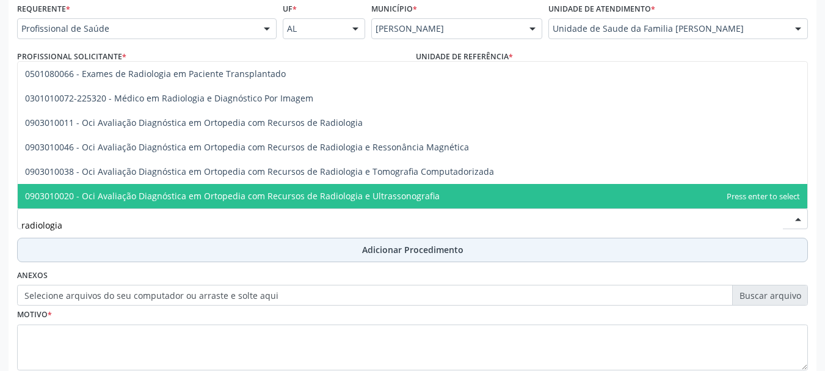
scroll to position [363, 0]
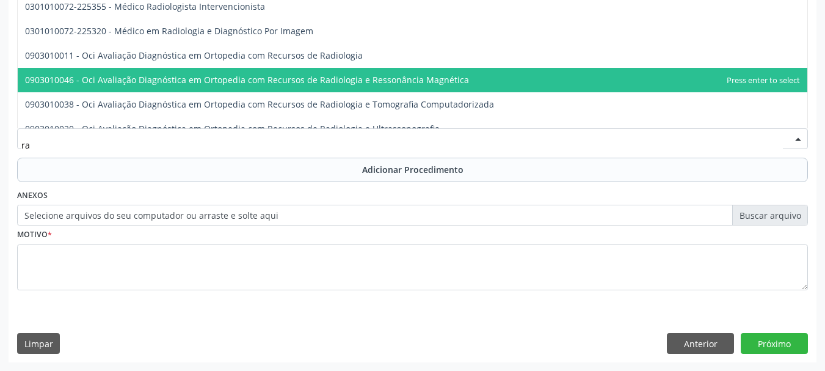
type input "r"
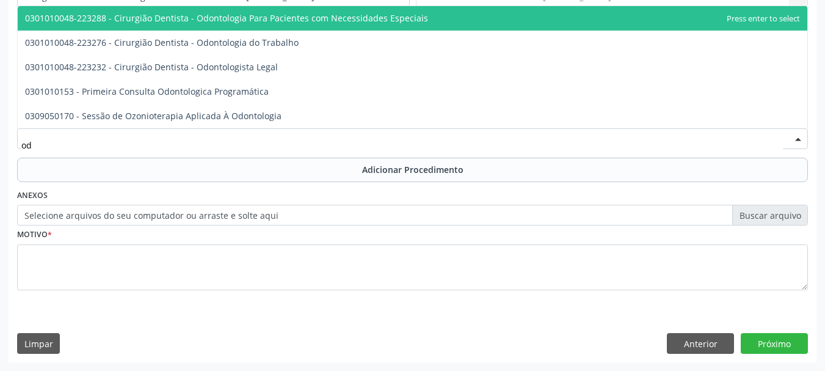
type input "o"
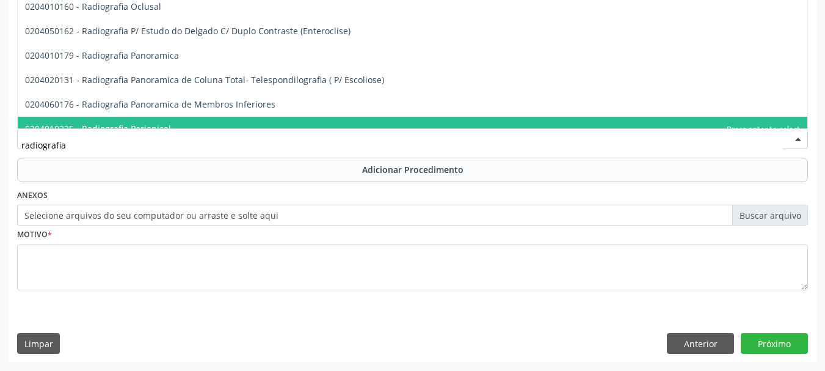
scroll to position [302, 0]
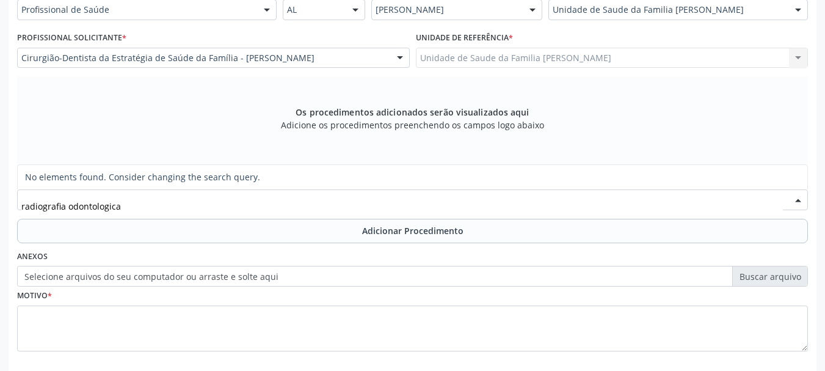
click at [149, 208] on input "radiografia odontologica" at bounding box center [401, 206] width 761 height 24
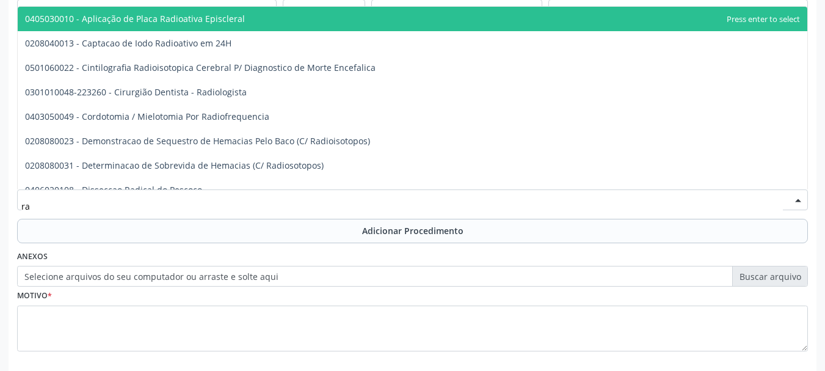
type input "r"
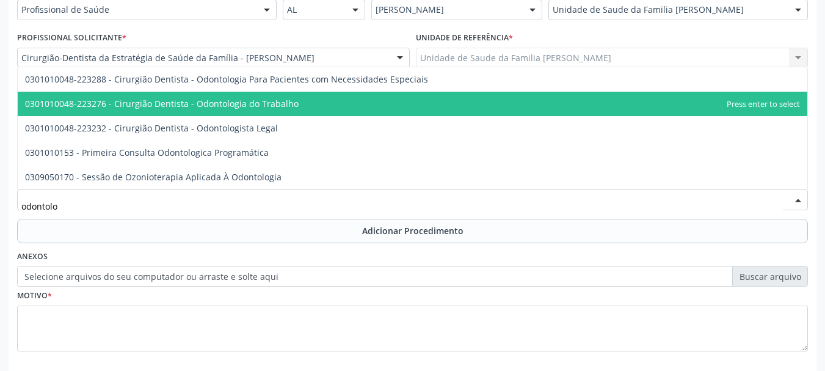
click at [107, 208] on input "odontolo" at bounding box center [401, 206] width 761 height 24
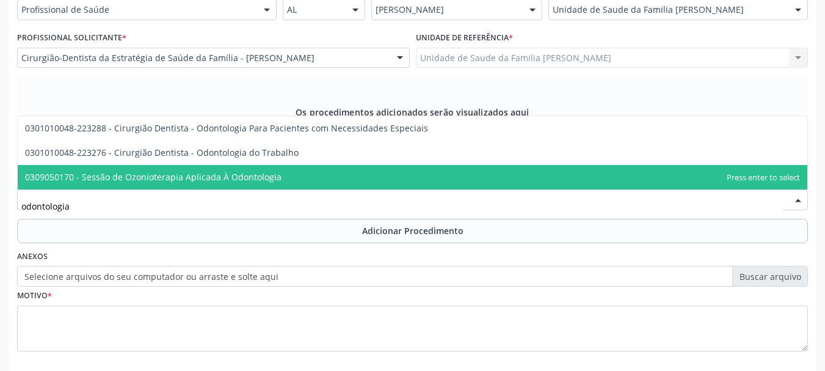
scroll to position [363, 0]
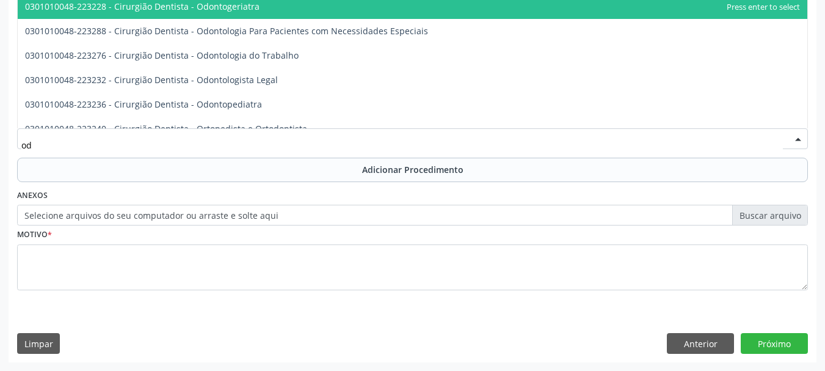
type input "o"
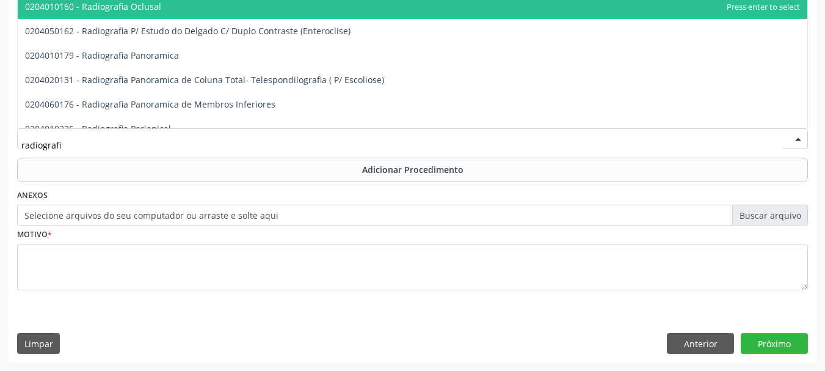
type input "radiografia"
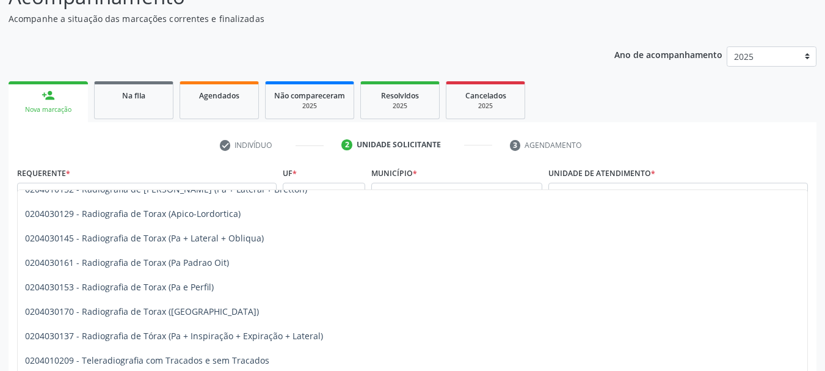
scroll to position [180, 0]
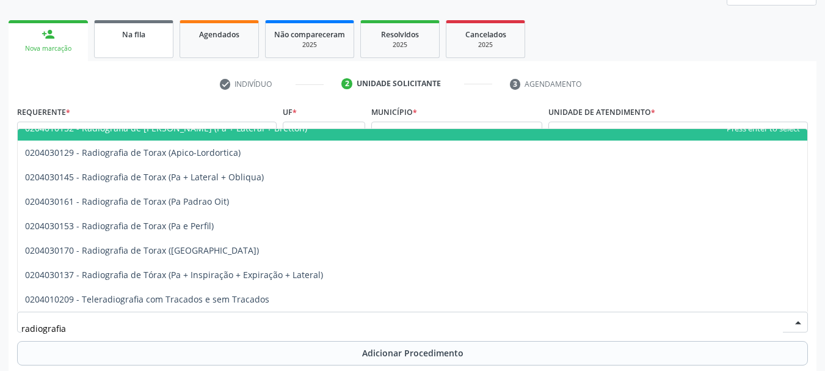
click at [129, 30] on span "Na fila" at bounding box center [133, 34] width 23 height 10
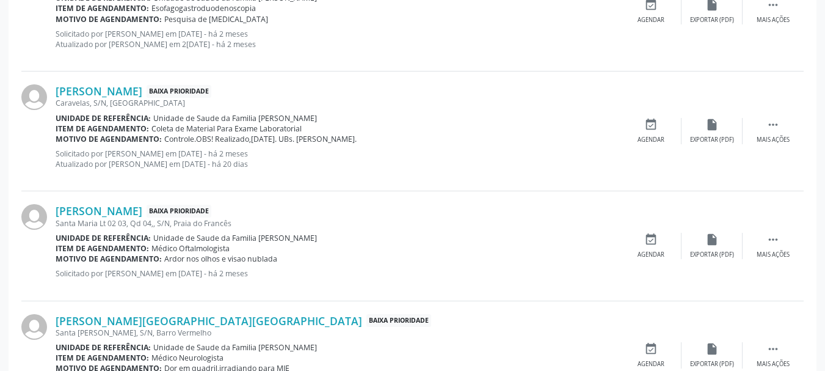
scroll to position [1740, 0]
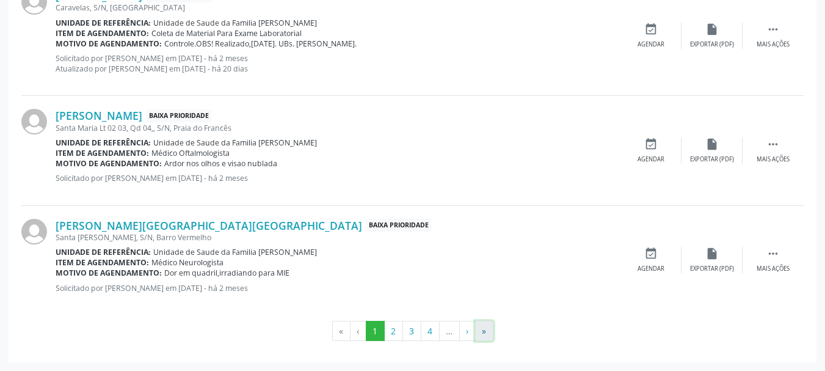
click at [485, 336] on button "»" at bounding box center [484, 331] width 18 height 21
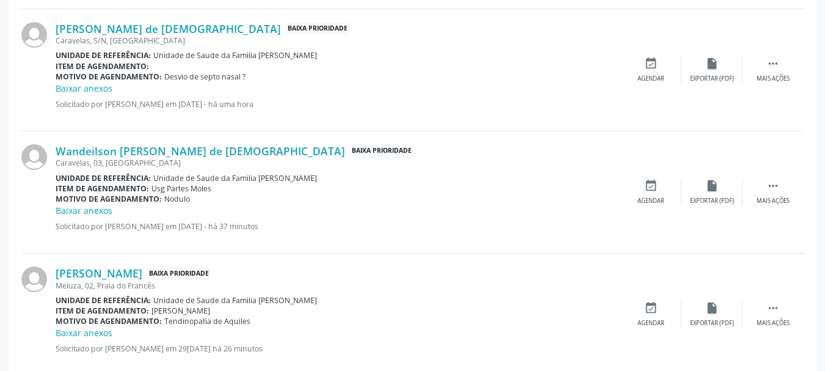
scroll to position [1280, 0]
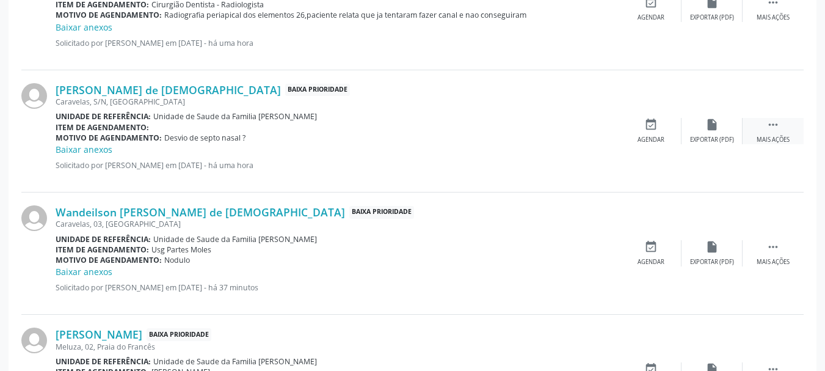
click at [784, 136] on div "Mais ações" at bounding box center [773, 140] width 33 height 9
click at [706, 136] on div "Editar" at bounding box center [712, 140] width 20 height 9
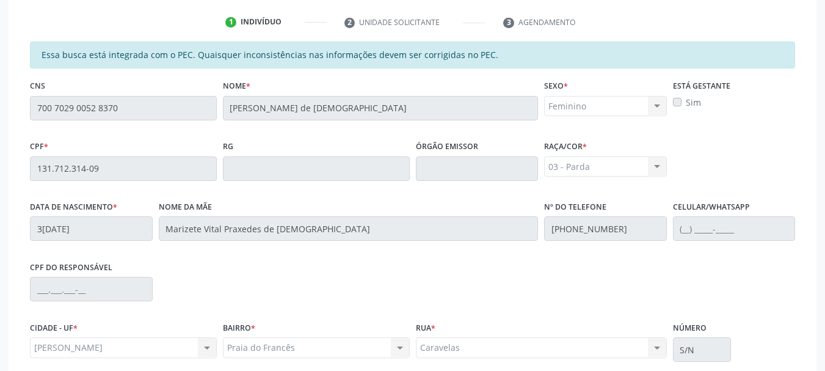
scroll to position [360, 0]
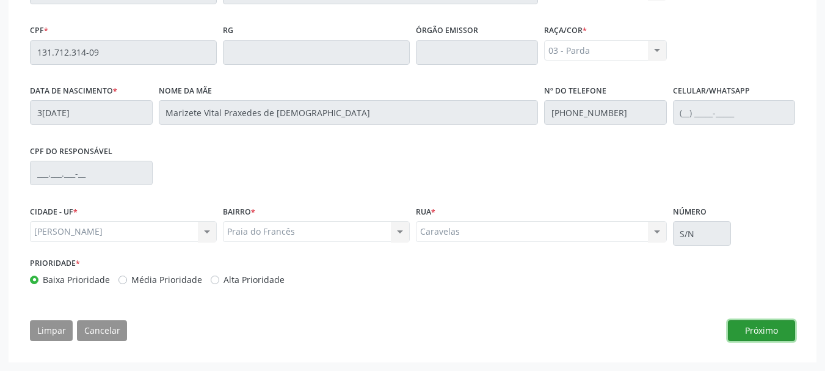
click at [767, 332] on button "Próximo" at bounding box center [761, 330] width 67 height 21
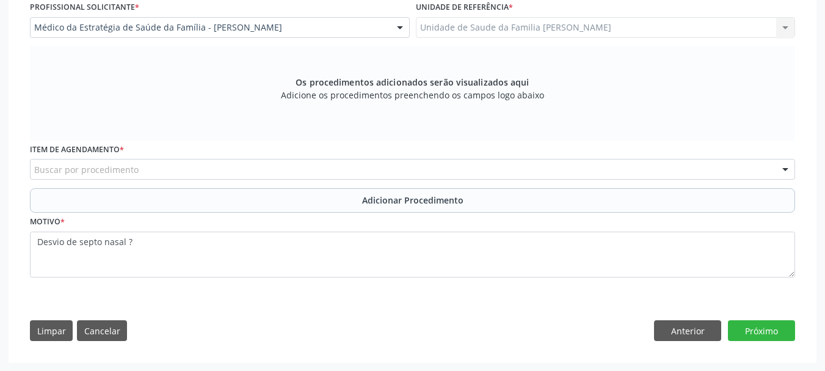
scroll to position [335, 0]
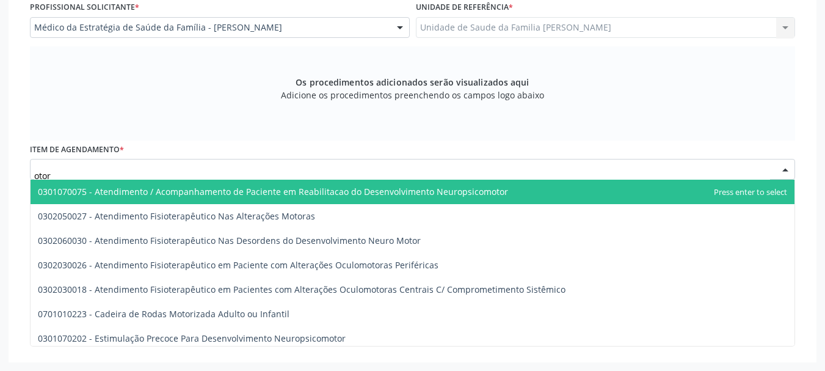
type input "otorr"
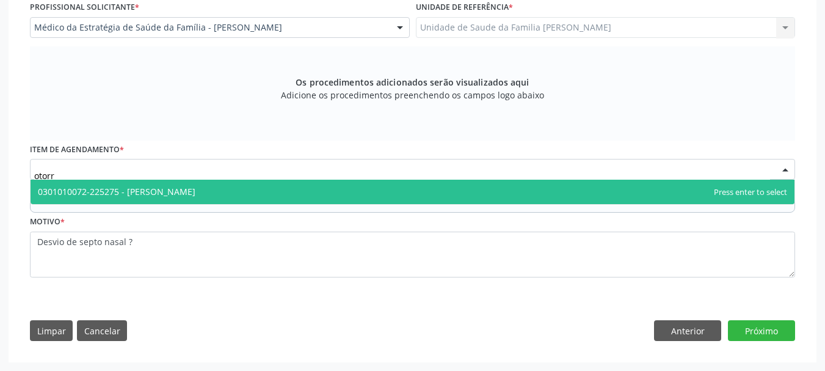
click at [156, 192] on span "0301010072-225275 - Médico Otorrinolaringologista" at bounding box center [117, 192] width 158 height 12
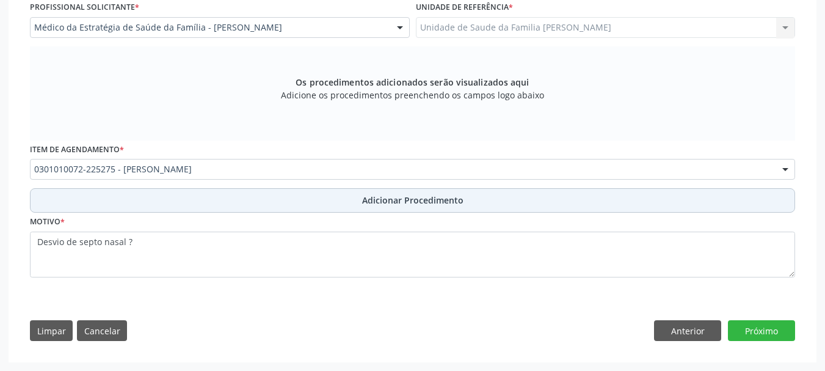
click at [402, 198] on span "Adicionar Procedimento" at bounding box center [412, 200] width 101 height 13
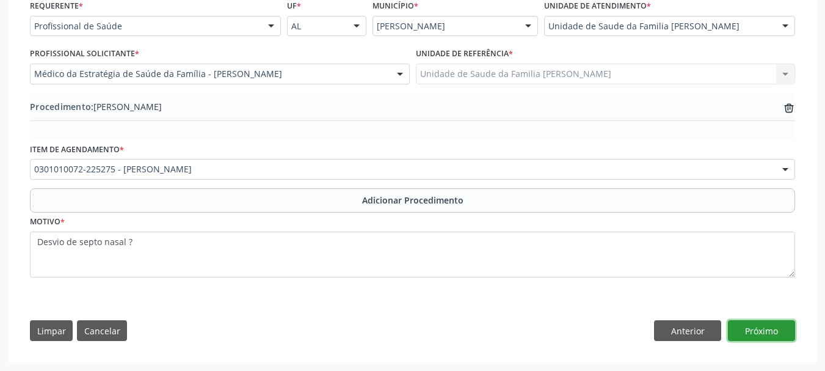
click at [778, 330] on button "Próximo" at bounding box center [761, 330] width 67 height 21
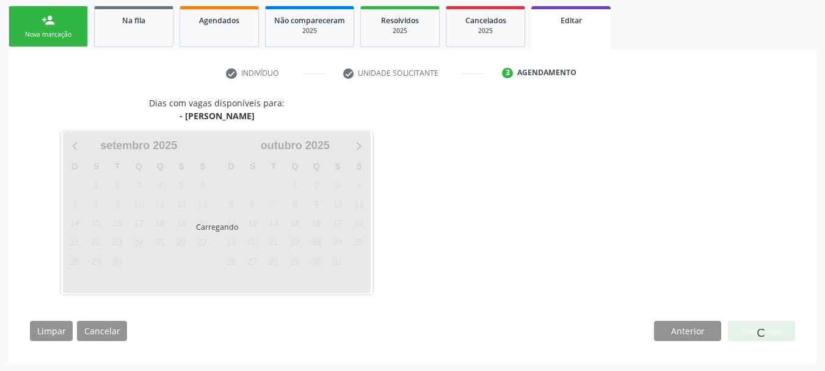
scroll to position [230, 0]
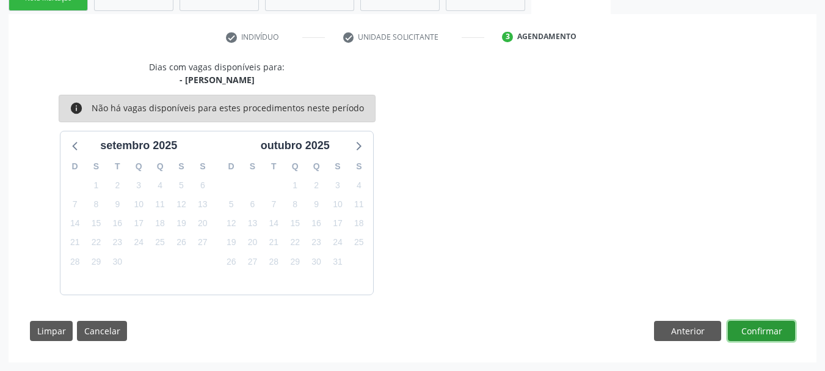
click at [778, 330] on button "Confirmar" at bounding box center [761, 331] width 67 height 21
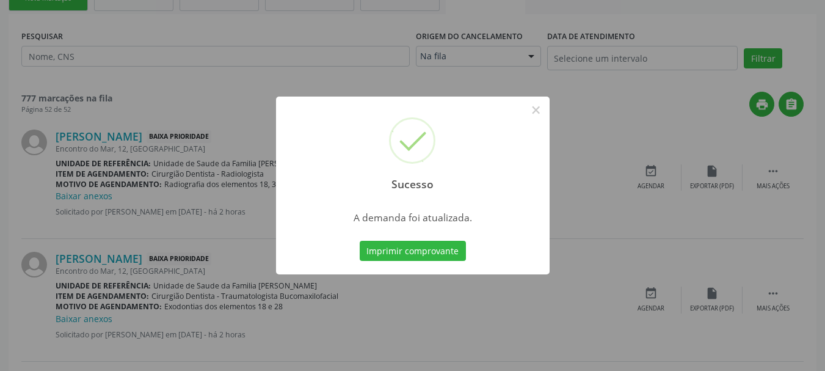
scroll to position [0, 0]
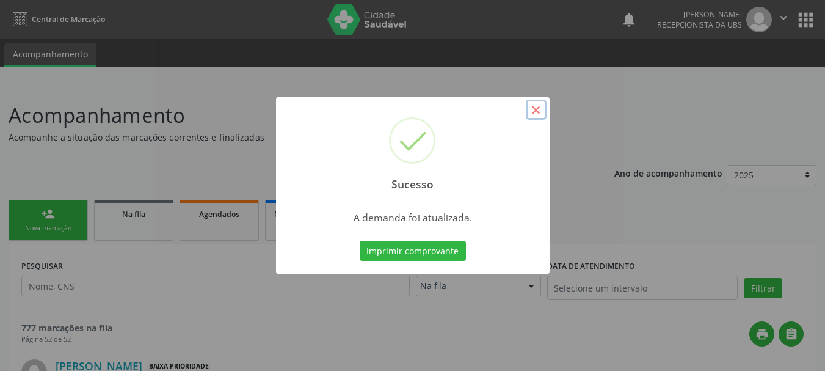
click at [534, 116] on button "×" at bounding box center [536, 110] width 21 height 21
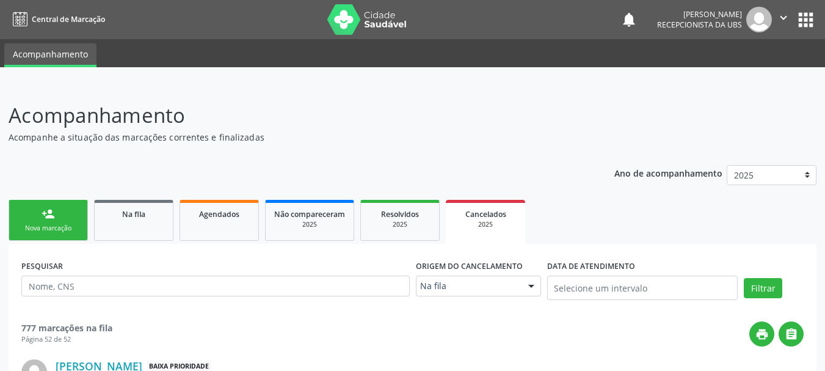
scroll to position [183, 0]
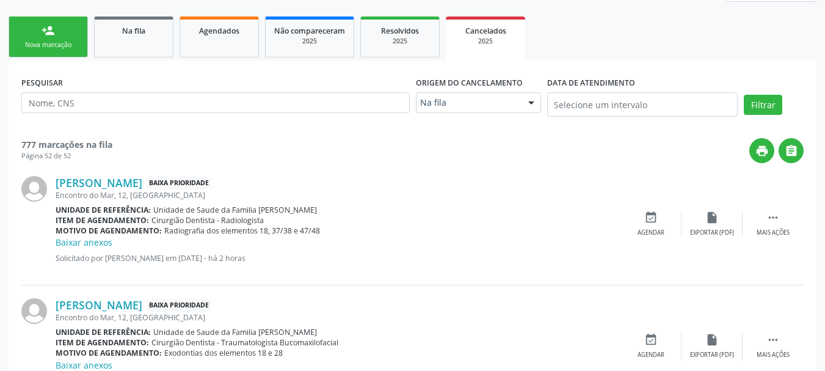
click at [26, 42] on div "Nova marcação" at bounding box center [48, 44] width 61 height 9
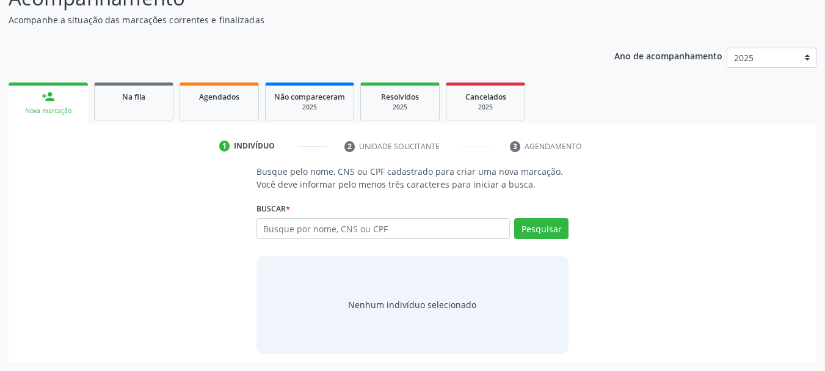
scroll to position [117, 0]
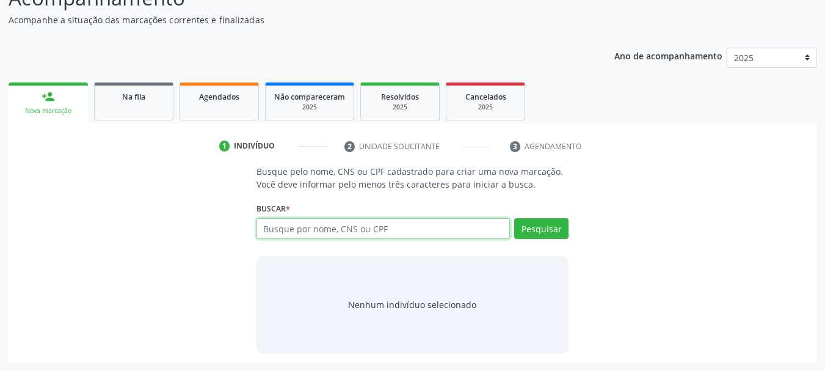
click at [283, 228] on input "text" at bounding box center [383, 228] width 254 height 21
type input "13238484443"
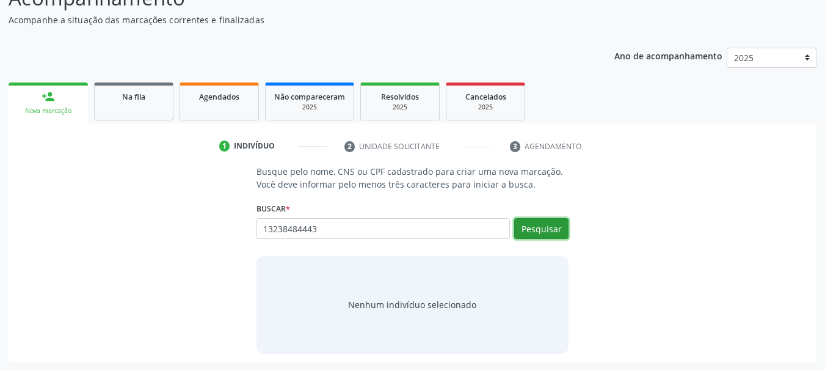
click at [521, 231] on button "Pesquisar" at bounding box center [541, 228] width 54 height 21
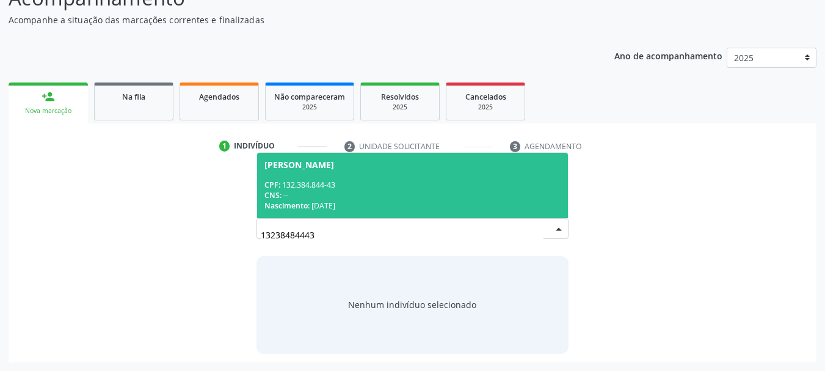
click at [332, 184] on div "CPF: 132.384.844-43" at bounding box center [412, 185] width 297 height 10
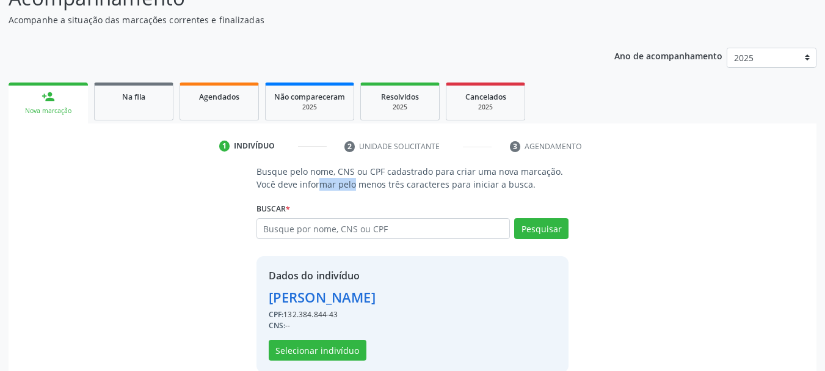
click at [332, 184] on p "Busque pelo nome, CNS ou CPF cadastrado para criar uma nova marcação. Você deve…" at bounding box center [412, 178] width 313 height 26
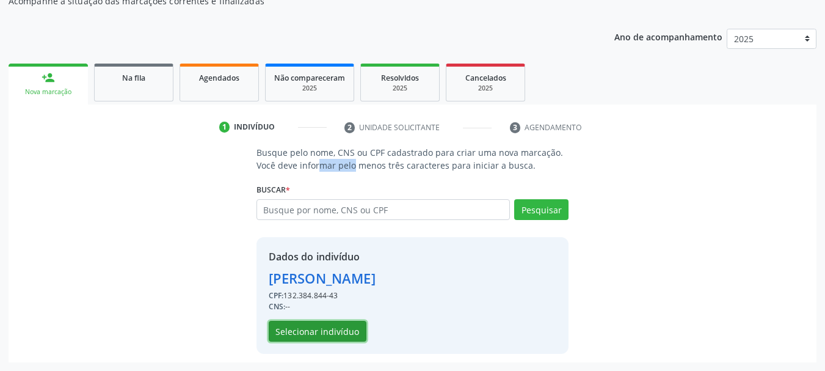
click at [289, 327] on button "Selecionar indivíduo" at bounding box center [318, 331] width 98 height 21
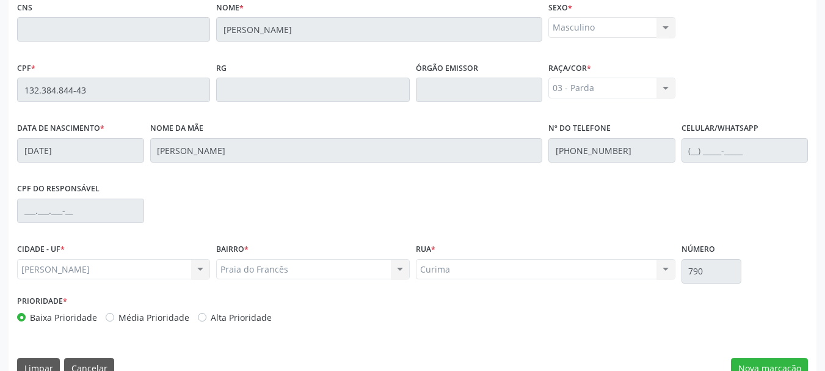
scroll to position [344, 0]
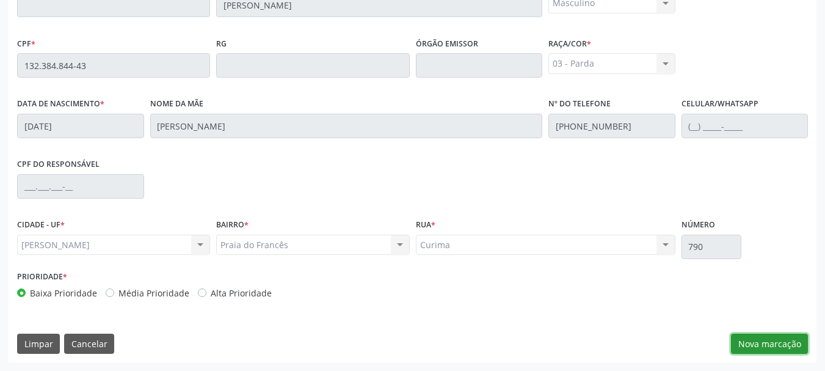
click at [784, 353] on button "Nova marcação" at bounding box center [769, 343] width 77 height 21
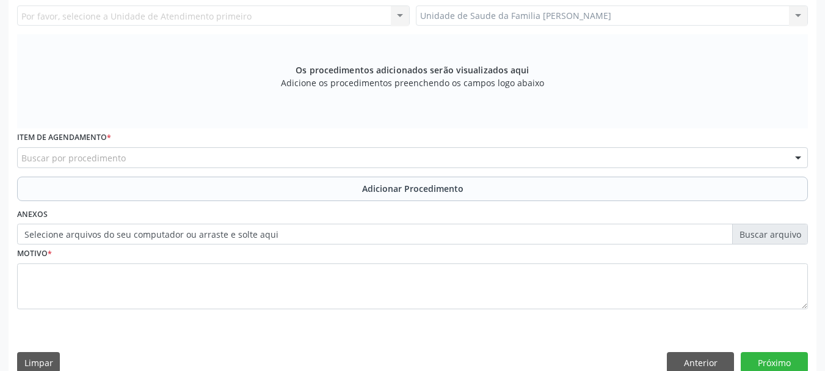
scroll to position [222, 0]
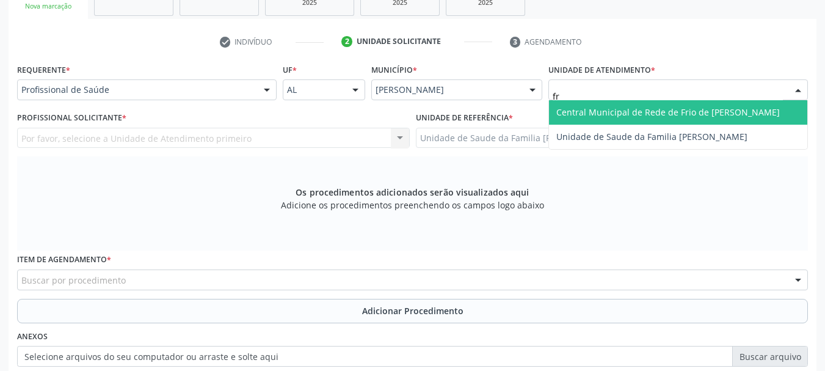
type input "fra"
click at [630, 101] on span "Unidade de Saude da Familia [PERSON_NAME]" at bounding box center [678, 112] width 258 height 24
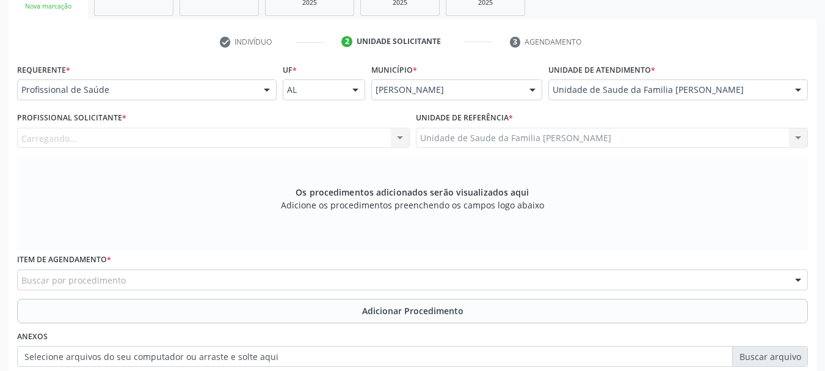
click at [79, 136] on div "Carregando... Nenhum resultado encontrado para: " " Não há nenhuma opção para s…" at bounding box center [213, 138] width 393 height 21
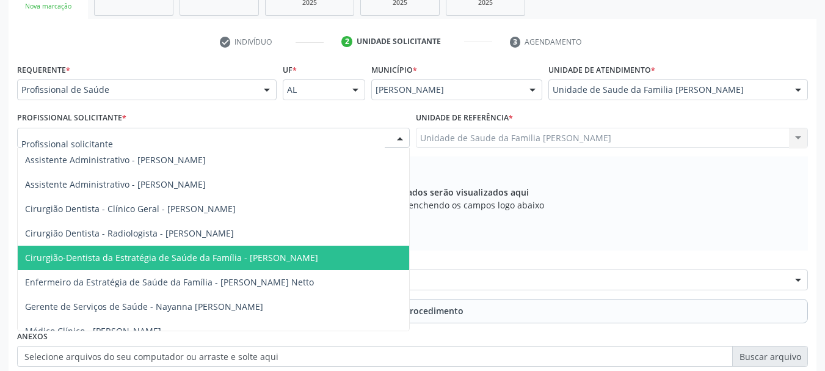
click at [249, 263] on span "Cirurgião-Dentista da Estratégia de Saúde da Família - [PERSON_NAME]" at bounding box center [171, 258] width 293 height 12
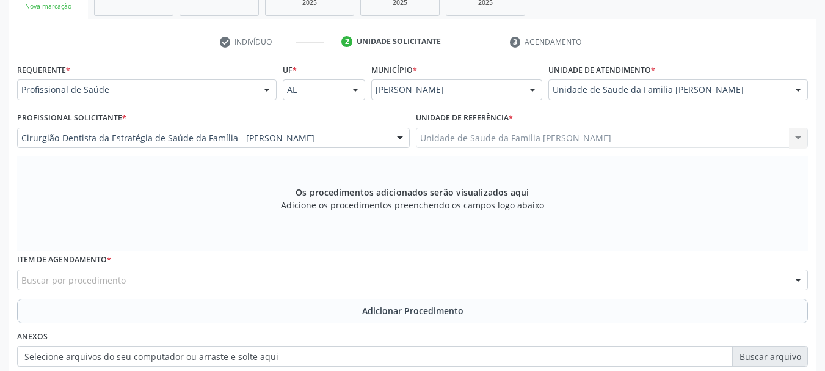
scroll to position [344, 0]
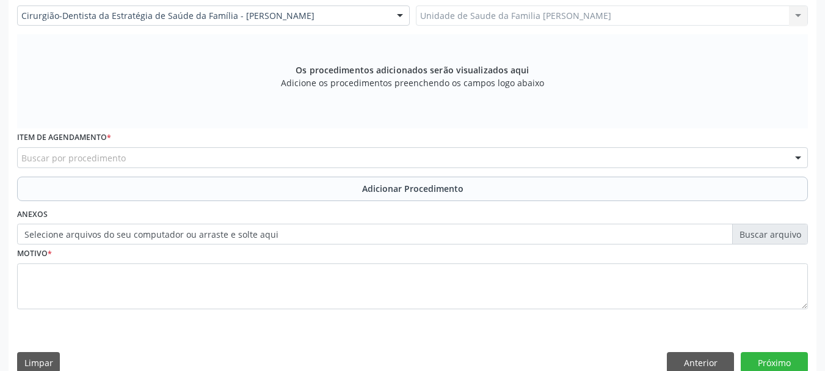
click at [175, 153] on div "Buscar por procedimento" at bounding box center [412, 157] width 791 height 21
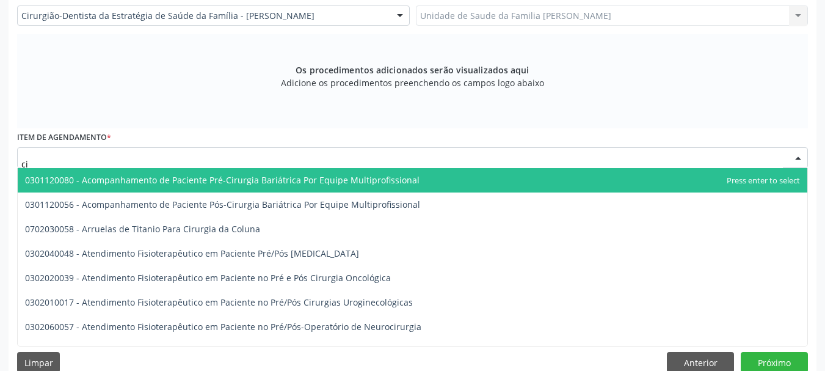
type input "c"
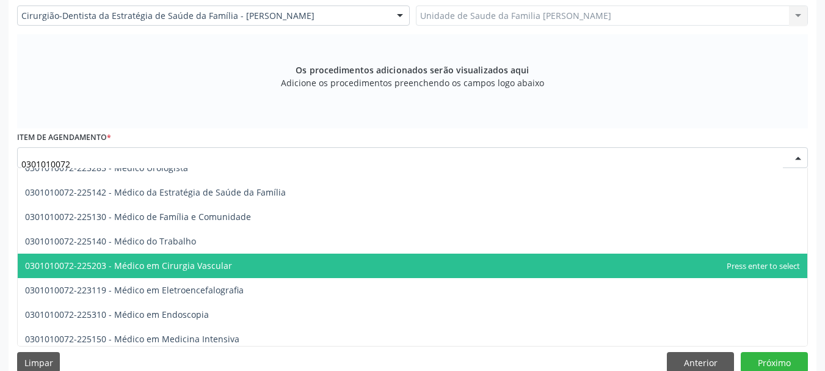
scroll to position [0, 0]
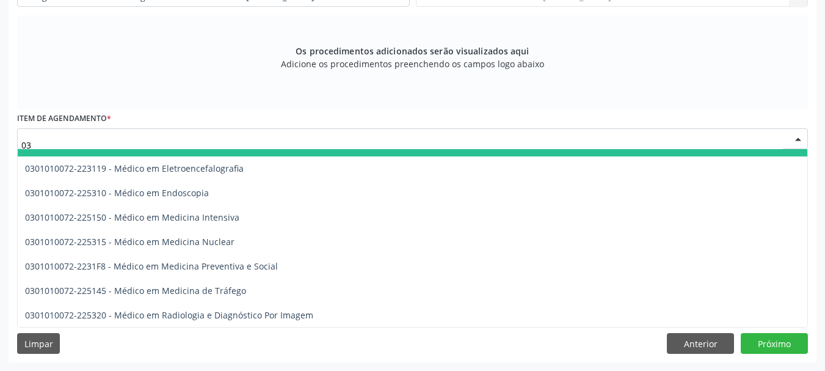
type input "0"
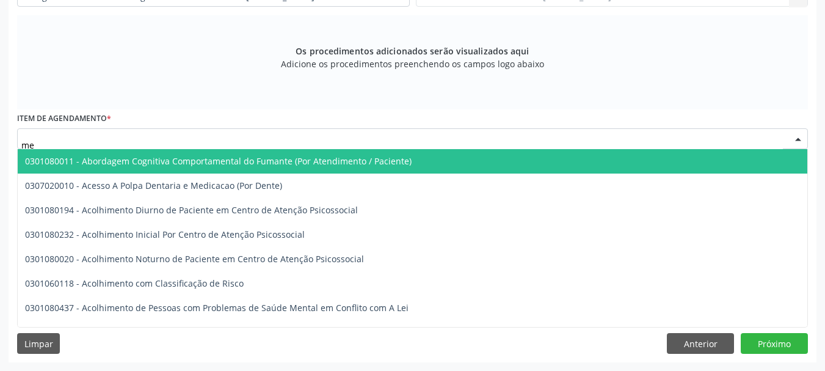
type input "m"
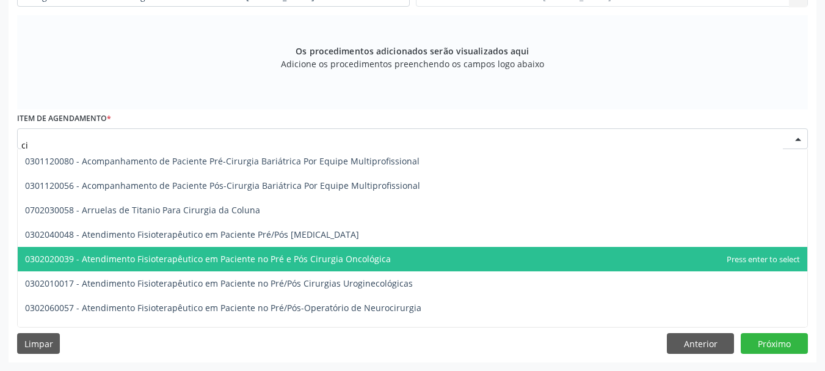
type input "c"
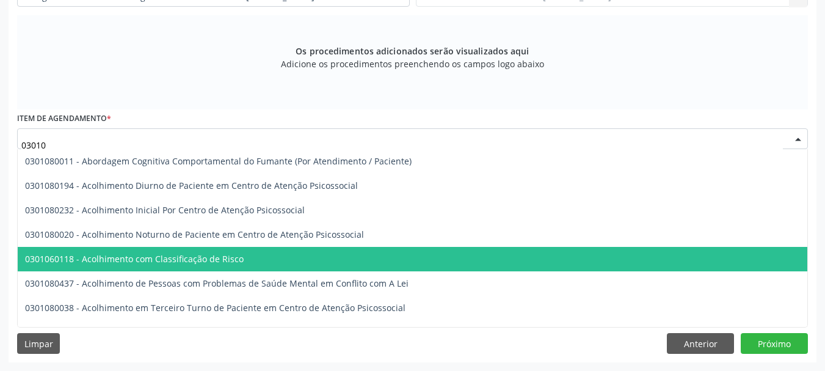
type input "030101"
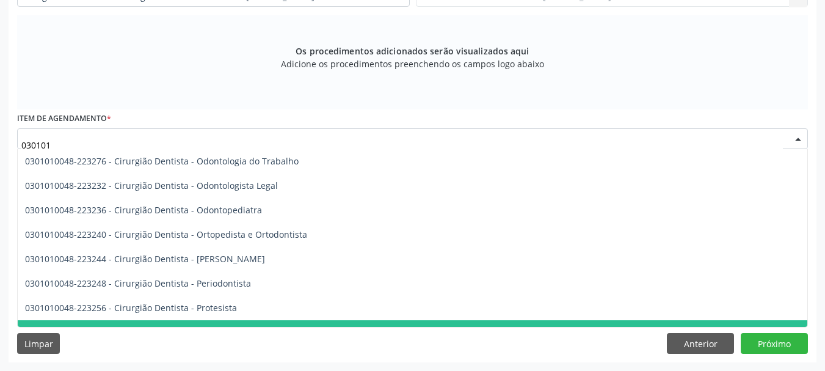
scroll to position [672, 0]
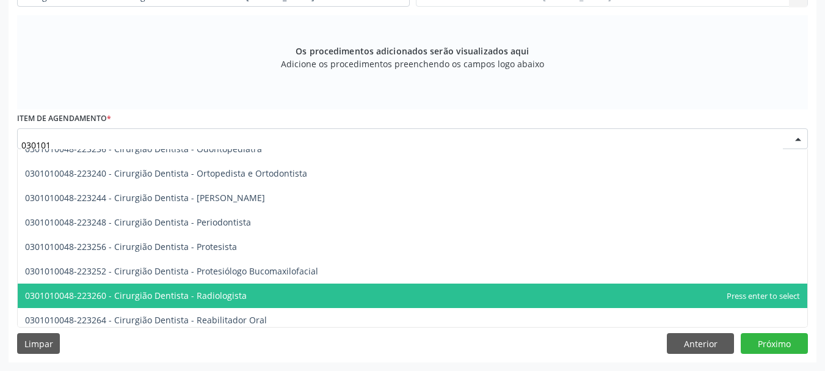
click at [324, 300] on span "0301010048-223260 - Cirurgião Dentista - Radiologista" at bounding box center [412, 295] width 789 height 24
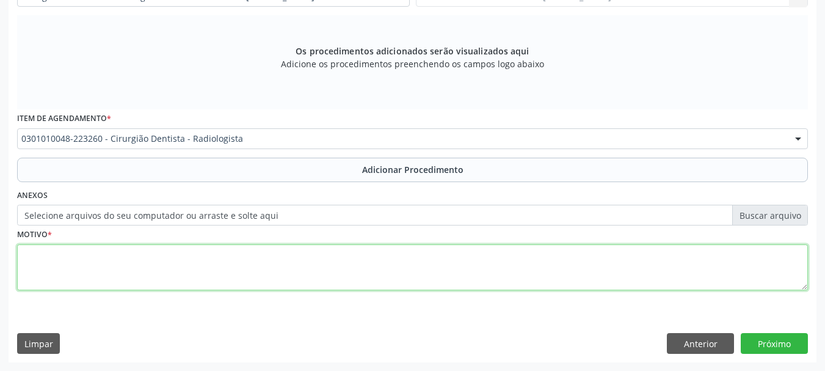
click at [48, 269] on textarea at bounding box center [412, 267] width 791 height 46
click at [142, 254] on textarea "Radiografia periapical dos elentos 24/25/26" at bounding box center [412, 267] width 791 height 46
type textarea "Radiografia periapical dos elementos 24/25/26"
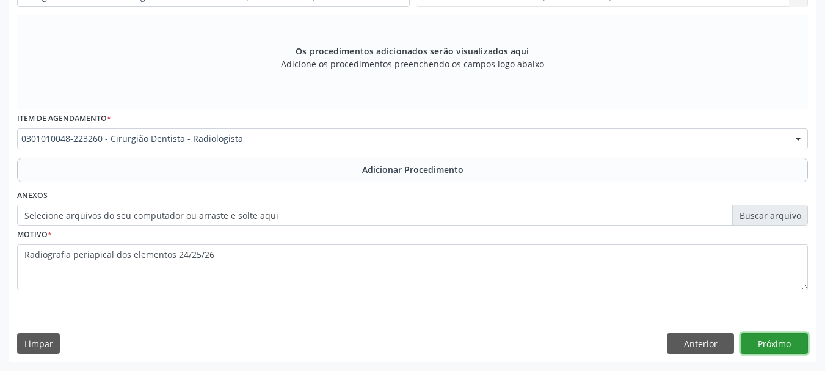
click at [760, 341] on button "Próximo" at bounding box center [774, 343] width 67 height 21
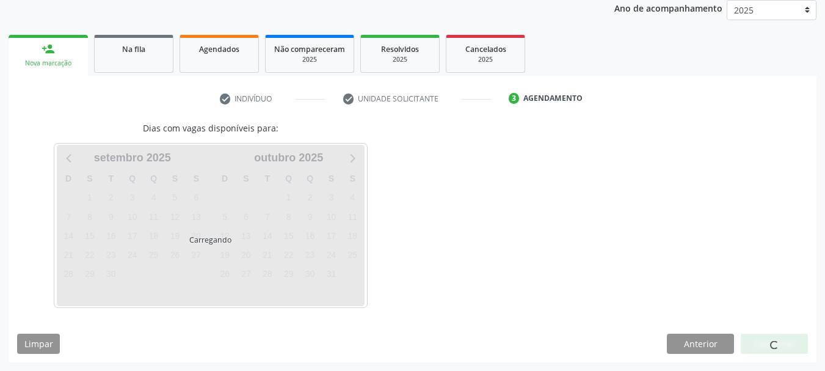
scroll to position [201, 0]
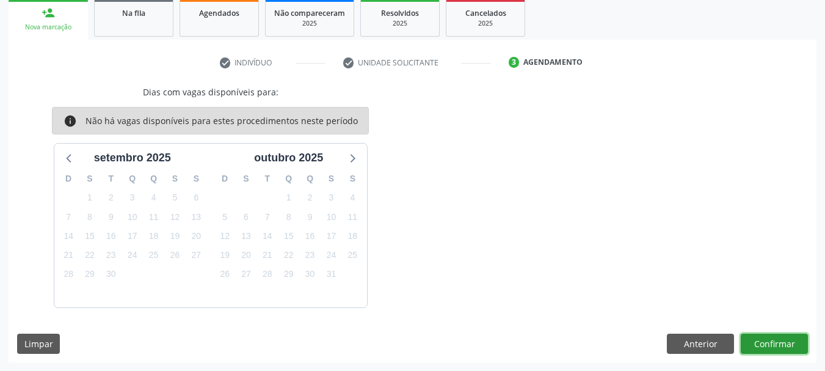
click at [767, 339] on button "Confirmar" at bounding box center [774, 343] width 67 height 21
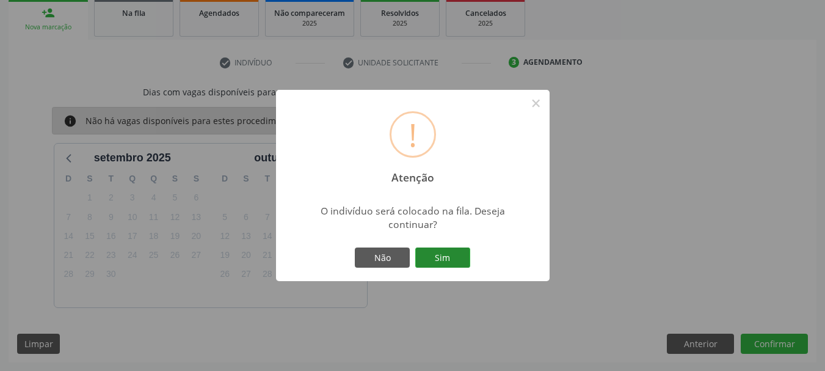
click at [451, 259] on button "Sim" at bounding box center [442, 257] width 55 height 21
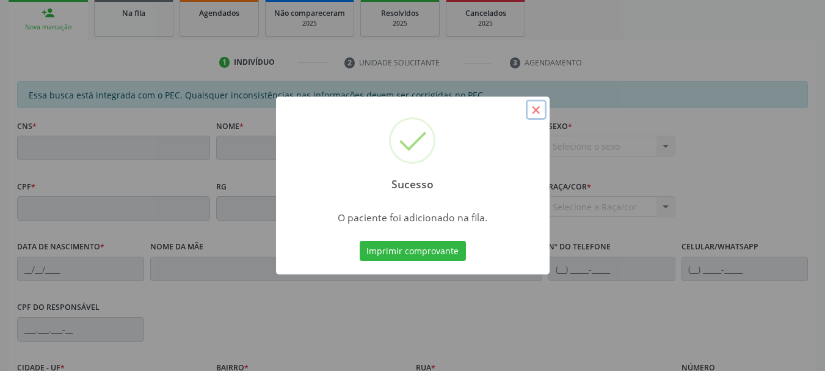
click at [539, 114] on button "×" at bounding box center [536, 110] width 21 height 21
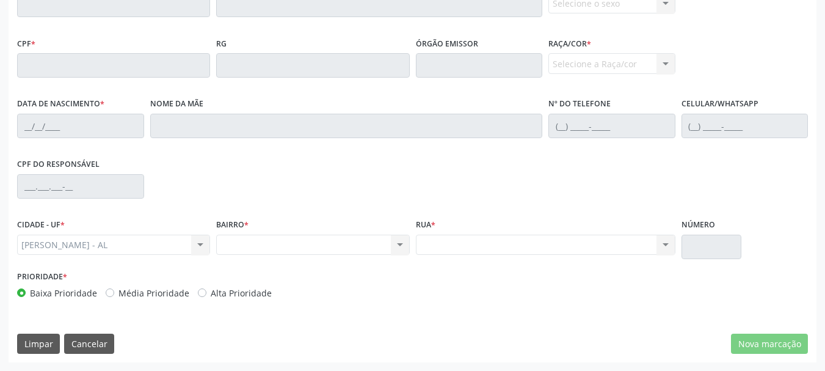
scroll to position [161, 0]
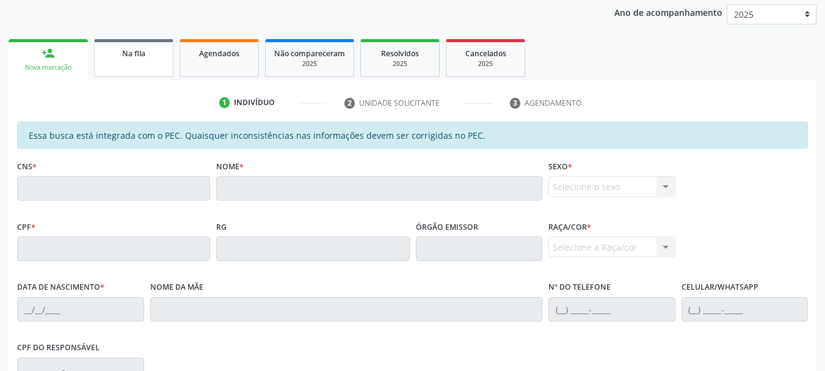
click at [147, 55] on div "Na fila" at bounding box center [133, 52] width 61 height 13
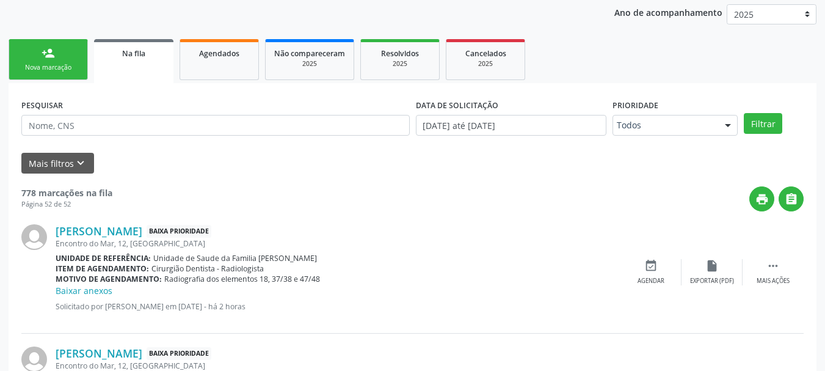
click at [60, 65] on div "Nova marcação" at bounding box center [48, 67] width 61 height 9
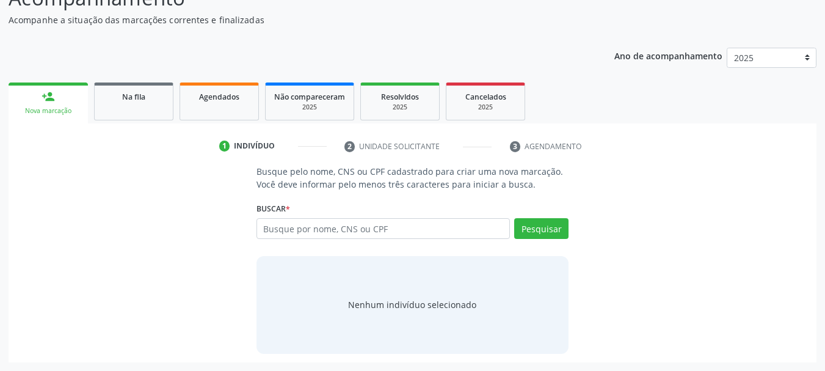
scroll to position [117, 0]
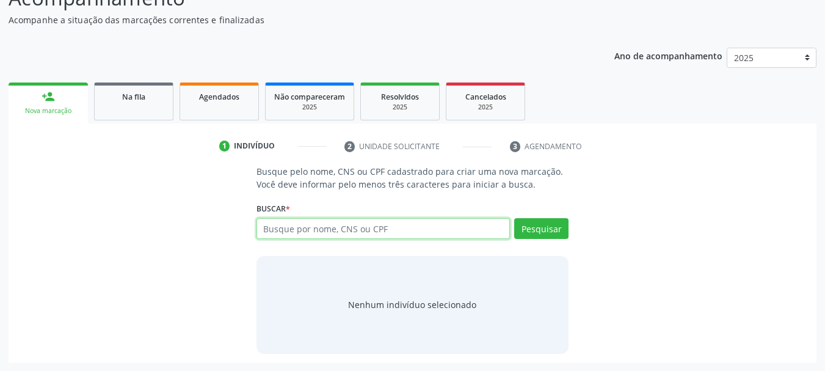
click at [275, 229] on input "text" at bounding box center [383, 228] width 254 height 21
type input "60601671449"
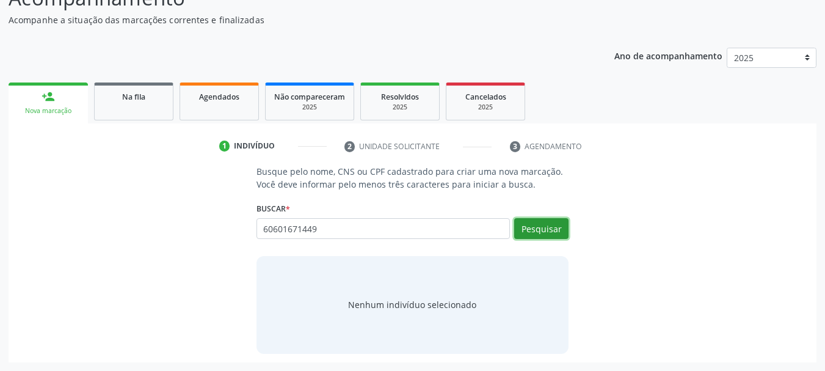
click at [528, 230] on button "Pesquisar" at bounding box center [541, 228] width 54 height 21
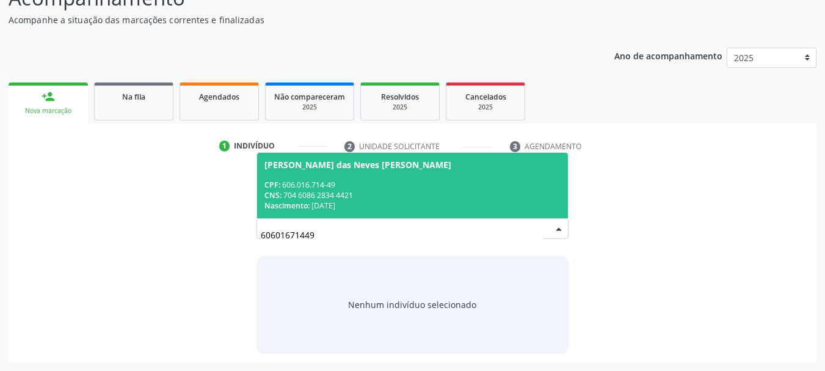
click at [328, 180] on div "CPF: 606.016.714-49" at bounding box center [412, 185] width 297 height 10
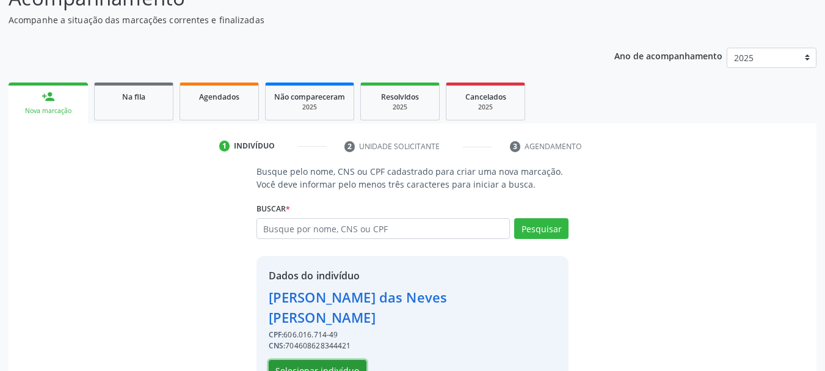
click at [288, 360] on button "Selecionar indivíduo" at bounding box center [318, 370] width 98 height 21
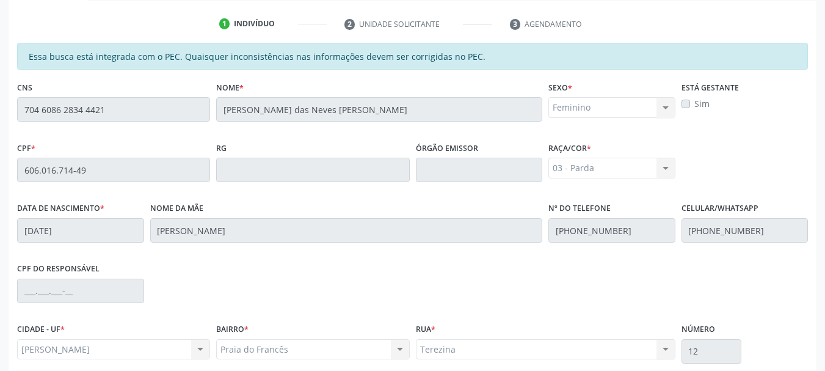
scroll to position [344, 0]
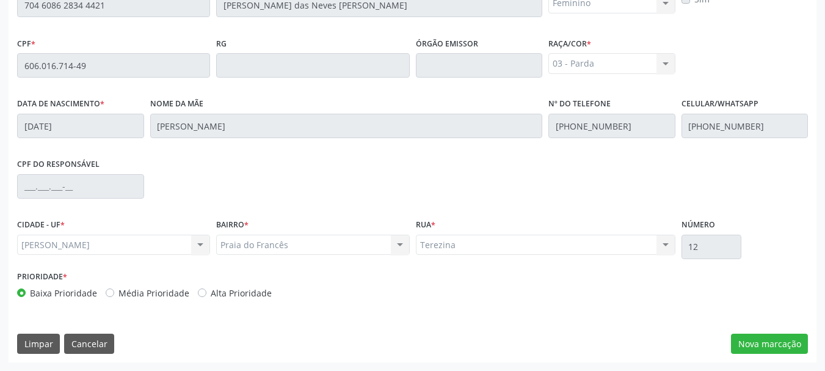
click at [818, 353] on div "Acompanhamento Acompanhe a situação das marcações correntes e finalizadas Relat…" at bounding box center [412, 56] width 825 height 630
click at [802, 348] on button "Nova marcação" at bounding box center [769, 343] width 77 height 21
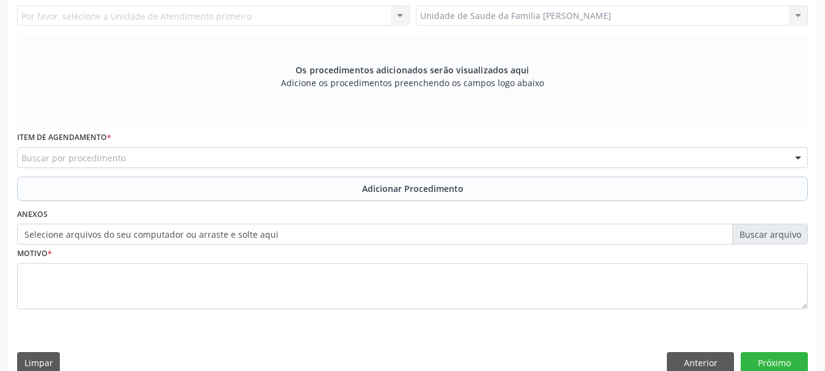
scroll to position [161, 0]
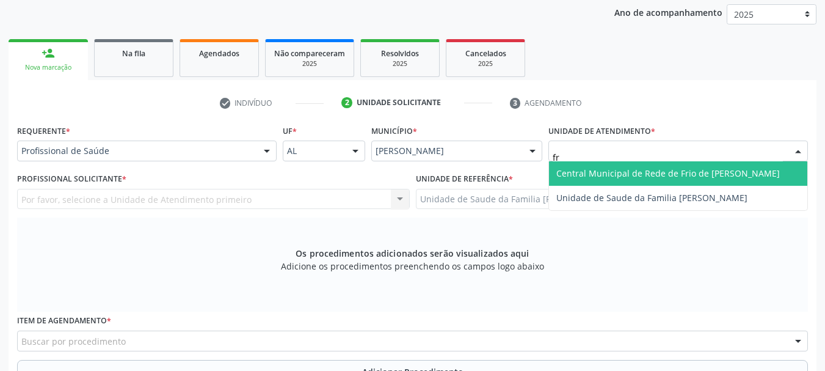
type input "fra"
click at [588, 165] on span "Unidade de Saude da Familia [PERSON_NAME]" at bounding box center [678, 173] width 258 height 24
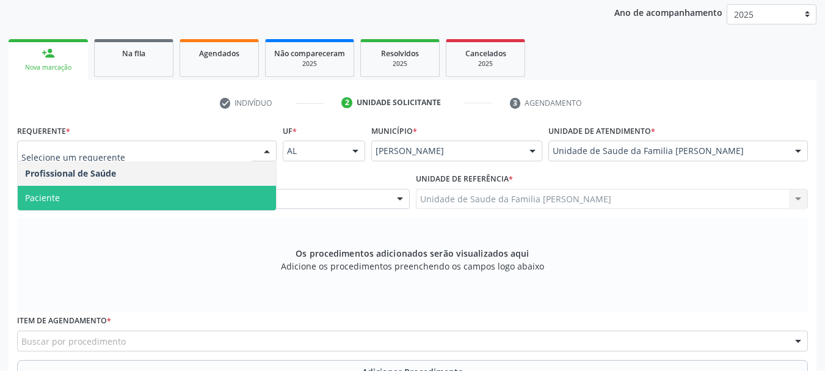
click at [118, 189] on span "Paciente" at bounding box center [147, 198] width 258 height 24
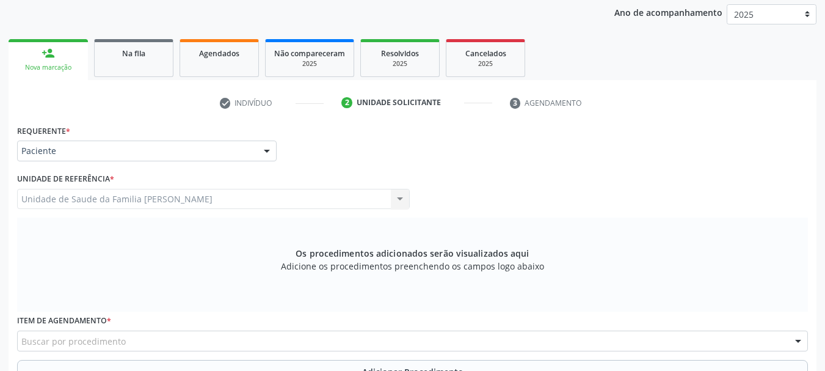
scroll to position [283, 0]
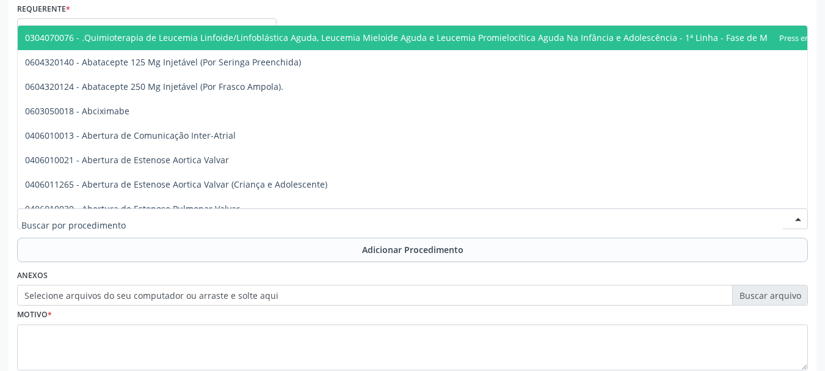
click at [159, 217] on div at bounding box center [412, 218] width 791 height 21
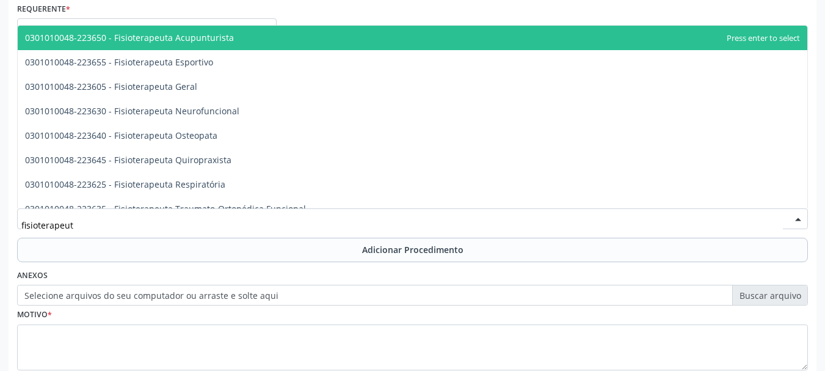
type input "fisioterapeuta"
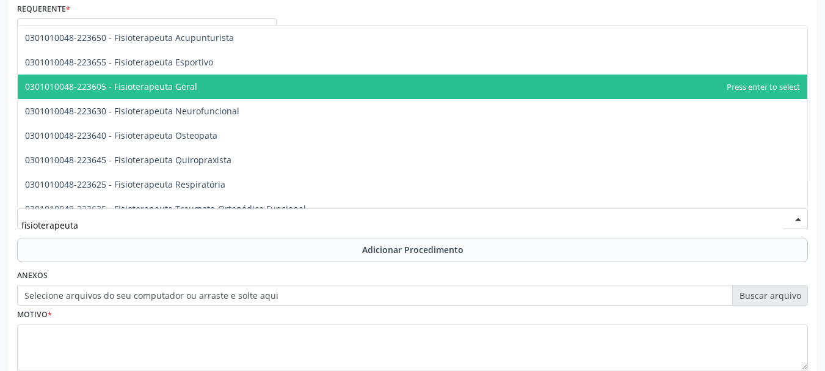
click at [207, 89] on span "0301010048-223605 - Fisioterapeuta Geral" at bounding box center [412, 86] width 789 height 24
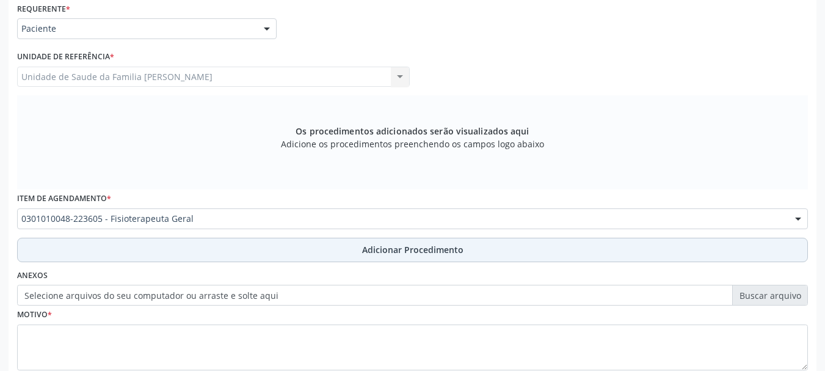
click at [383, 245] on span "Adicionar Procedimento" at bounding box center [412, 249] width 101 height 13
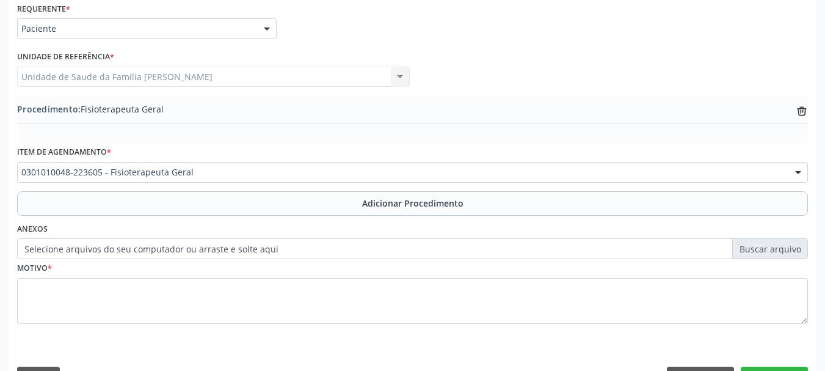
scroll to position [316, 0]
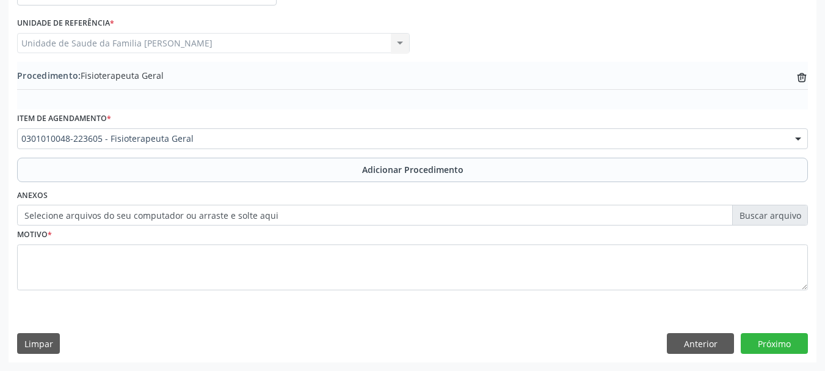
click at [270, 220] on label "Selecione arquivos do seu computador ou arraste e solte aqui" at bounding box center [412, 215] width 791 height 21
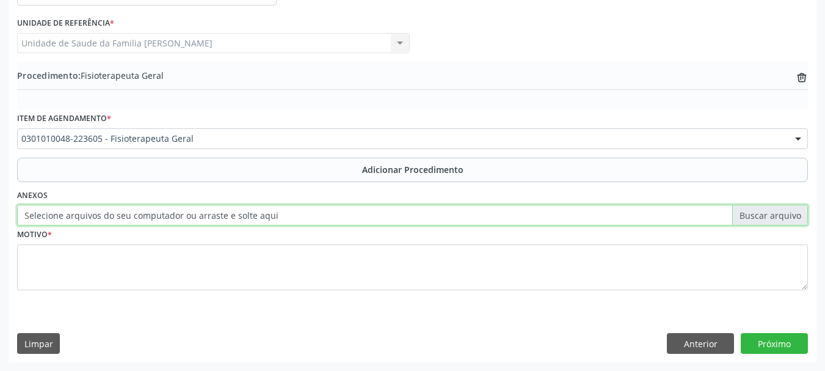
click at [270, 220] on input "Selecione arquivos do seu computador ou arraste e solte aqui" at bounding box center [412, 215] width 791 height 21
type input "C:\fakepath\das neves.jpeg"
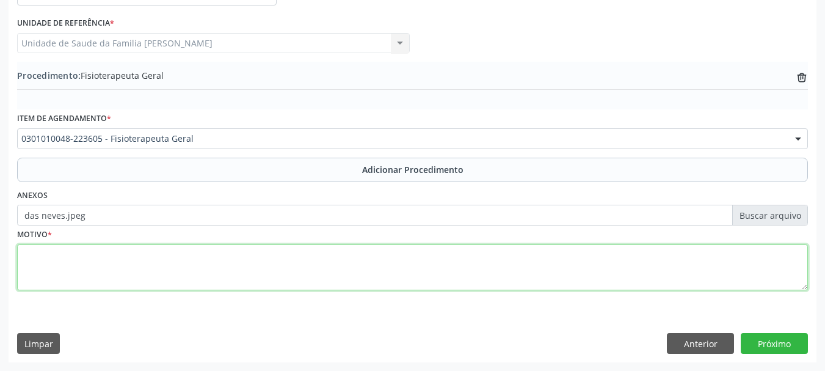
click at [29, 261] on textarea at bounding box center [412, 267] width 791 height 46
type textarea "Algia + limitacao de movimentos"
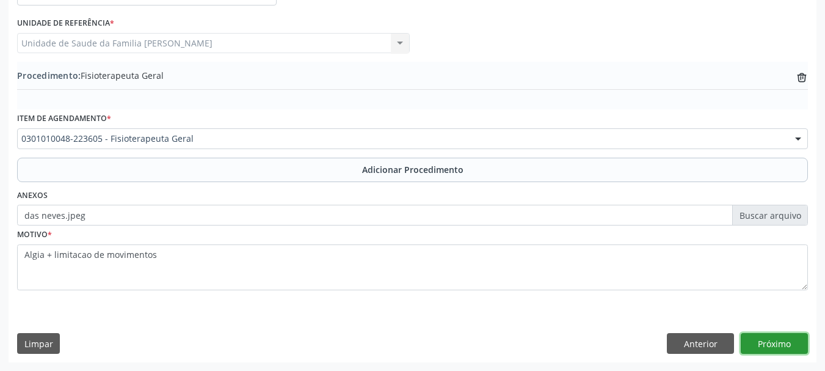
click at [771, 338] on button "Próximo" at bounding box center [774, 343] width 67 height 21
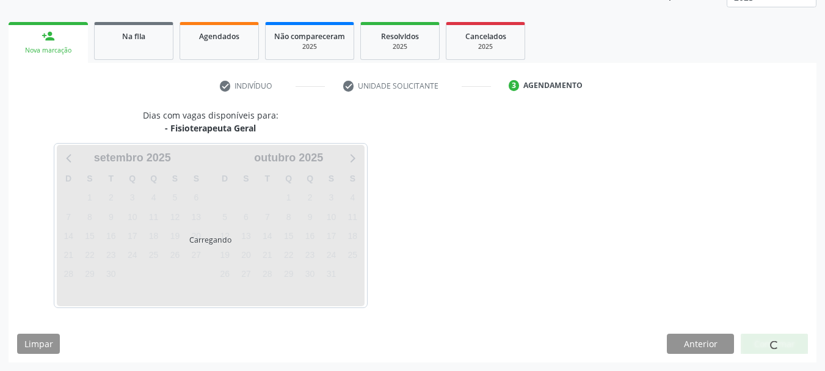
scroll to position [214, 0]
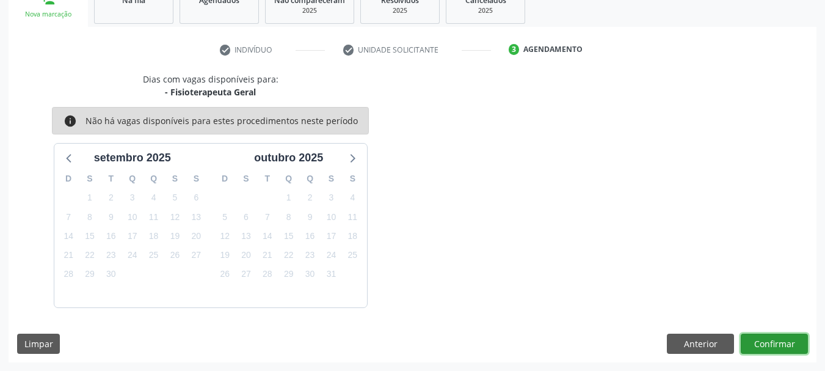
click at [771, 338] on button "Confirmar" at bounding box center [774, 343] width 67 height 21
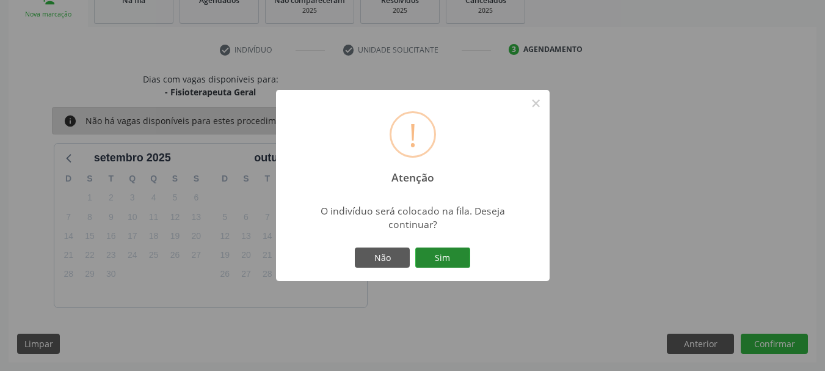
click at [453, 255] on button "Sim" at bounding box center [442, 257] width 55 height 21
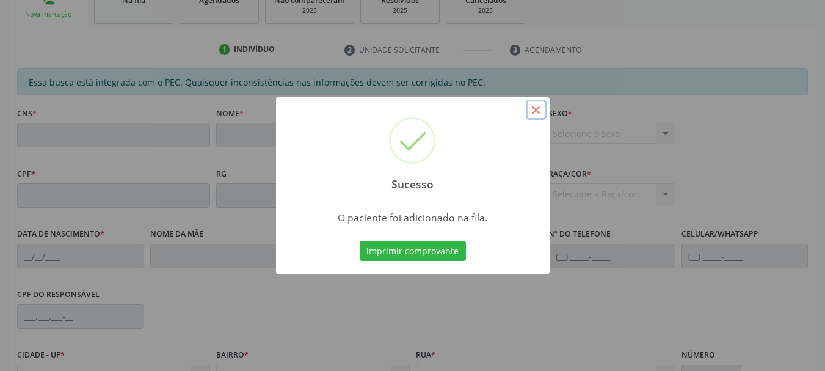
click at [542, 107] on button "×" at bounding box center [536, 110] width 21 height 21
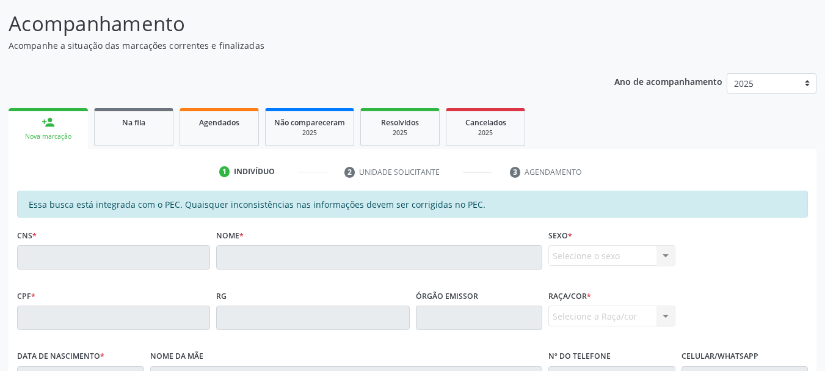
scroll to position [153, 0]
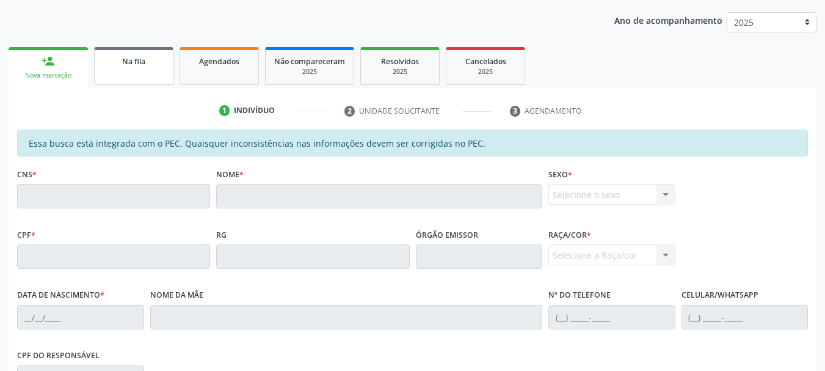
click at [150, 74] on link "Na fila" at bounding box center [133, 66] width 79 height 38
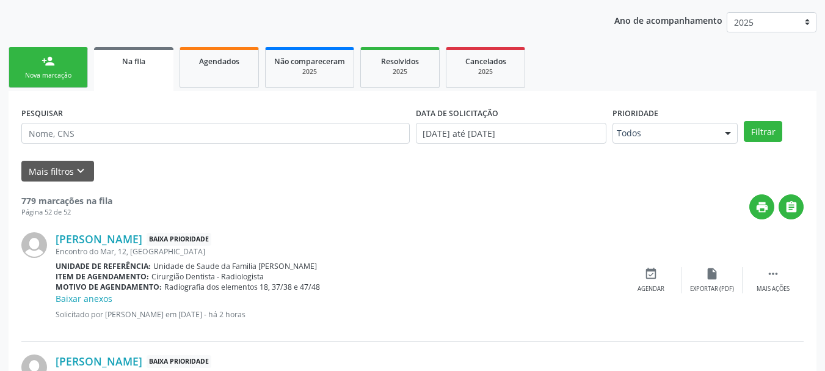
click at [43, 86] on link "person_add Nova marcação" at bounding box center [48, 67] width 79 height 41
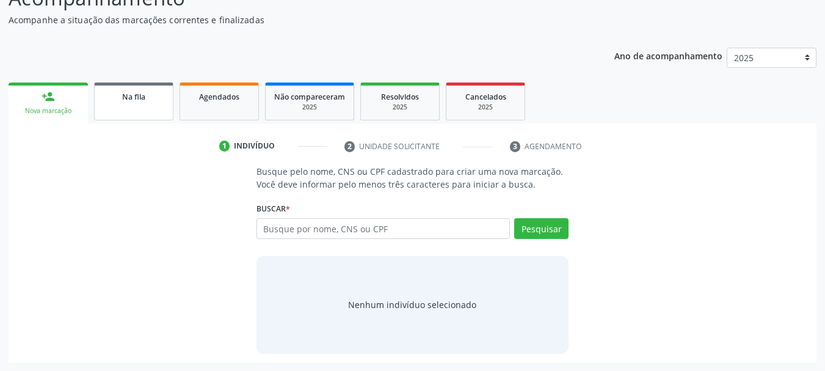
scroll to position [117, 0]
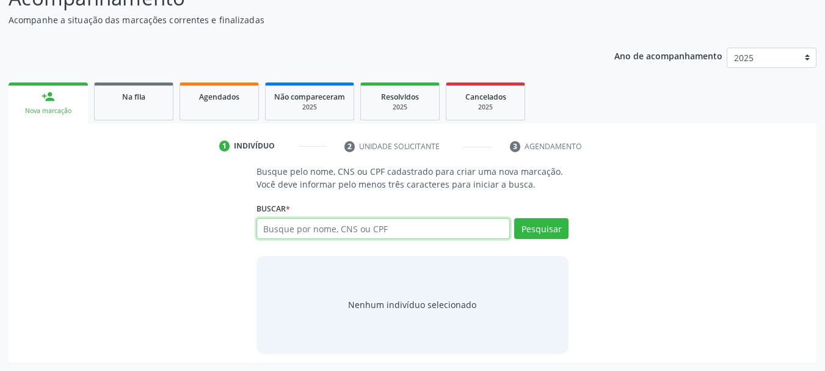
click at [341, 235] on input "text" at bounding box center [383, 228] width 254 height 21
click at [311, 222] on input "text" at bounding box center [383, 228] width 254 height 21
type input "14286835421"
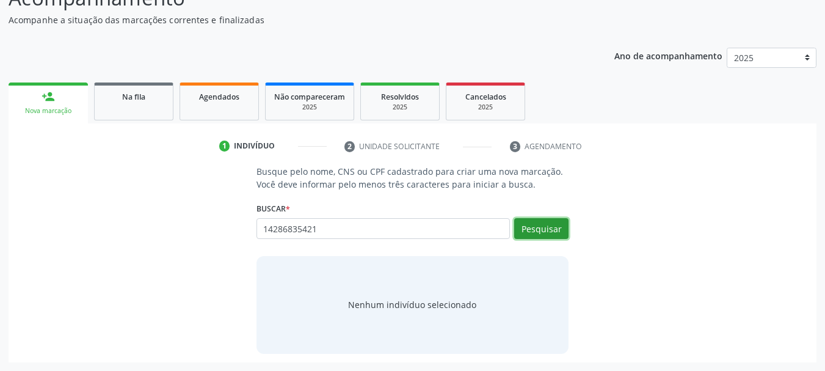
click at [544, 225] on button "Pesquisar" at bounding box center [541, 228] width 54 height 21
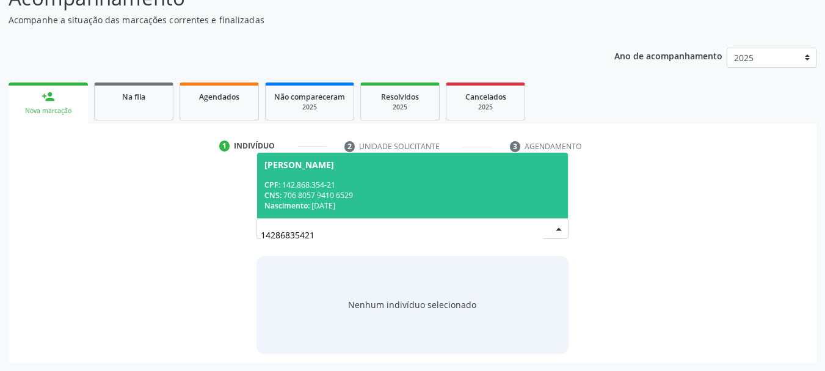
click at [305, 203] on span "Nascimento:" at bounding box center [286, 205] width 45 height 10
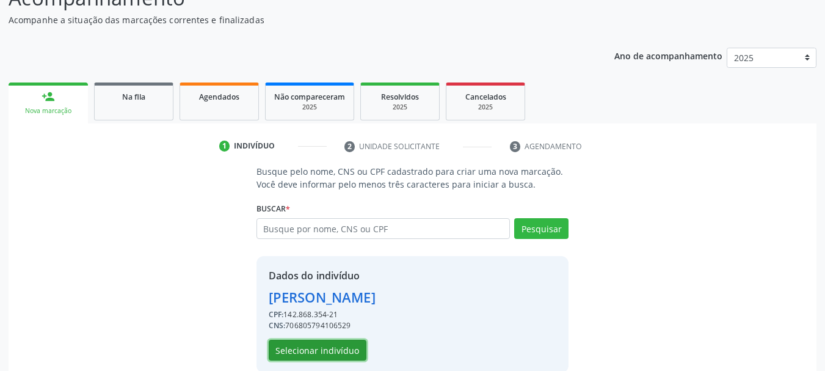
click at [311, 341] on button "Selecionar indivíduo" at bounding box center [318, 349] width 98 height 21
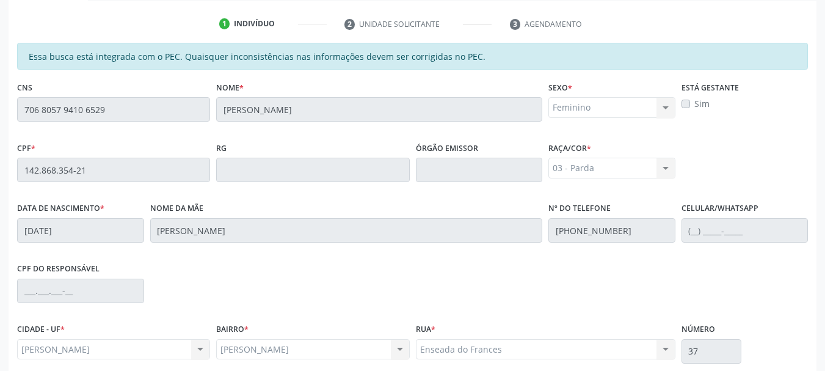
scroll to position [344, 0]
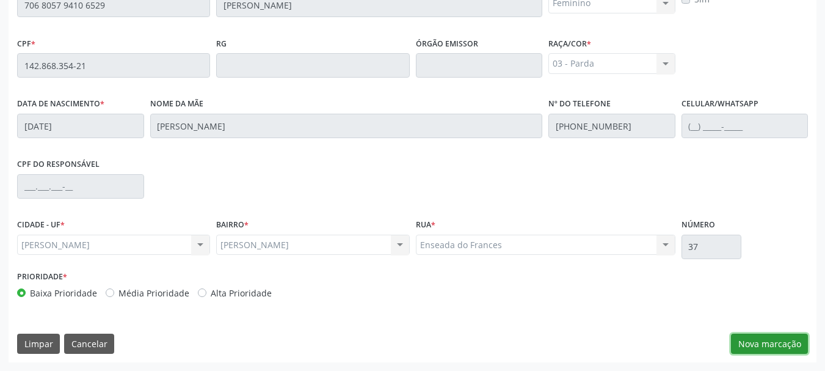
click at [763, 349] on button "Nova marcação" at bounding box center [769, 343] width 77 height 21
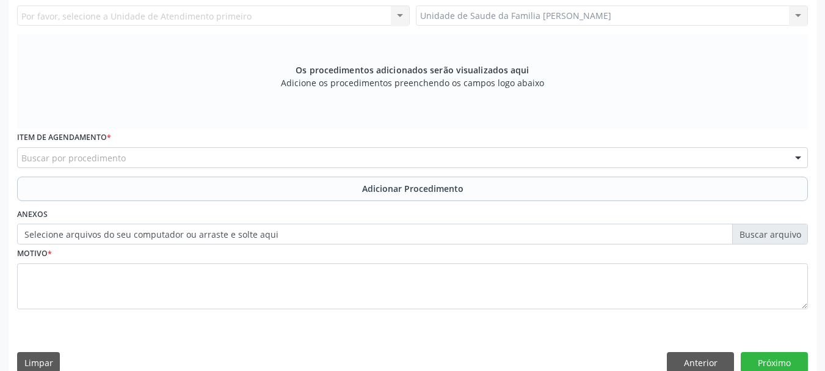
scroll to position [161, 0]
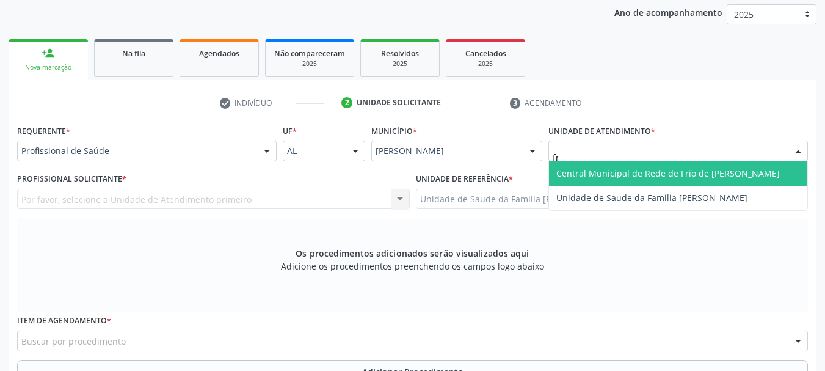
type input "fra"
click at [580, 180] on span "Unidade de Saude da Familia [PERSON_NAME]" at bounding box center [678, 173] width 258 height 24
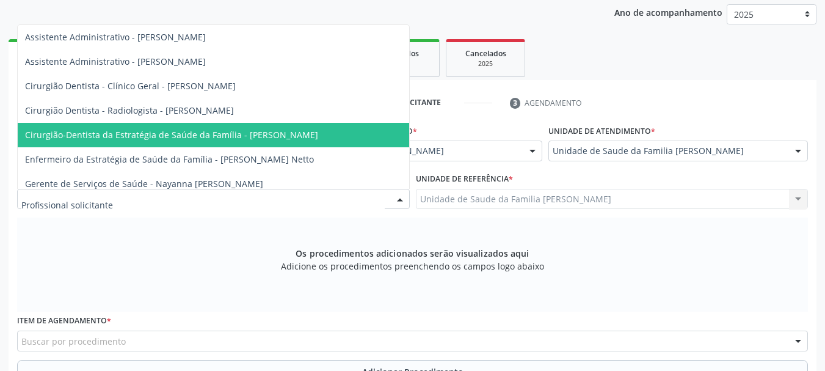
click at [263, 132] on span "Cirurgião-Dentista da Estratégia de Saúde da Família - [PERSON_NAME]" at bounding box center [171, 135] width 293 height 12
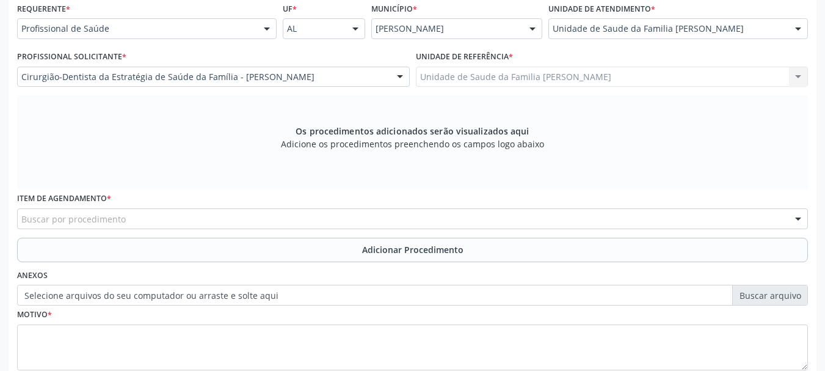
scroll to position [344, 0]
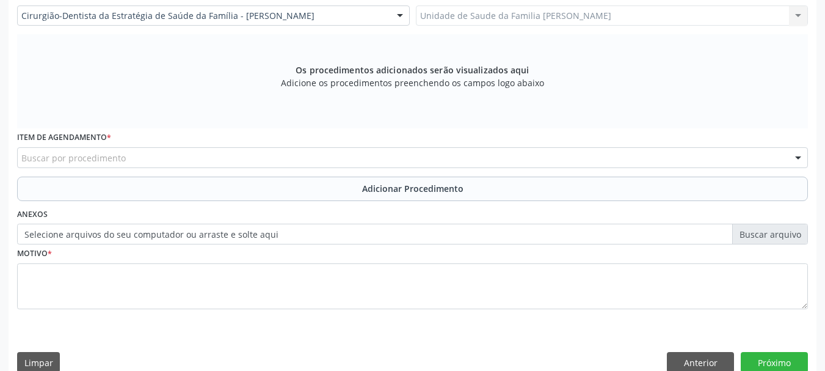
click at [197, 165] on div "Buscar por procedimento" at bounding box center [412, 157] width 791 height 21
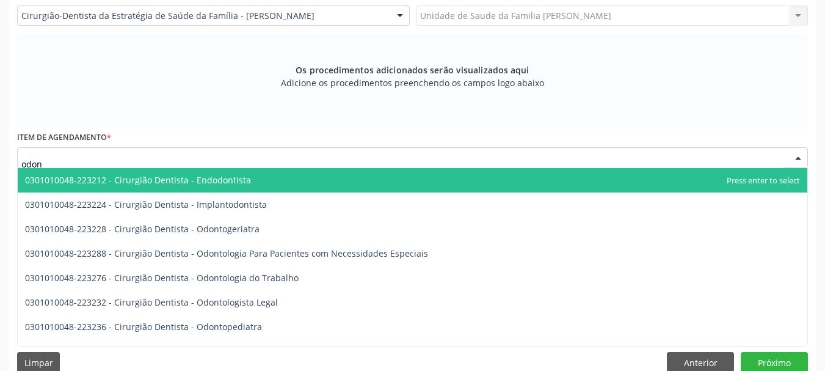
type input "odont"
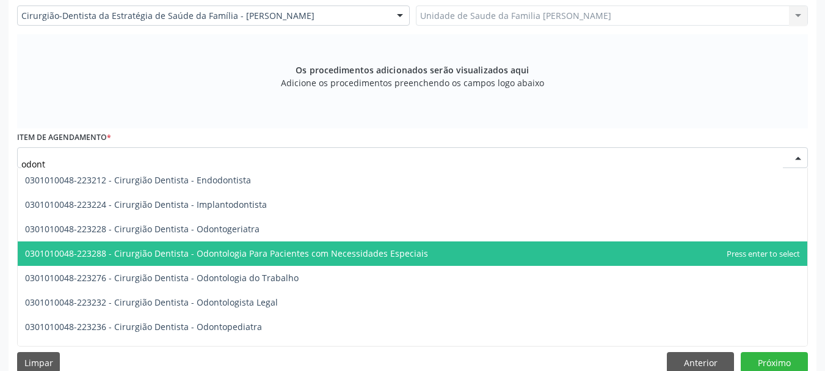
scroll to position [61, 0]
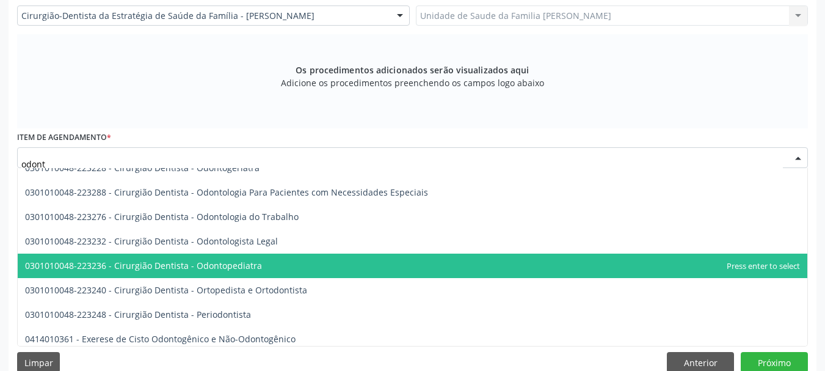
click at [255, 265] on span "0301010048-223236 - Cirurgião Dentista - Odontopediatra" at bounding box center [143, 265] width 237 height 12
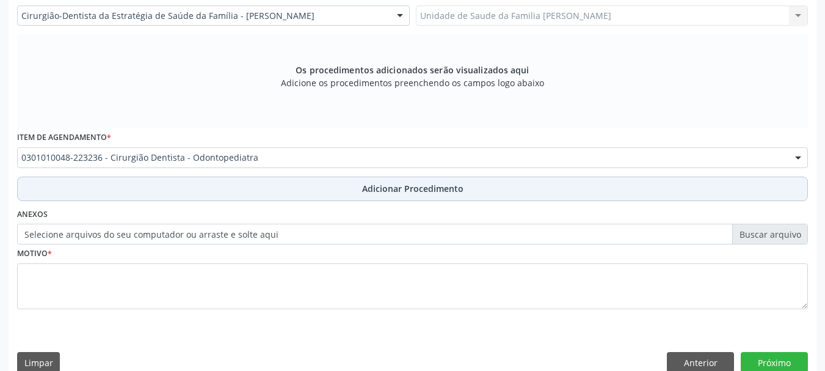
click at [385, 190] on span "Adicionar Procedimento" at bounding box center [412, 188] width 101 height 13
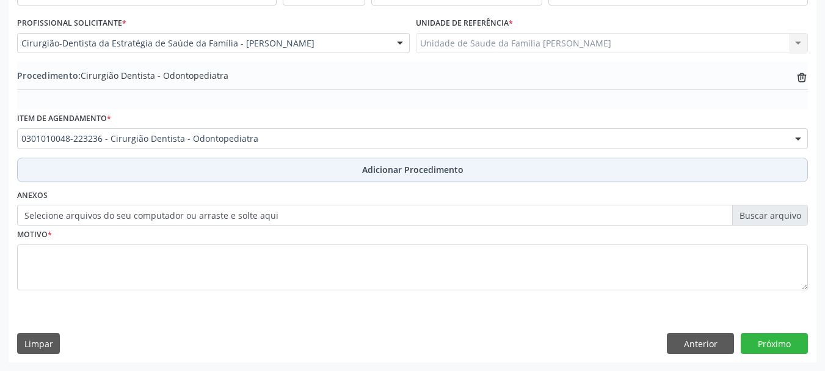
scroll to position [316, 0]
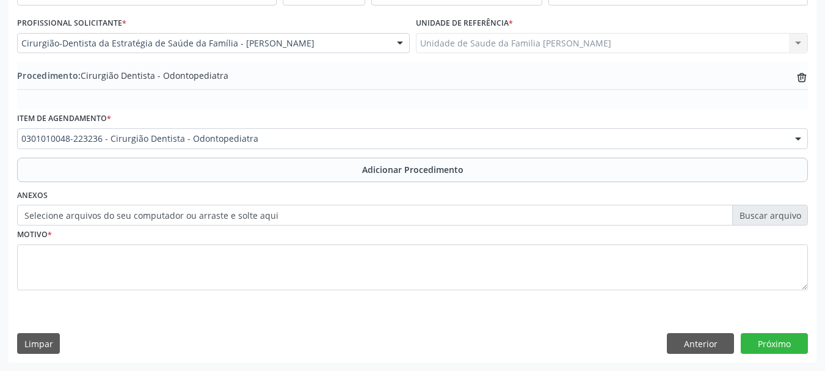
click at [281, 216] on label "Selecione arquivos do seu computador ou arraste e solte aqui" at bounding box center [412, 215] width 791 height 21
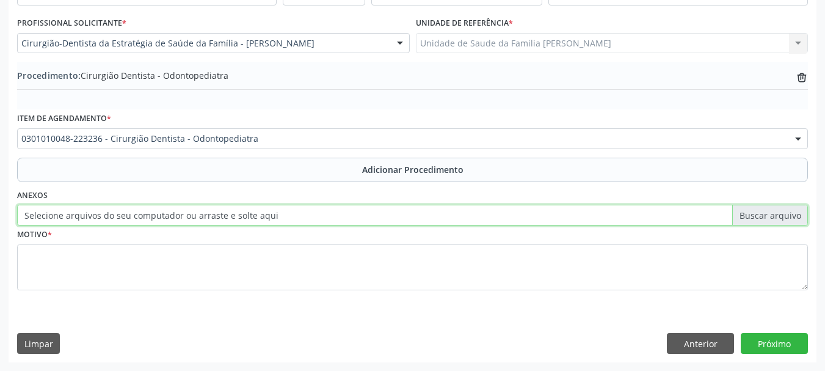
click at [281, 216] on input "Selecione arquivos do seu computador ou arraste e solte aqui" at bounding box center [412, 215] width 791 height 21
type input "C:\fakepath\Ana julia.jpeg"
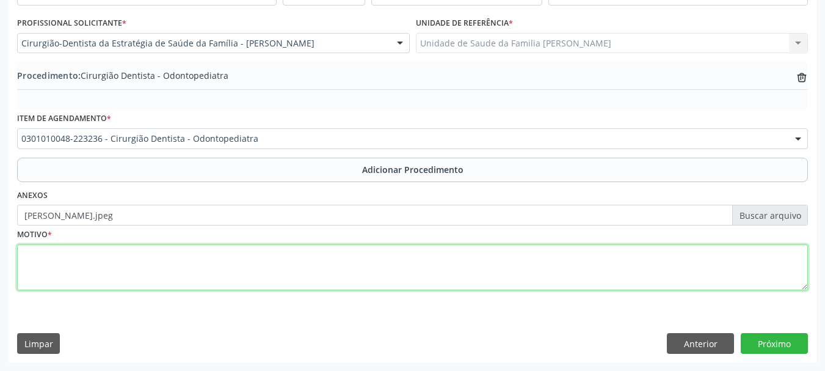
click at [36, 270] on textarea at bounding box center [412, 267] width 791 height 46
click at [157, 251] on textarea "Paciente com diastema entre 11 e21" at bounding box center [412, 267] width 791 height 46
click at [171, 252] on textarea "Paciente com diastema entre 11 e 21" at bounding box center [412, 267] width 791 height 46
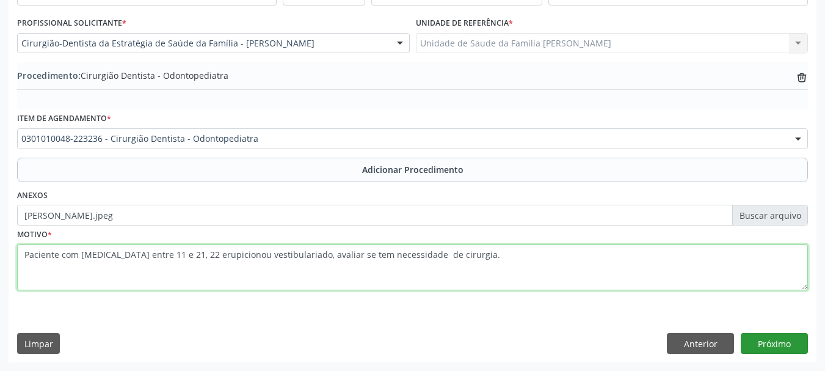
type textarea "Paciente com diastema entre 11 e 21, 22 erupicionou vestibulariado, avaliar se …"
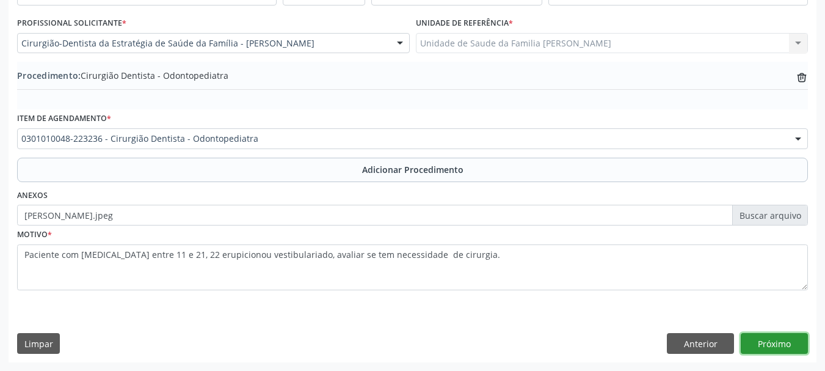
click at [769, 336] on button "Próximo" at bounding box center [774, 343] width 67 height 21
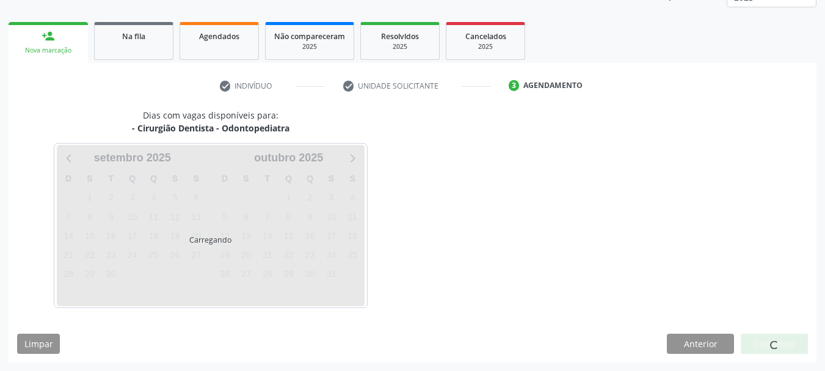
scroll to position [214, 0]
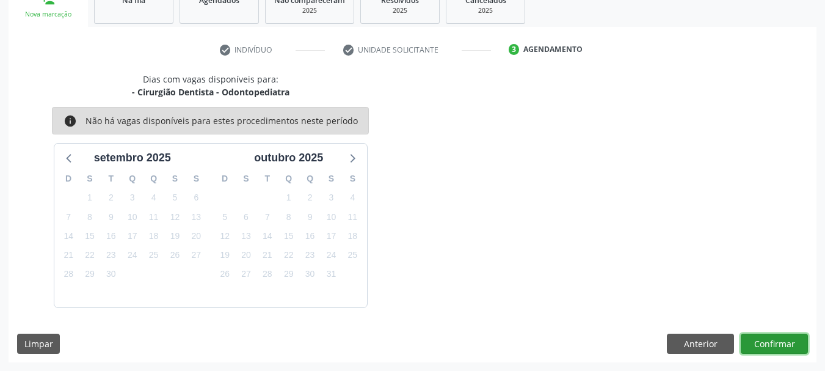
click at [773, 344] on button "Confirmar" at bounding box center [774, 343] width 67 height 21
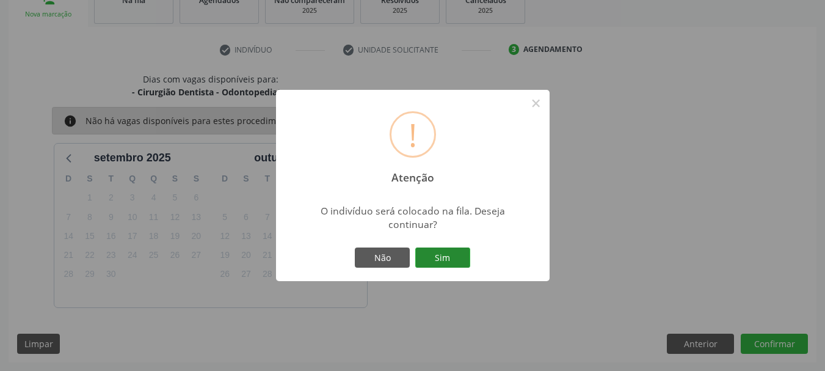
click at [463, 264] on button "Sim" at bounding box center [442, 257] width 55 height 21
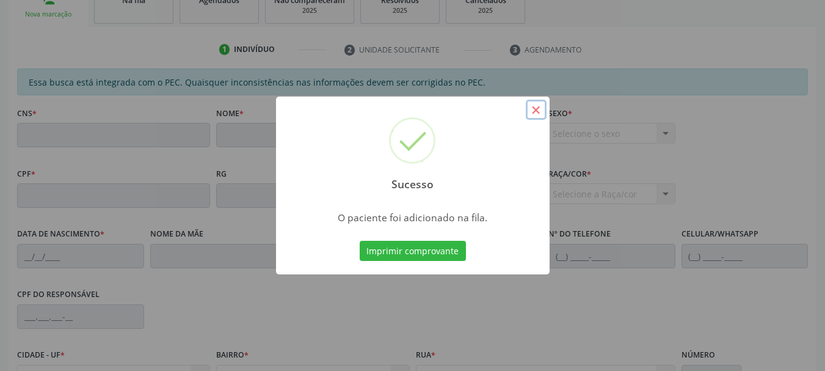
click at [543, 112] on button "×" at bounding box center [536, 110] width 21 height 21
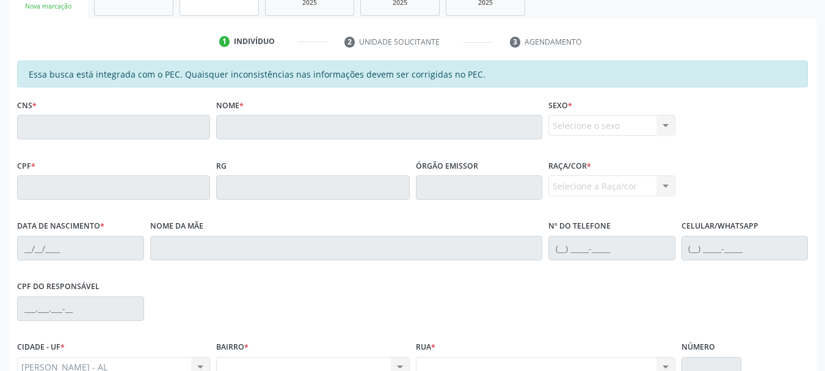
scroll to position [161, 0]
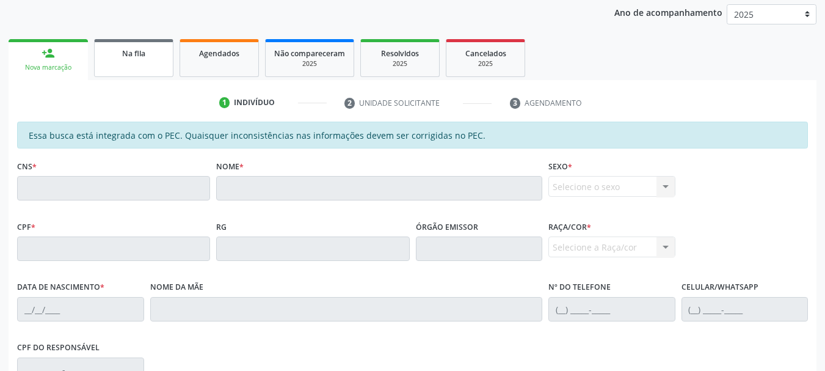
click at [117, 71] on link "Na fila" at bounding box center [133, 58] width 79 height 38
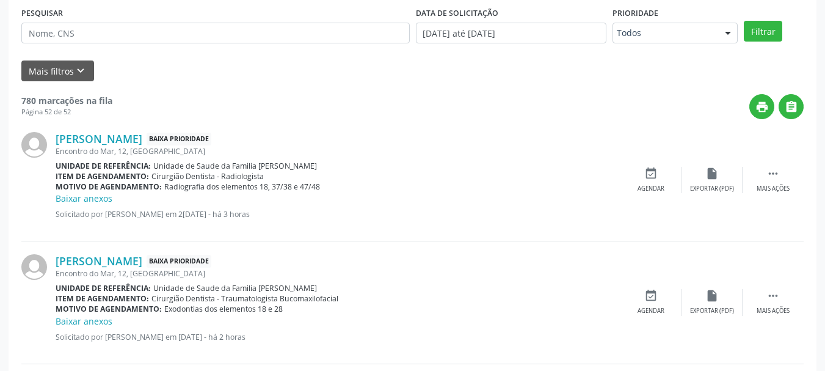
scroll to position [70, 0]
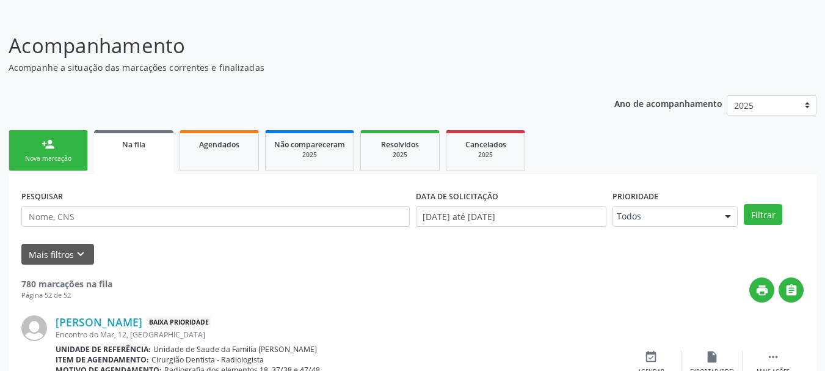
click at [41, 155] on div "Nova marcação" at bounding box center [48, 158] width 61 height 9
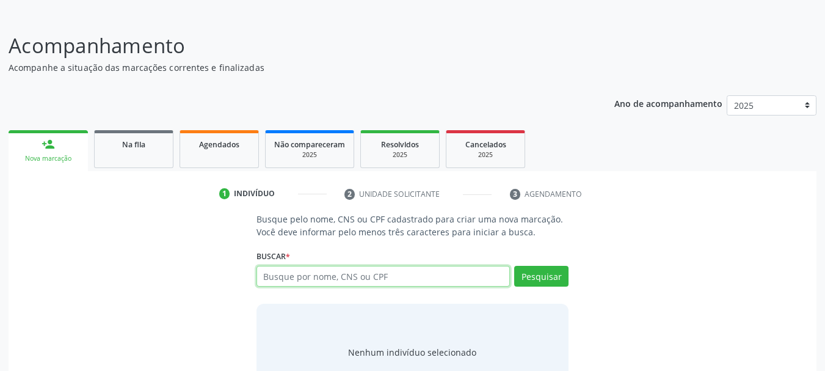
click at [311, 274] on input "text" at bounding box center [383, 276] width 254 height 21
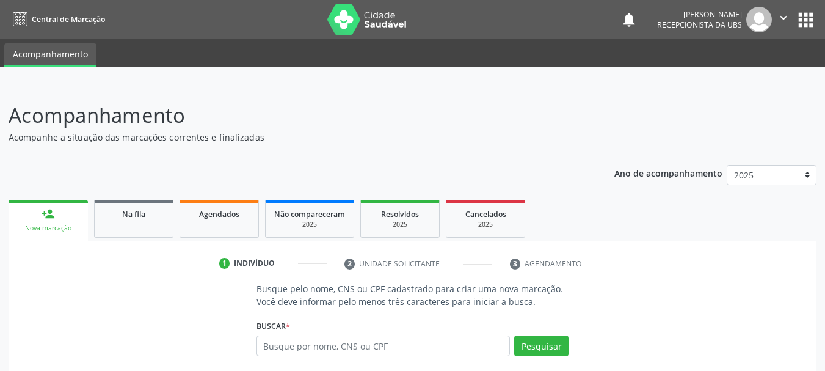
scroll to position [70, 0]
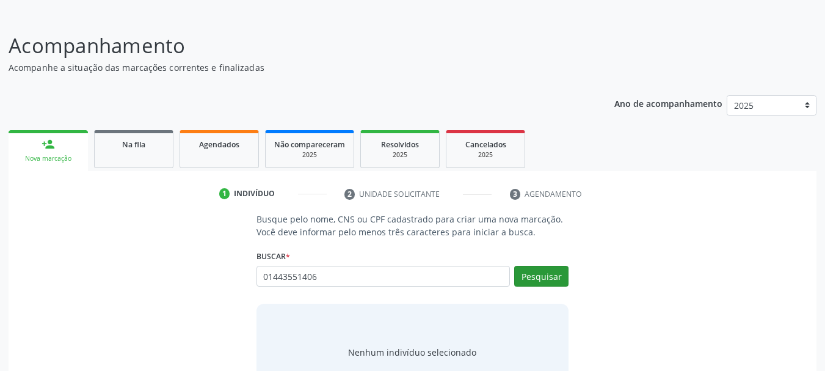
type input "01443551406"
click at [533, 277] on button "Pesquisar" at bounding box center [541, 276] width 54 height 21
type input "01443551406"
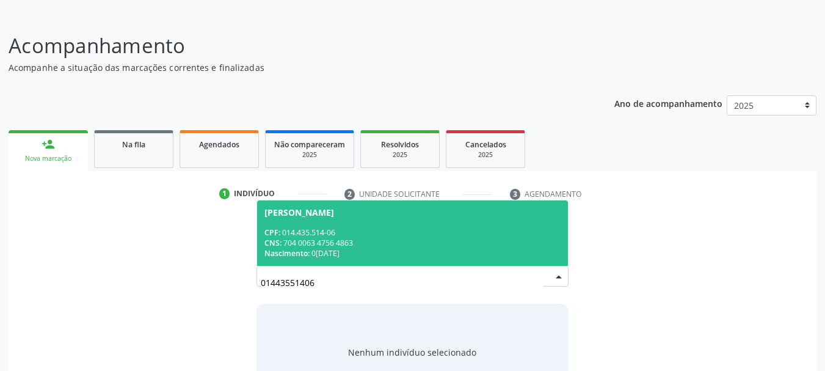
click at [339, 239] on div "CNS: 704 0063 4756 4863" at bounding box center [412, 243] width 297 height 10
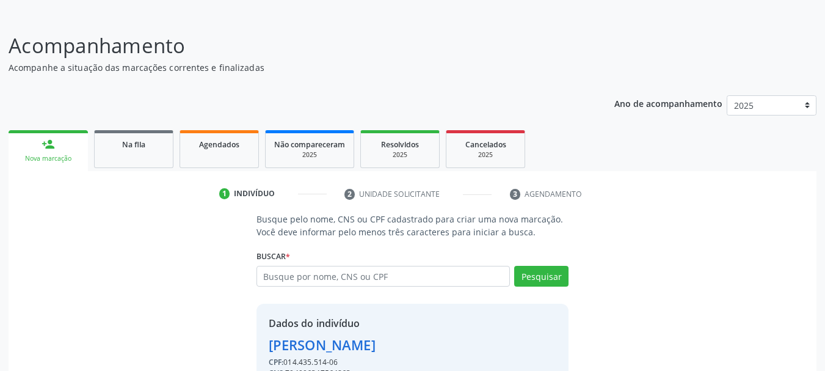
scroll to position [136, 0]
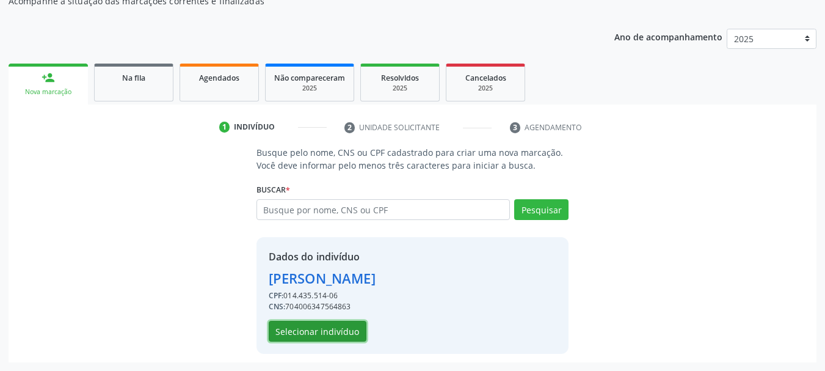
click at [343, 330] on button "Selecionar indivíduo" at bounding box center [318, 331] width 98 height 21
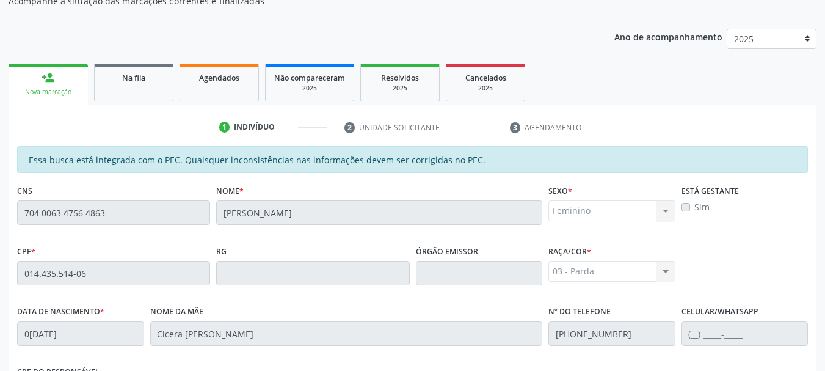
scroll to position [344, 0]
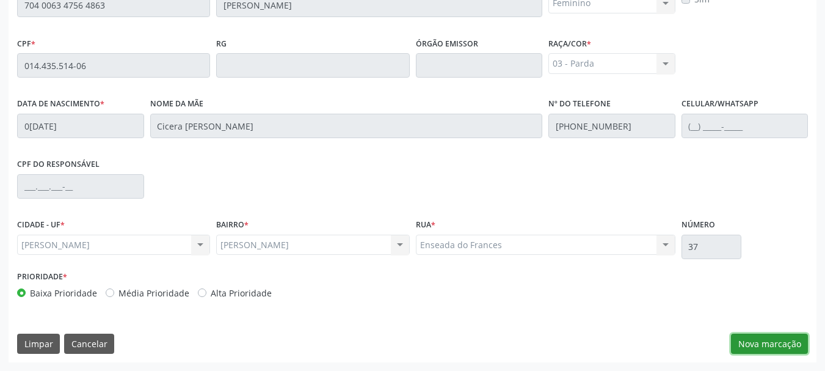
click at [775, 344] on button "Nova marcação" at bounding box center [769, 343] width 77 height 21
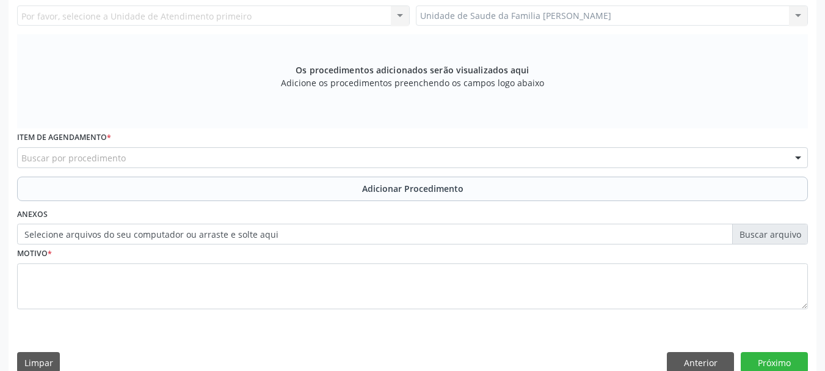
scroll to position [161, 0]
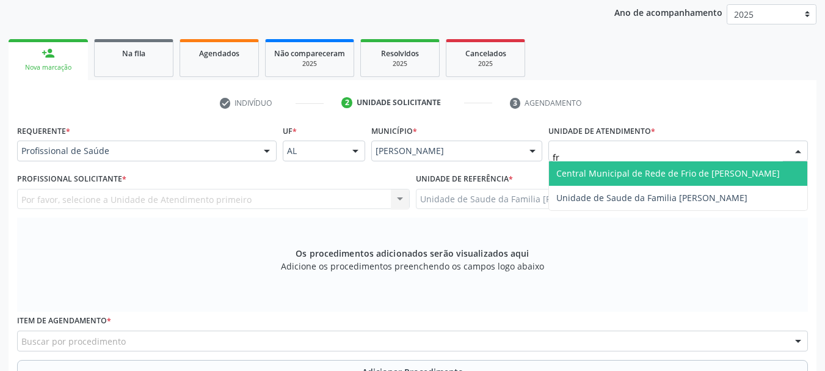
type input "fra"
click at [602, 170] on span "Unidade de Saude da Familia [PERSON_NAME]" at bounding box center [651, 173] width 191 height 12
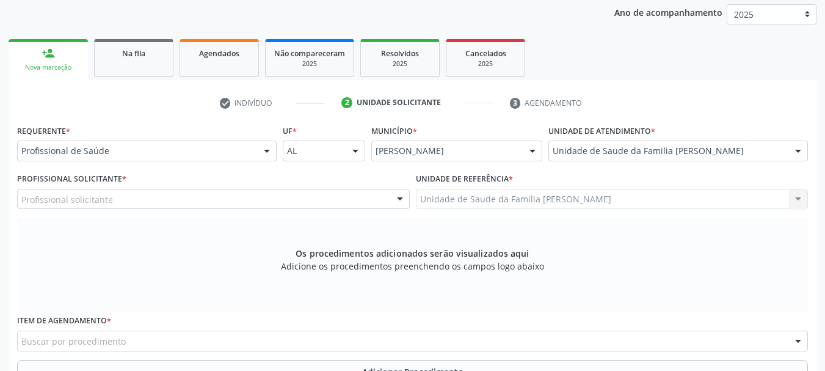
click at [307, 207] on div "Profissional solicitante Assistente Administrativo - [PERSON_NAME] Assistente A…" at bounding box center [213, 199] width 393 height 21
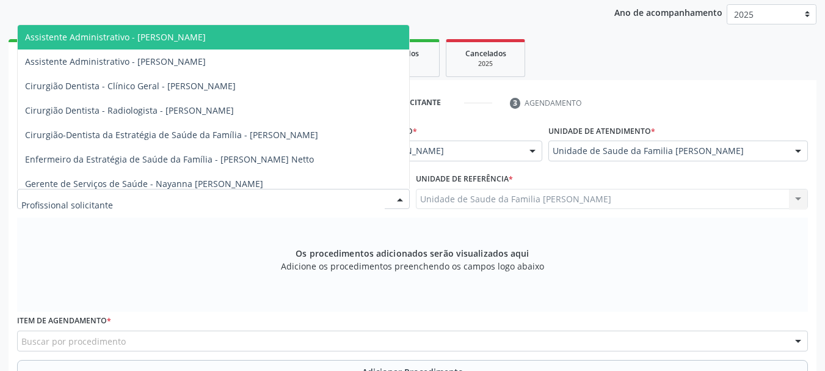
click at [340, 199] on div at bounding box center [213, 199] width 393 height 21
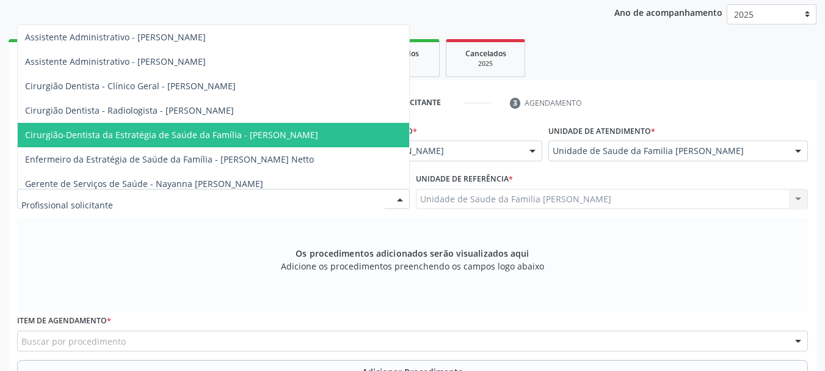
click at [318, 129] on span "Cirurgião-Dentista da Estratégia de Saúde da Família - [PERSON_NAME]" at bounding box center [171, 135] width 293 height 12
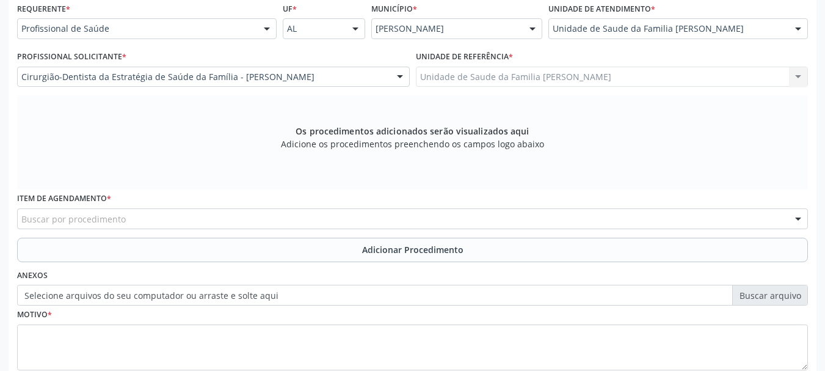
scroll to position [344, 0]
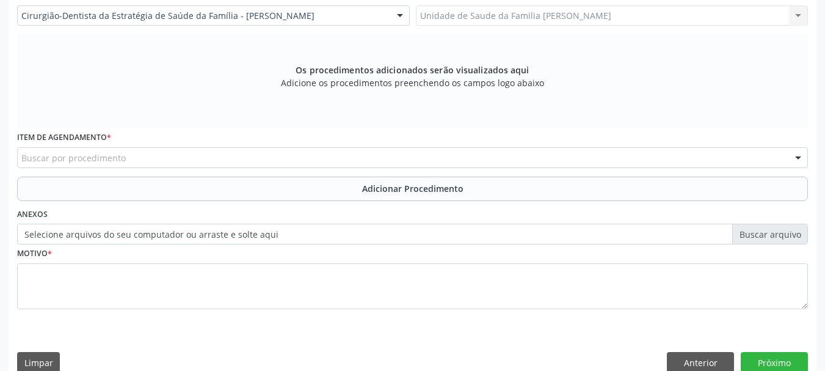
click at [402, 156] on div "Buscar por procedimento" at bounding box center [412, 157] width 791 height 21
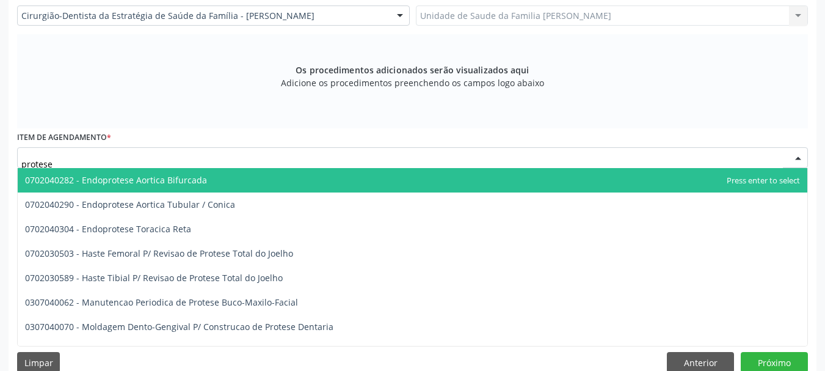
type input "protes"
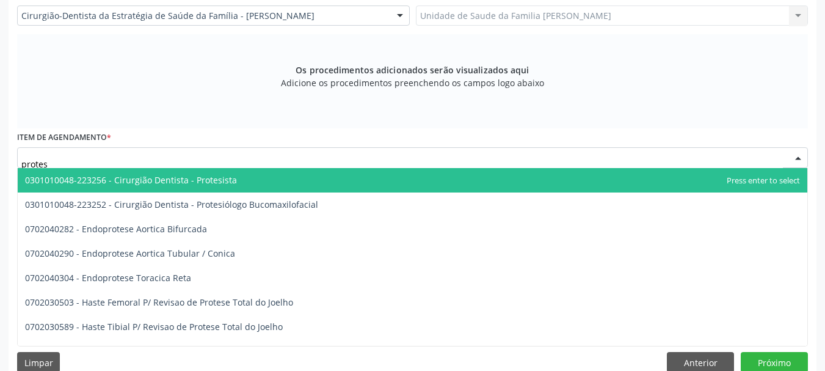
click at [231, 181] on span "0301010048-223256 - Cirurgião Dentista - Protesista" at bounding box center [131, 180] width 212 height 12
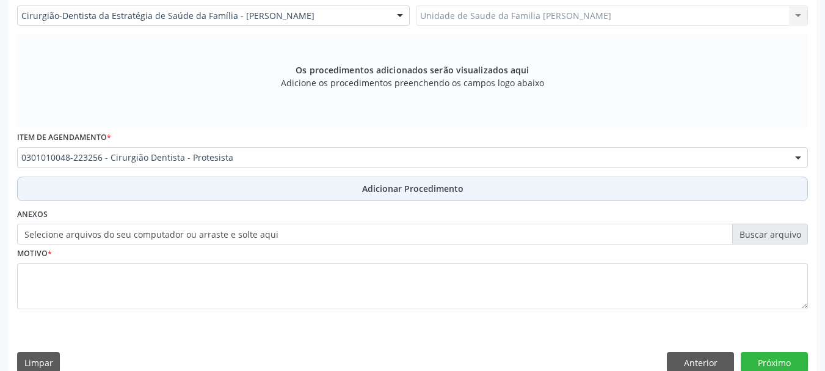
click at [386, 180] on button "Adicionar Procedimento" at bounding box center [412, 188] width 791 height 24
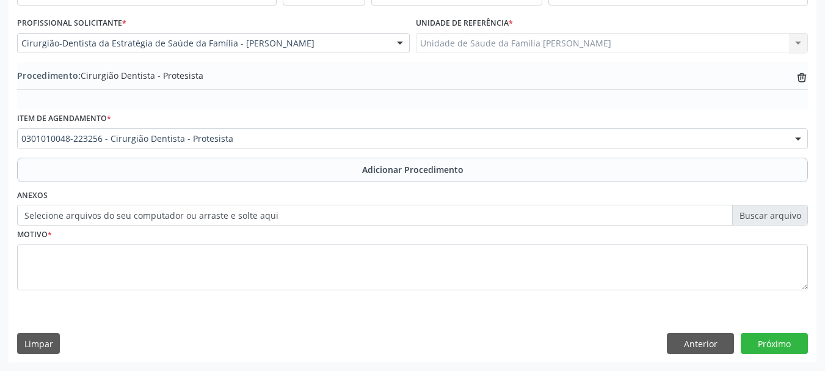
click at [230, 224] on label "Selecione arquivos do seu computador ou arraste e solte aqui" at bounding box center [412, 215] width 791 height 21
click at [230, 224] on input "Selecione arquivos do seu computador ou arraste e solte aqui" at bounding box center [412, 215] width 791 height 21
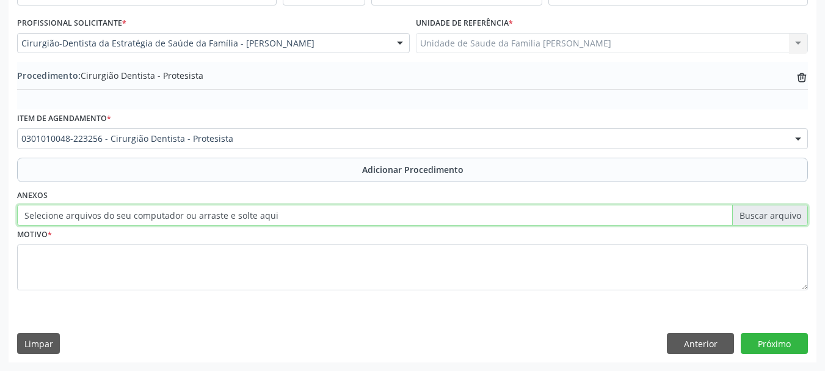
type input "C:\fakepath\[PERSON_NAME].jpeg"
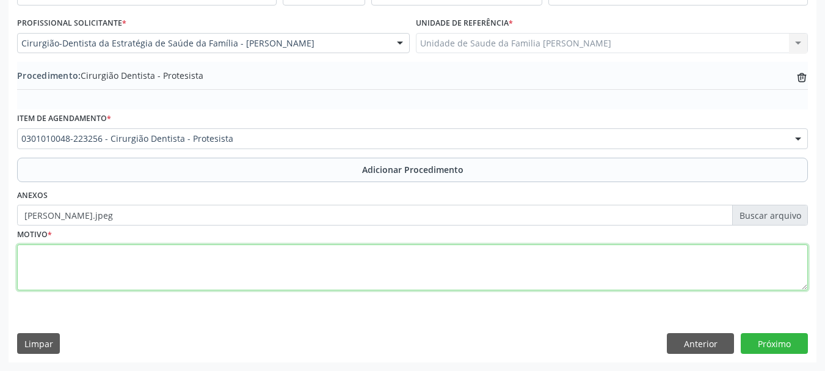
click at [37, 260] on textarea at bounding box center [412, 267] width 791 height 46
type textarea "Protese dentaria"
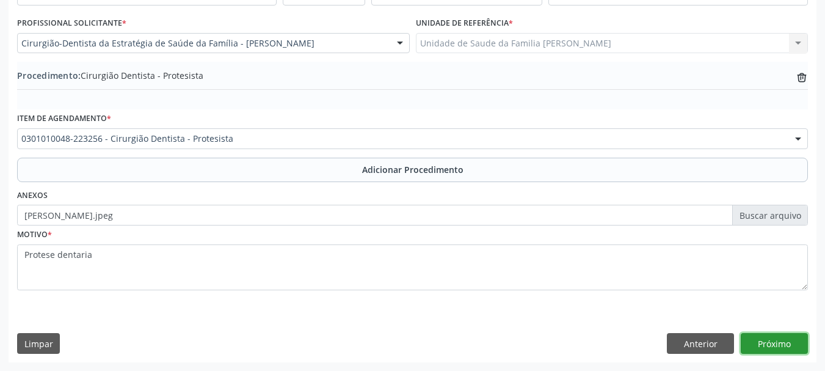
click at [749, 335] on button "Próximo" at bounding box center [774, 343] width 67 height 21
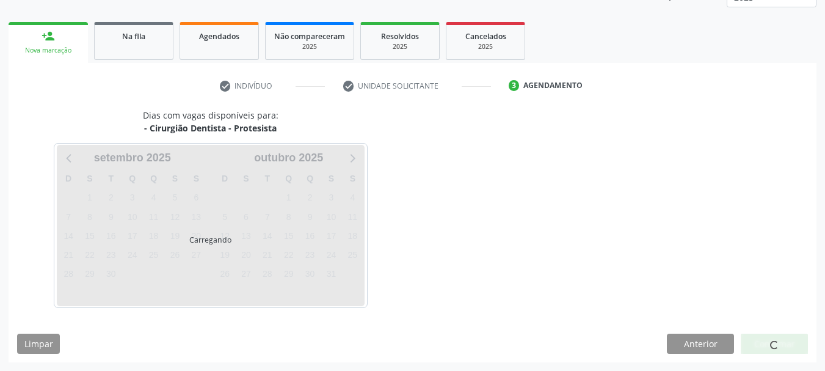
scroll to position [214, 0]
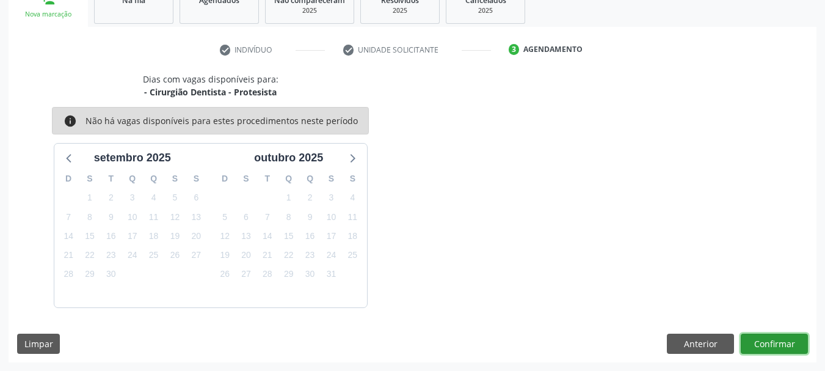
click at [758, 338] on button "Confirmar" at bounding box center [774, 343] width 67 height 21
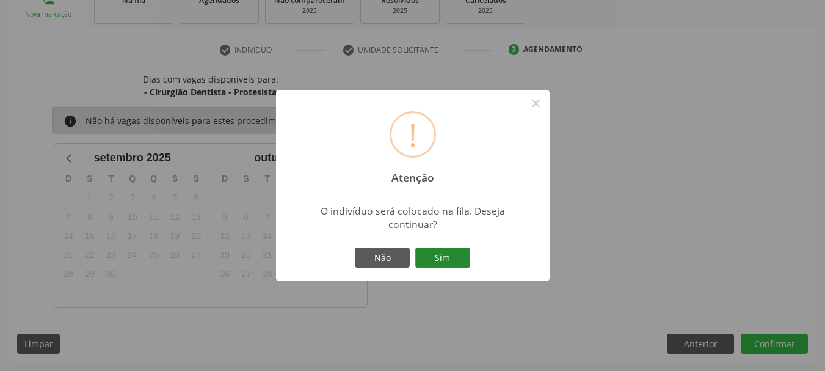
click at [435, 257] on button "Sim" at bounding box center [442, 257] width 55 height 21
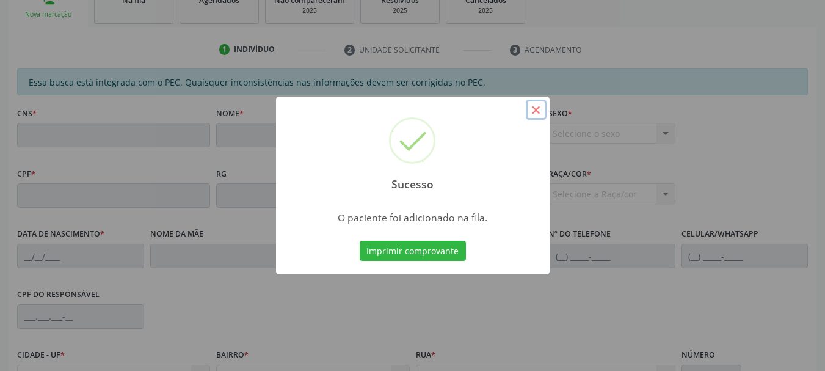
click at [536, 109] on button "×" at bounding box center [536, 110] width 21 height 21
